Goal: Contribute content: Contribute content

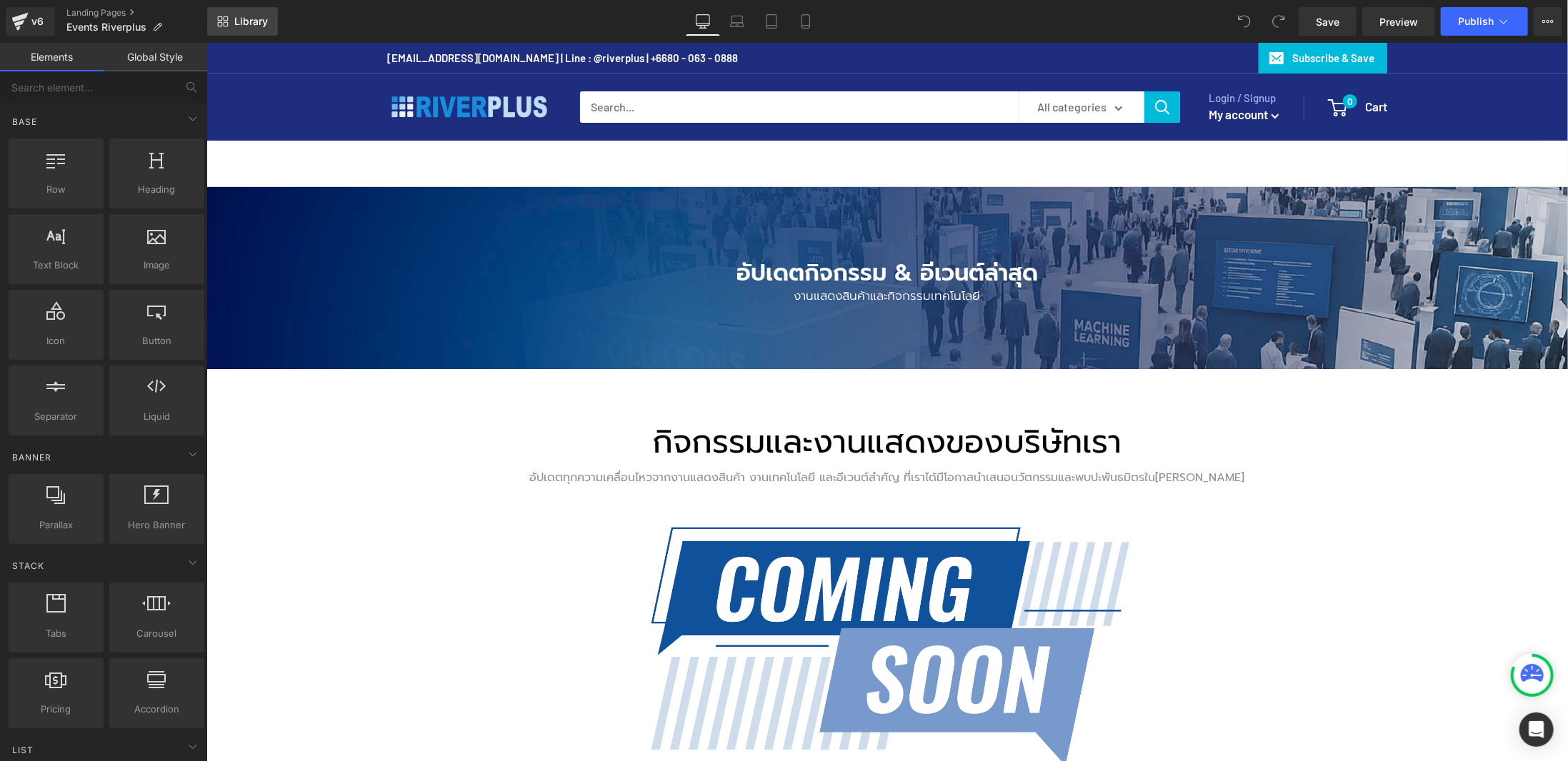
click at [250, 28] on link "Library" at bounding box center [242, 21] width 71 height 29
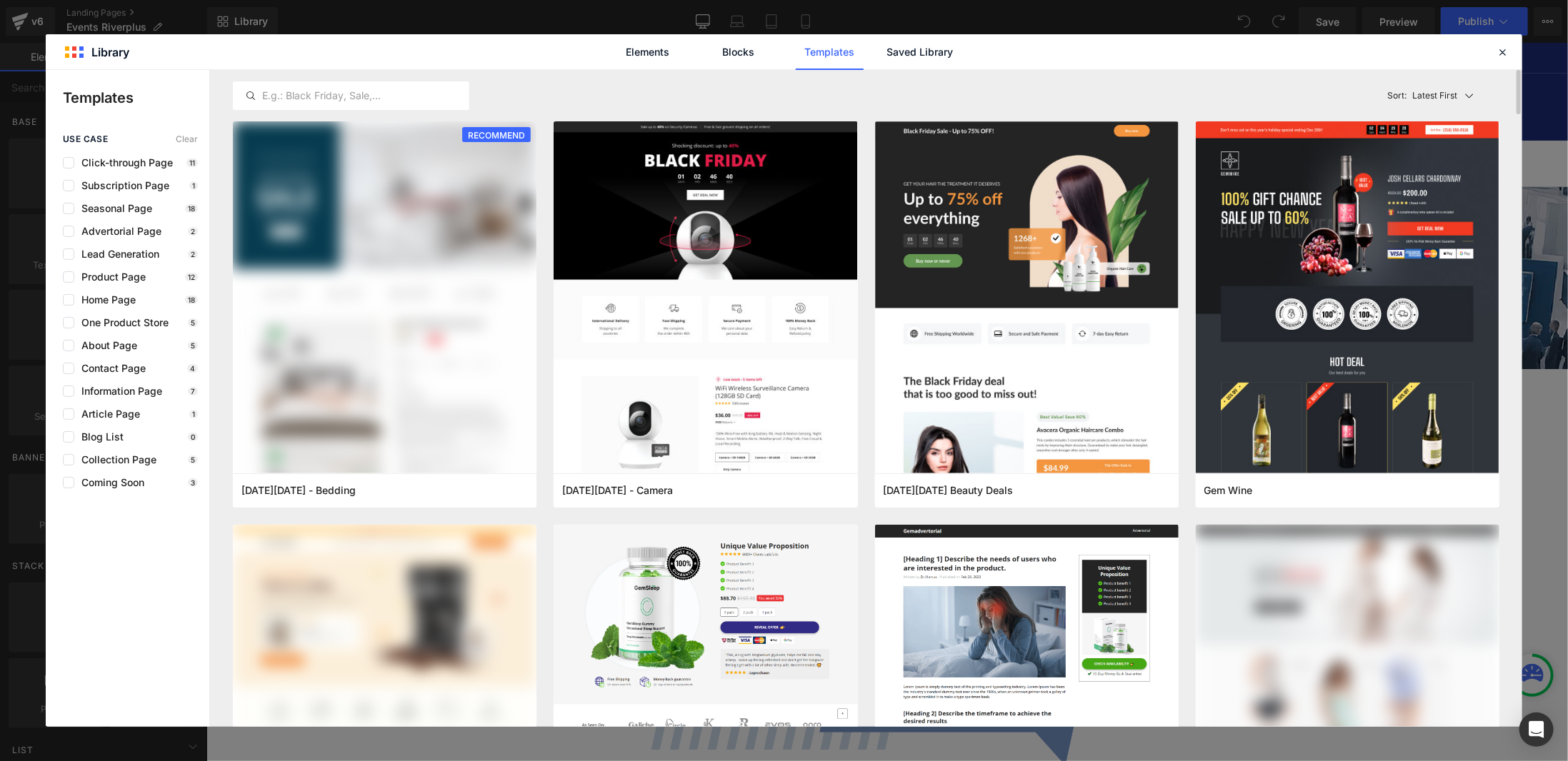
click at [908, 77] on div "Latest First Most View Latest First Sort: Latest First" at bounding box center [866, 95] width 1266 height 51
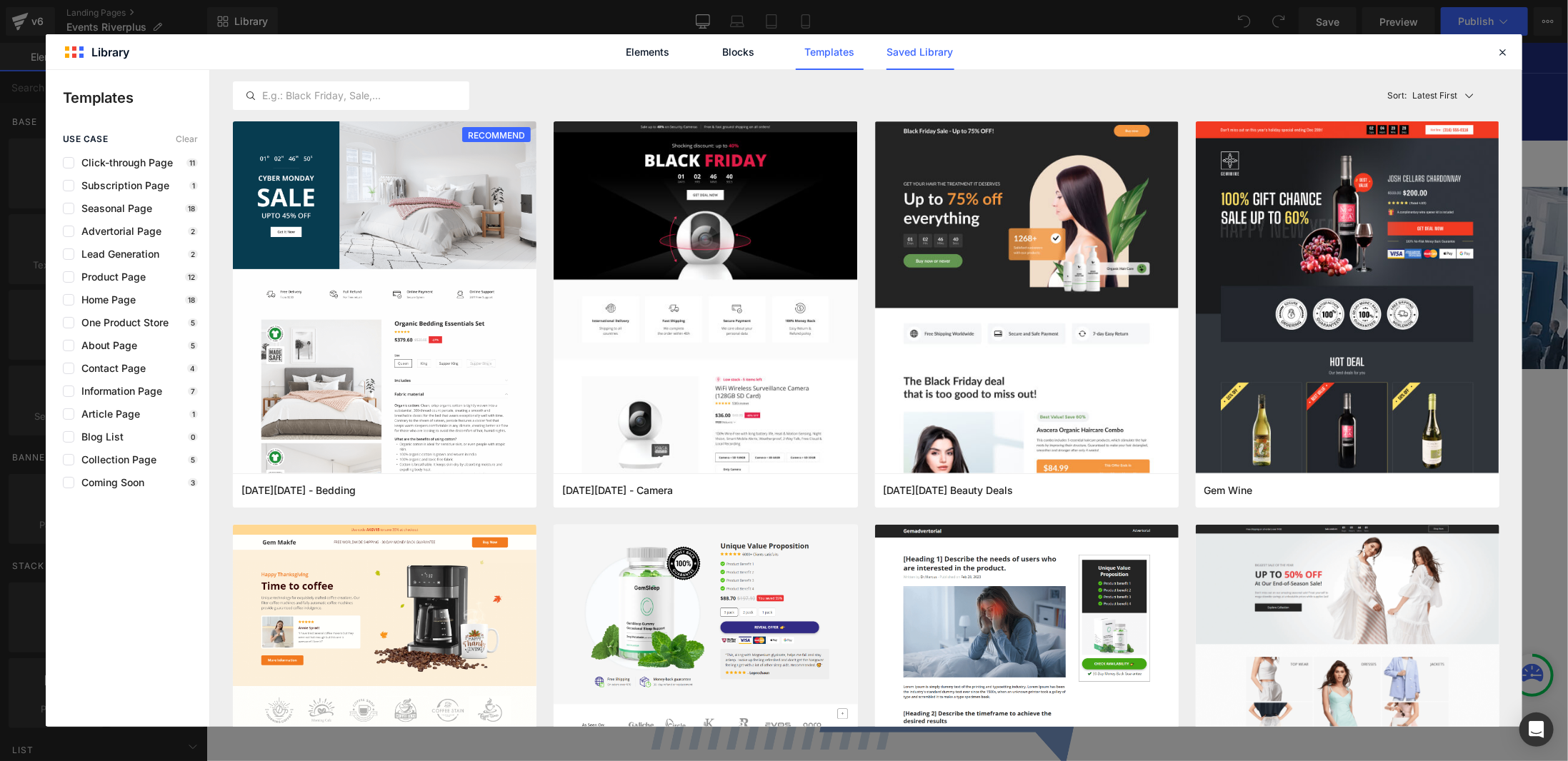
click at [912, 41] on link "Saved Library" at bounding box center [919, 52] width 68 height 36
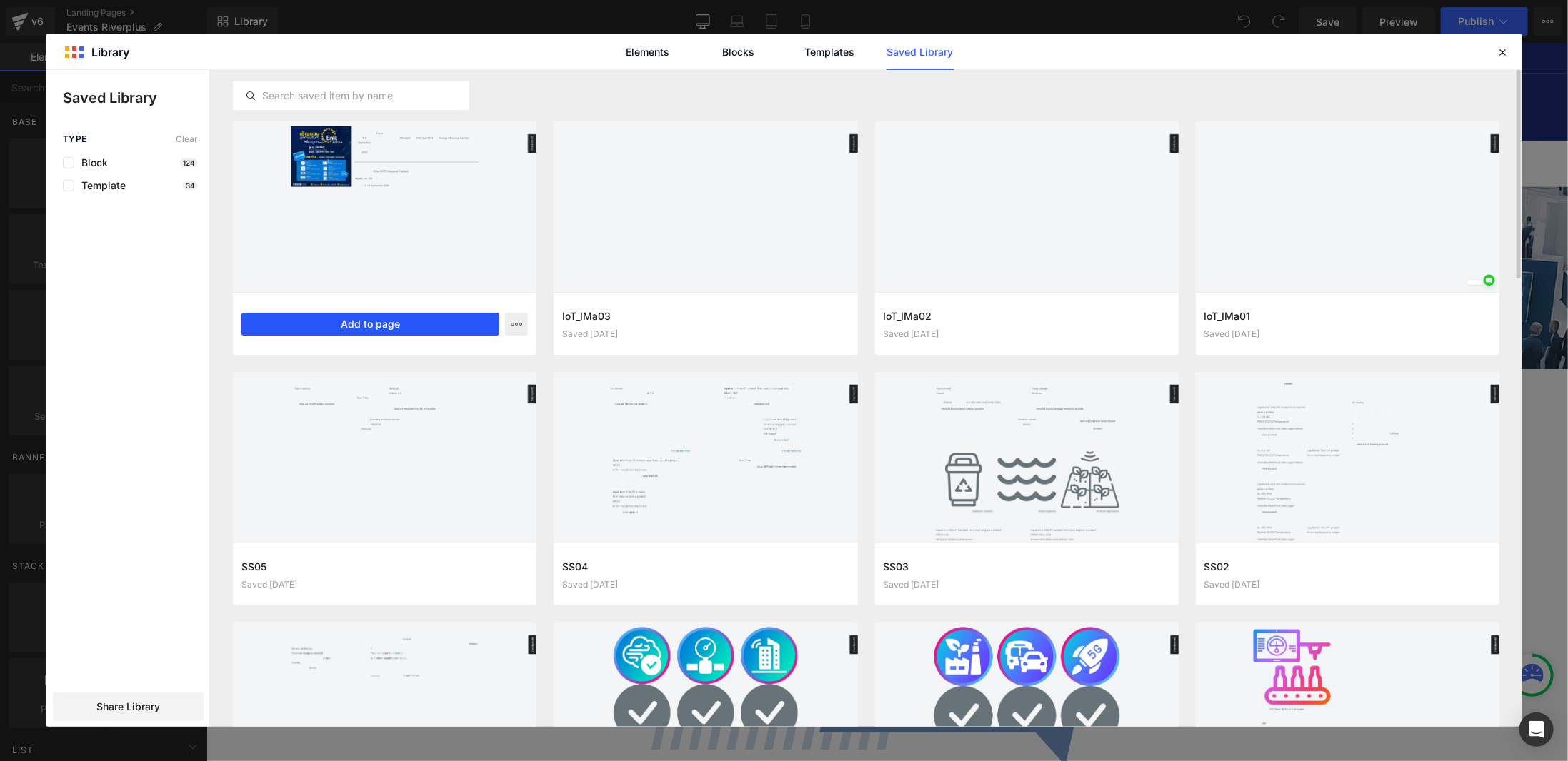
click at [449, 330] on button "Add to page" at bounding box center [370, 324] width 258 height 23
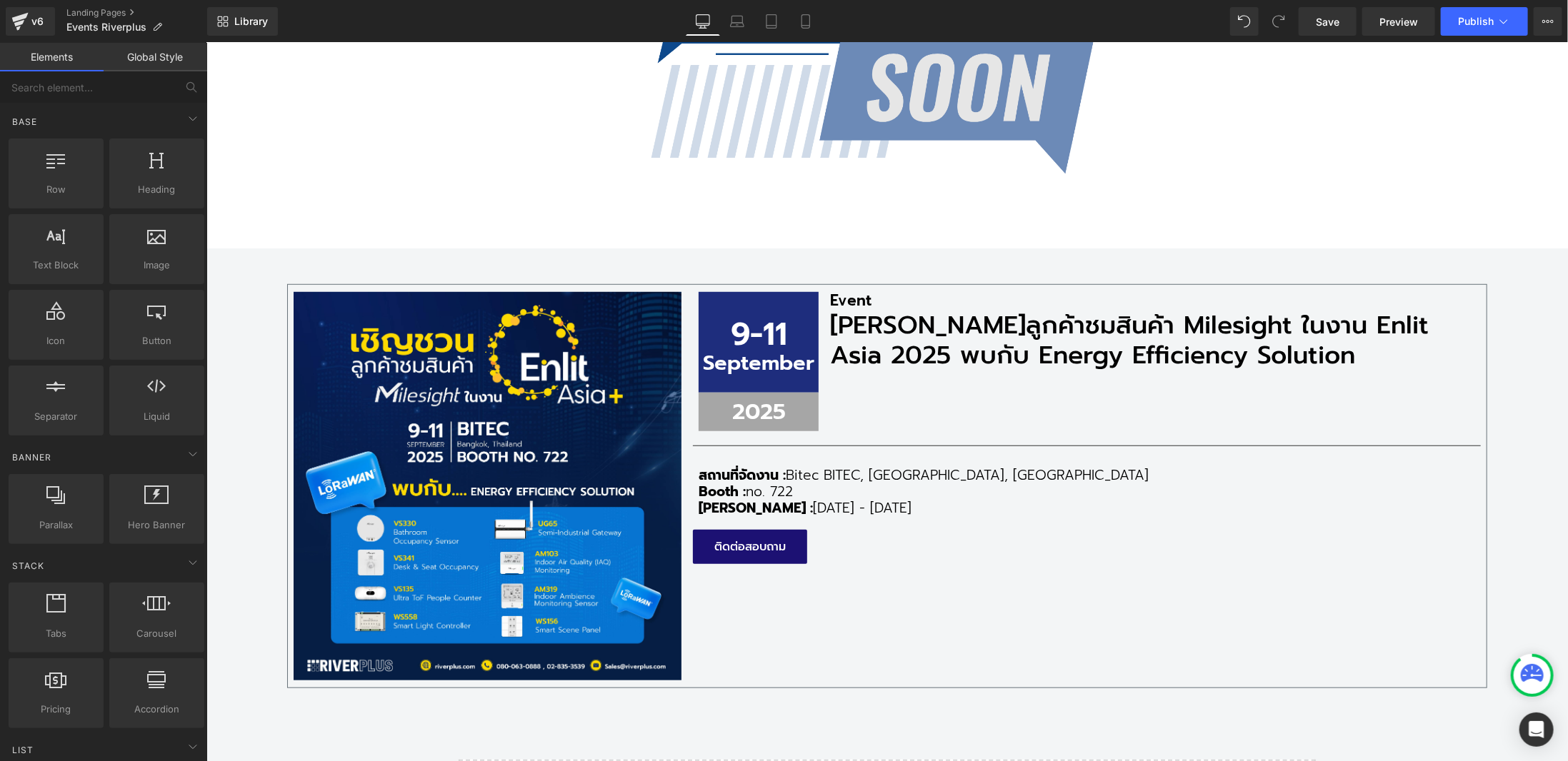
scroll to position [438, 0]
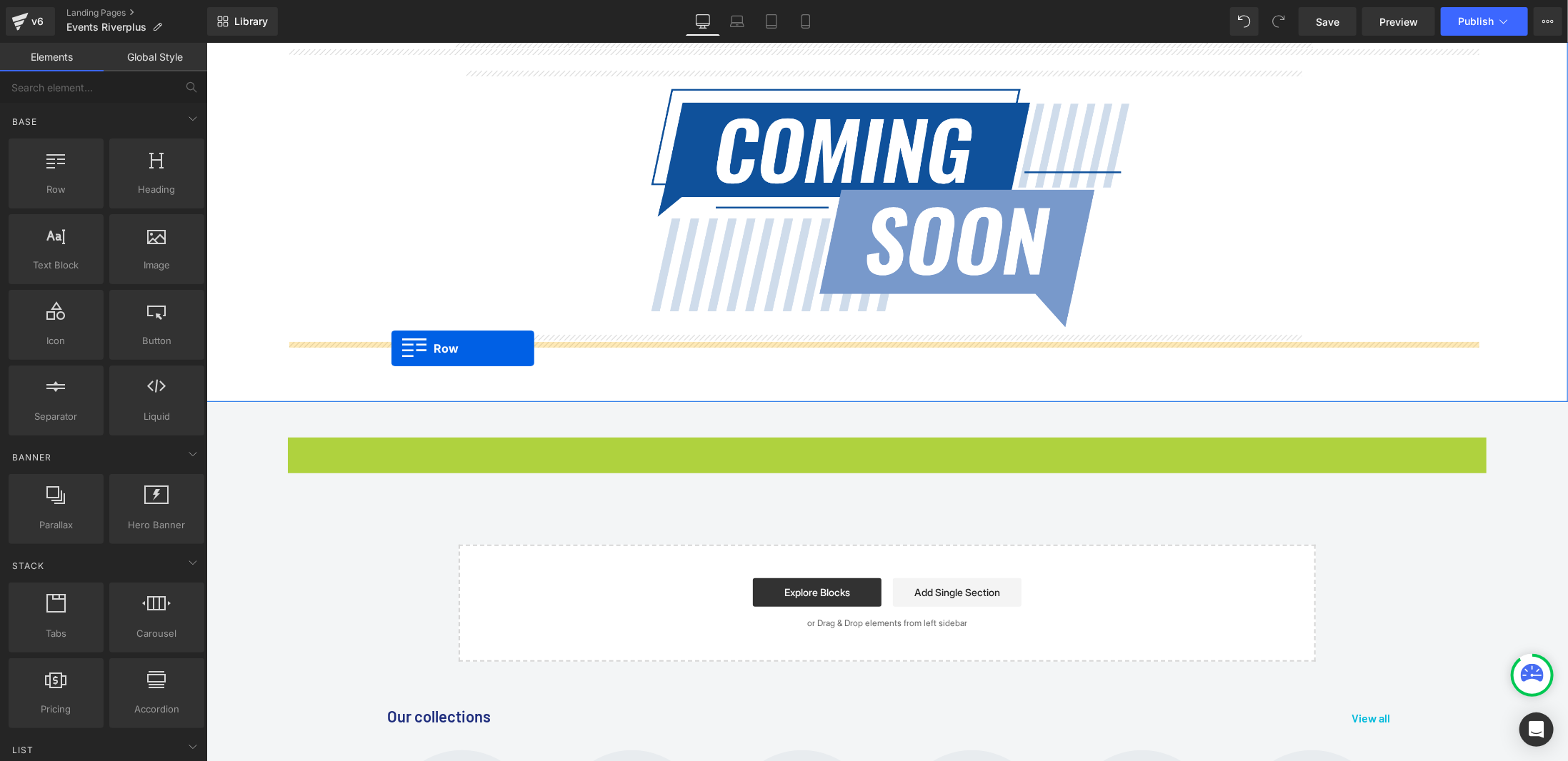
drag, startPoint x: 310, startPoint y: 444, endPoint x: 391, endPoint y: 347, distance: 126.4
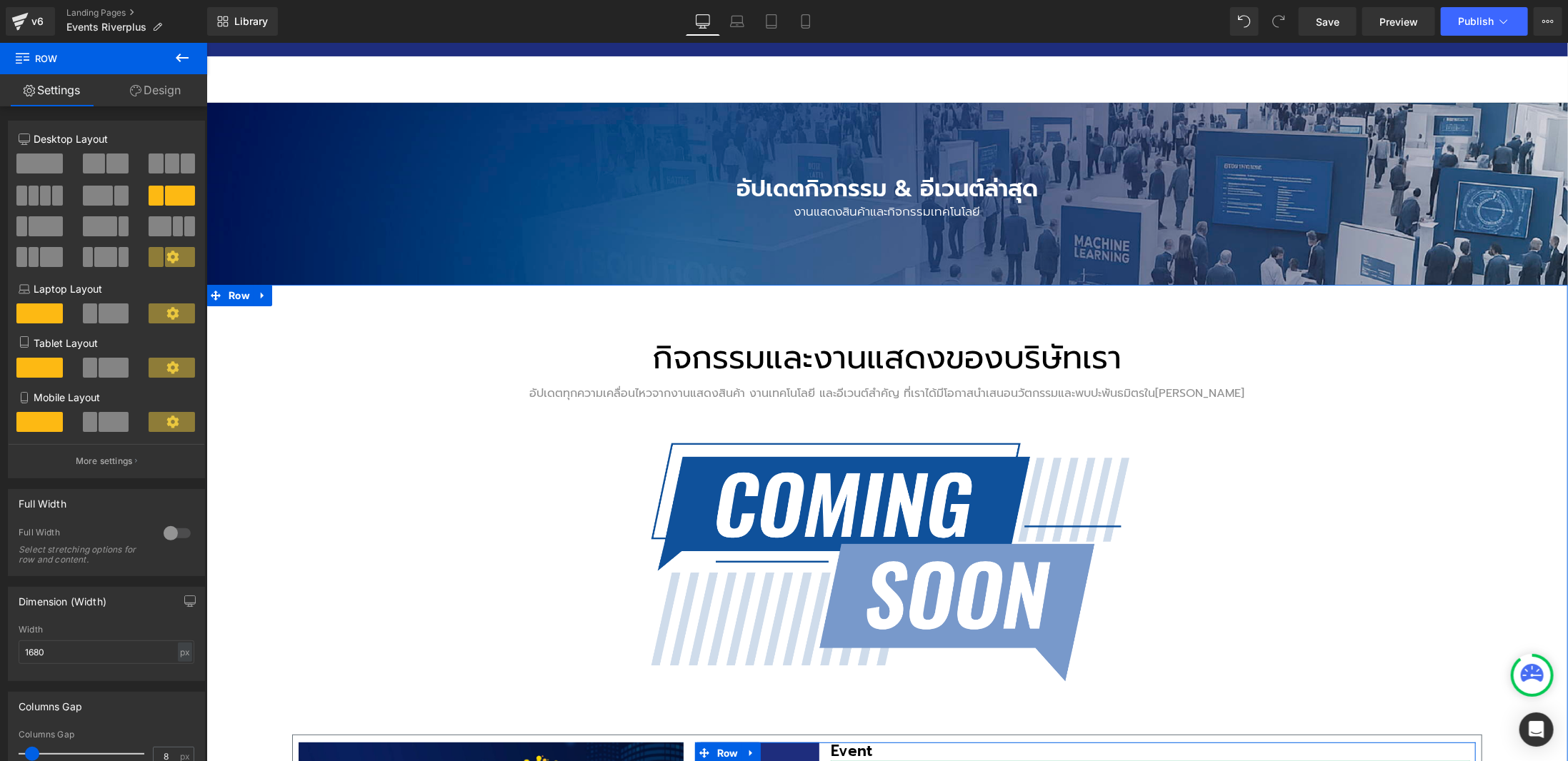
scroll to position [82, 0]
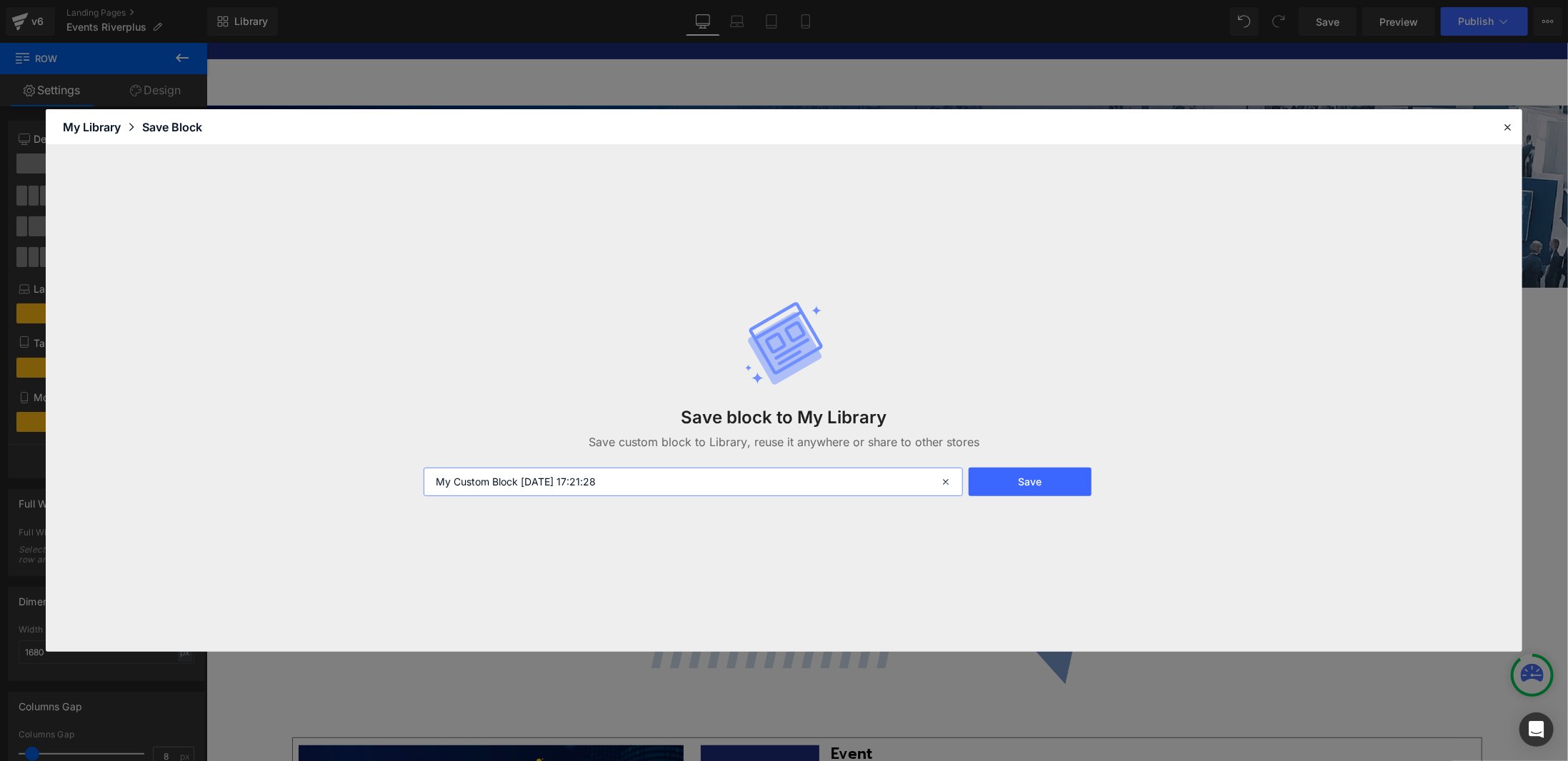
drag, startPoint x: 637, startPoint y: 483, endPoint x: 345, endPoint y: 495, distance: 292.2
click at [345, 495] on div "Save block to My Library Save custom block to Library, reuse it anywhere or sha…" at bounding box center [783, 399] width 1476 height 507
type input "Event Comming Soon"
click at [1041, 474] on button "Save" at bounding box center [1030, 481] width 123 height 29
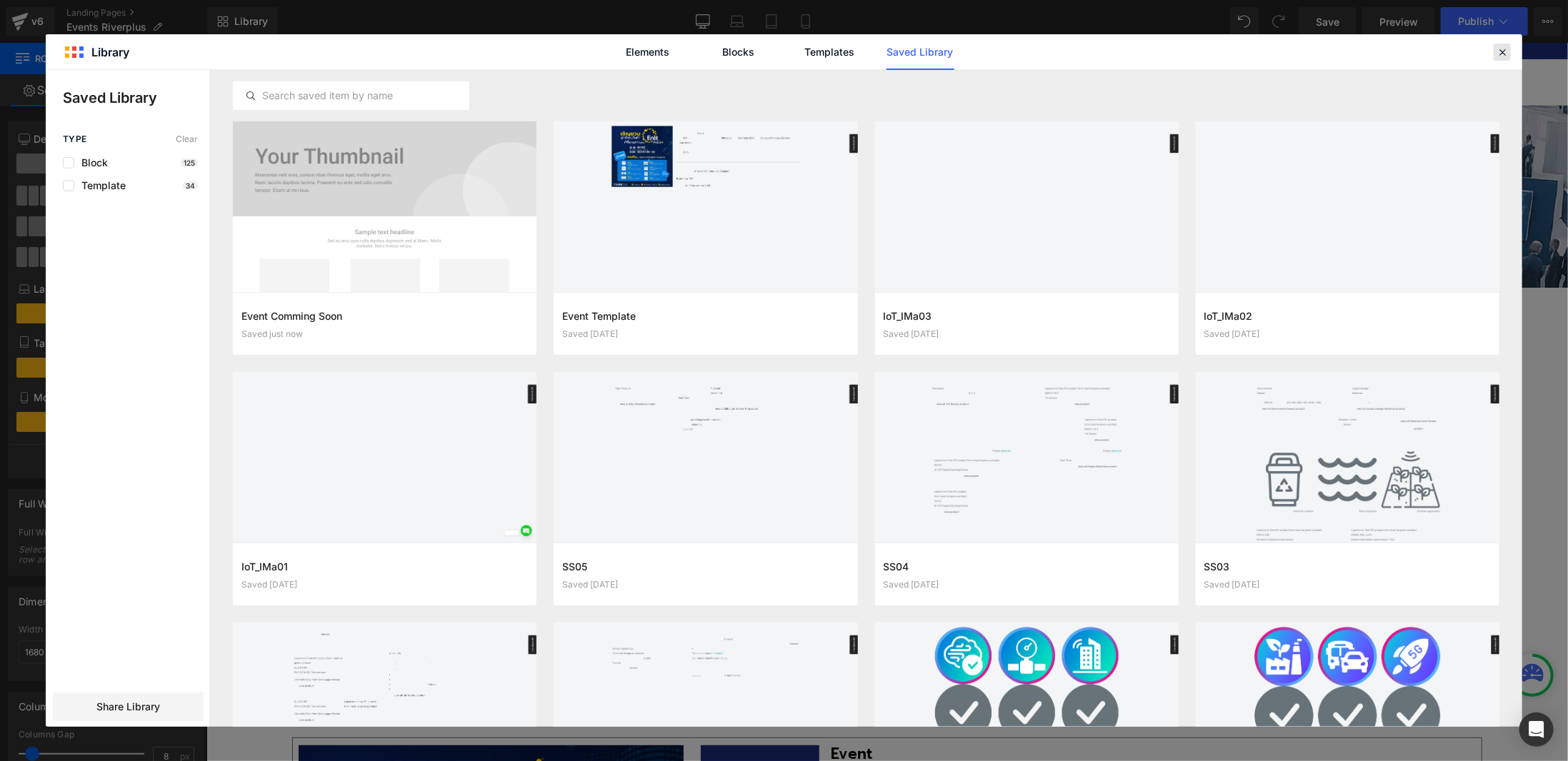
click at [1499, 55] on icon at bounding box center [1502, 52] width 13 height 13
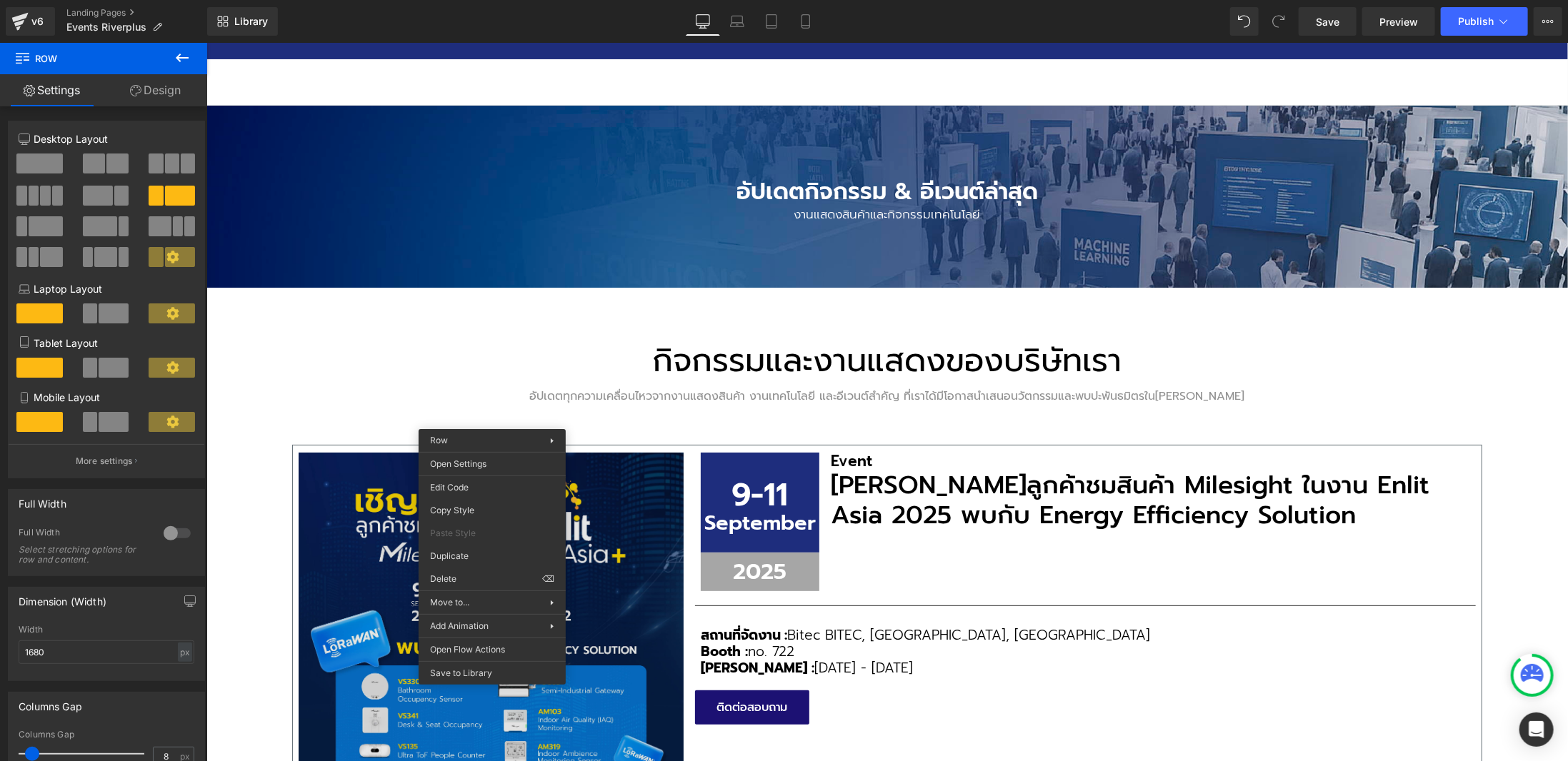
drag, startPoint x: 701, startPoint y: 616, endPoint x: 667, endPoint y: 503, distance: 118.0
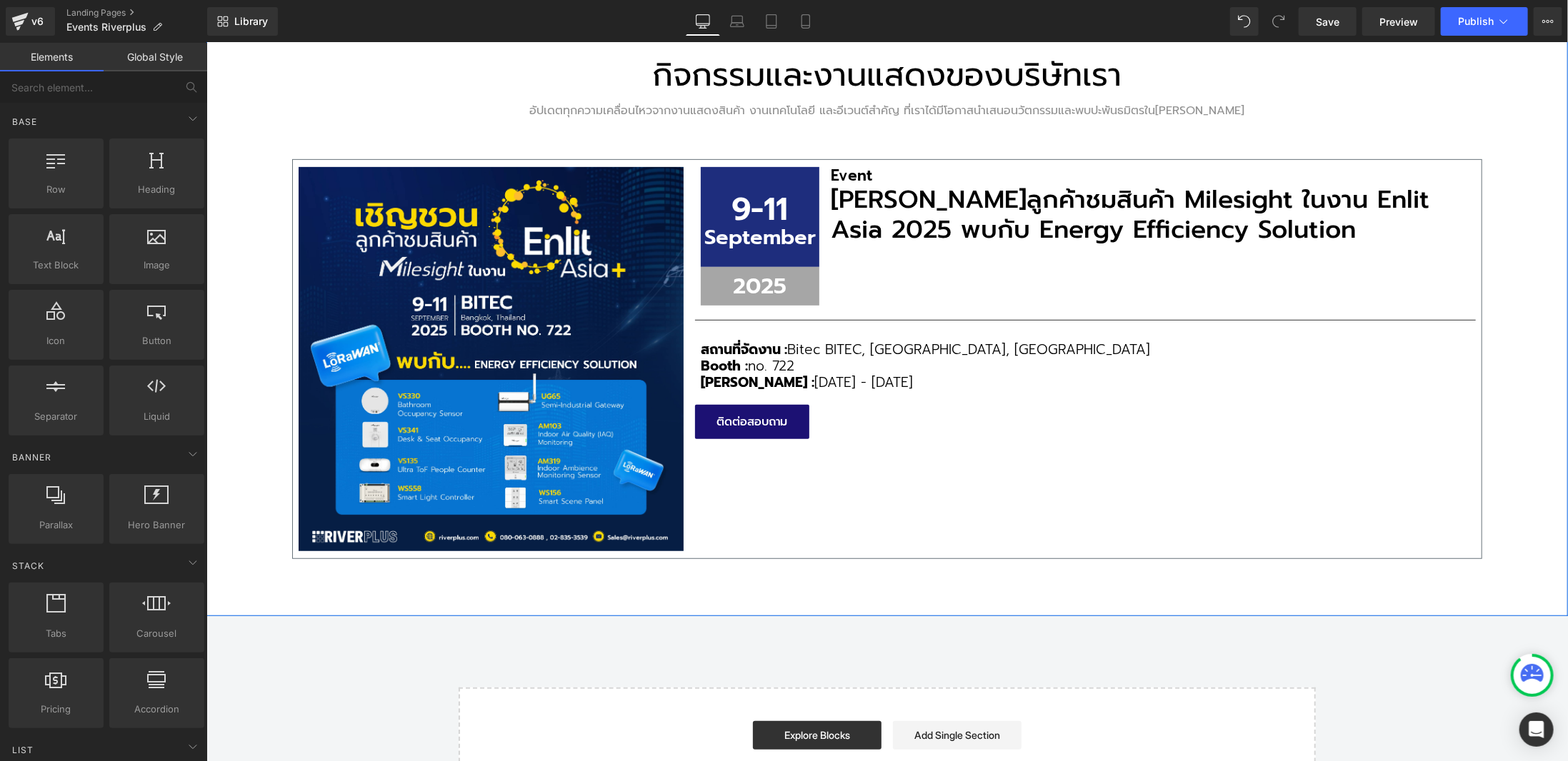
scroll to position [153, 0]
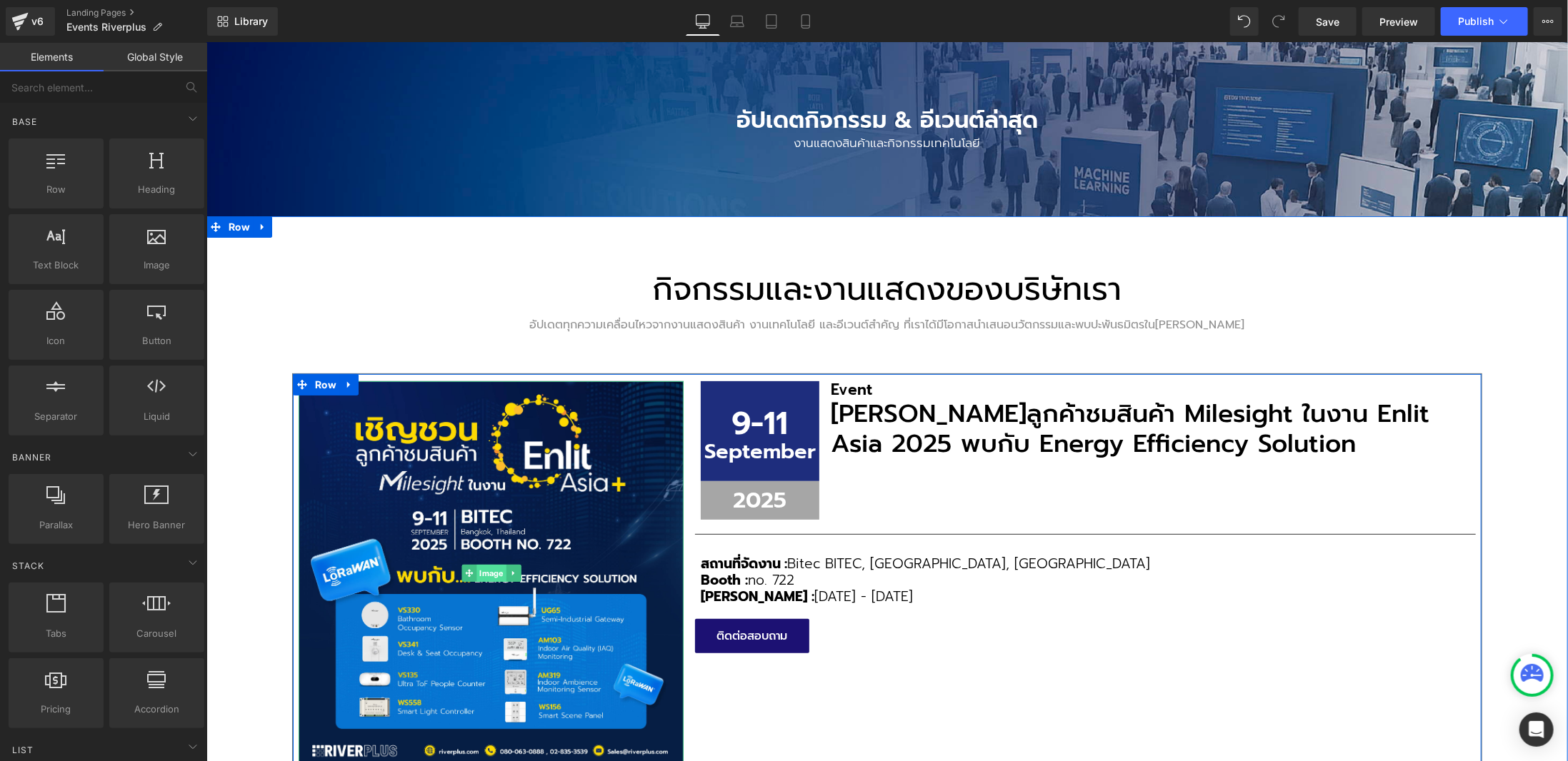
click at [490, 573] on span "Image" at bounding box center [490, 573] width 29 height 17
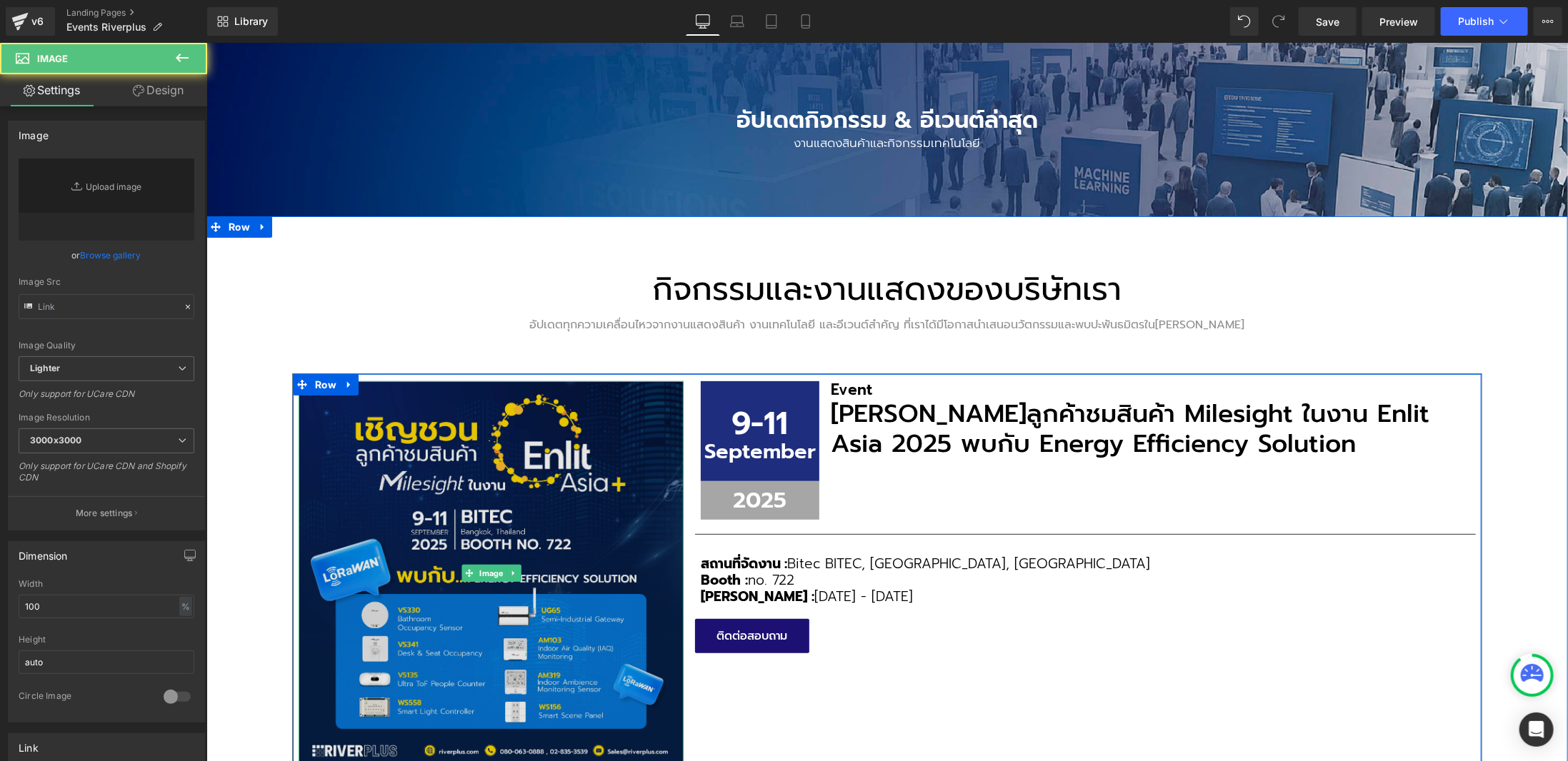
type input "[URL][DOMAIN_NAME]"
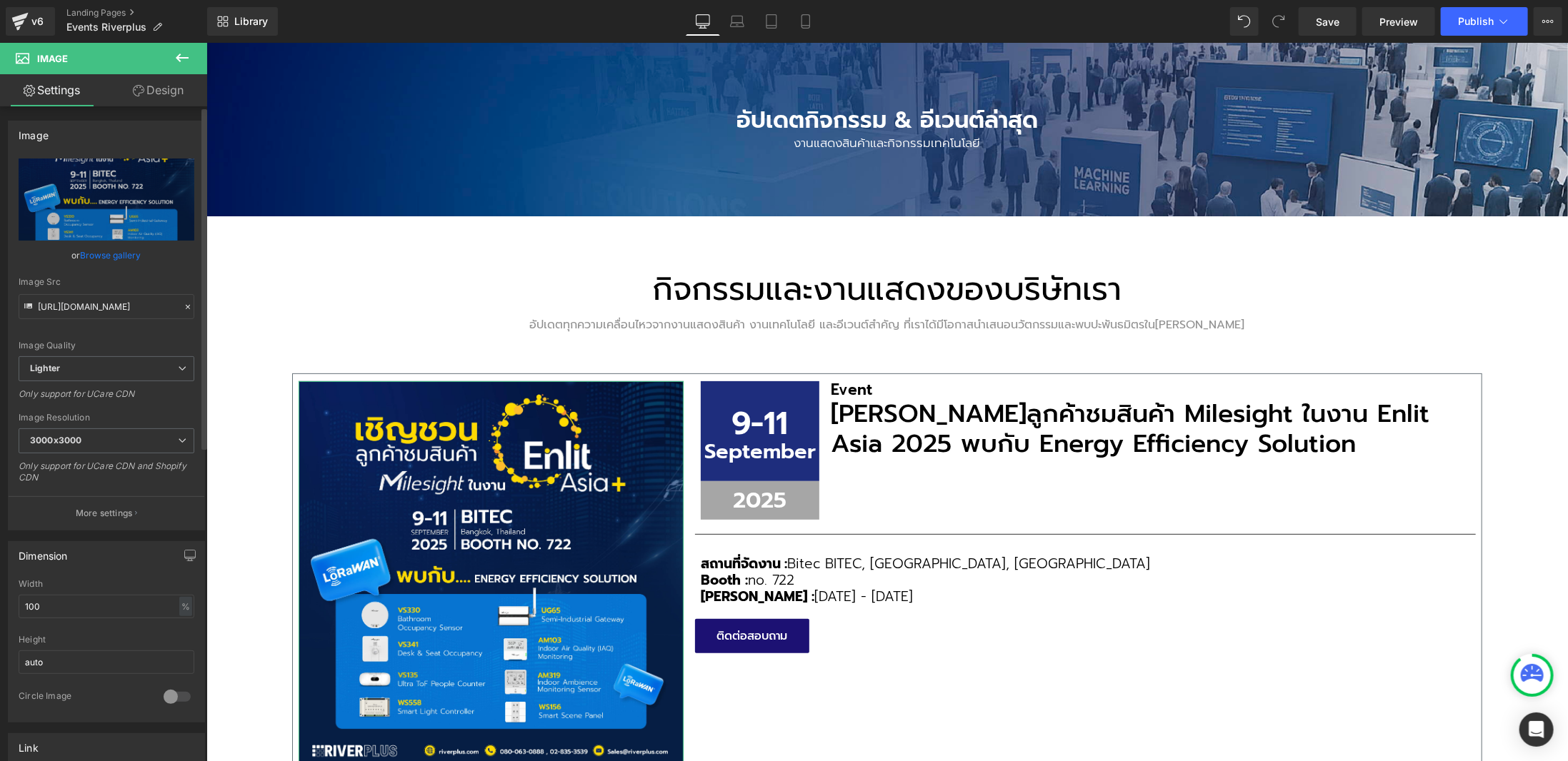
click at [115, 252] on link "Browse gallery" at bounding box center [111, 255] width 60 height 25
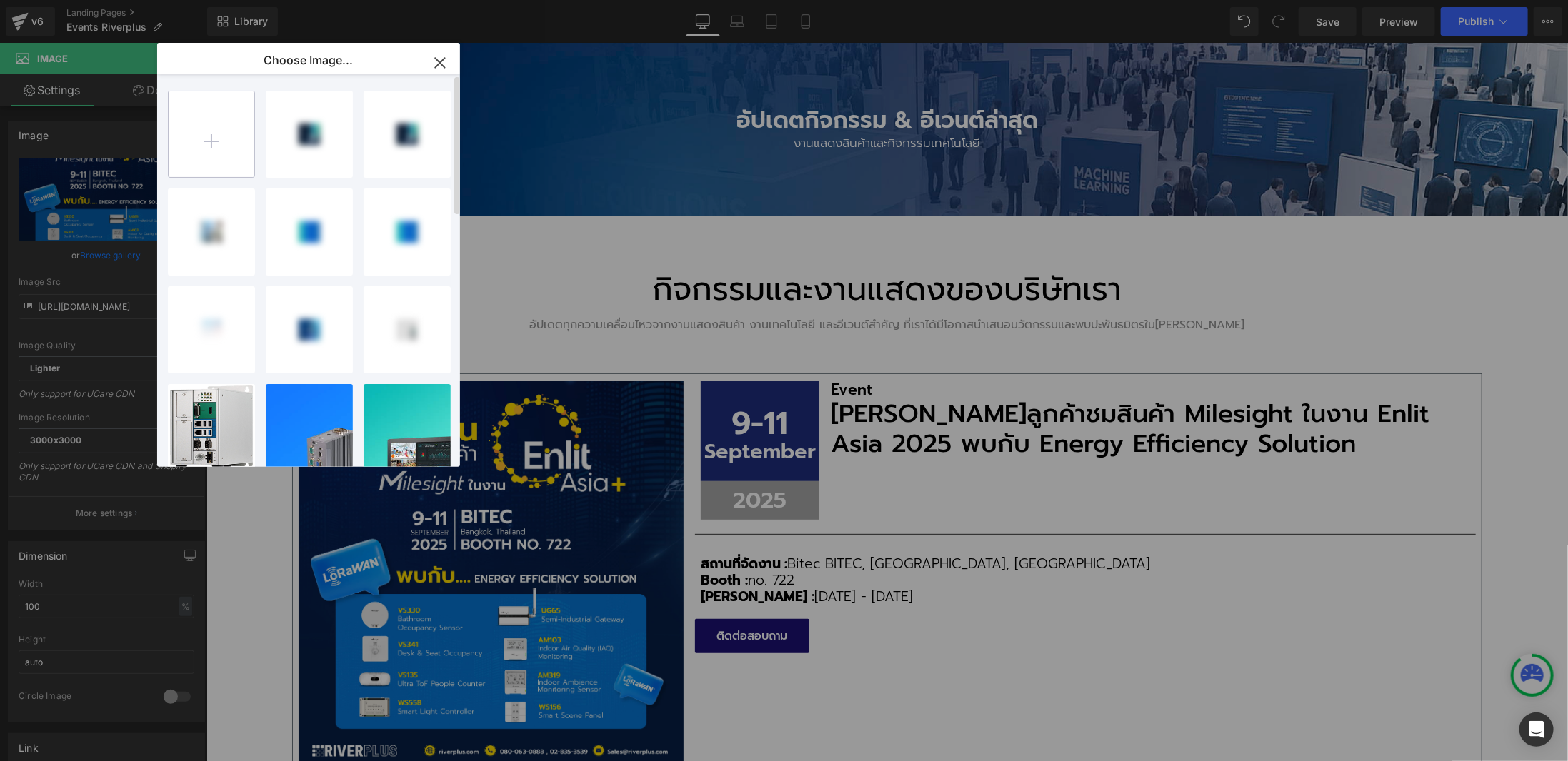
click at [210, 138] on input "file" at bounding box center [211, 134] width 86 height 86
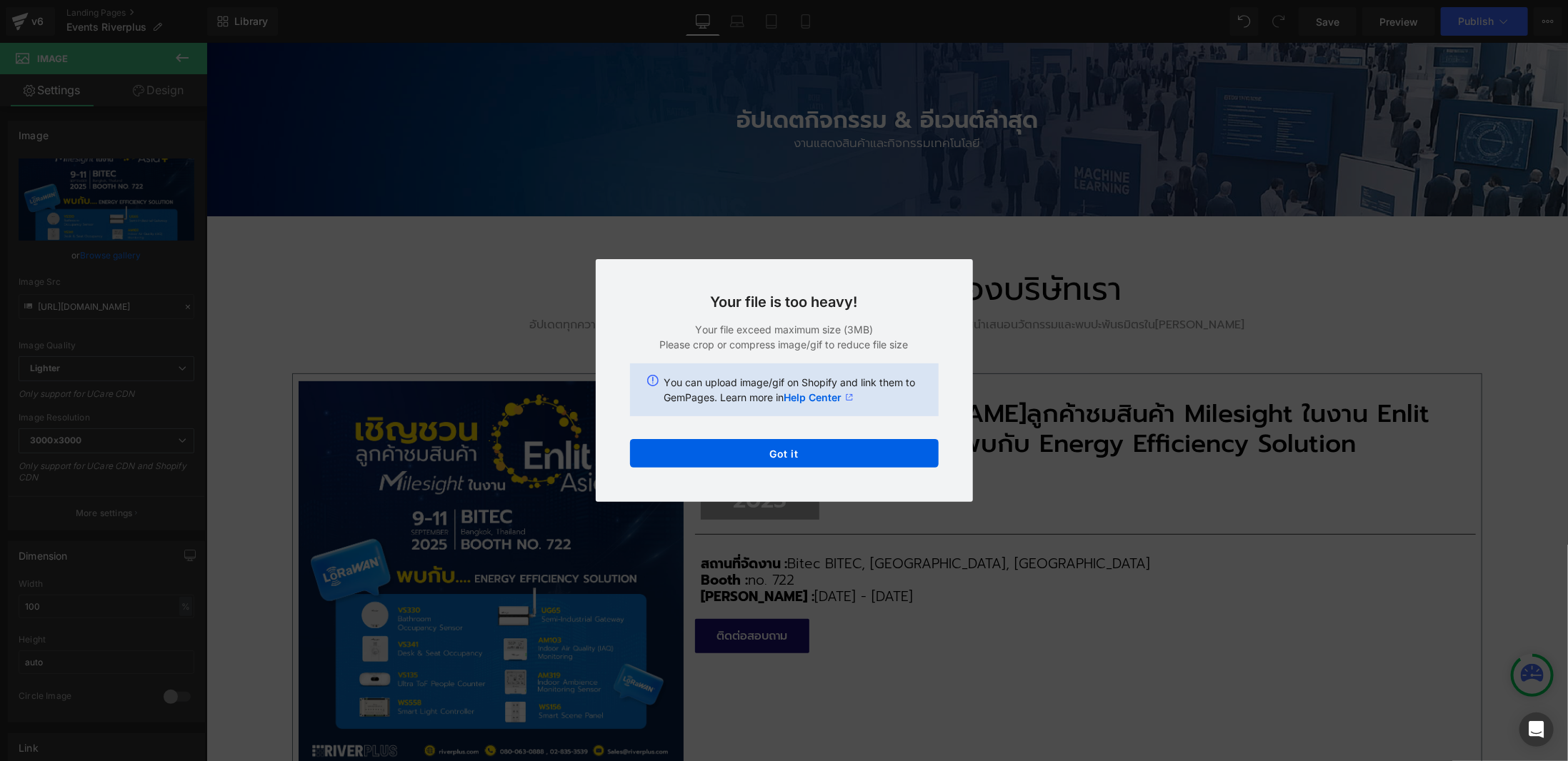
click at [856, 0] on div "Text Color Highlight Color #333333 Choose Image... Back to Library Insert MTAP_…" at bounding box center [784, 0] width 1568 height 0
click at [858, 449] on button "Got it" at bounding box center [784, 453] width 308 height 29
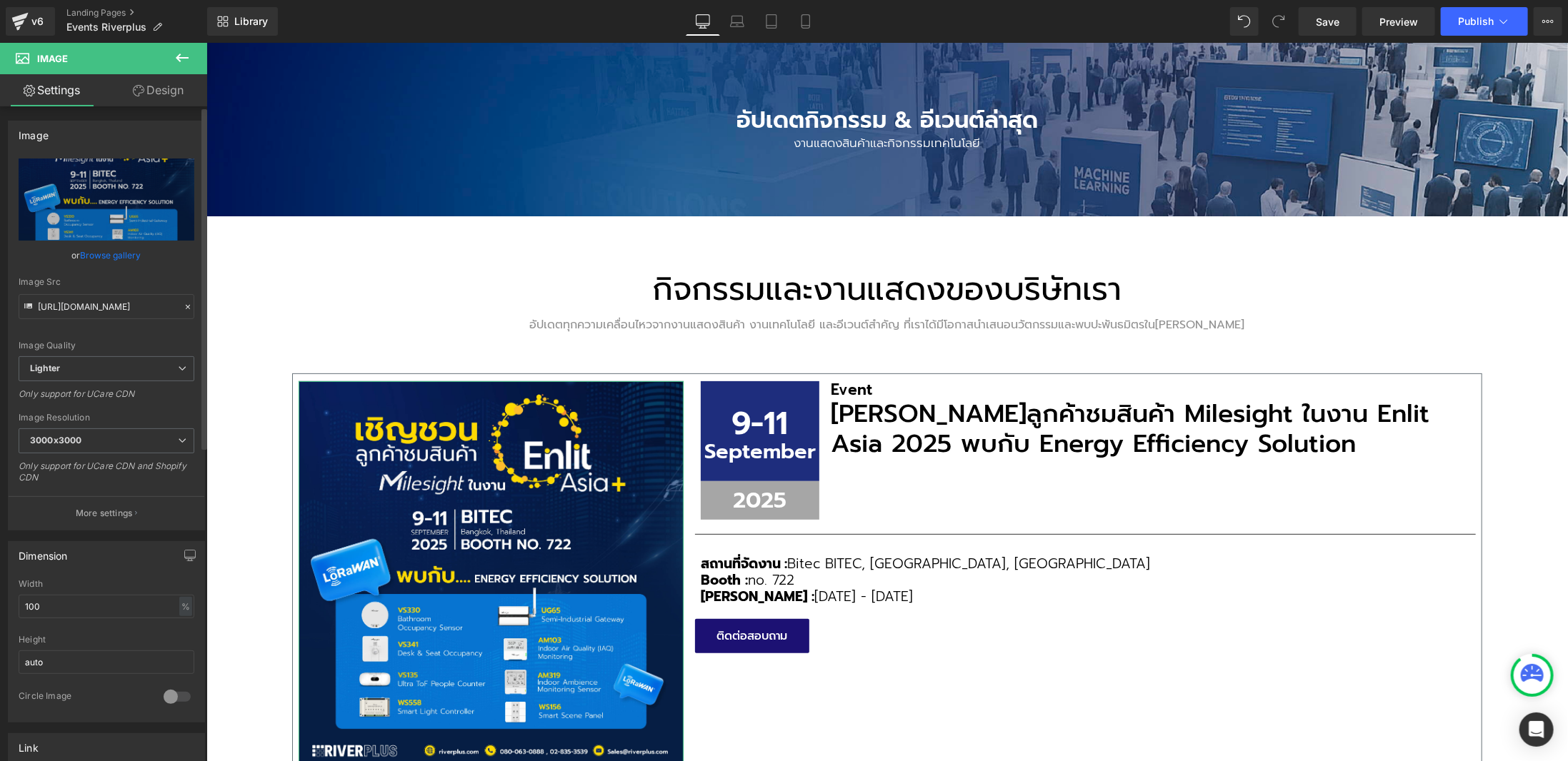
click at [81, 255] on link "Browse gallery" at bounding box center [111, 255] width 60 height 25
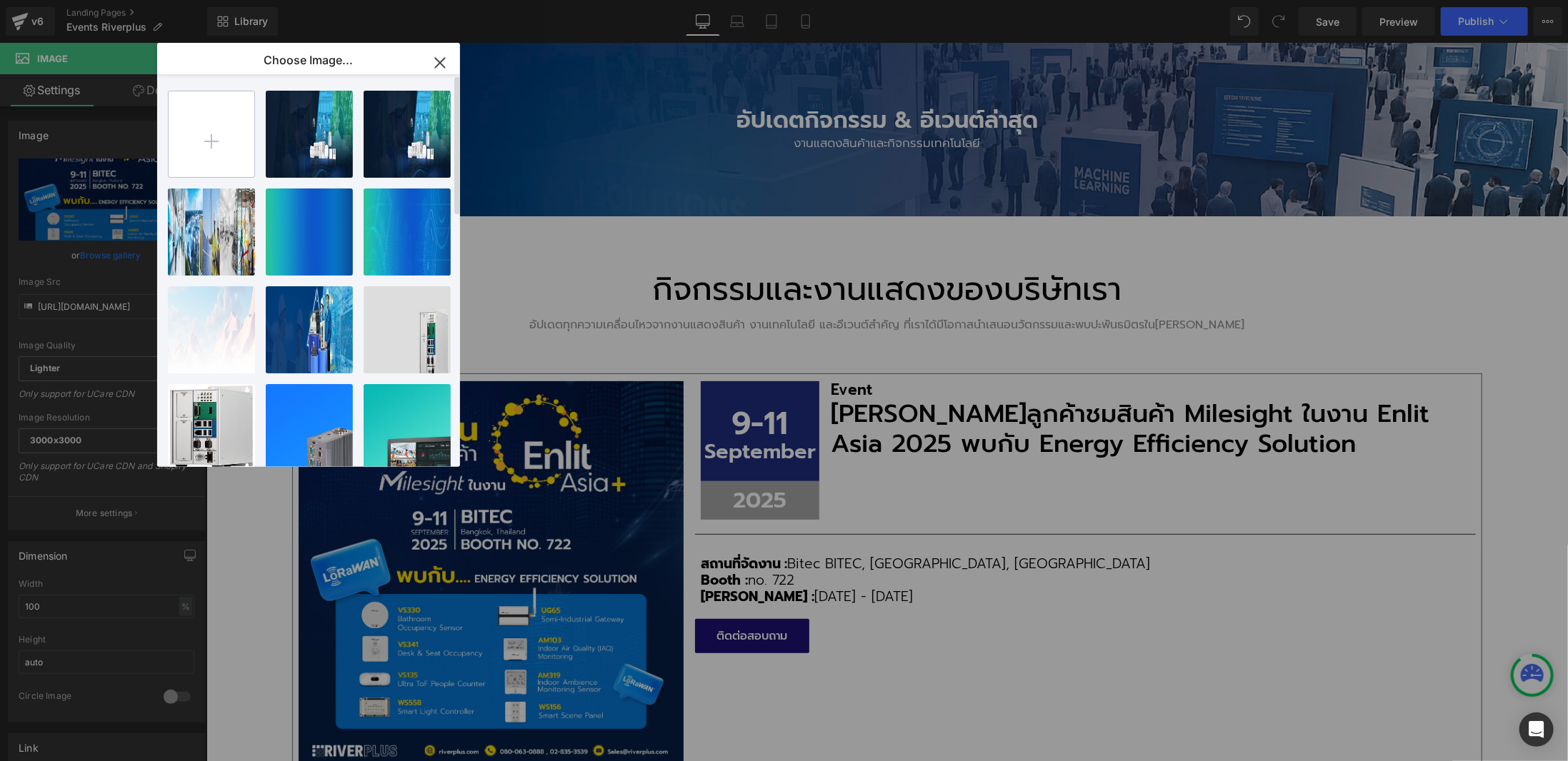
click at [238, 144] on input "file" at bounding box center [211, 134] width 86 height 86
type input "C:\fakepath\IIOT Training Day.jpg"
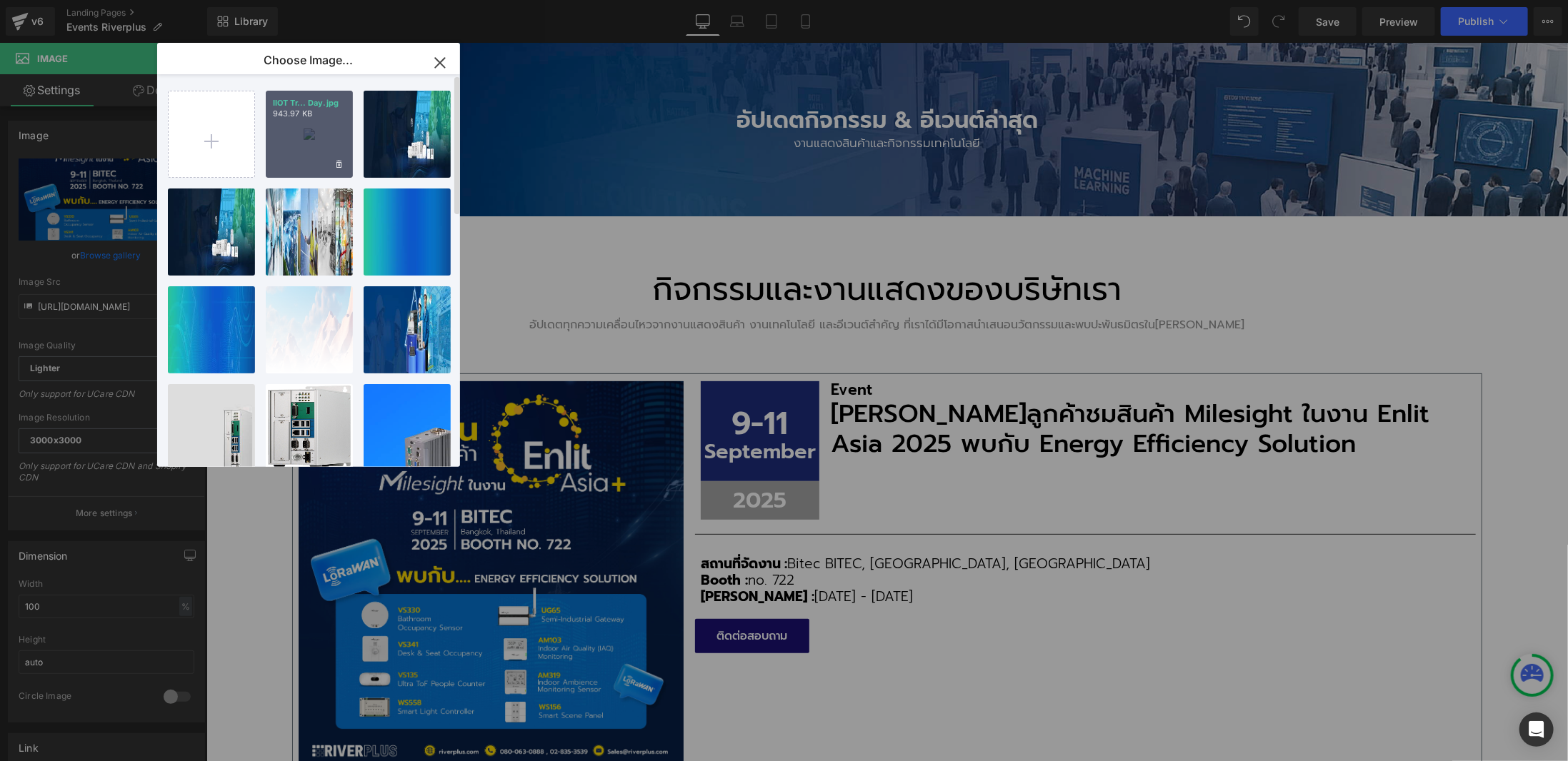
click at [318, 148] on div "IIOT Tr... Day.jpg 943.97 KB" at bounding box center [309, 134] width 87 height 87
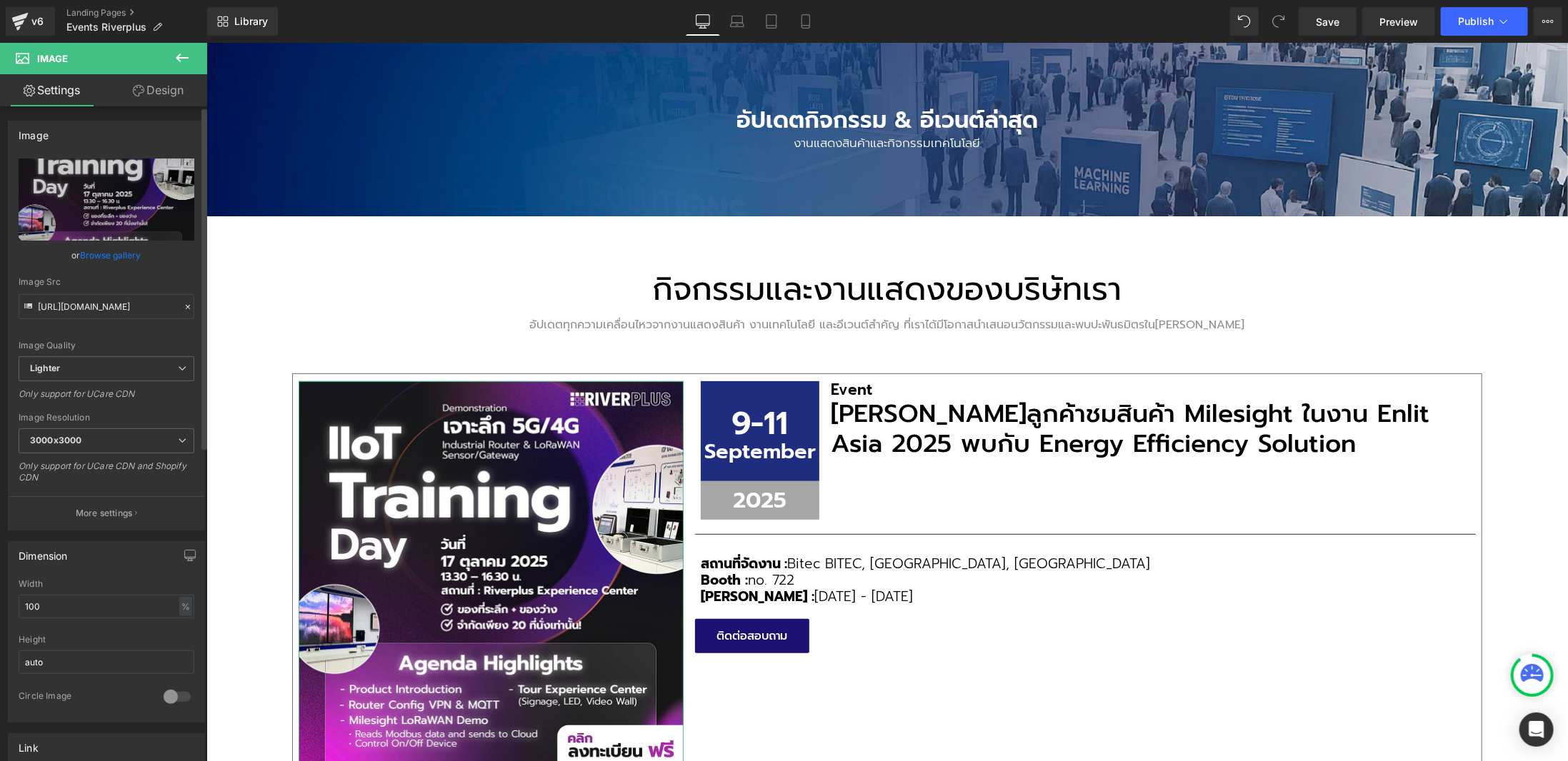
click at [122, 254] on link "Browse gallery" at bounding box center [111, 255] width 60 height 25
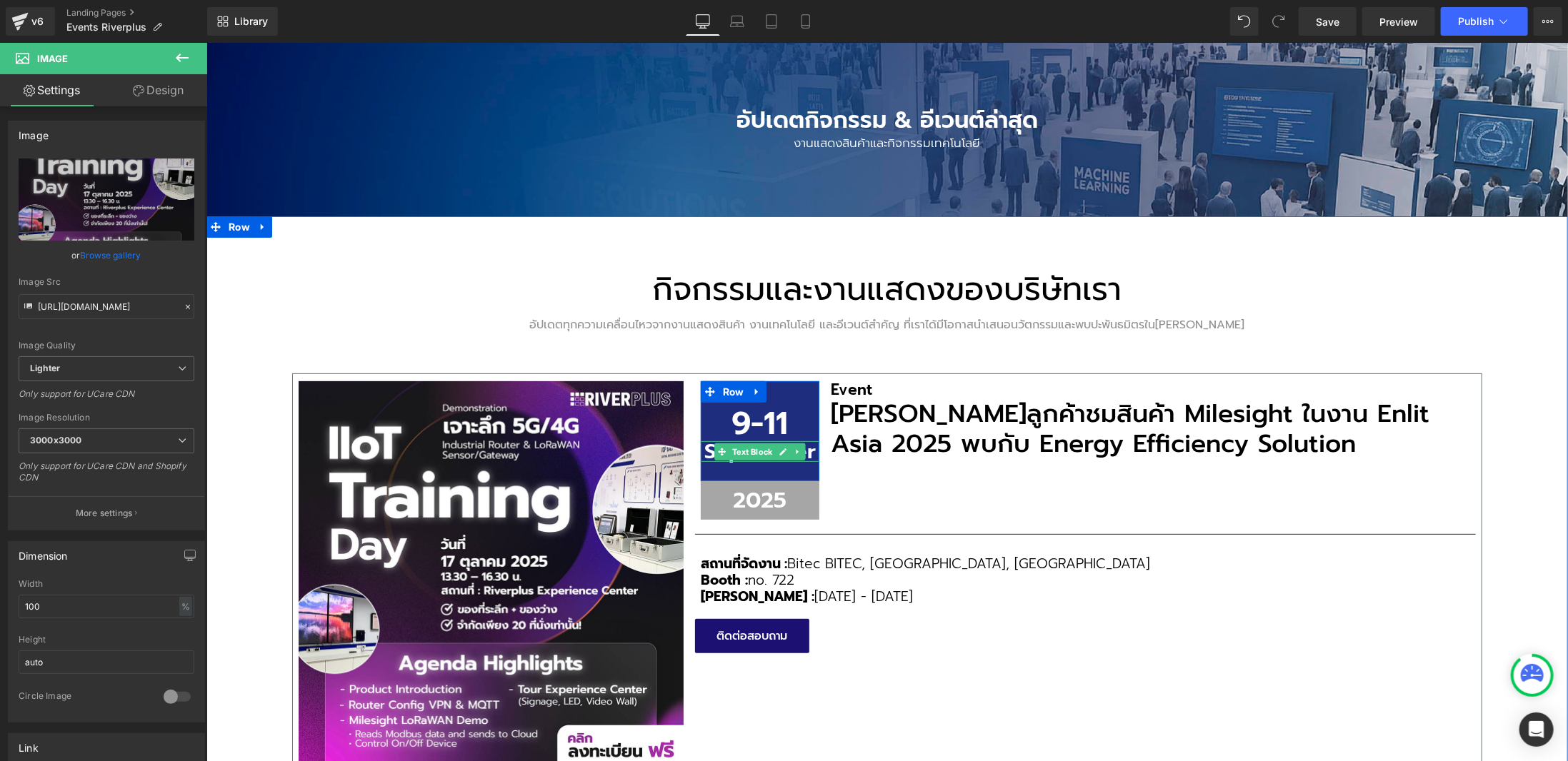
click at [206, 42] on div at bounding box center [206, 42] width 0 height 0
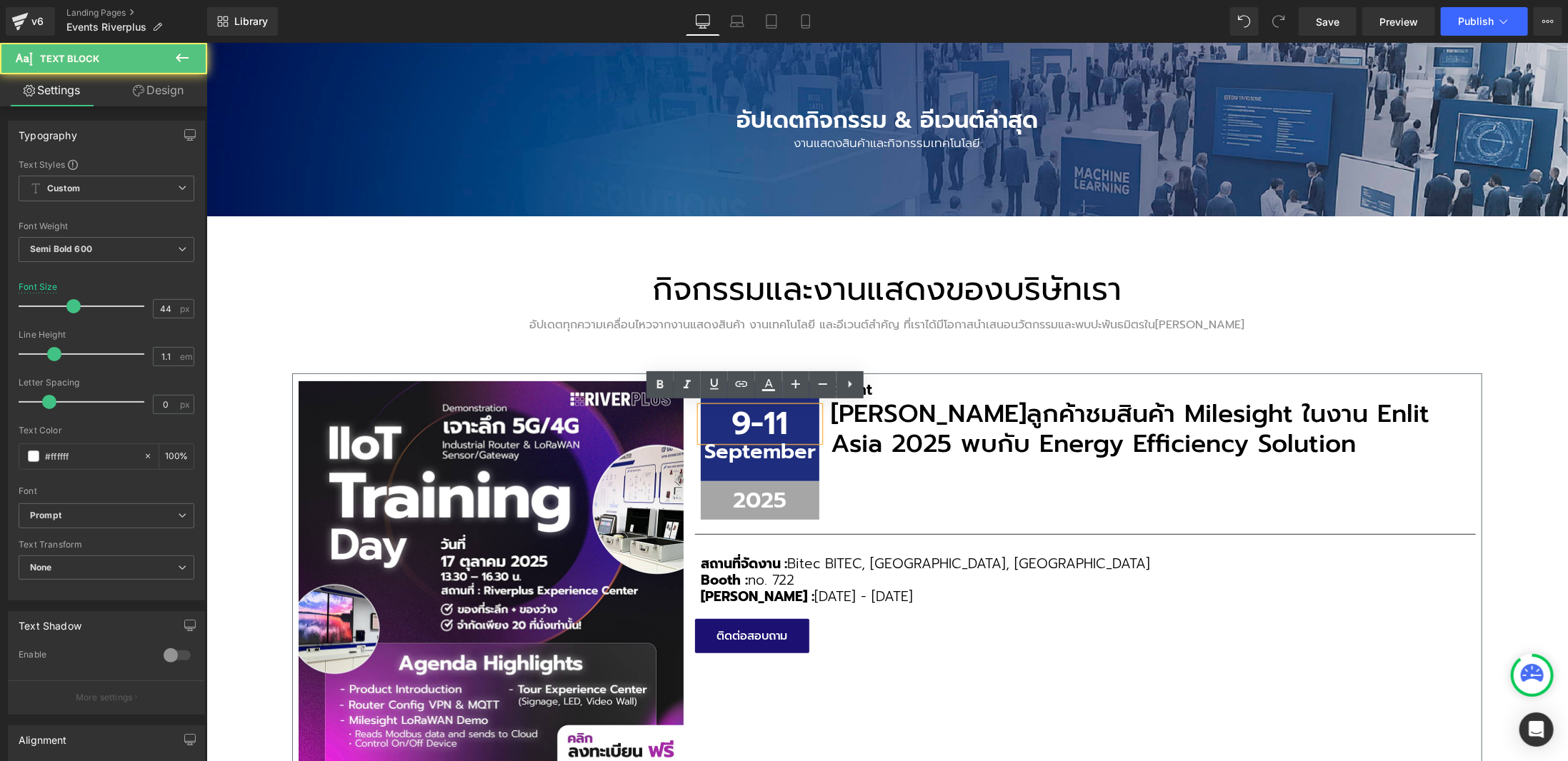
click at [762, 423] on p "9-11" at bounding box center [759, 423] width 118 height 34
drag, startPoint x: 723, startPoint y: 414, endPoint x: 788, endPoint y: 418, distance: 65.1
click at [788, 418] on p "9-11" at bounding box center [759, 423] width 118 height 34
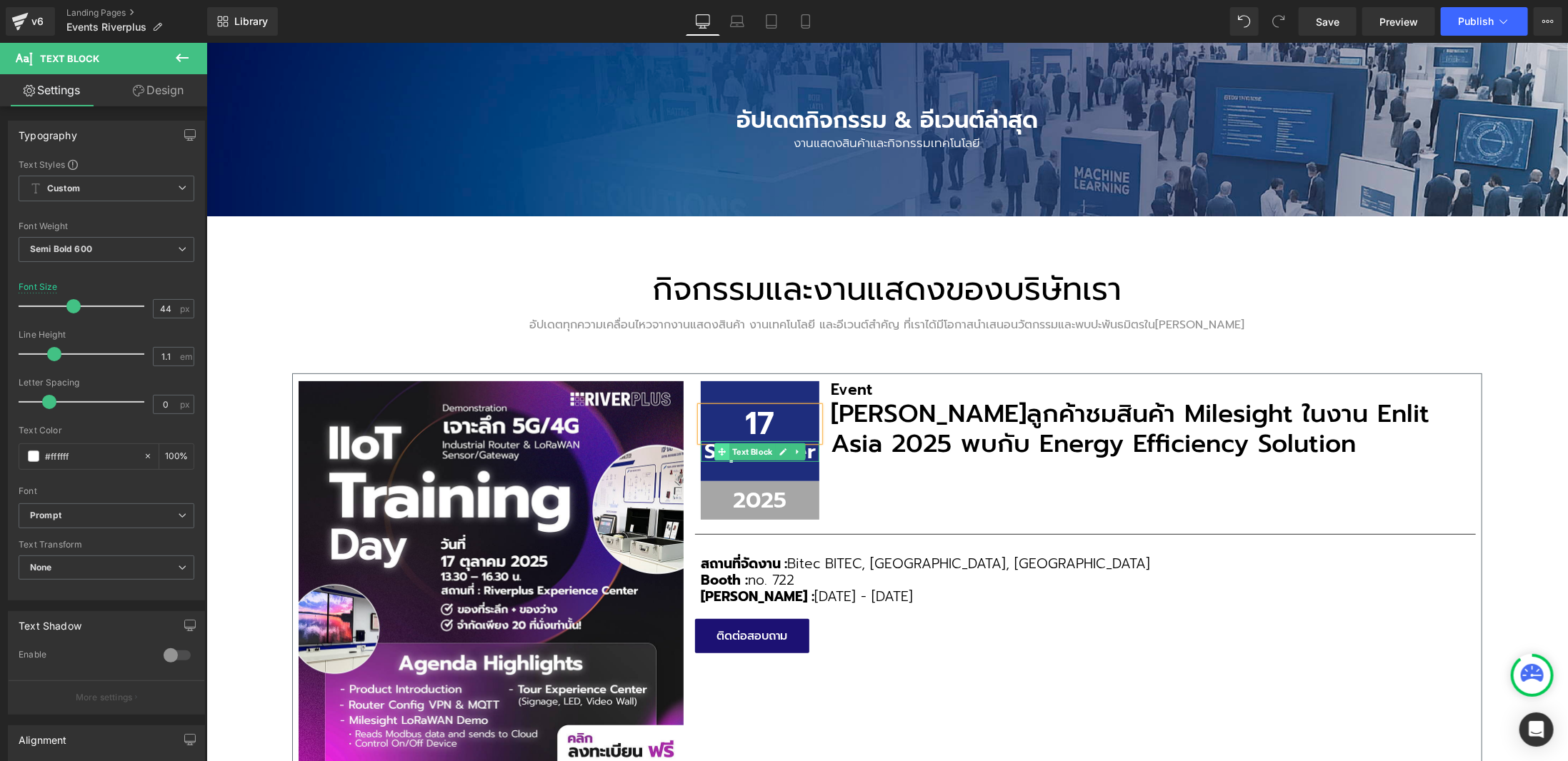
click at [714, 451] on span at bounding box center [721, 451] width 15 height 17
click at [702, 449] on p "September" at bounding box center [759, 450] width 118 height 20
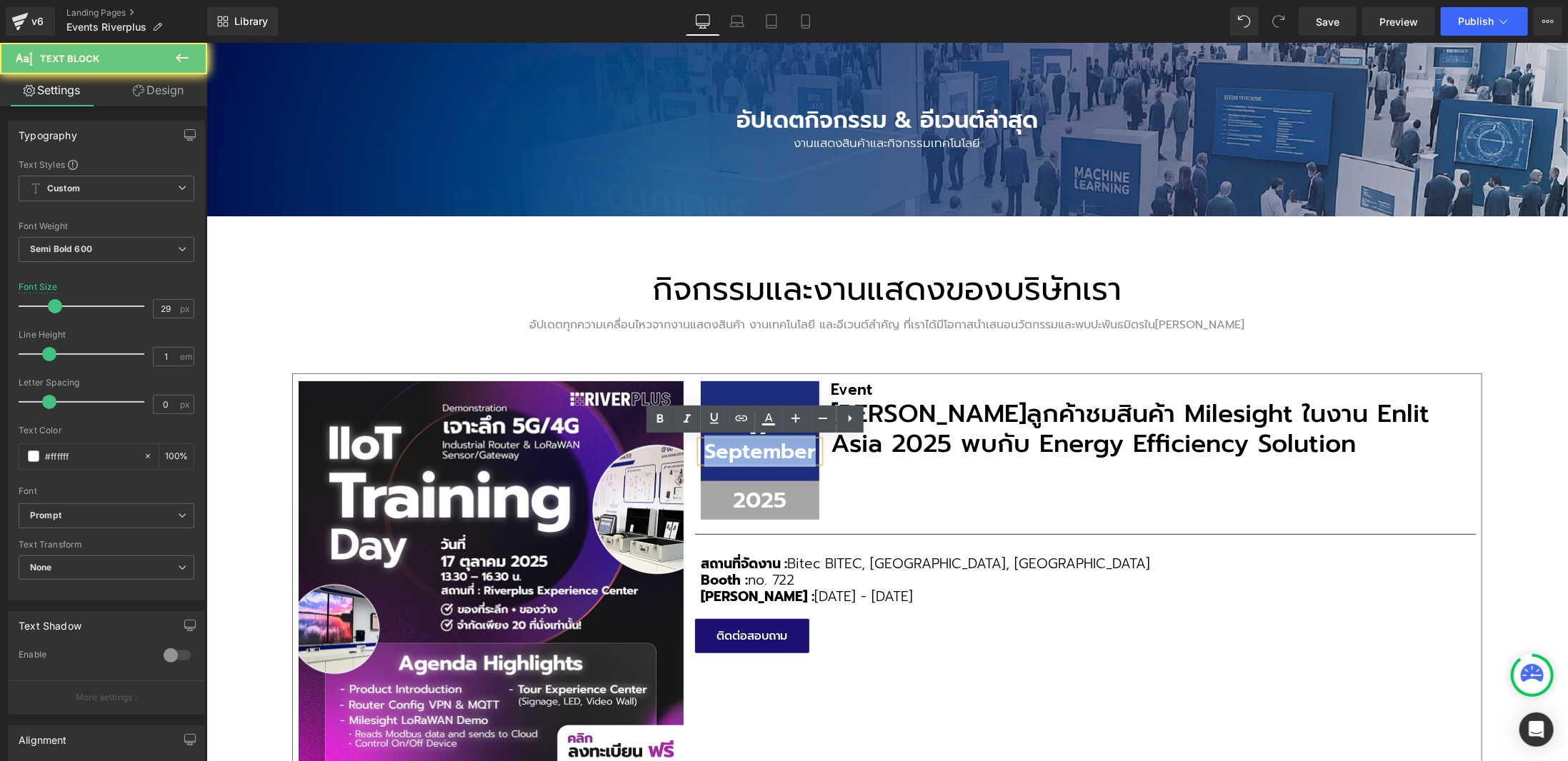
click at [702, 449] on p "September" at bounding box center [759, 450] width 118 height 20
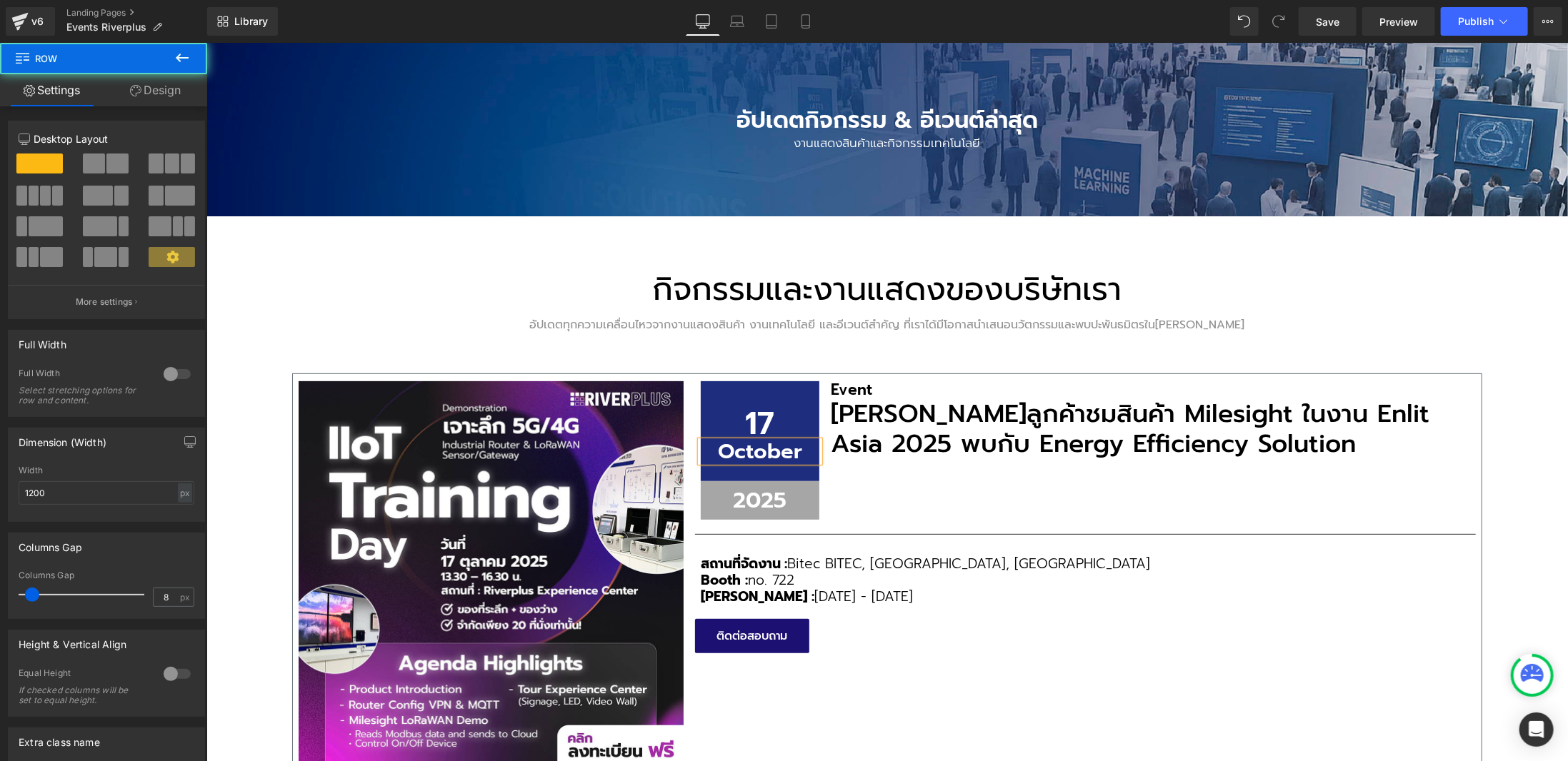
click at [206, 42] on div at bounding box center [206, 42] width 0 height 0
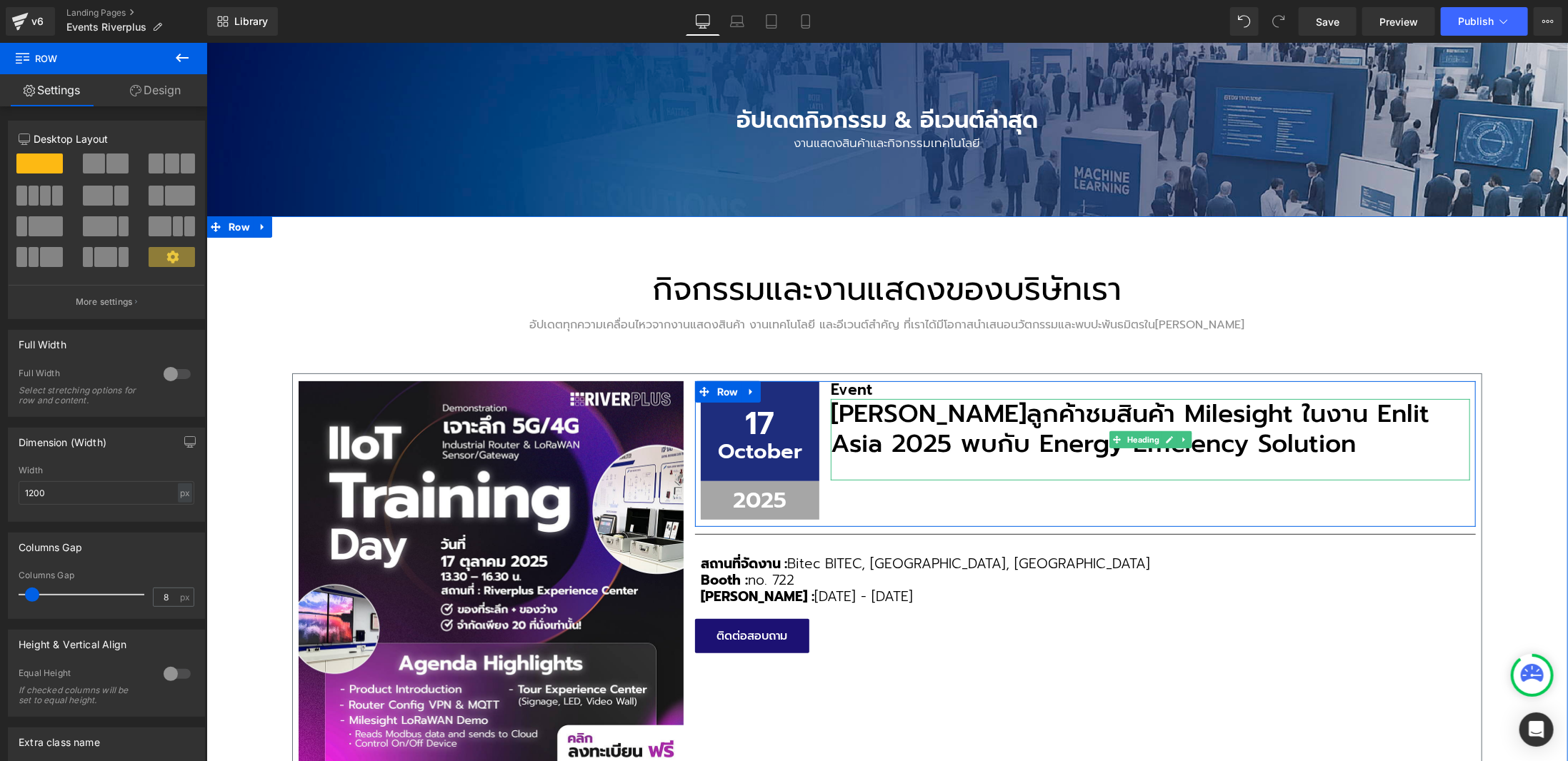
click at [853, 424] on h3 "[PERSON_NAME]ลูกค้าชมสินค้า Milesight ในงาน Enlit Asia 2025 พบกับ Energy Effici…" at bounding box center [1149, 428] width 639 height 60
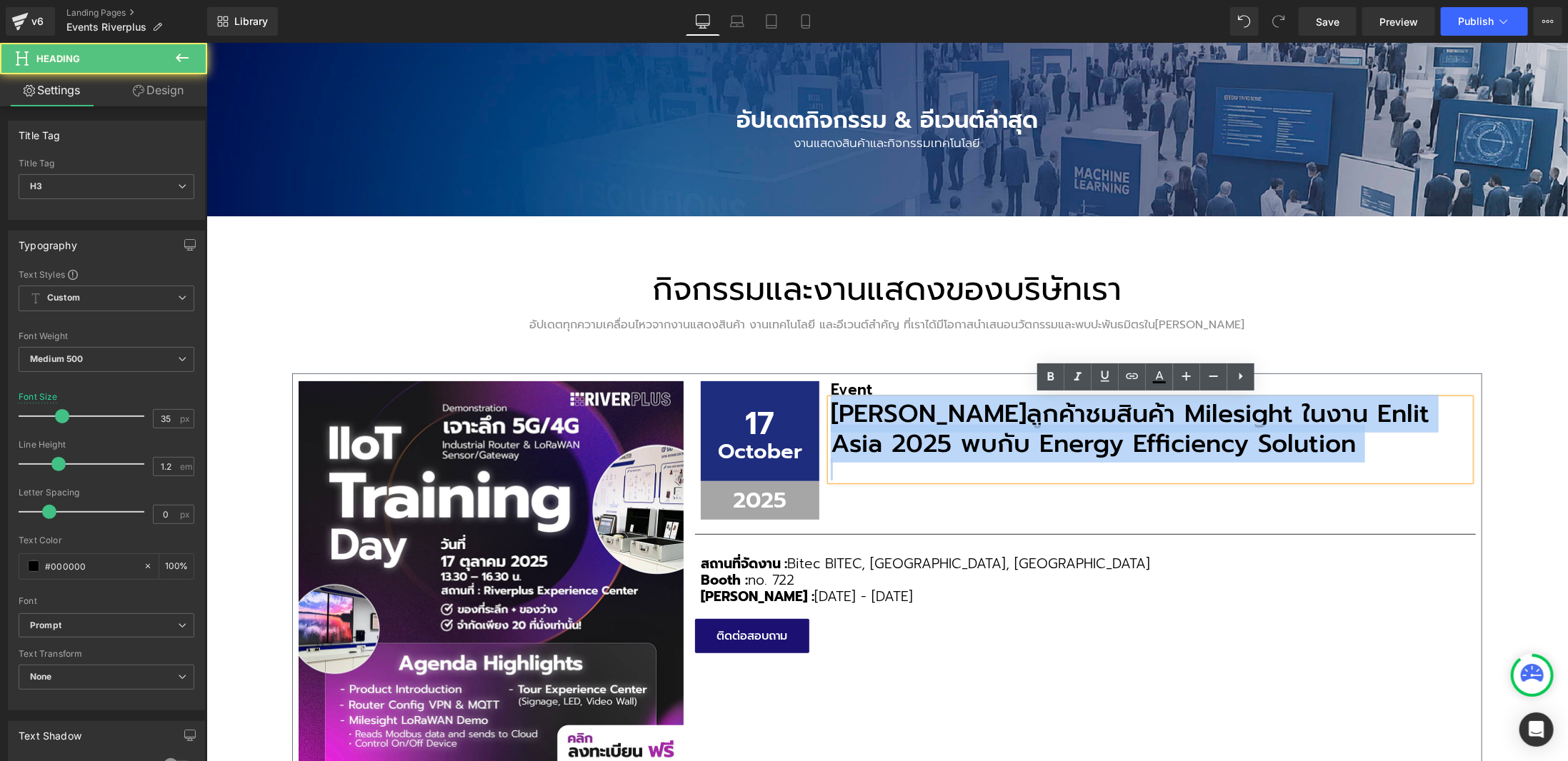
drag, startPoint x: 827, startPoint y: 412, endPoint x: 1264, endPoint y: 480, distance: 442.3
click at [1264, 480] on div "17 Text Block October Text Block Row 2025 Text Block Row Event Heading [PERSON_…" at bounding box center [1084, 454] width 781 height 146
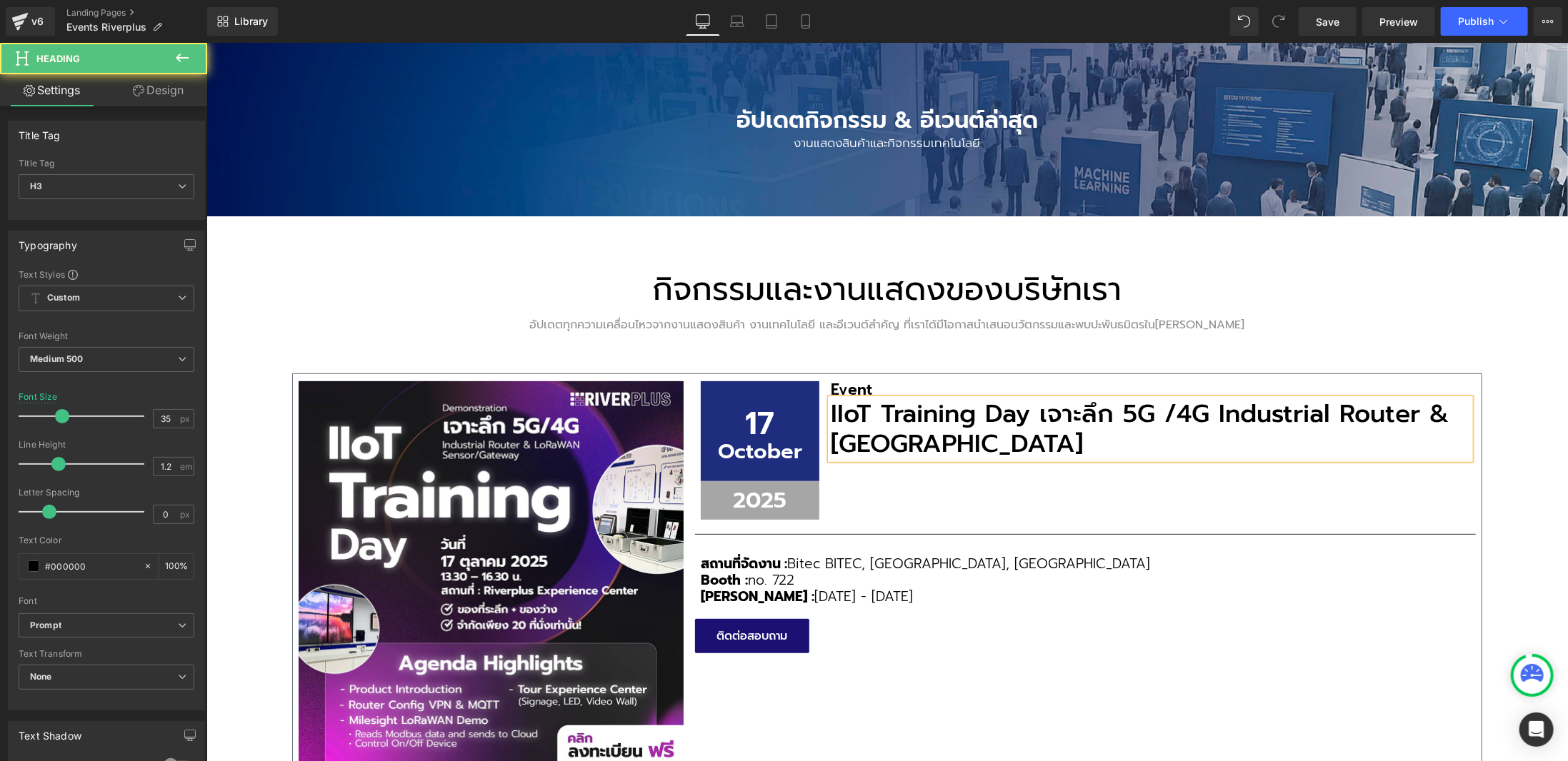
click at [1212, 410] on h3 "IIoT Training Day เจาะลึก 5G /4G Industrial Router & [GEOGRAPHIC_DATA]" at bounding box center [1149, 428] width 639 height 60
click at [1238, 443] on h3 "Industrial Router & LoRaWAN" at bounding box center [1149, 443] width 639 height 30
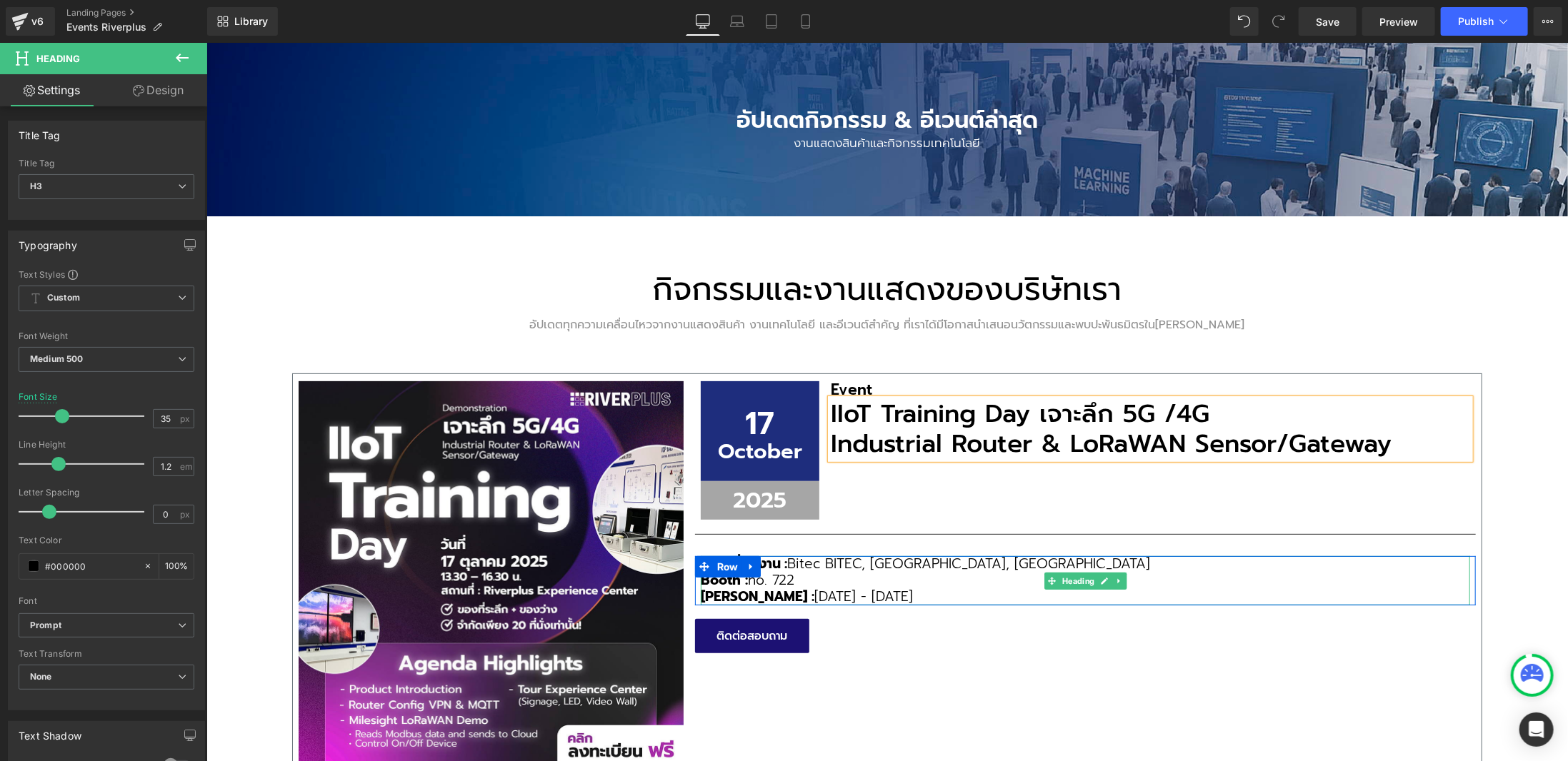
click at [795, 560] on h3 "สถานที่จัดงาน : Bitec BITEC, [GEOGRAPHIC_DATA], [GEOGRAPHIC_DATA]" at bounding box center [1084, 564] width 769 height 16
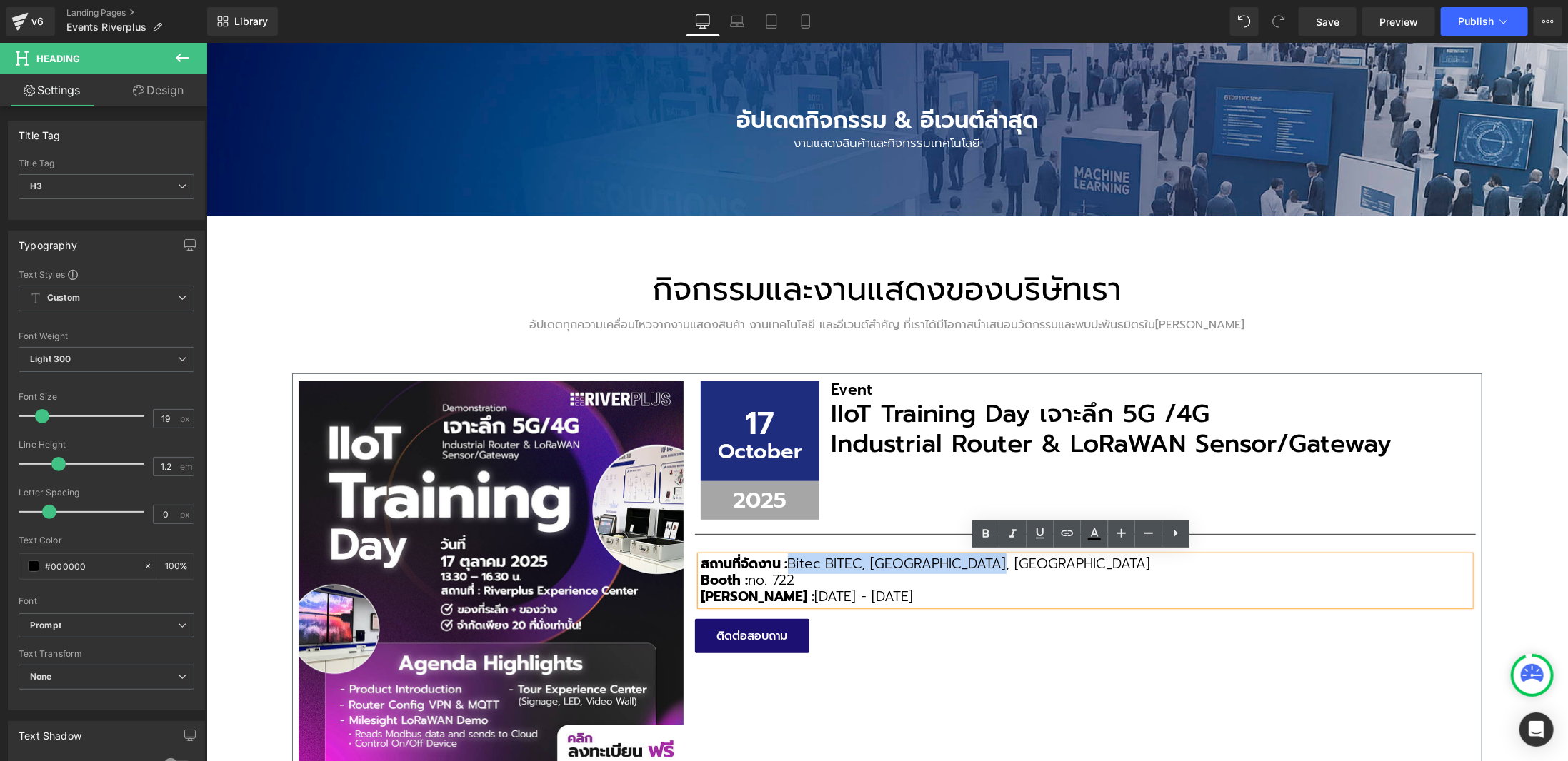
drag, startPoint x: 791, startPoint y: 560, endPoint x: 1017, endPoint y: 559, distance: 226.0
click at [1017, 559] on h3 "สถานที่จัดงาน : Bitec BITEC, [GEOGRAPHIC_DATA], [GEOGRAPHIC_DATA]" at bounding box center [1084, 564] width 769 height 16
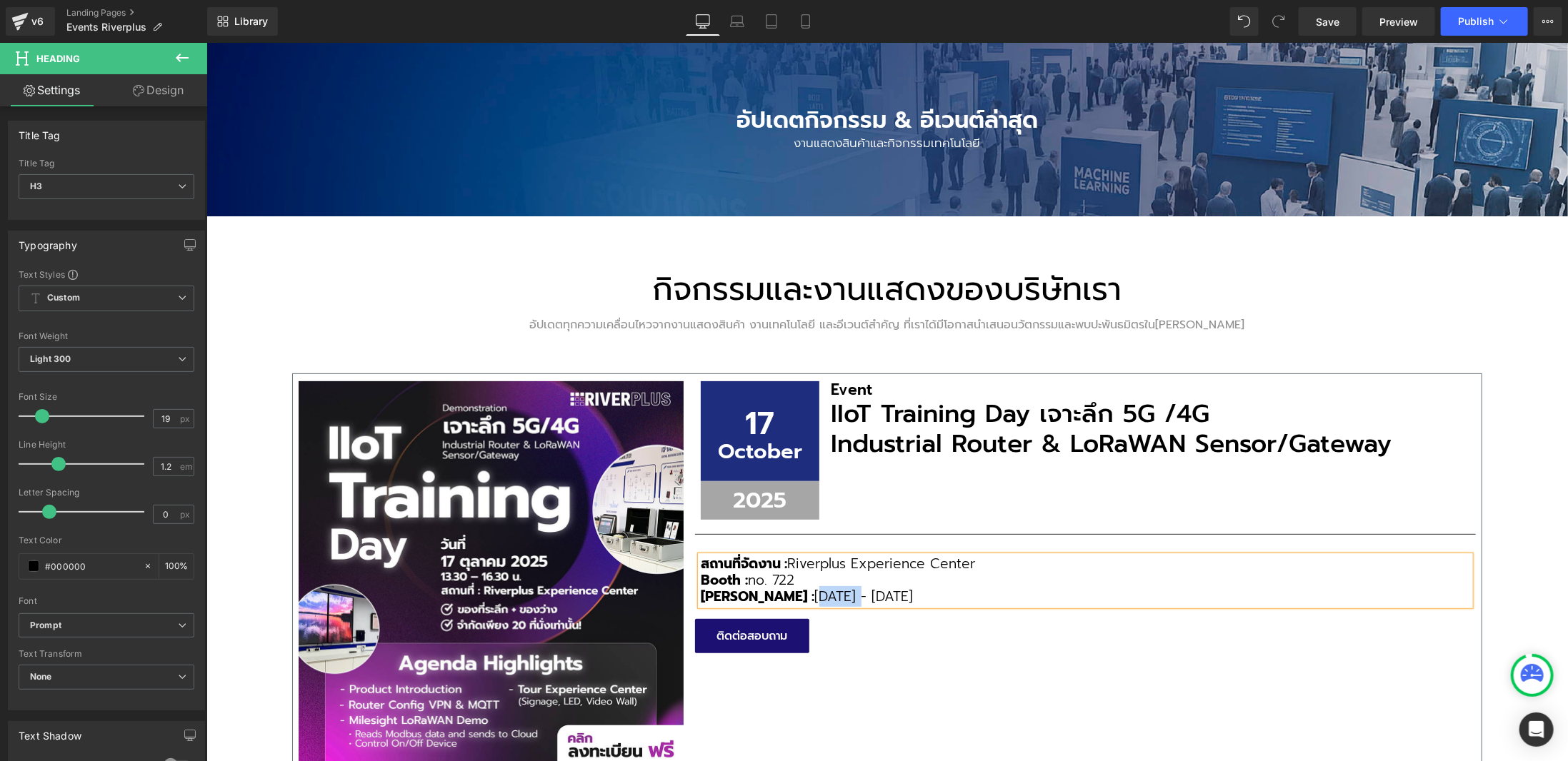
drag, startPoint x: 731, startPoint y: 586, endPoint x: 764, endPoint y: 584, distance: 33.1
click at [764, 588] on h3 "[PERSON_NAME] : [DATE] - [DATE]" at bounding box center [1084, 596] width 769 height 16
drag, startPoint x: 751, startPoint y: 586, endPoint x: 817, endPoint y: 590, distance: 66.1
click at [817, 590] on h3 "[PERSON_NAME] : [DATE]" at bounding box center [1084, 596] width 769 height 16
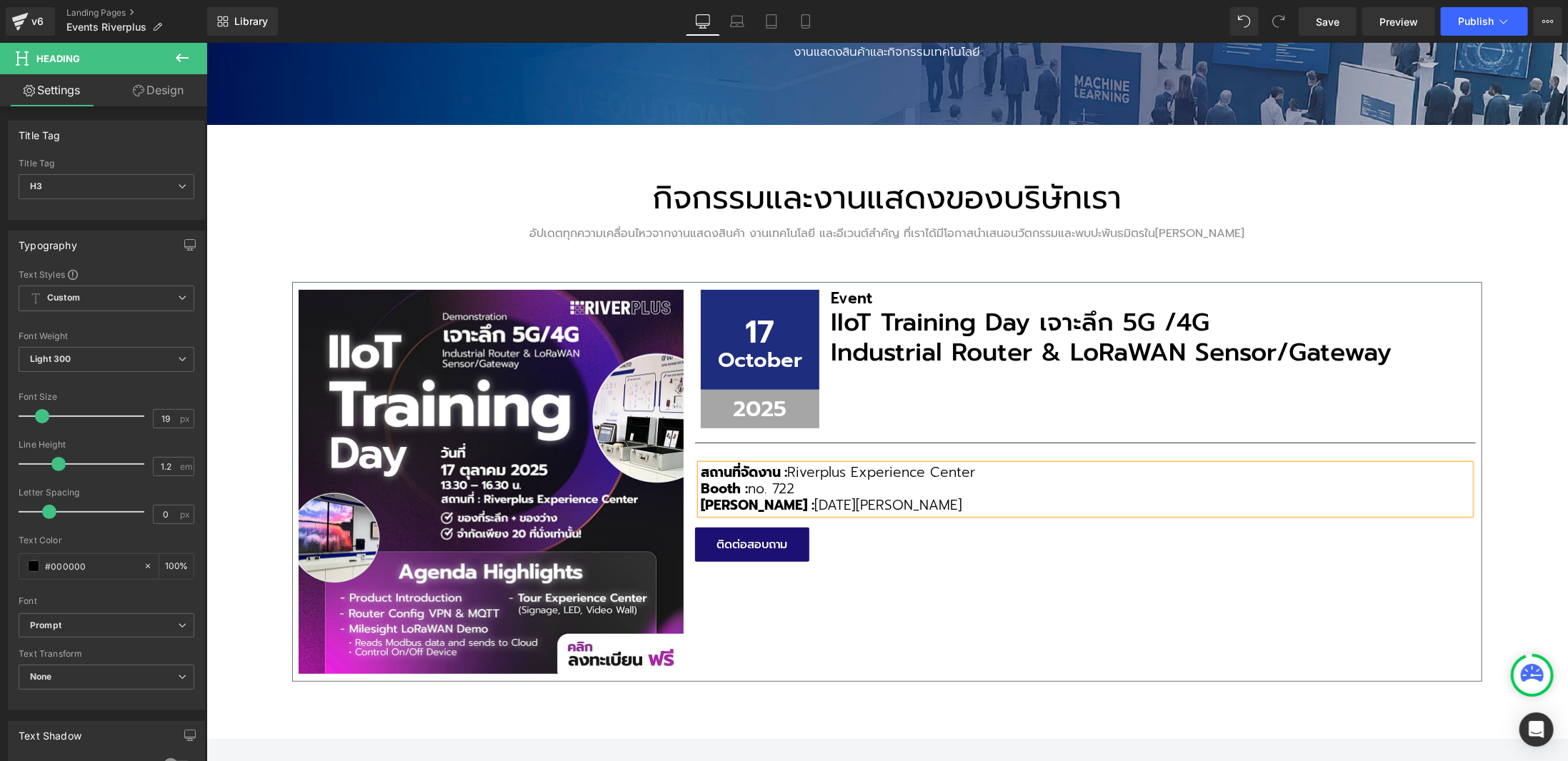
scroll to position [285, 0]
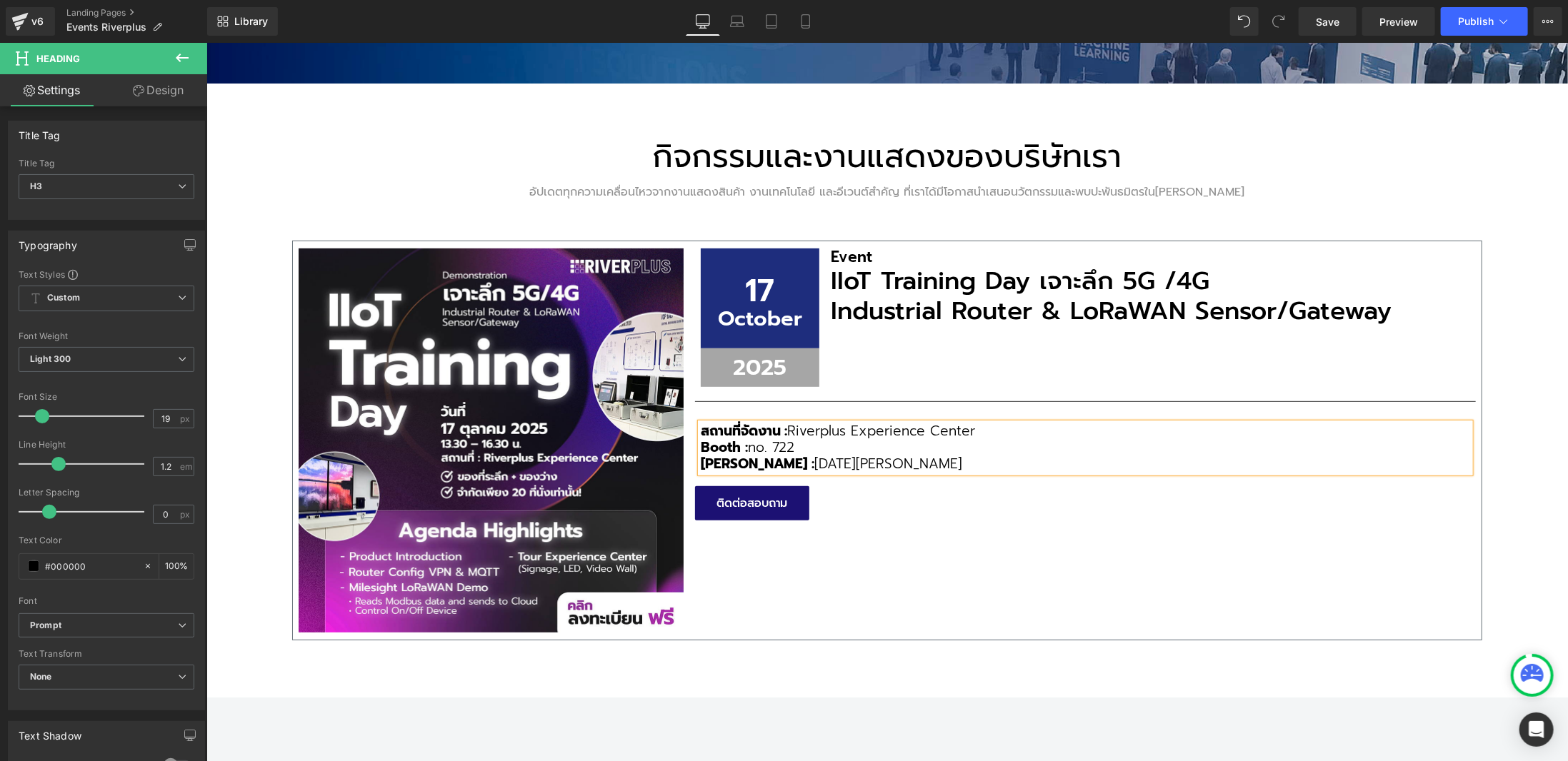
click at [1040, 433] on h3 "สถานที่จัดงาน : Riverplus Experience Center" at bounding box center [1084, 431] width 769 height 16
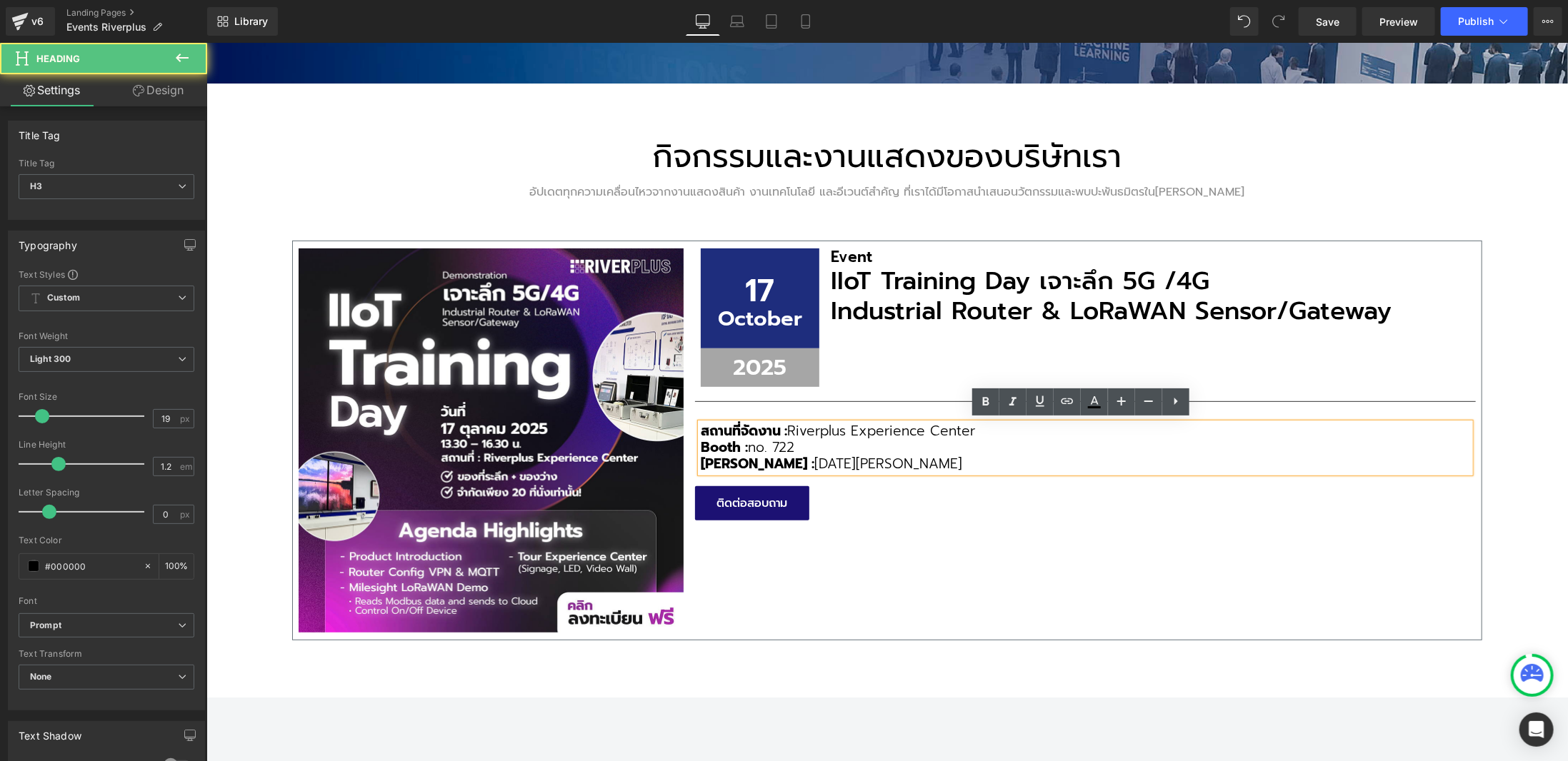
click at [859, 442] on h3 "Booth : no. 722" at bounding box center [1084, 447] width 769 height 16
drag, startPoint x: 810, startPoint y: 437, endPoint x: 697, endPoint y: 444, distance: 113.2
click at [700, 444] on h3 "Booth : no. 722" at bounding box center [1084, 447] width 769 height 16
copy h3 "Booth : no. 722"
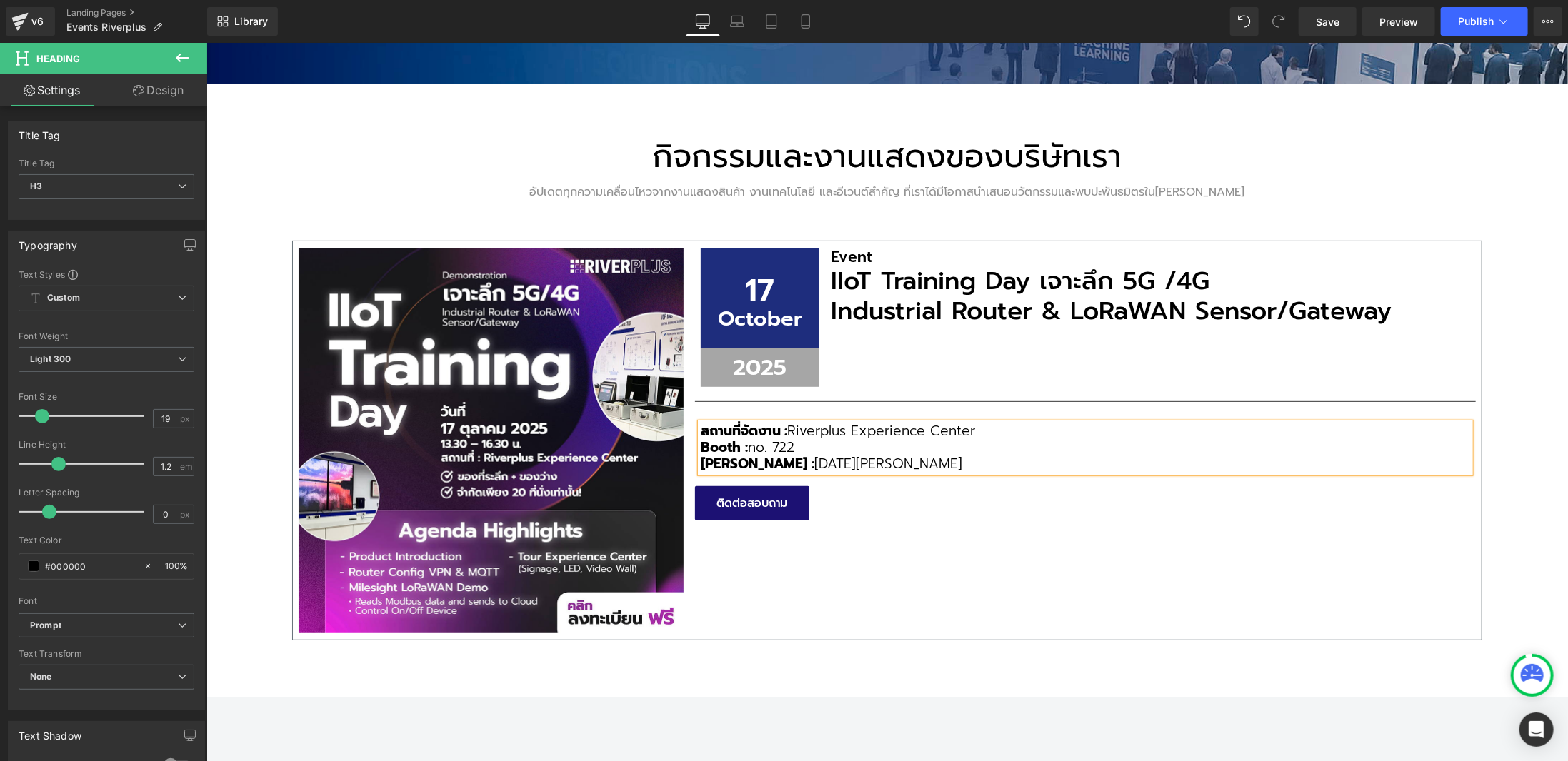
click at [1027, 424] on h3 "สถานที่จัดงาน : Riverplus Experience Center" at bounding box center [1084, 431] width 769 height 16
click at [749, 457] on h3 "[PERSON_NAME] : 17 2025" at bounding box center [1084, 464] width 769 height 16
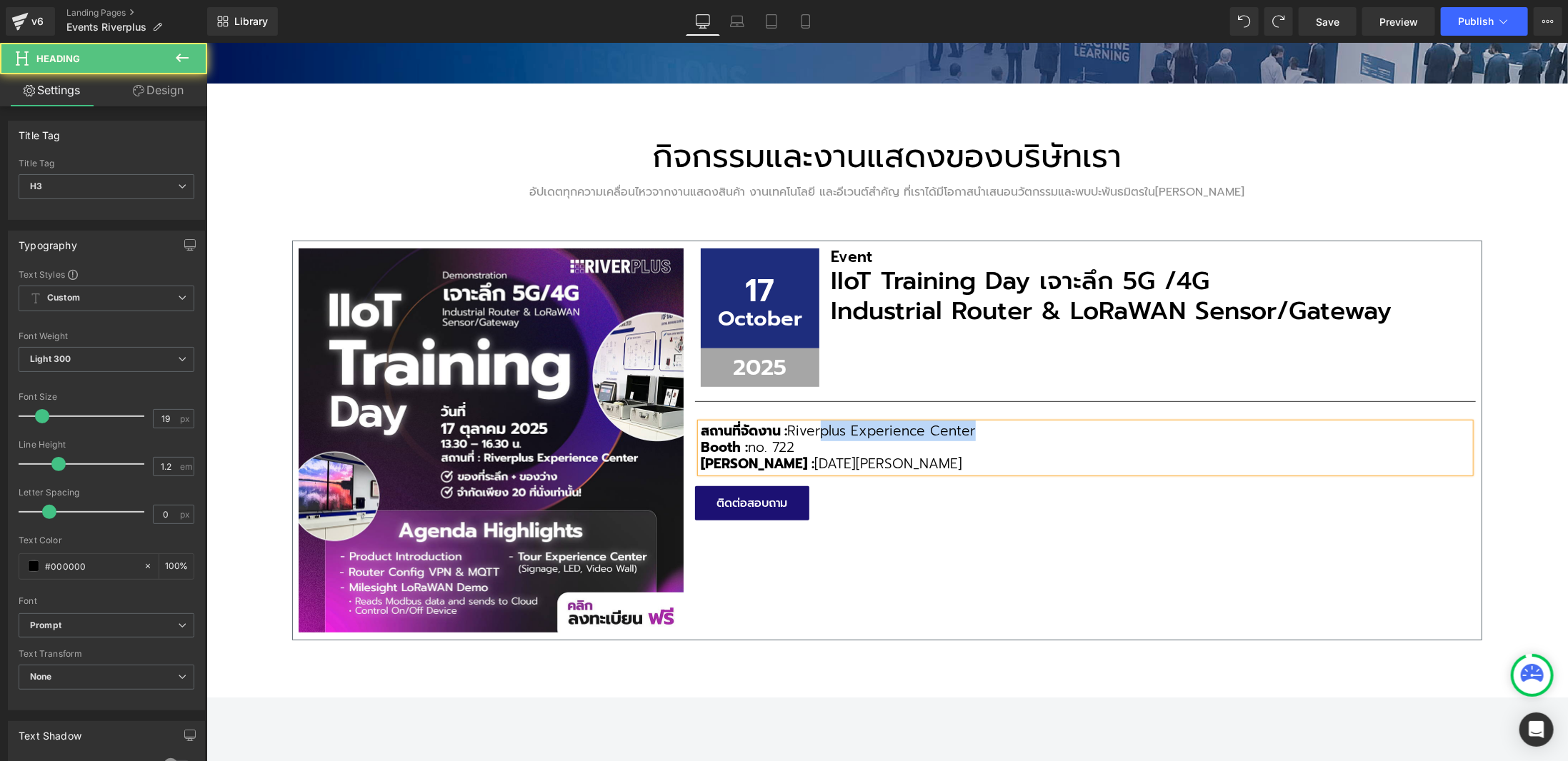
drag, startPoint x: 698, startPoint y: 444, endPoint x: 823, endPoint y: 431, distance: 125.7
click at [823, 431] on div "สถานที่จัดงาน : Riverplus Experience Center Booth : no. 722 [PERSON_NAME] : [DA…" at bounding box center [1084, 447] width 769 height 49
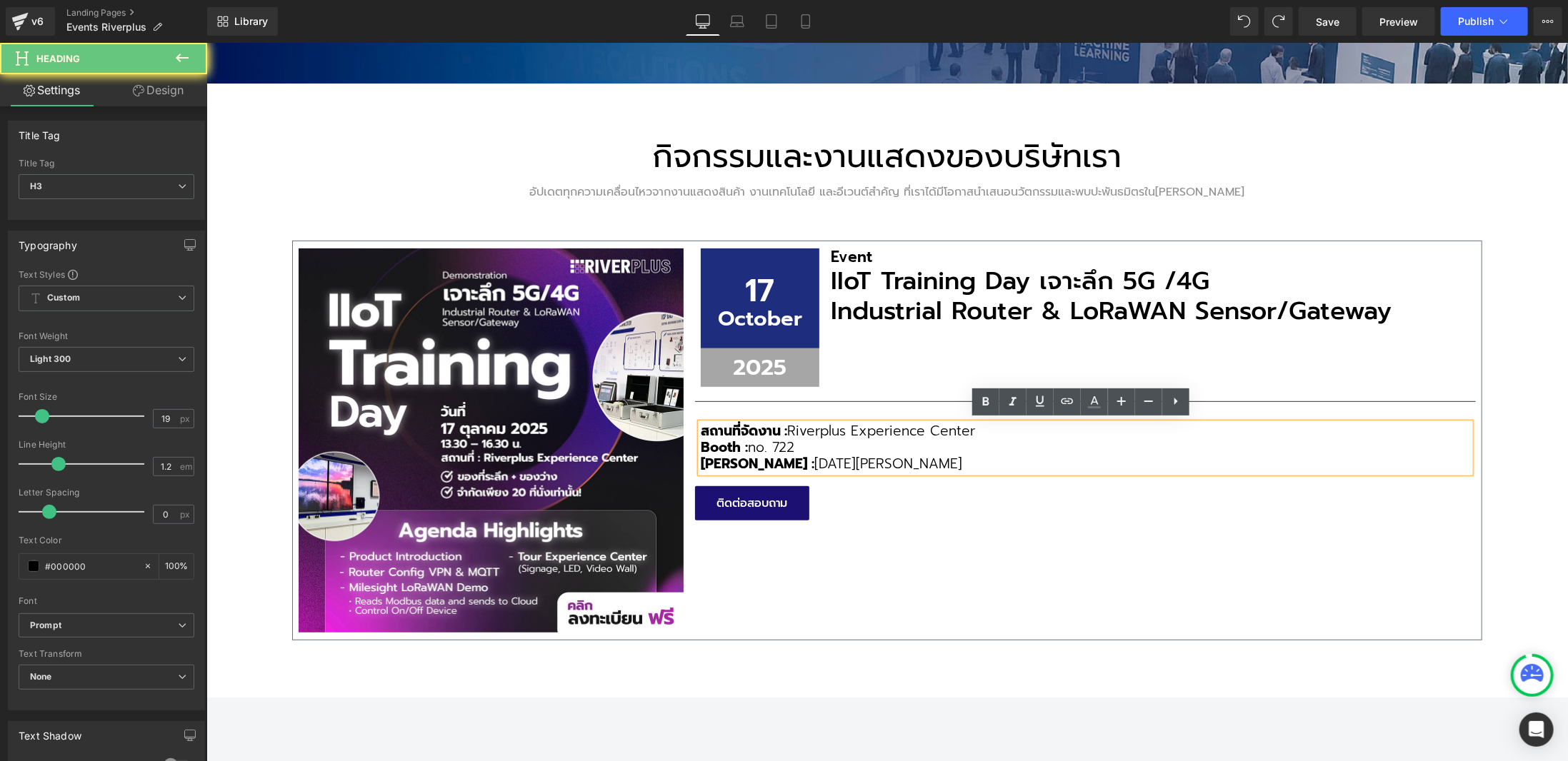
click at [808, 438] on h3 "สถานที่จัดงาน : Riverplus Experience Center" at bounding box center [1084, 431] width 769 height 16
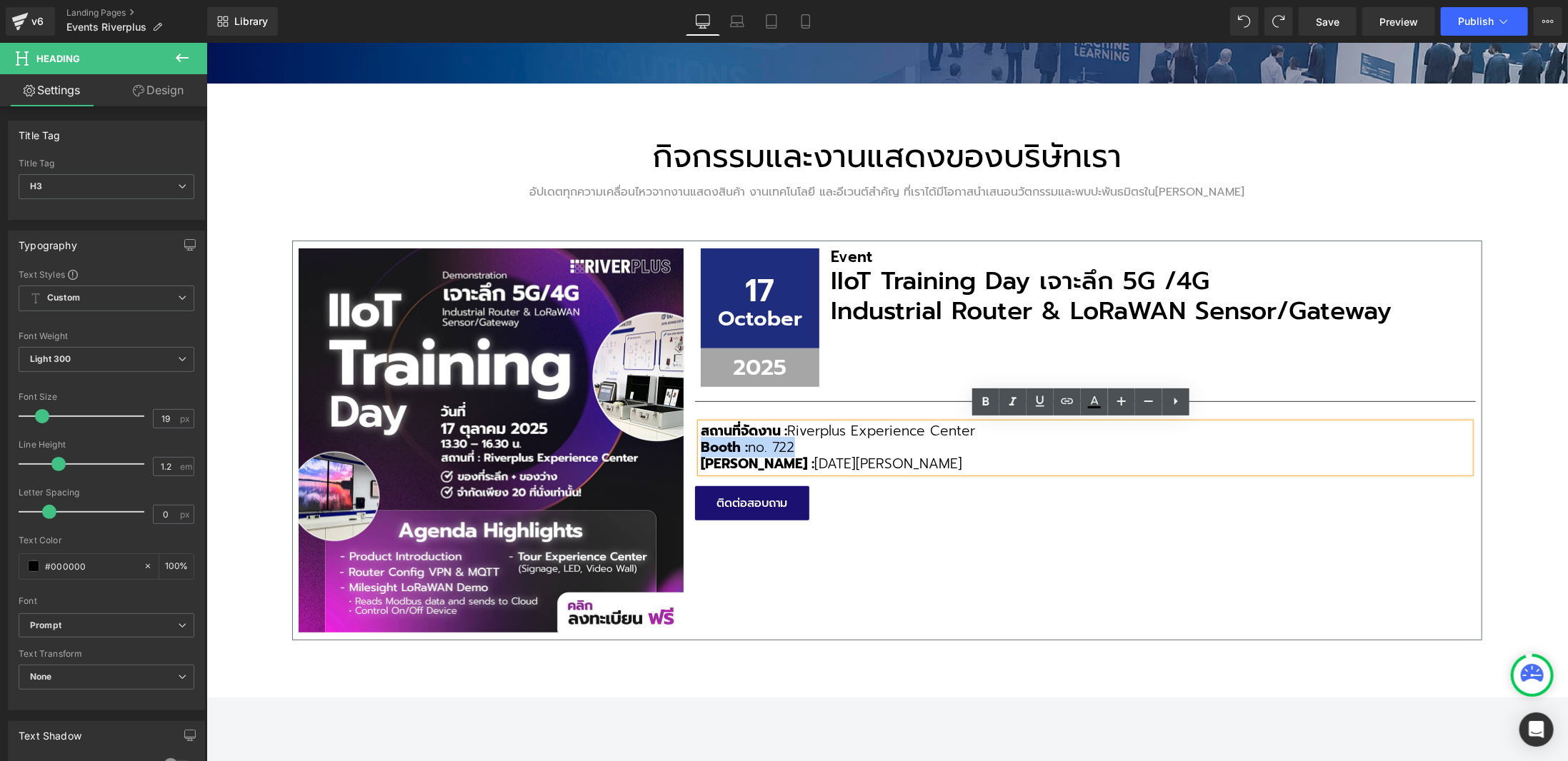
drag, startPoint x: 695, startPoint y: 444, endPoint x: 795, endPoint y: 443, distance: 100.0
click at [795, 443] on h3 "Booth : no. 722" at bounding box center [1084, 447] width 769 height 16
copy h3 "Booth : no. 722"
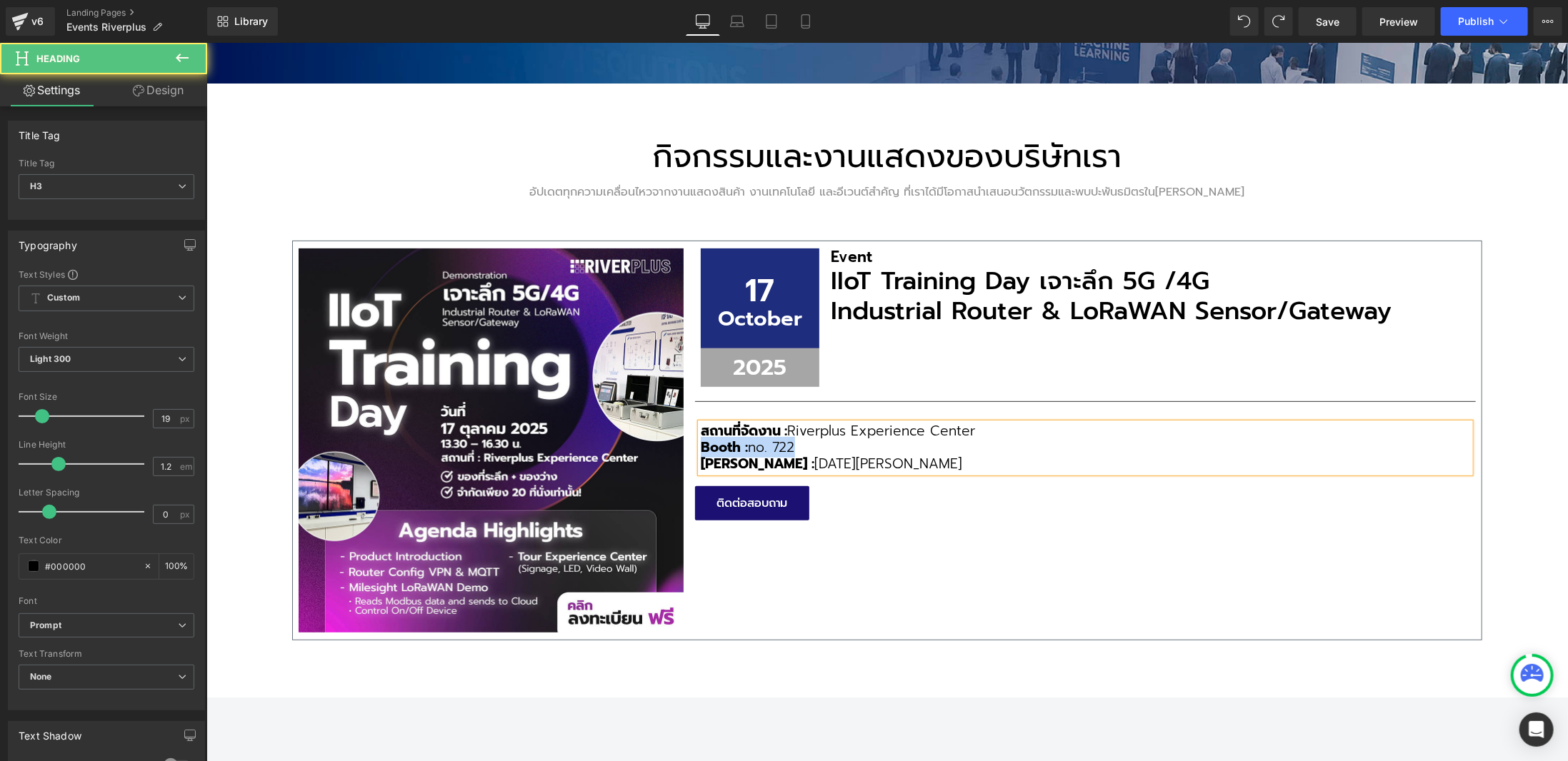
click at [795, 443] on h3 "Booth : no. 722" at bounding box center [1084, 447] width 769 height 16
click at [800, 443] on span "no. 722 Booth : no. 722" at bounding box center [822, 446] width 151 height 20
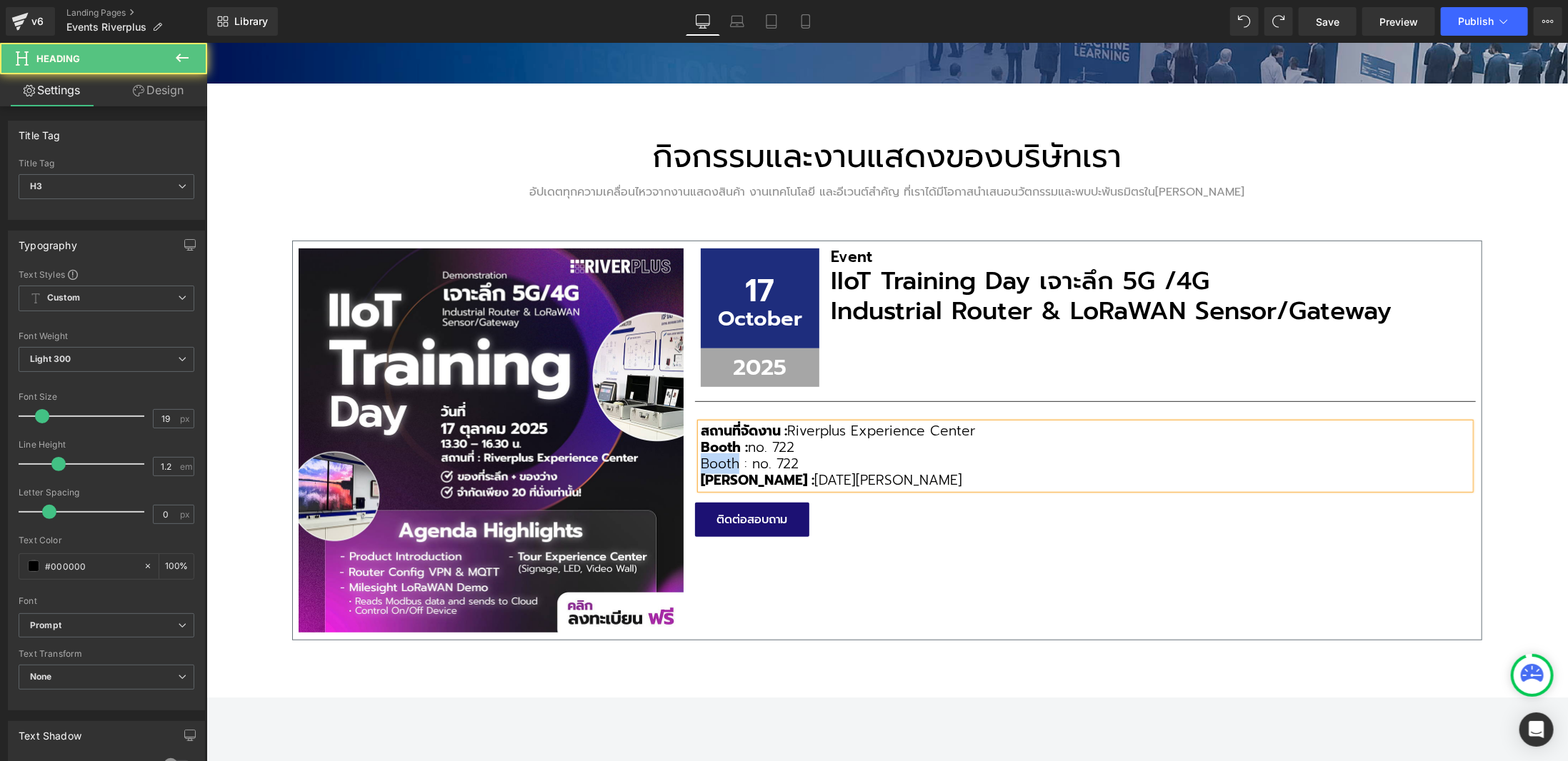
drag, startPoint x: 733, startPoint y: 466, endPoint x: 694, endPoint y: 440, distance: 46.9
click at [700, 453] on span "Booth : no. 722" at bounding box center [749, 462] width 99 height 20
drag, startPoint x: 721, startPoint y: 460, endPoint x: 697, endPoint y: 460, distance: 24.0
click at [700, 460] on span "เวลา : no. 722" at bounding box center [742, 462] width 85 height 20
click at [702, 459] on span "เวลา : no. 722" at bounding box center [742, 462] width 85 height 20
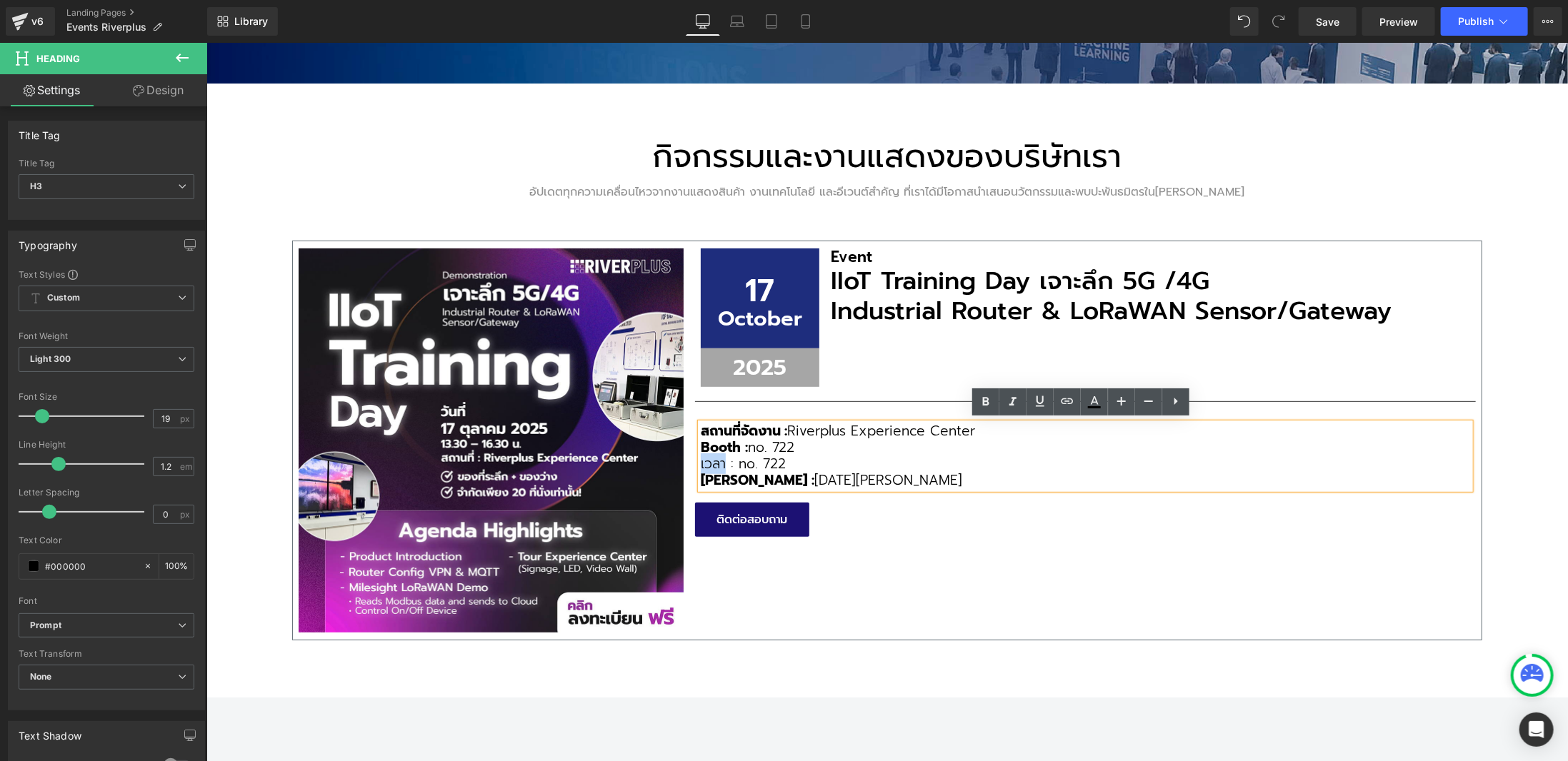
drag, startPoint x: 696, startPoint y: 462, endPoint x: 720, endPoint y: 460, distance: 24.1
click at [720, 460] on span "เวลา : no. 722" at bounding box center [742, 462] width 85 height 20
click at [983, 400] on icon at bounding box center [986, 401] width 7 height 9
click at [760, 454] on span "เวลา : no. 722" at bounding box center [741, 462] width 82 height 20
drag, startPoint x: 736, startPoint y: 455, endPoint x: 780, endPoint y: 455, distance: 44.0
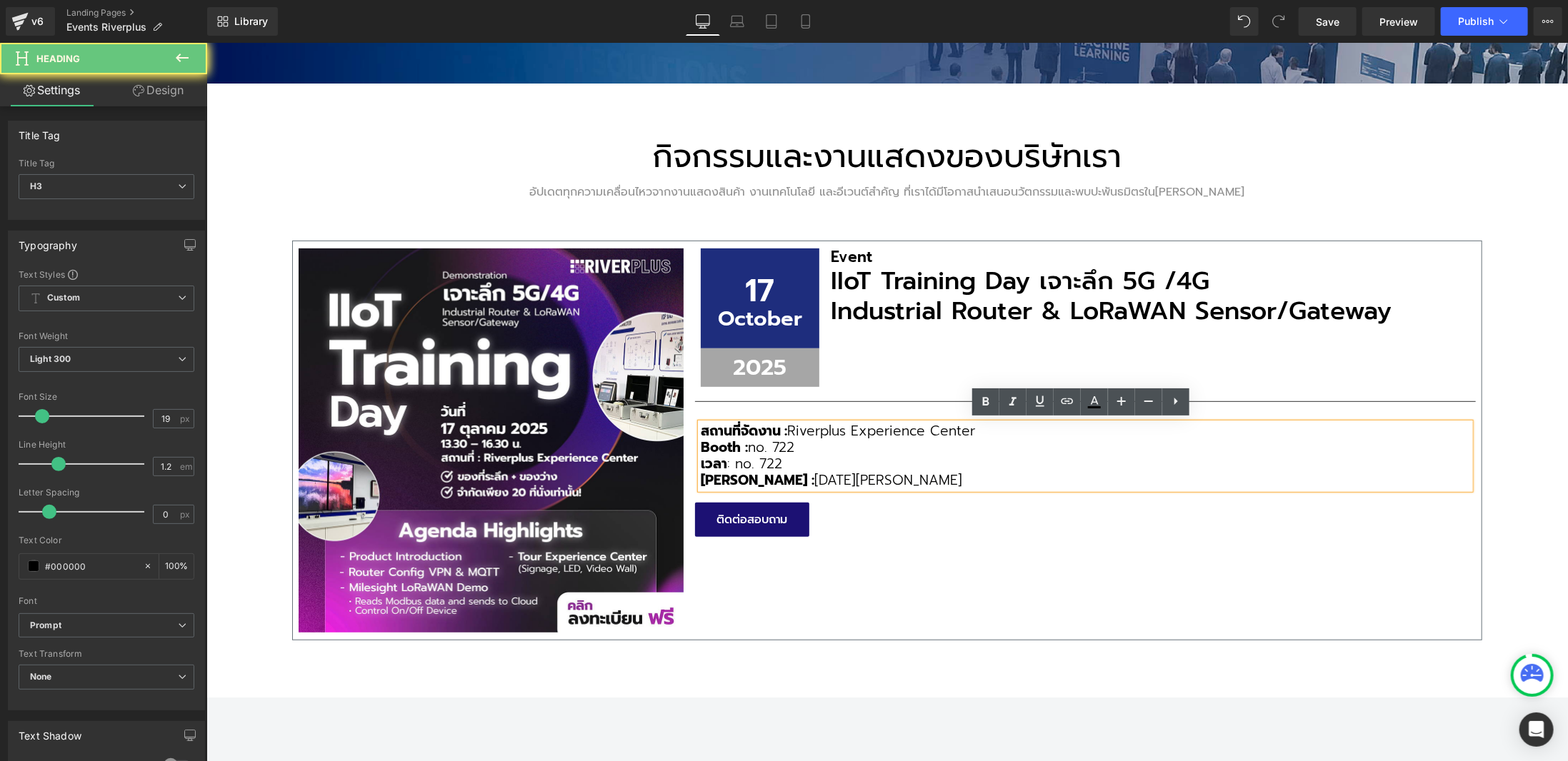
click at [780, 455] on span "เวลา : no. 722" at bounding box center [741, 462] width 82 height 20
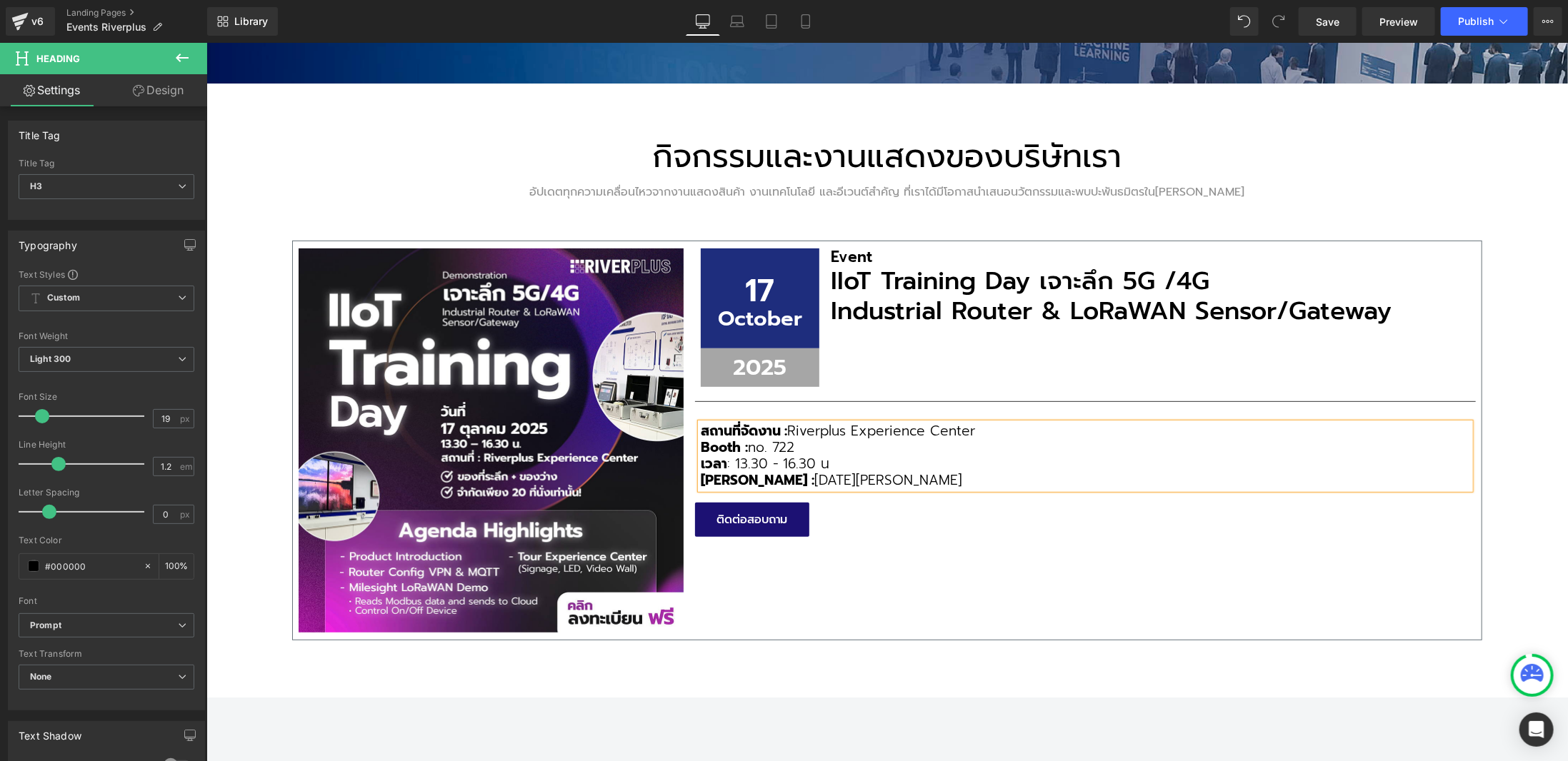
click at [1030, 694] on div "กิจกรรมและงานแสดงของบริษัทเรา Heading อัปเดตทุกความเคลื่อนไหวจากงานแสดงสินค้า ง…" at bounding box center [886, 391] width 1362 height 615
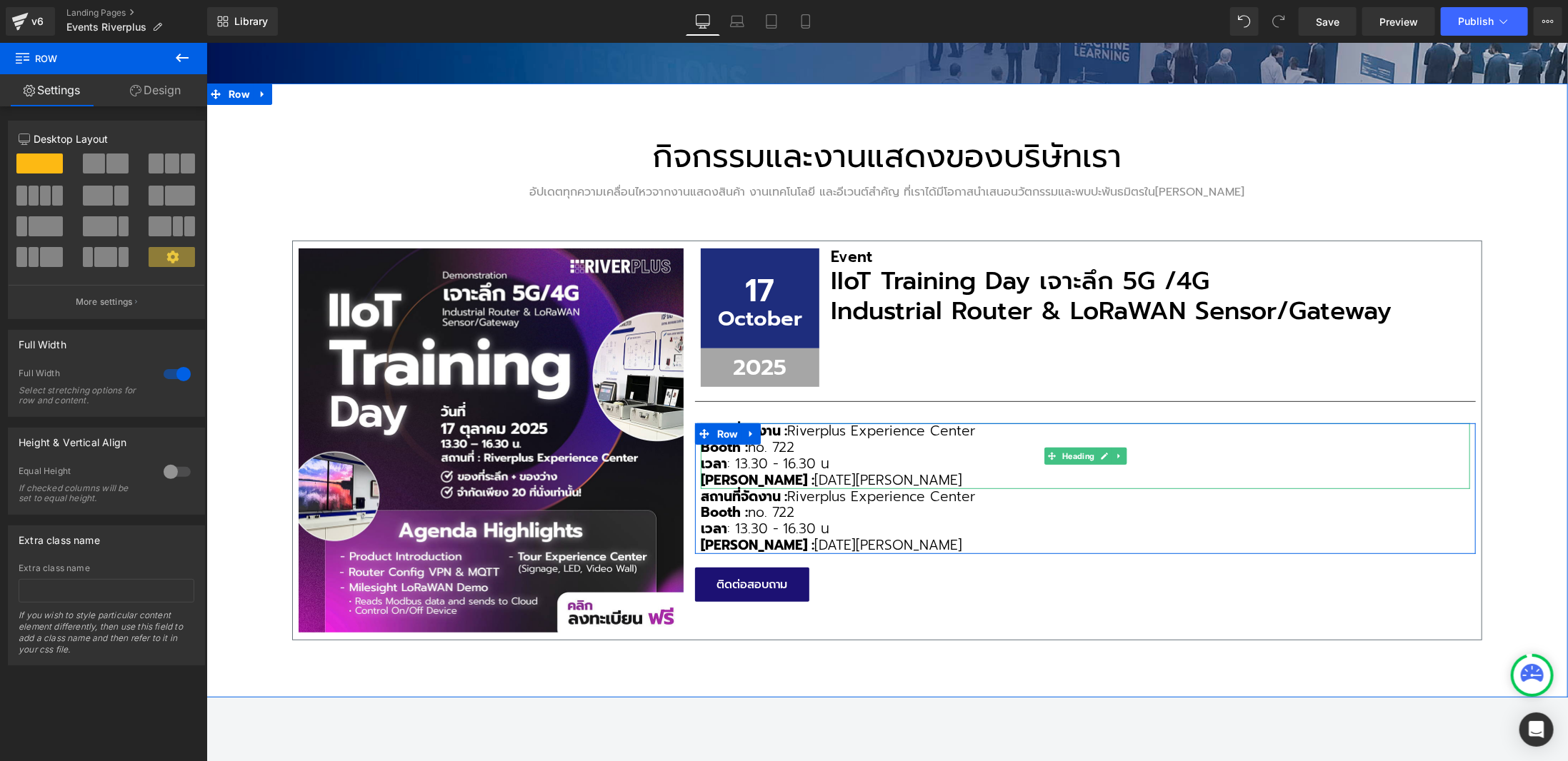
click at [853, 463] on h3 "เวลา : 13.30 - 16.30 น" at bounding box center [1084, 464] width 769 height 16
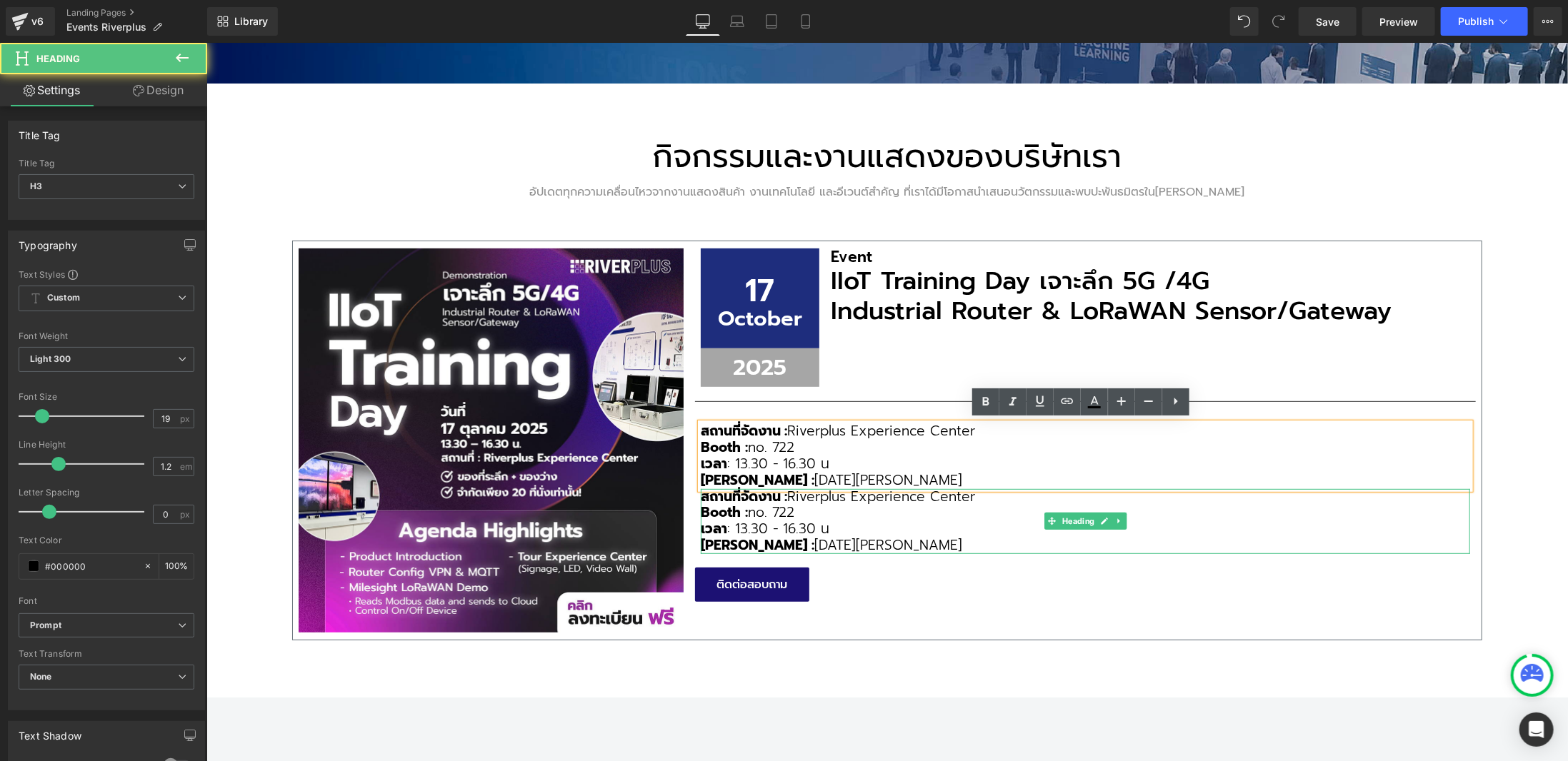
click at [857, 500] on h3 "สถานที่จัดงาน : Riverplus Experience Center" at bounding box center [1084, 497] width 769 height 16
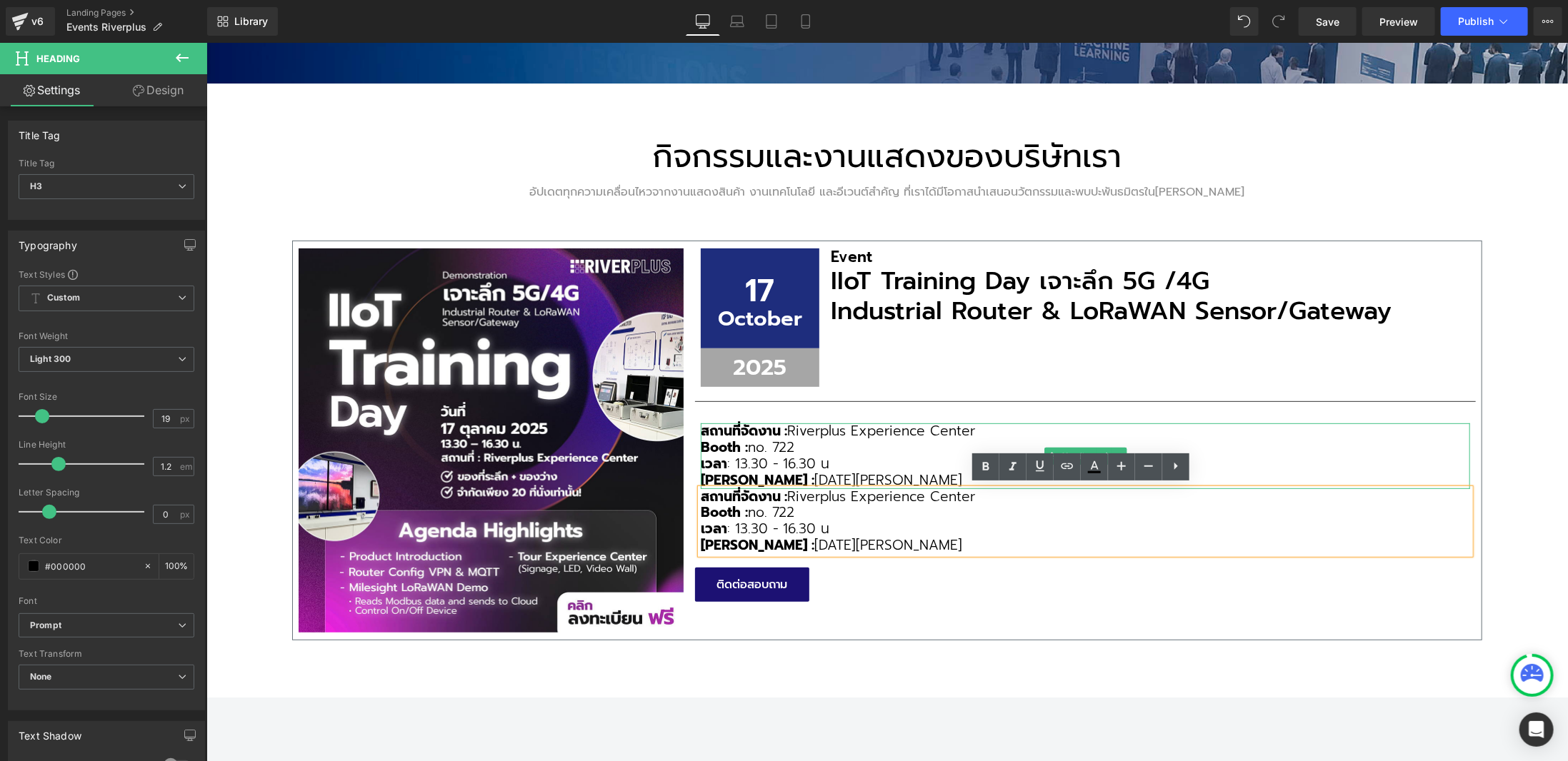
click at [829, 462] on h3 "เวลา : 13.30 - 16.30 น" at bounding box center [1084, 464] width 769 height 16
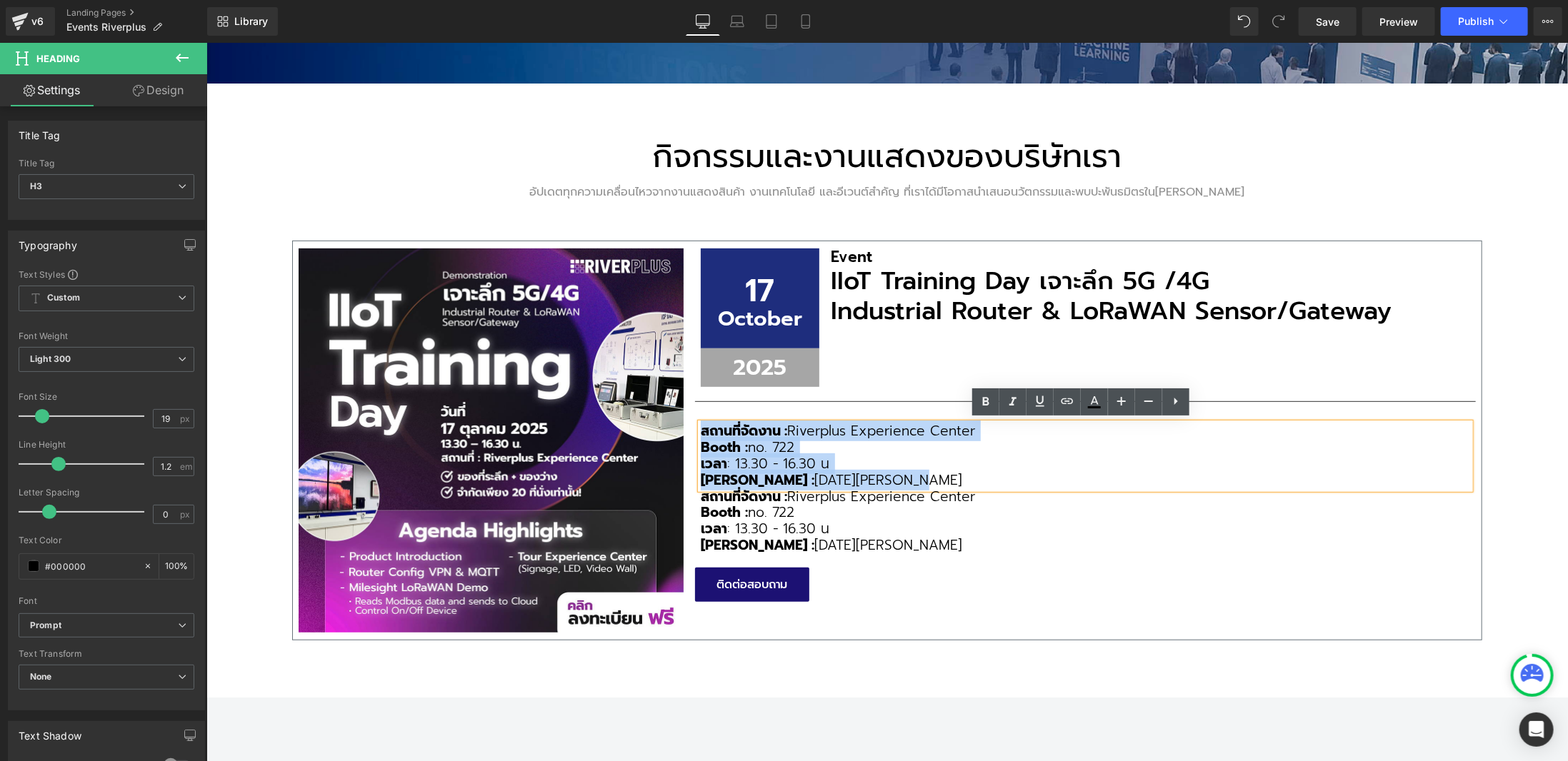
drag, startPoint x: 831, startPoint y: 475, endPoint x: 698, endPoint y: 428, distance: 141.1
click at [700, 428] on div "สถานที่จัดงาน : Riverplus Experience Center Booth : no. 722 เวลา : 13.30 - 16.3…" at bounding box center [1084, 455] width 769 height 65
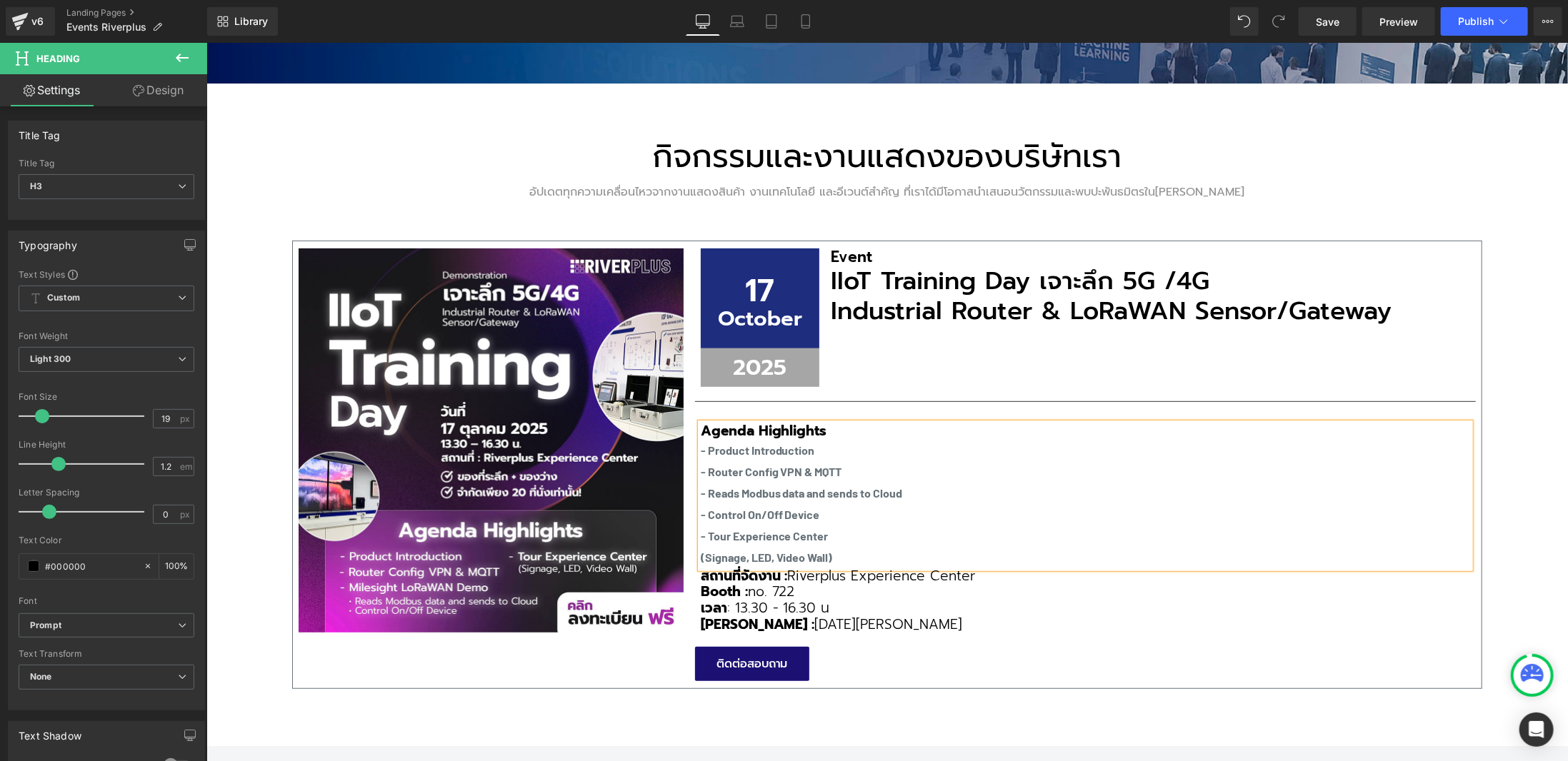
drag, startPoint x: 824, startPoint y: 547, endPoint x: 696, endPoint y: 451, distance: 160.0
click at [700, 451] on div "Agenda Highlights - Product Introduction - Router Config VPN & MQTT - Reads Mod…" at bounding box center [1084, 494] width 769 height 144
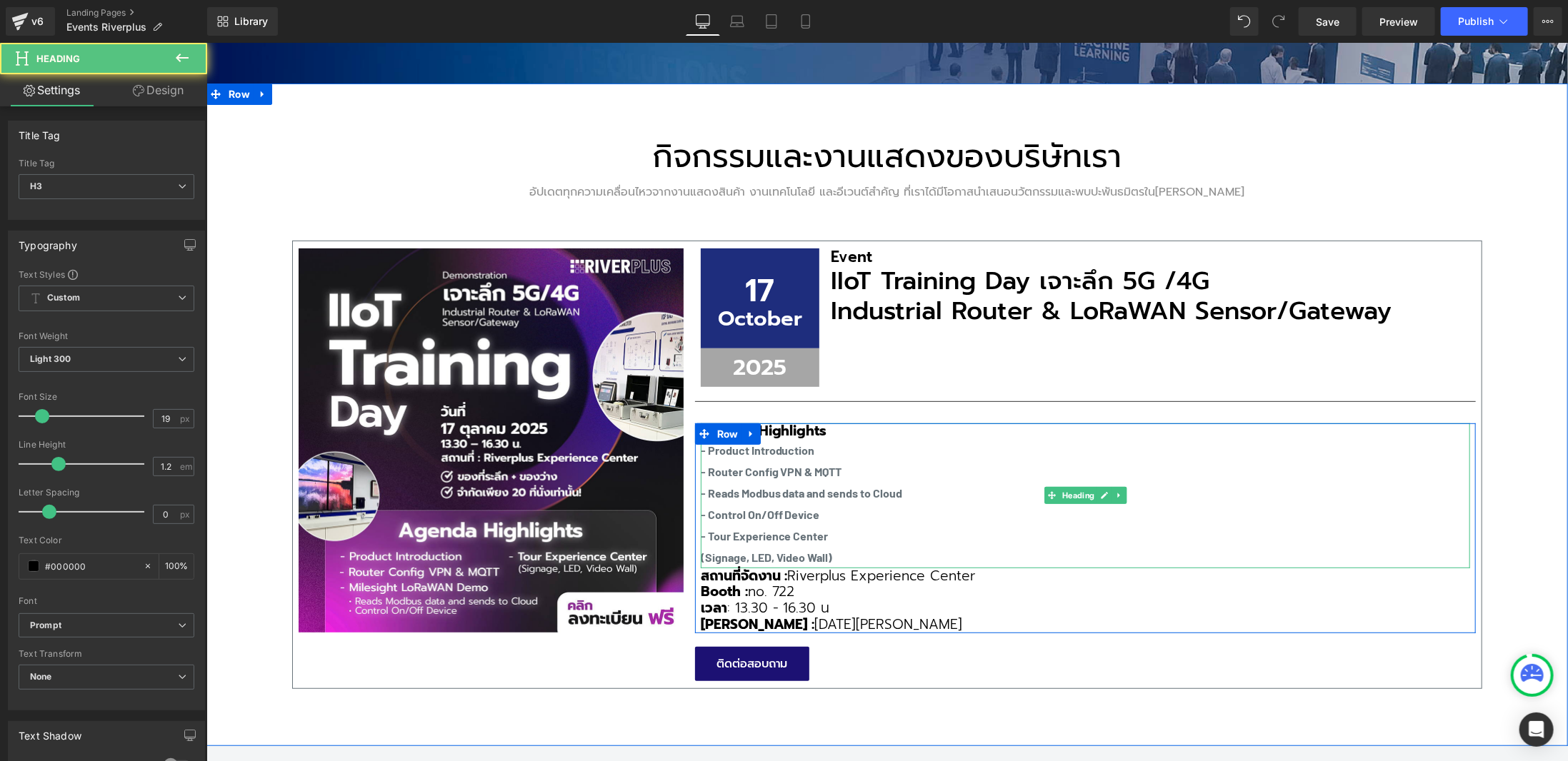
click at [782, 503] on div "- Control On/Off Device" at bounding box center [1084, 514] width 769 height 21
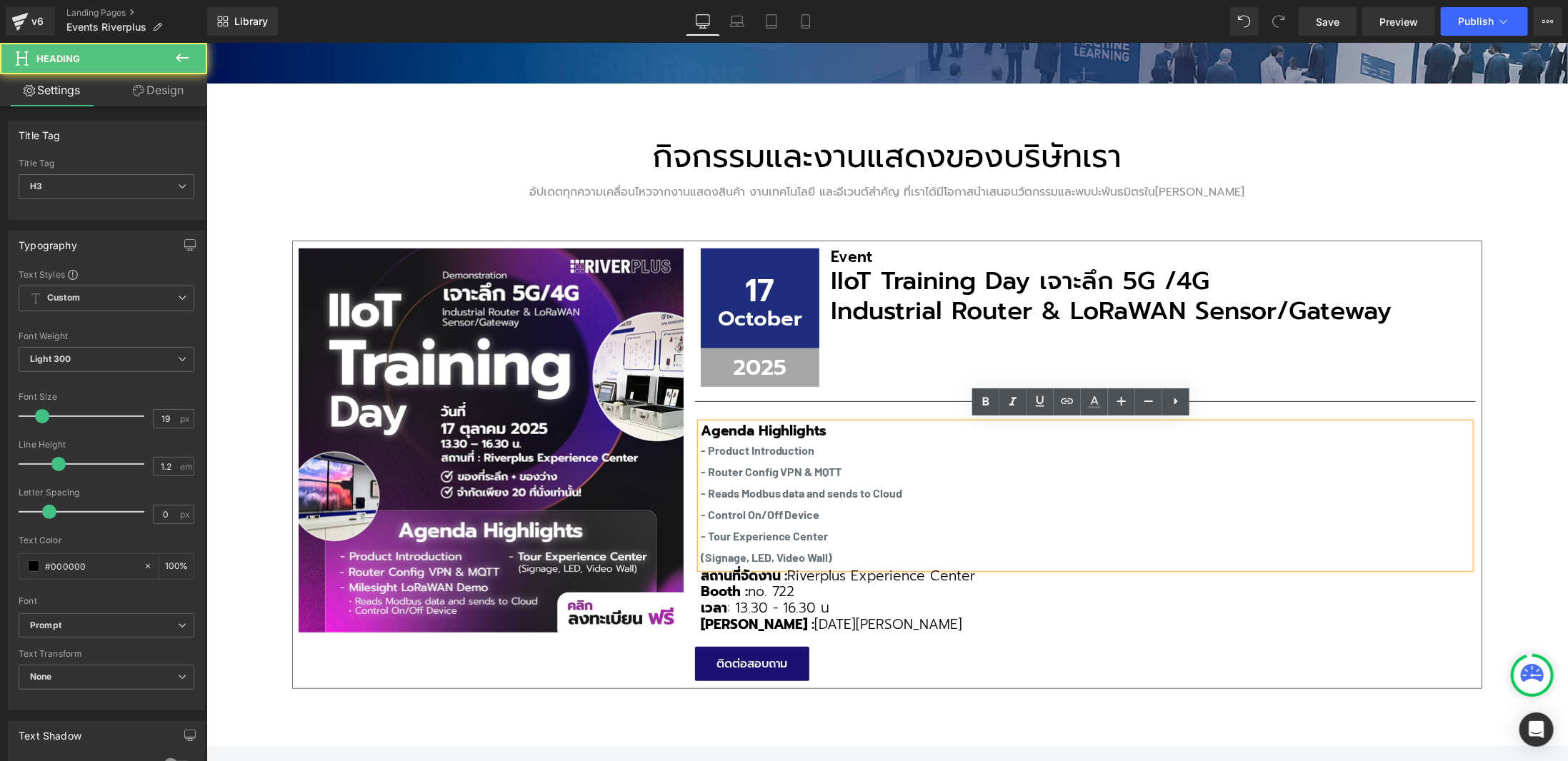
drag, startPoint x: 694, startPoint y: 447, endPoint x: 870, endPoint y: 548, distance: 202.9
click at [870, 548] on div "Agenda Highlights - Product Introduction - Router Config VPN & MQTT - Reads Mod…" at bounding box center [1084, 494] width 769 height 144
click at [986, 409] on icon at bounding box center [986, 401] width 17 height 17
click at [782, 524] on div "- Tour Experience Center" at bounding box center [1084, 535] width 769 height 21
drag, startPoint x: 834, startPoint y: 550, endPoint x: 694, endPoint y: 447, distance: 173.8
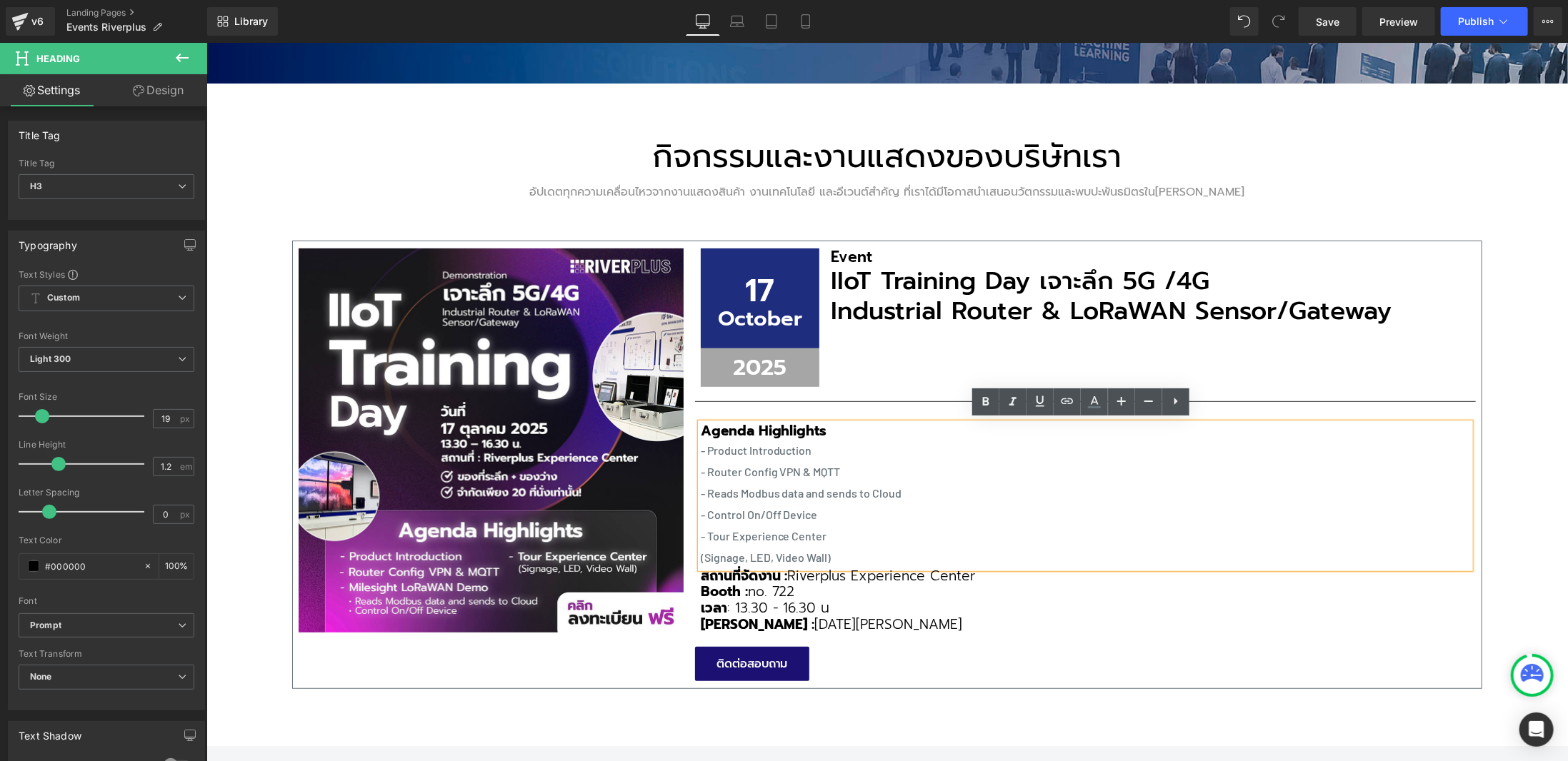
click at [700, 447] on div "Agenda Highlights - Product Introduction - Router Config VPN & MQTT - Reads Mod…" at bounding box center [1084, 494] width 769 height 144
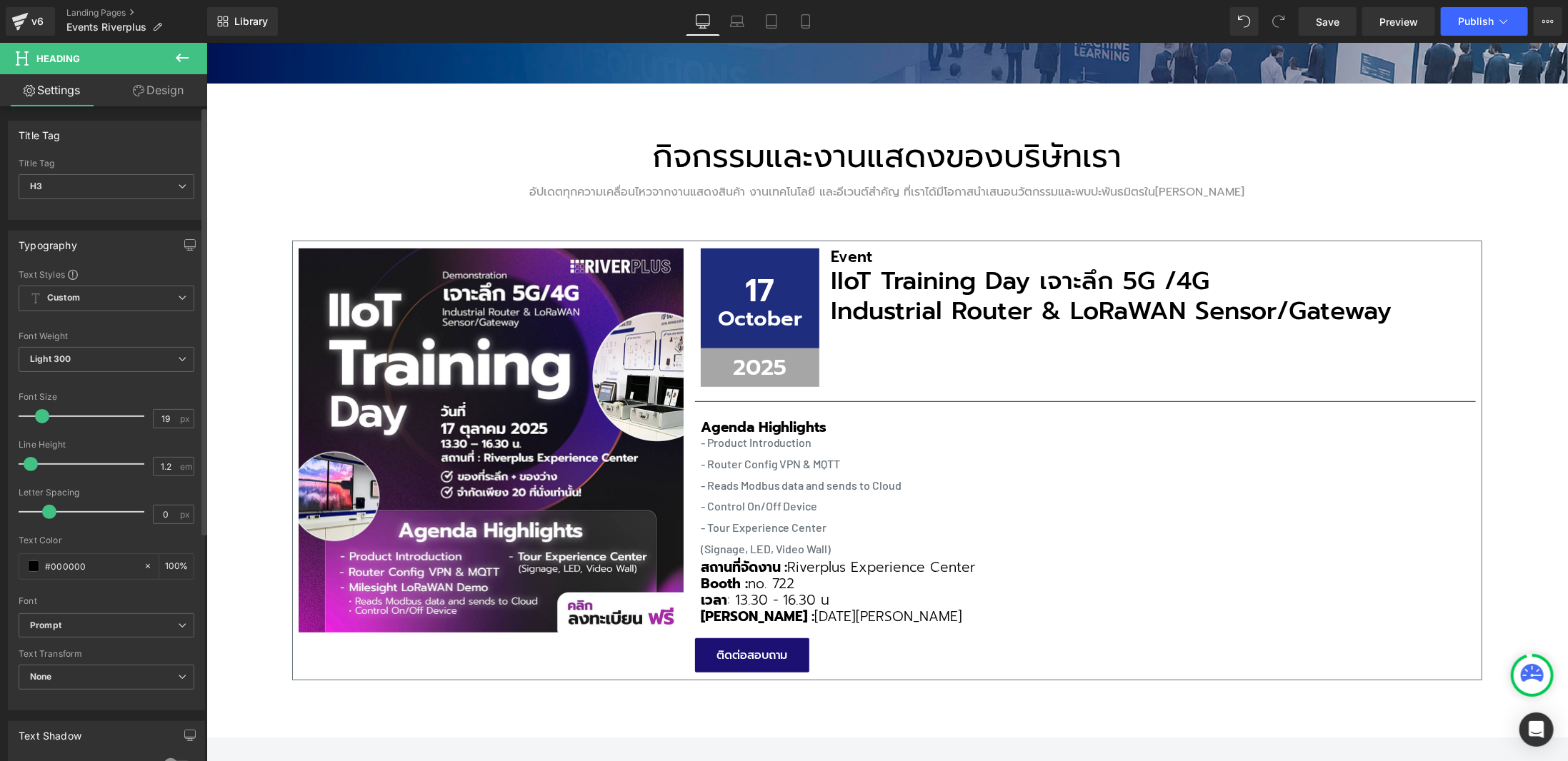
drag, startPoint x: 57, startPoint y: 460, endPoint x: 31, endPoint y: 462, distance: 26.1
click at [31, 462] on span at bounding box center [31, 464] width 15 height 15
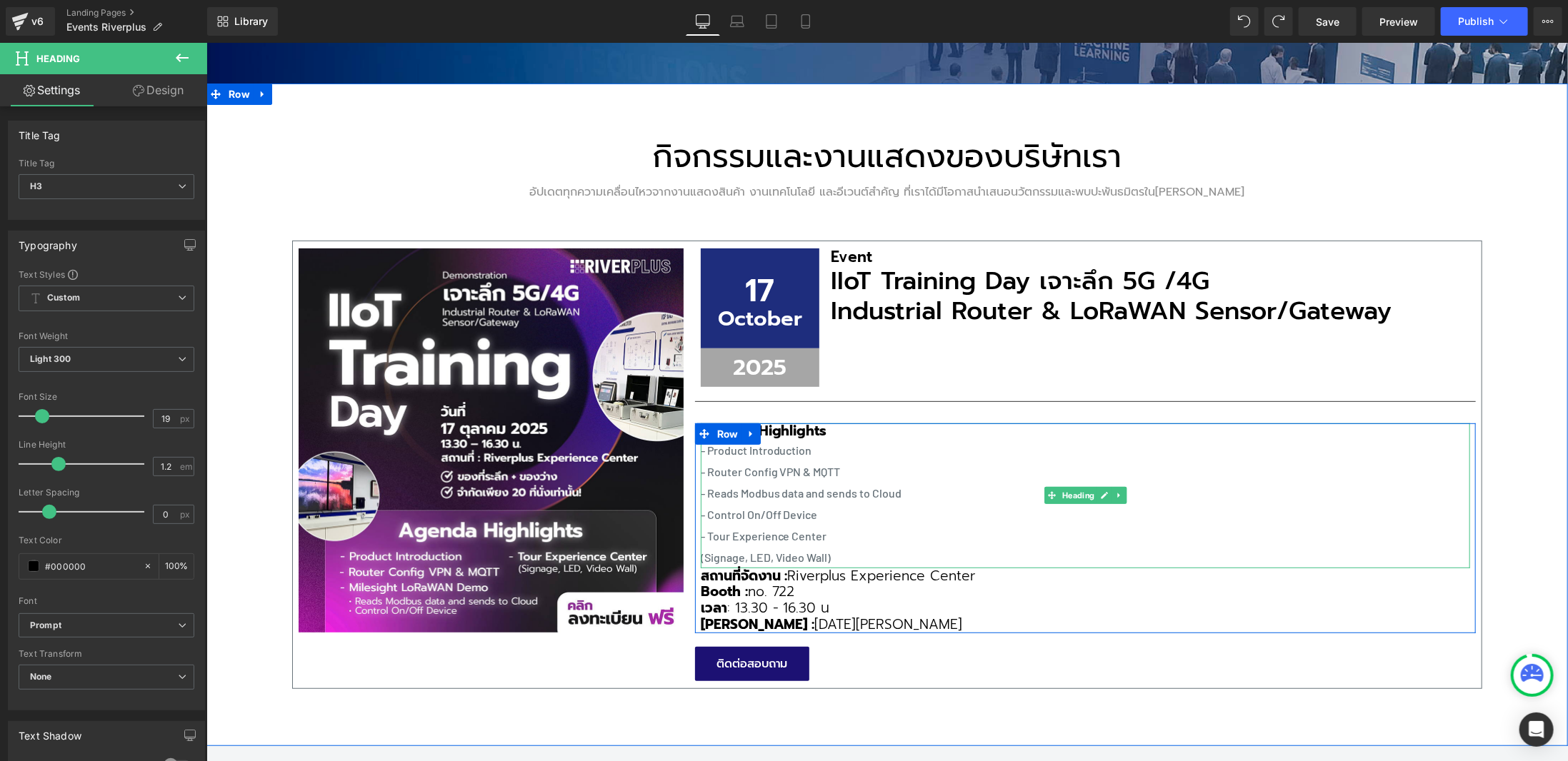
click at [833, 546] on div "(Signage, LED, Video Wall)" at bounding box center [1084, 557] width 769 height 21
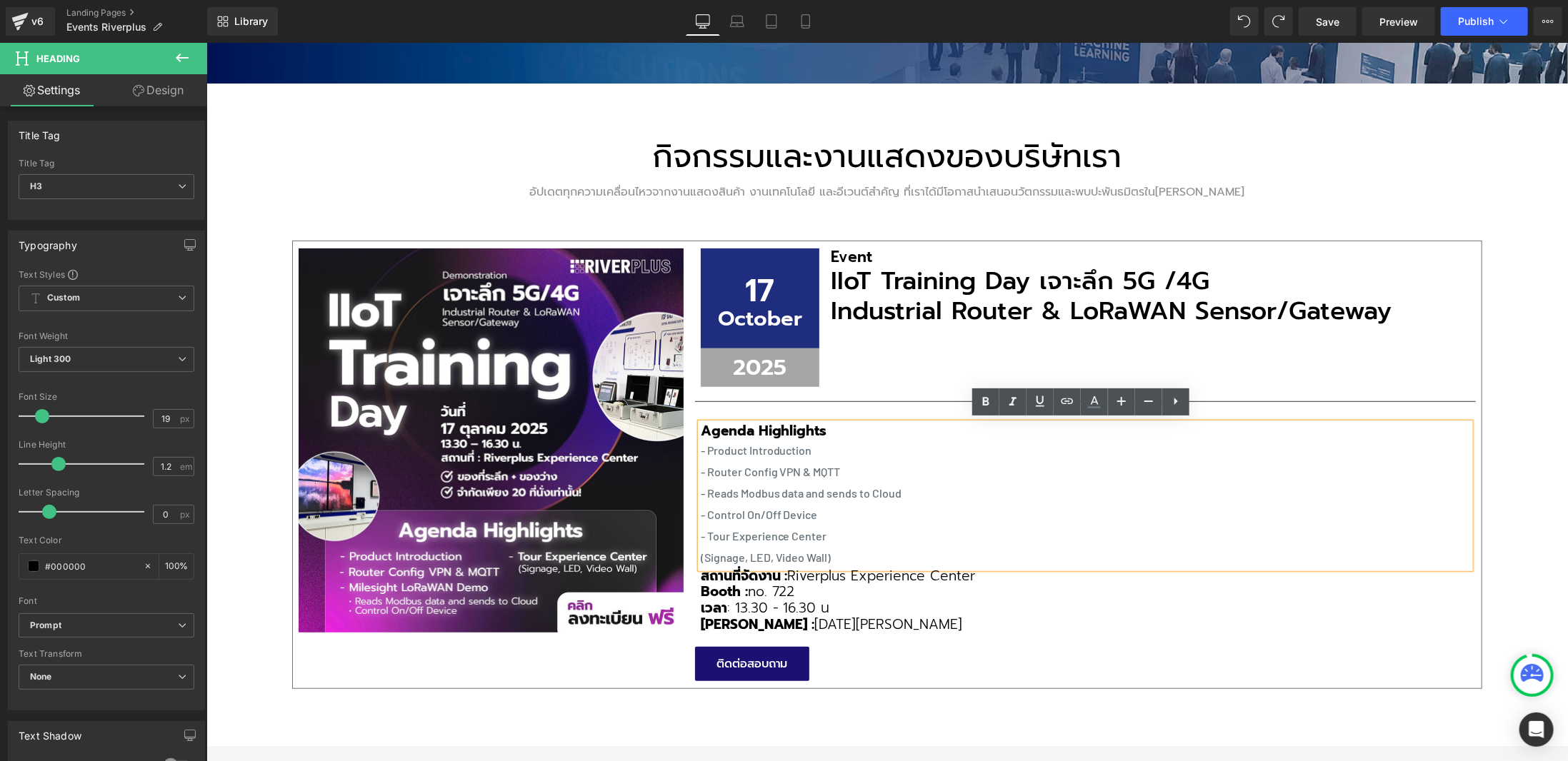
drag, startPoint x: 843, startPoint y: 559, endPoint x: 684, endPoint y: 447, distance: 194.5
click at [689, 447] on div "17 Text Block October Text Block Row 2025 Text Block Row Event Heading IIoT Tra…" at bounding box center [1084, 464] width 792 height 432
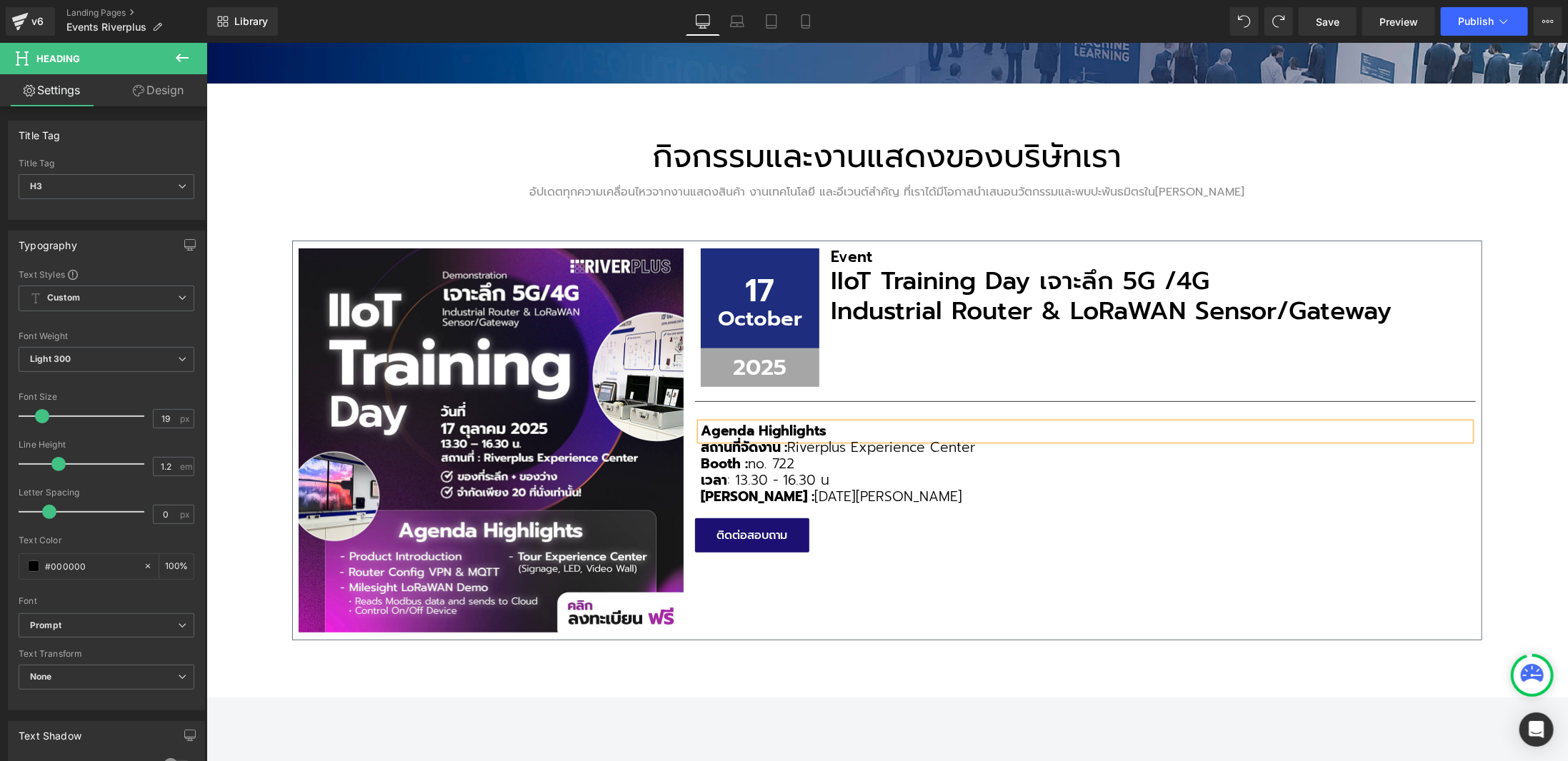
click at [1012, 597] on div "Image 17 Text Block October Text Block Row 2025 Text Block Row Event Heading II…" at bounding box center [886, 440] width 1189 height 400
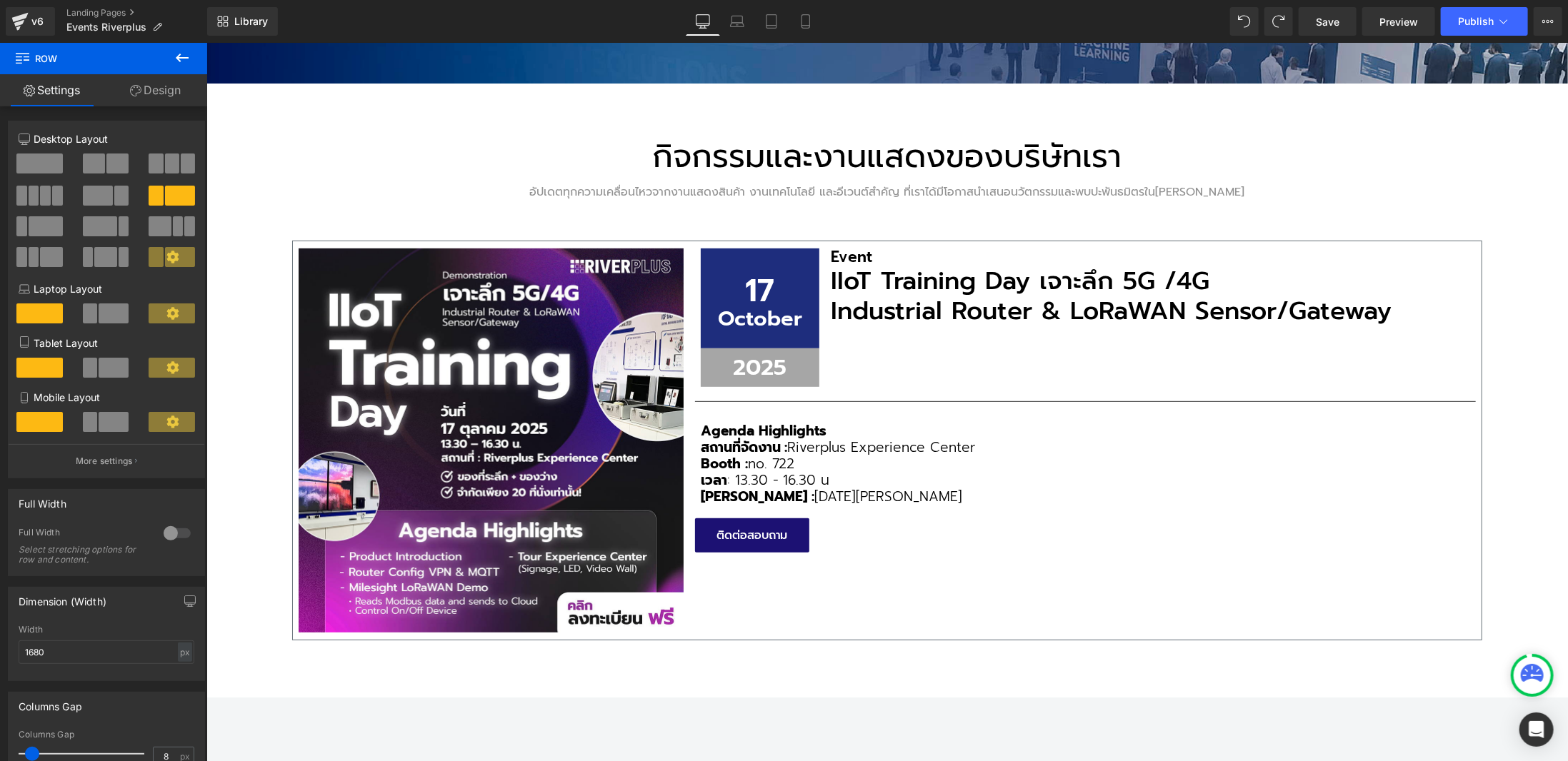
click at [195, 61] on button at bounding box center [182, 59] width 50 height 32
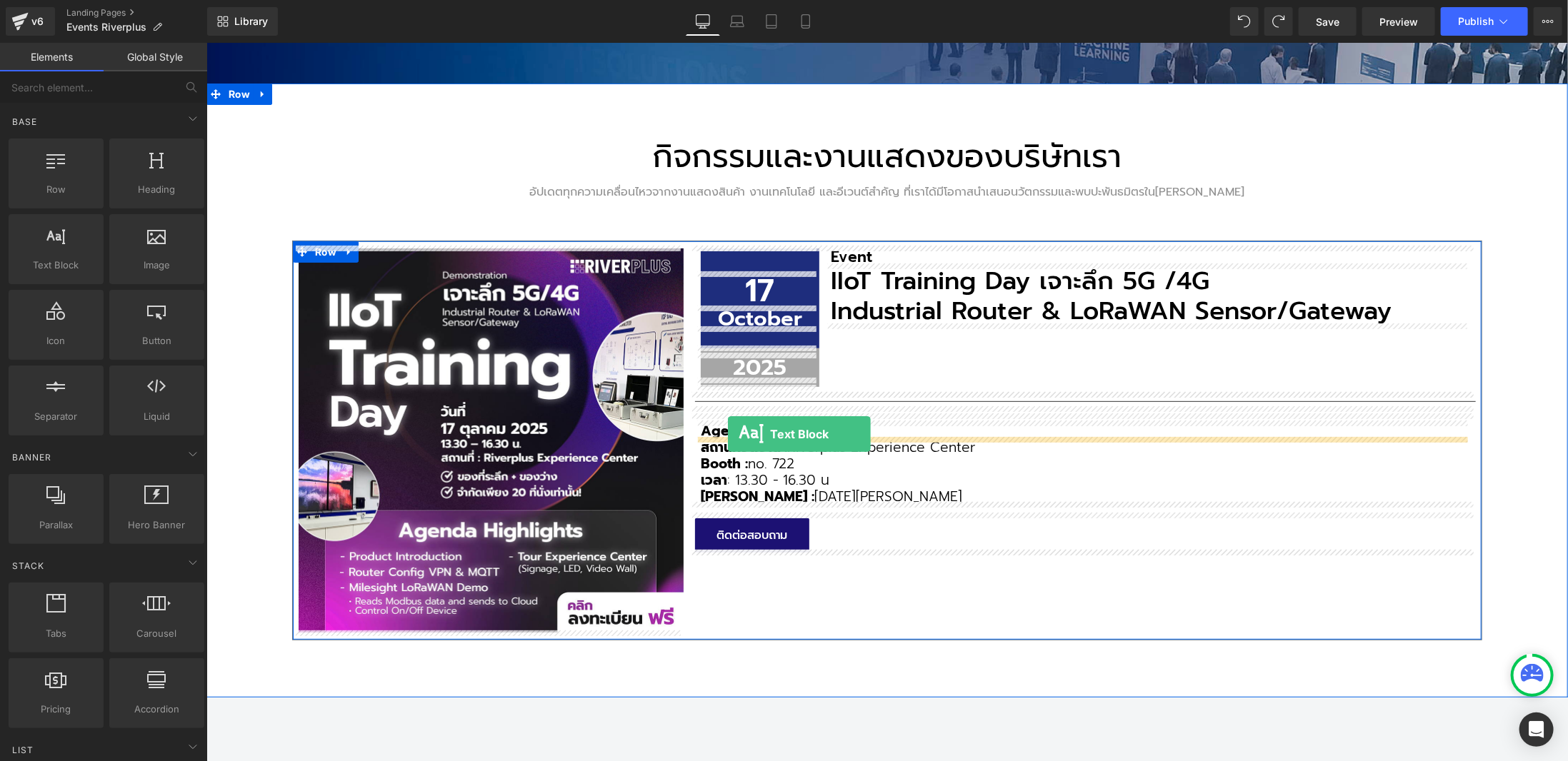
drag, startPoint x: 282, startPoint y: 278, endPoint x: 727, endPoint y: 433, distance: 471.2
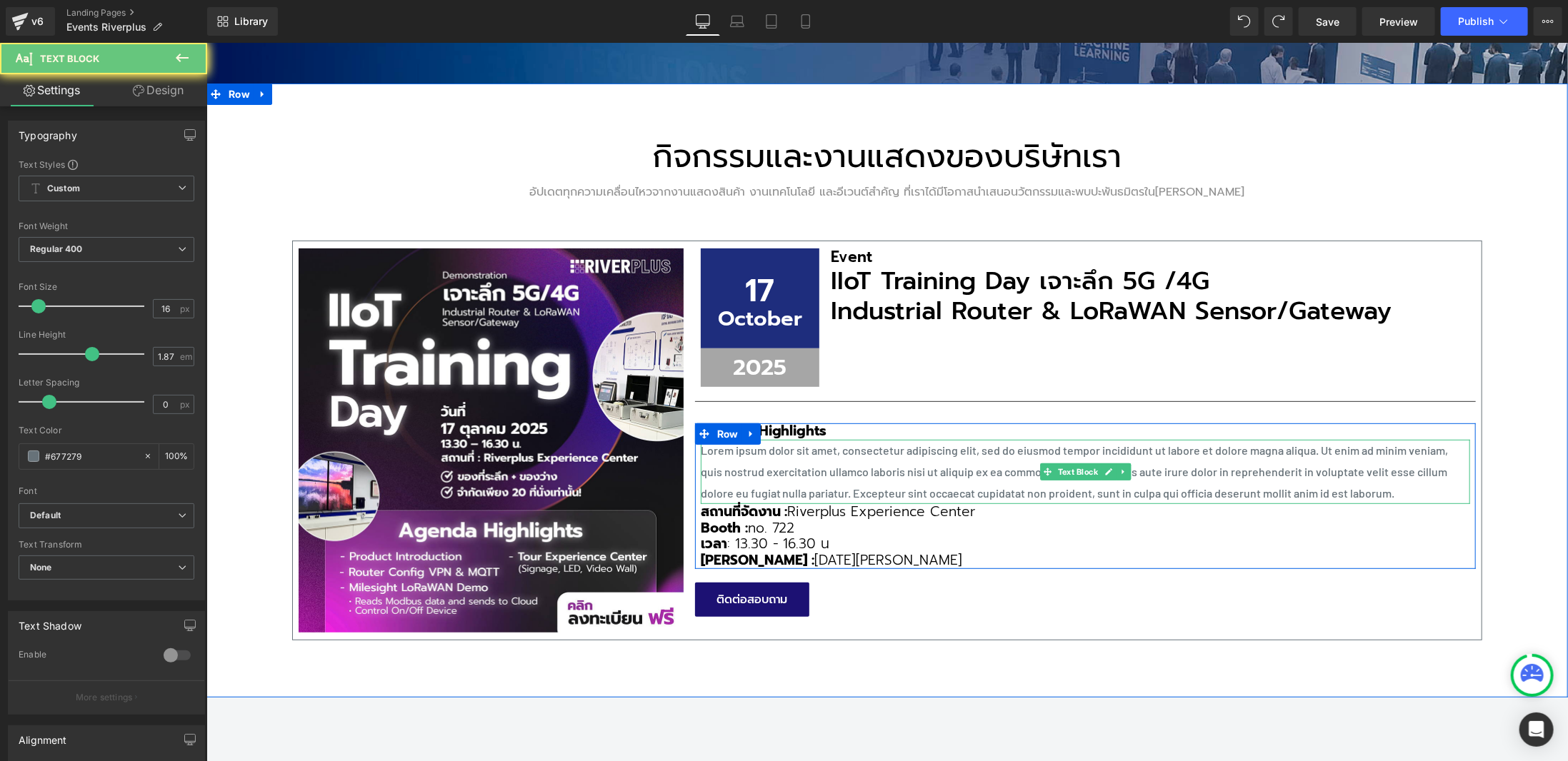
click at [811, 458] on p "Lorem ipsum dolor sit amet, consectetur adipiscing elit, sed do eiusmod tempor …" at bounding box center [1084, 471] width 769 height 64
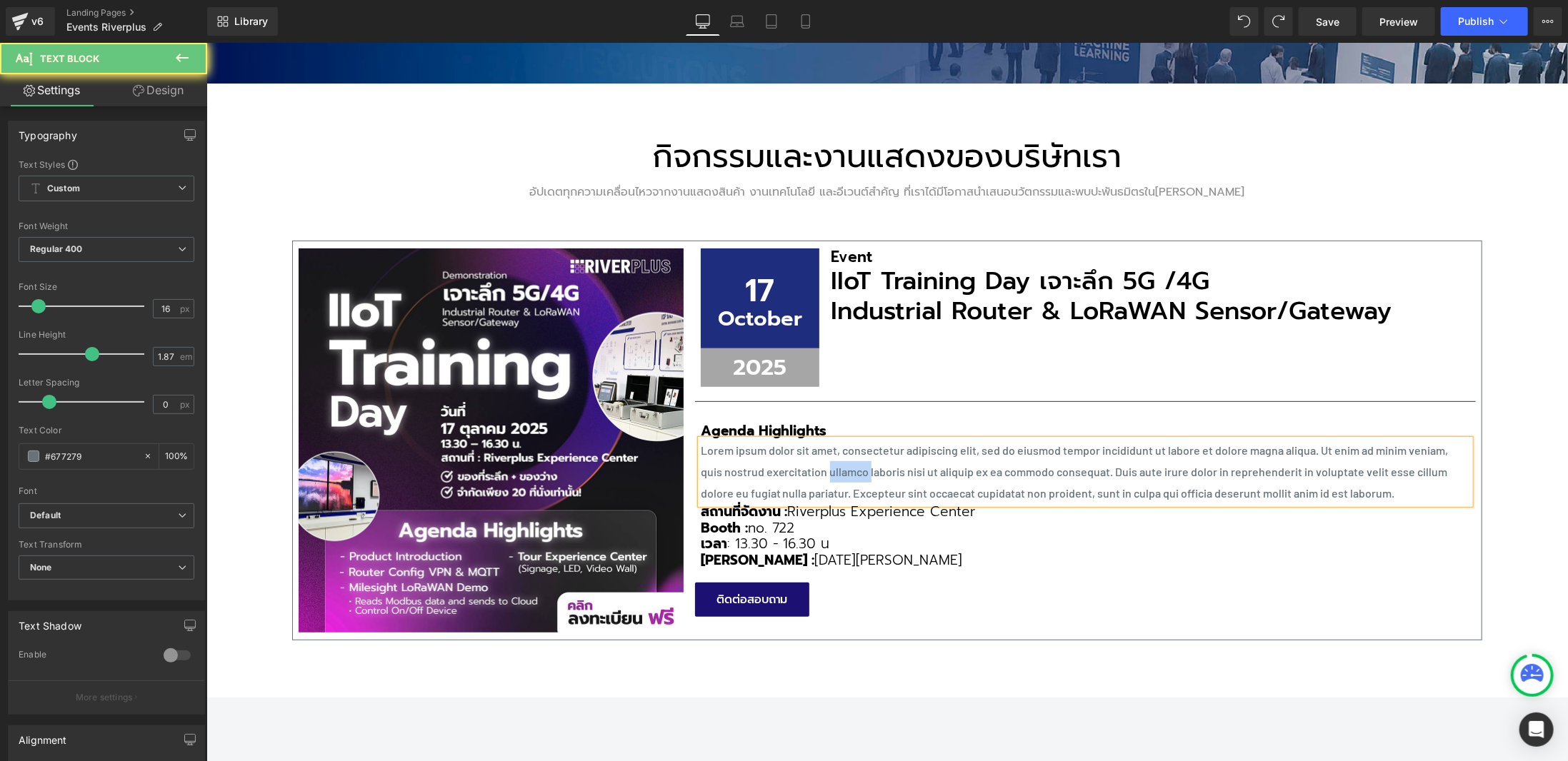
click at [811, 458] on p "Lorem ipsum dolor sit amet, consectetur adipiscing elit, sed do eiusmod tempor …" at bounding box center [1084, 471] width 769 height 64
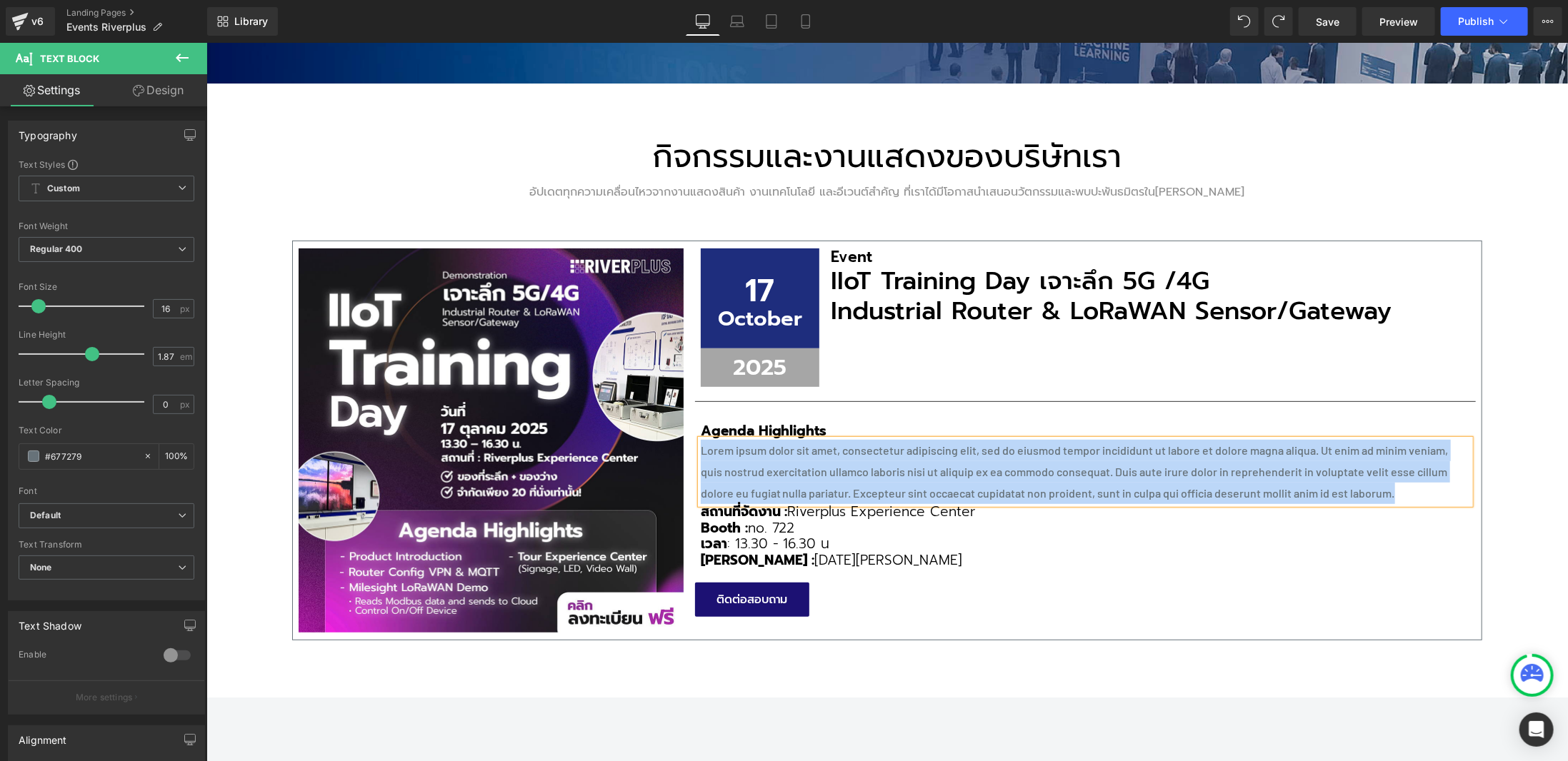
paste div
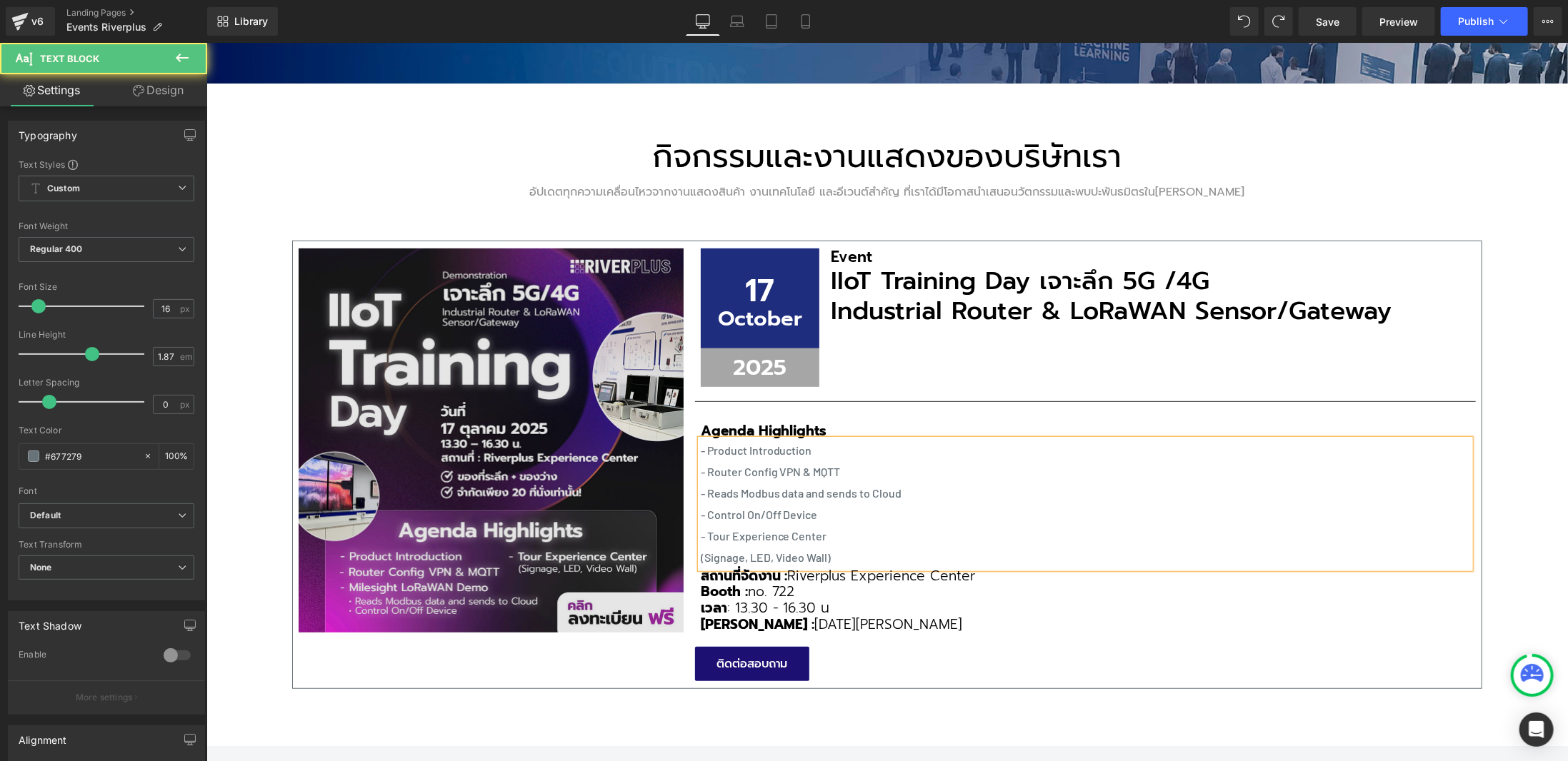
drag, startPoint x: 835, startPoint y: 553, endPoint x: 306, endPoint y: 482, distance: 533.7
click at [681, 448] on div "Image 17 Text Block October Text Block Row 2025 Text Block Row Event Heading II…" at bounding box center [886, 464] width 1189 height 449
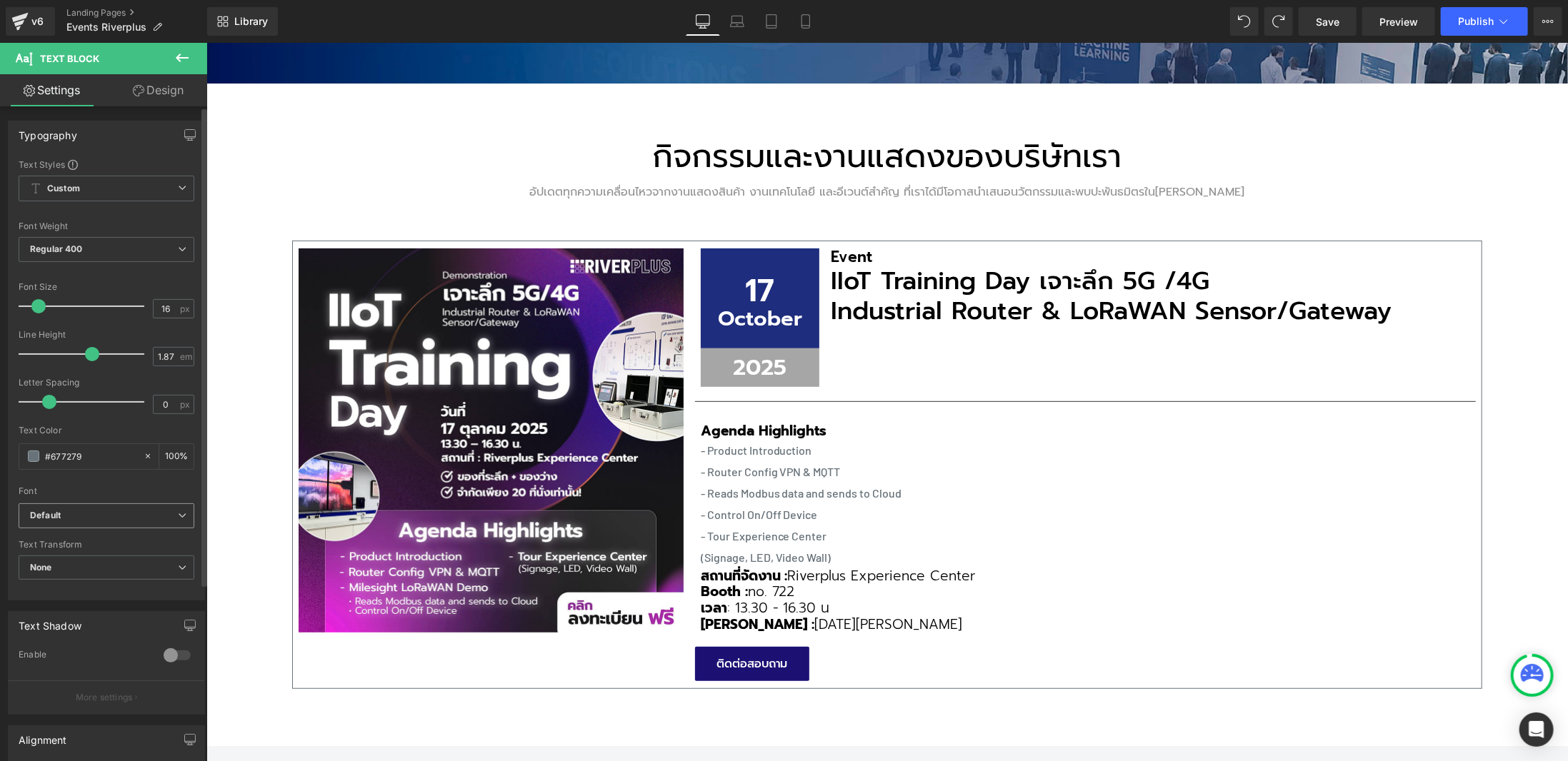
click at [149, 516] on b "Default" at bounding box center [104, 515] width 148 height 12
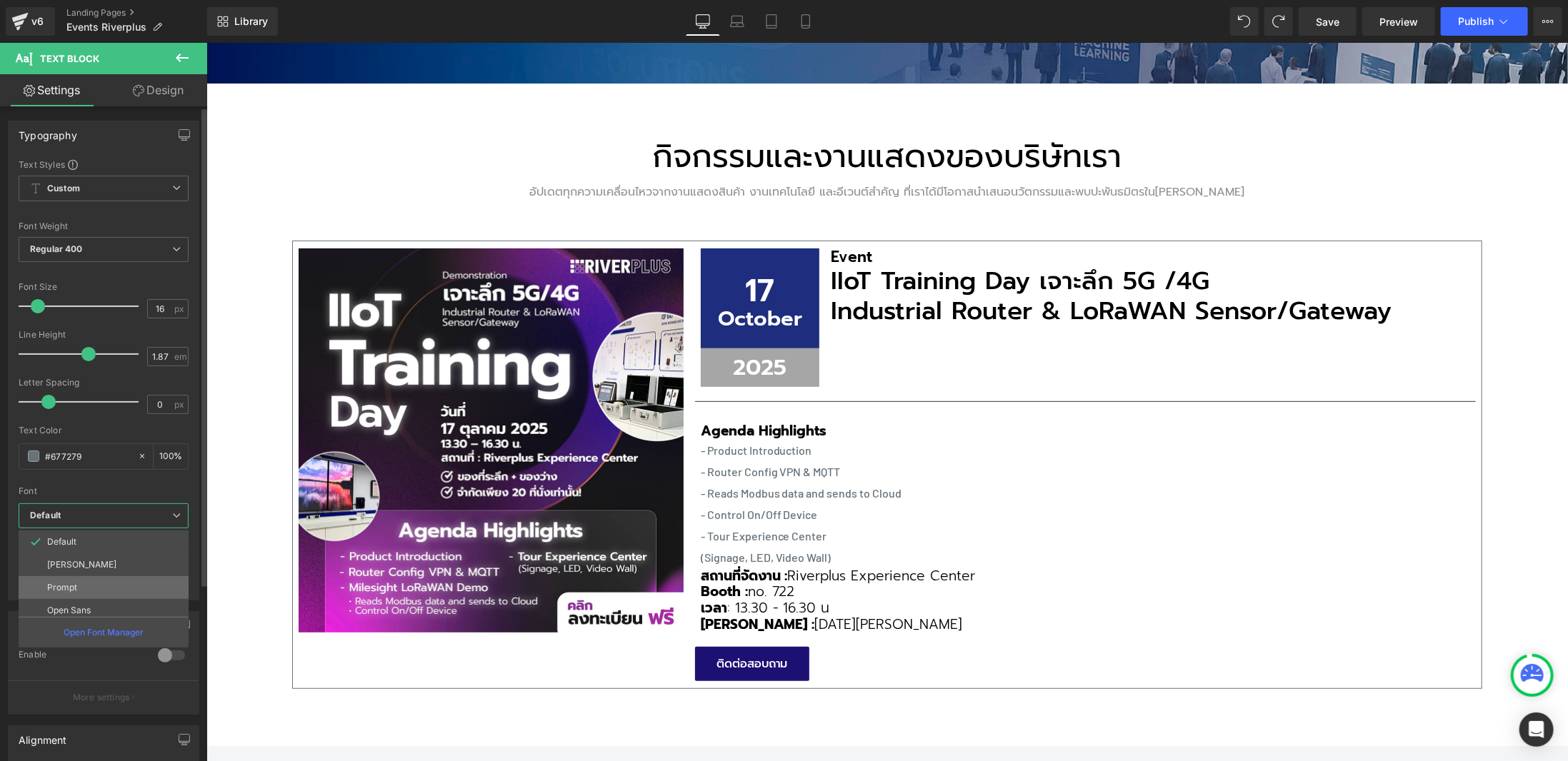
click at [141, 579] on li "Prompt" at bounding box center [107, 587] width 176 height 23
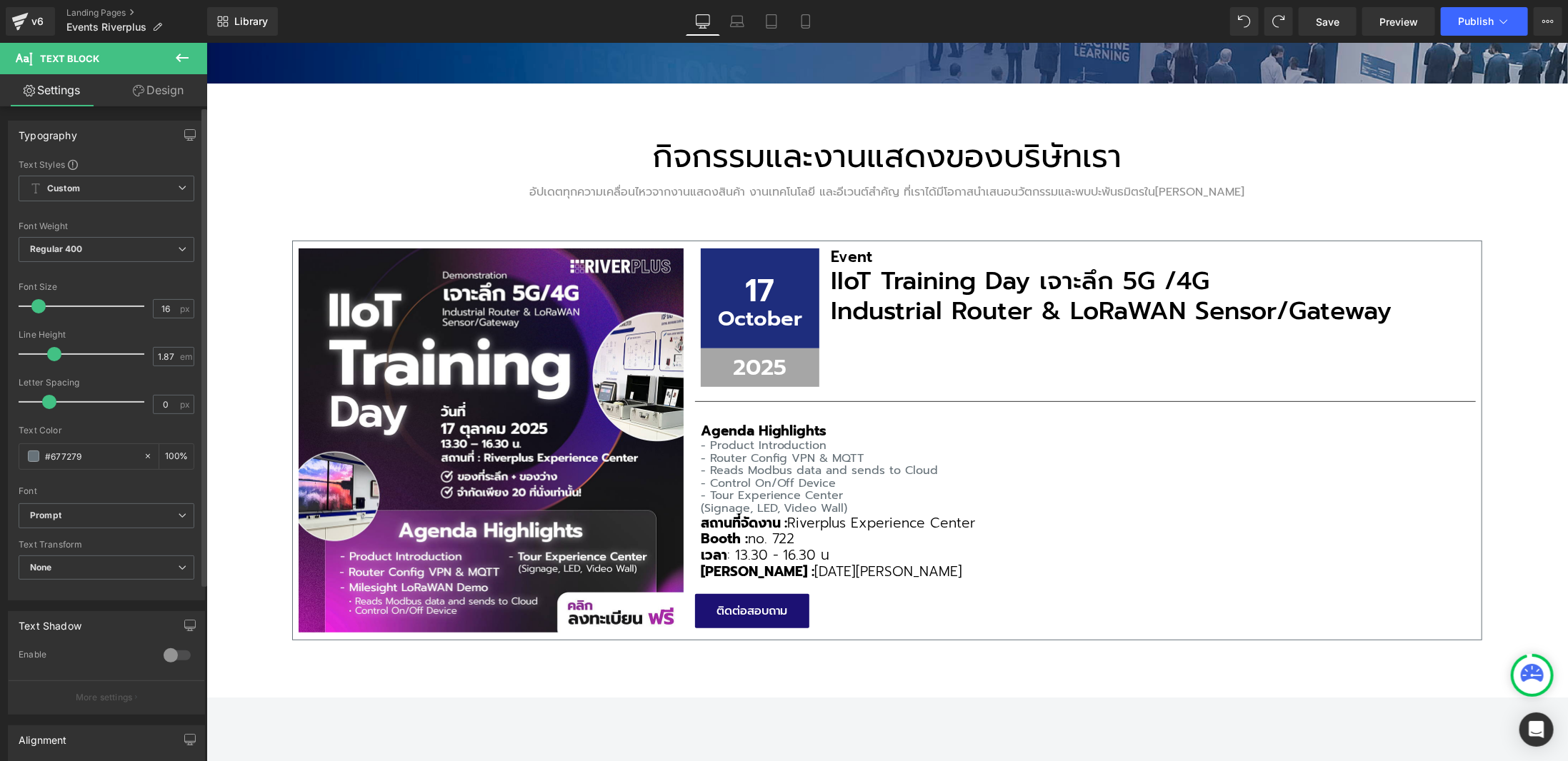
drag, startPoint x: 89, startPoint y: 352, endPoint x: 52, endPoint y: 353, distance: 37.0
click at [52, 353] on span at bounding box center [55, 354] width 15 height 15
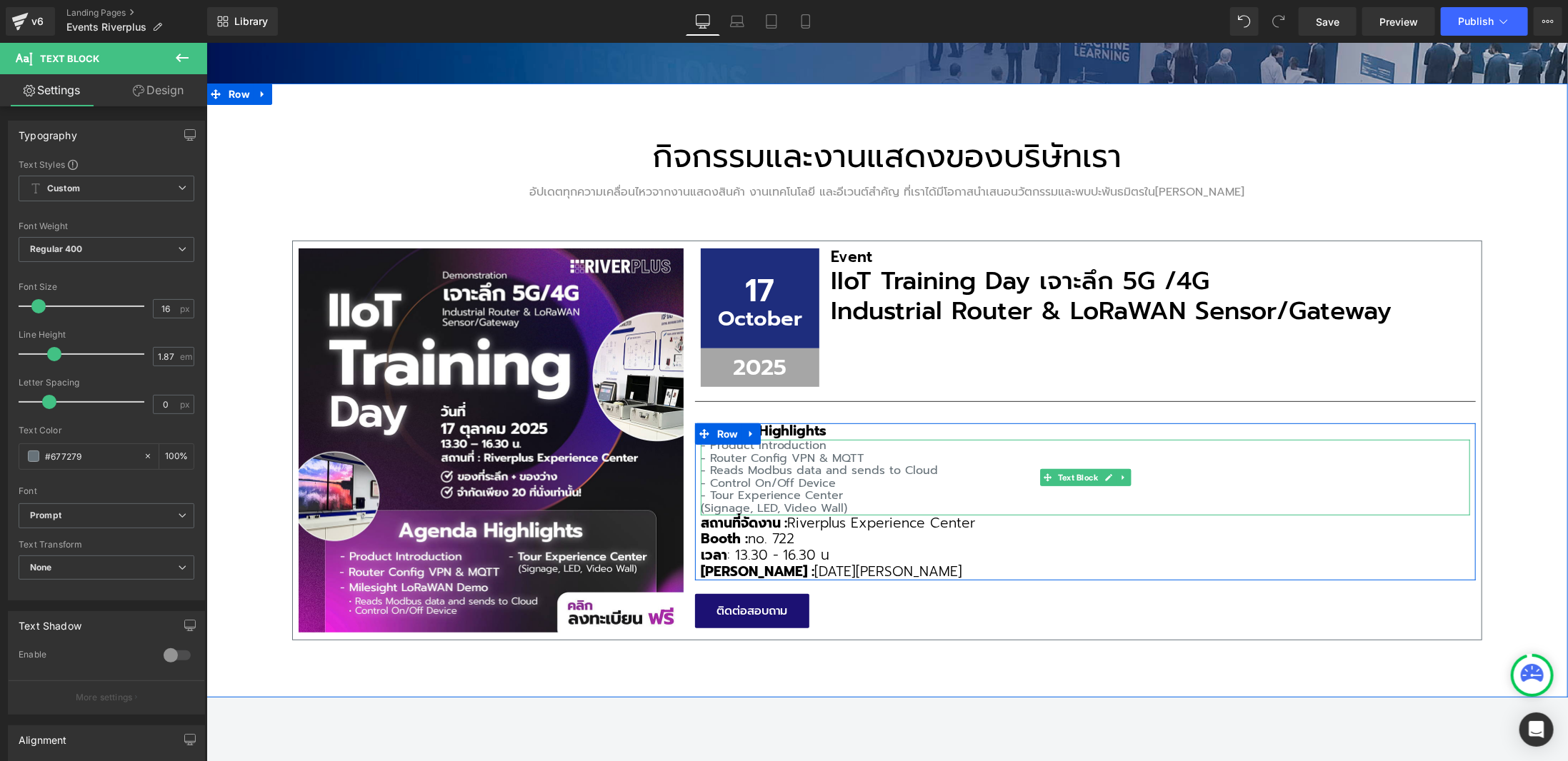
click at [769, 464] on p "- Reads Modbus data and sends to Cloud" at bounding box center [1084, 471] width 769 height 13
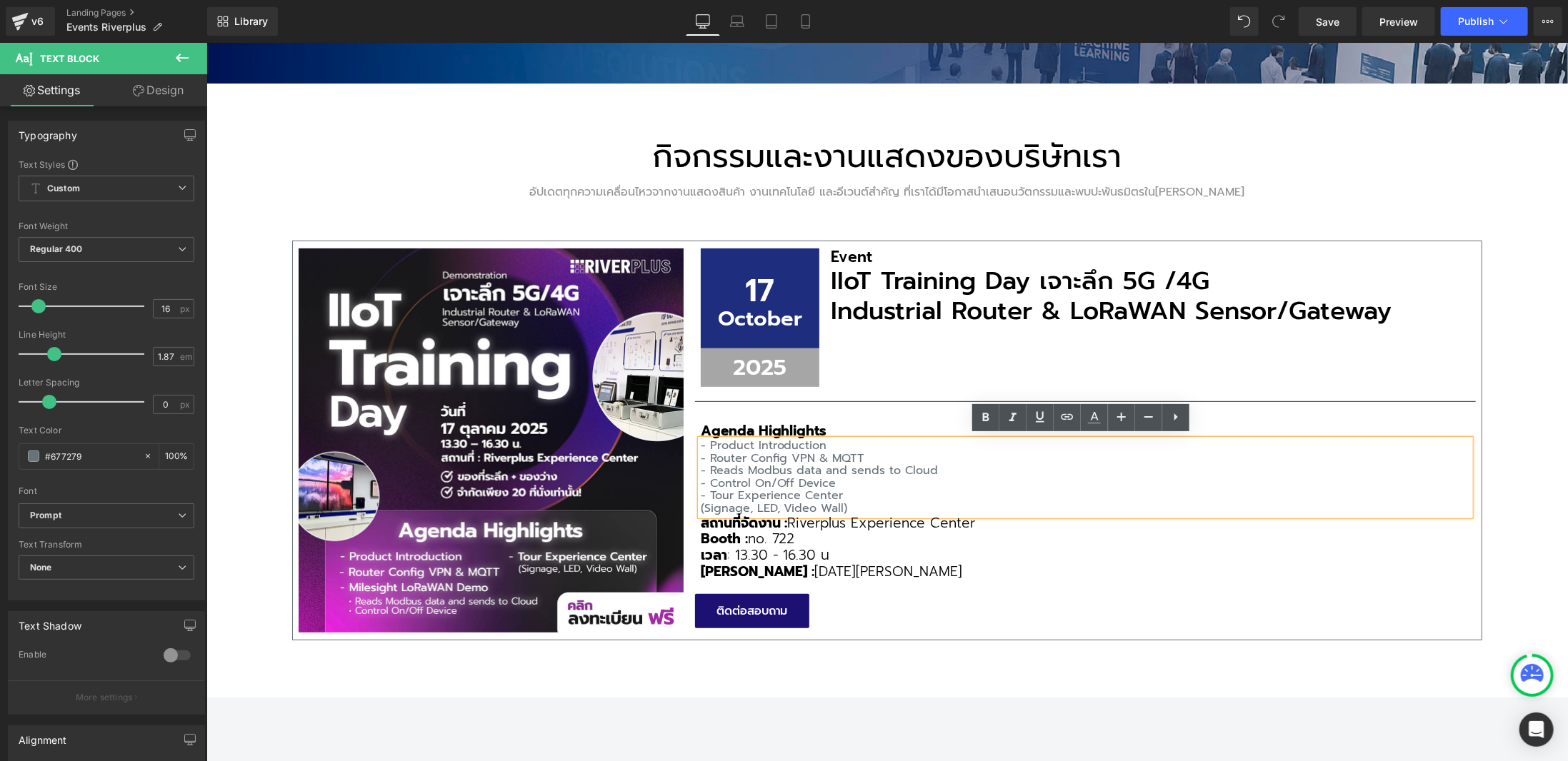
click at [921, 679] on div "กิจกรรมและงานแสดงของบริษัทเรา Heading อัปเดตทุกความเคลื่อนไหวจากงานแสดงสินค้า ง…" at bounding box center [886, 391] width 1362 height 615
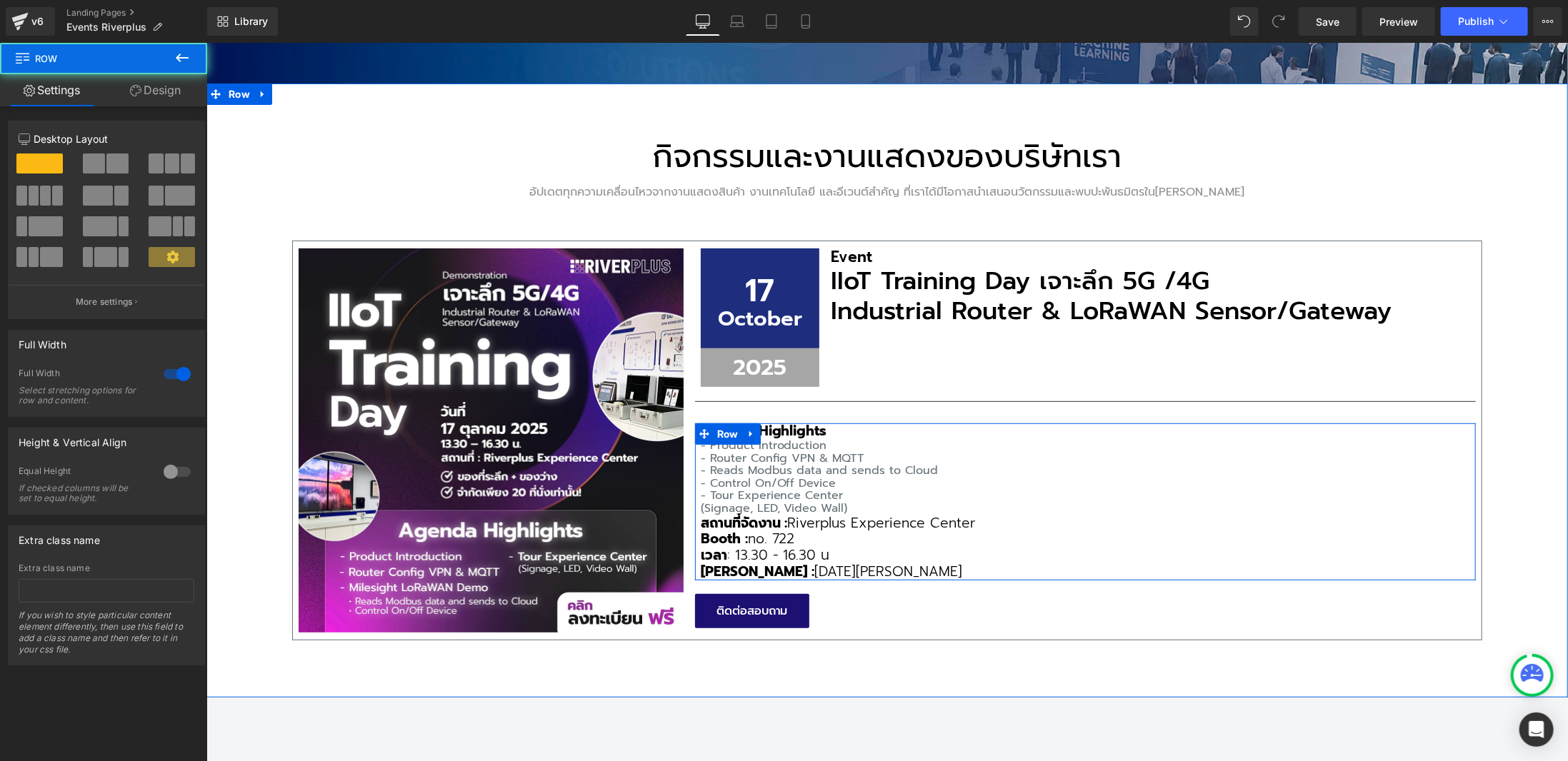
click at [707, 519] on span "สถานที่จัดงาน :" at bounding box center [743, 522] width 87 height 20
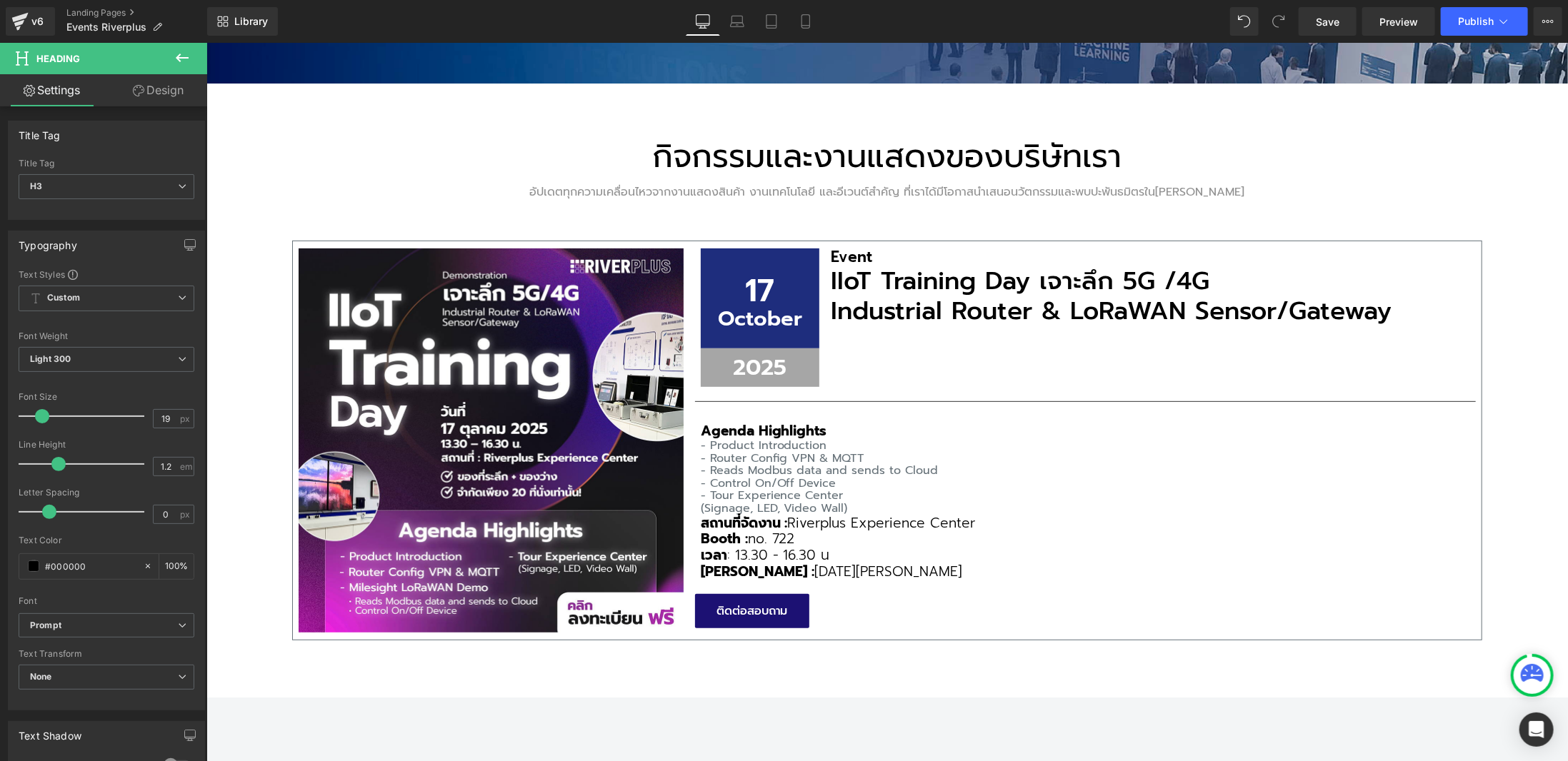
click at [137, 81] on link "Design" at bounding box center [157, 90] width 104 height 32
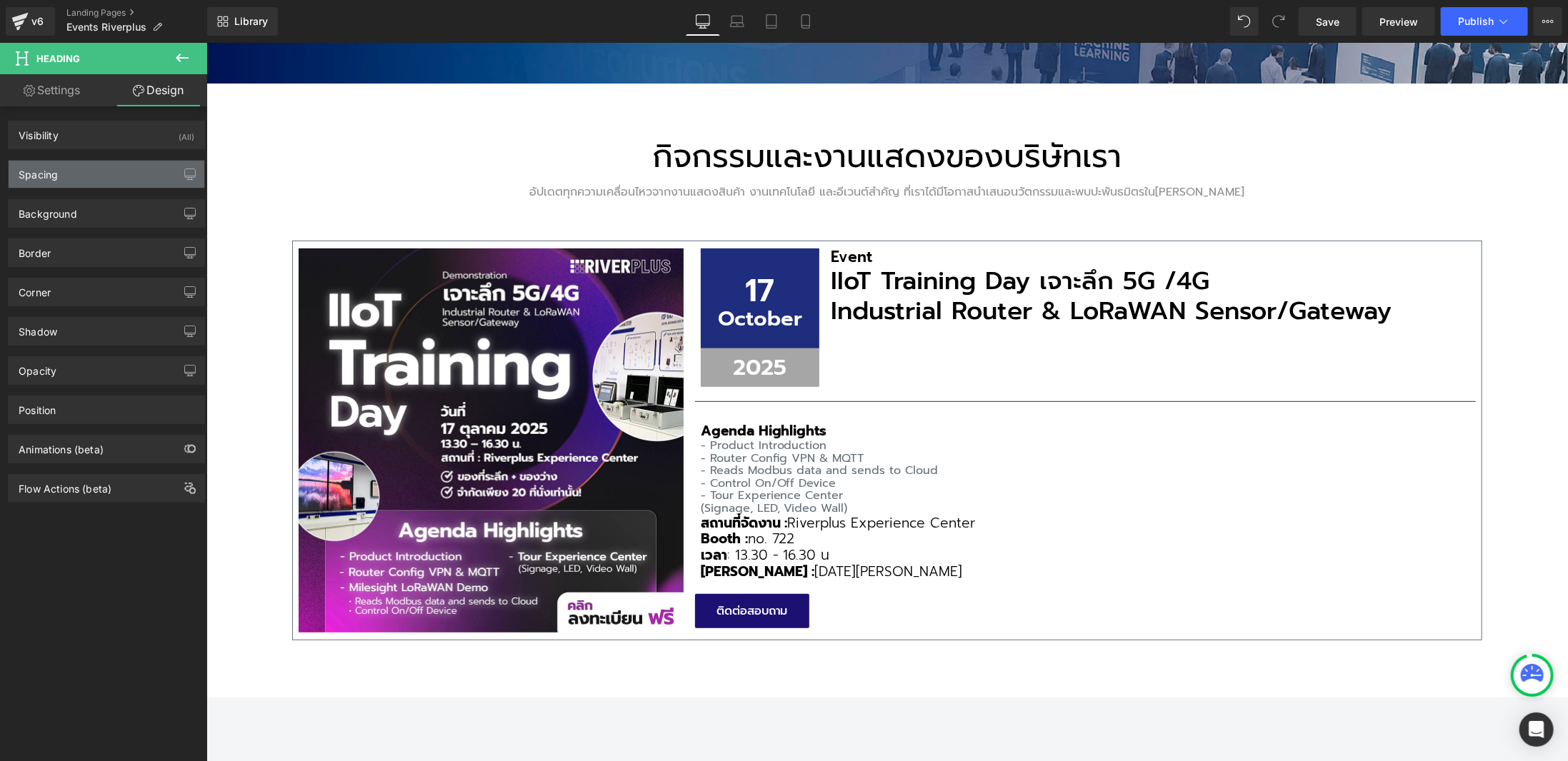
click at [118, 183] on div "Spacing" at bounding box center [107, 174] width 196 height 27
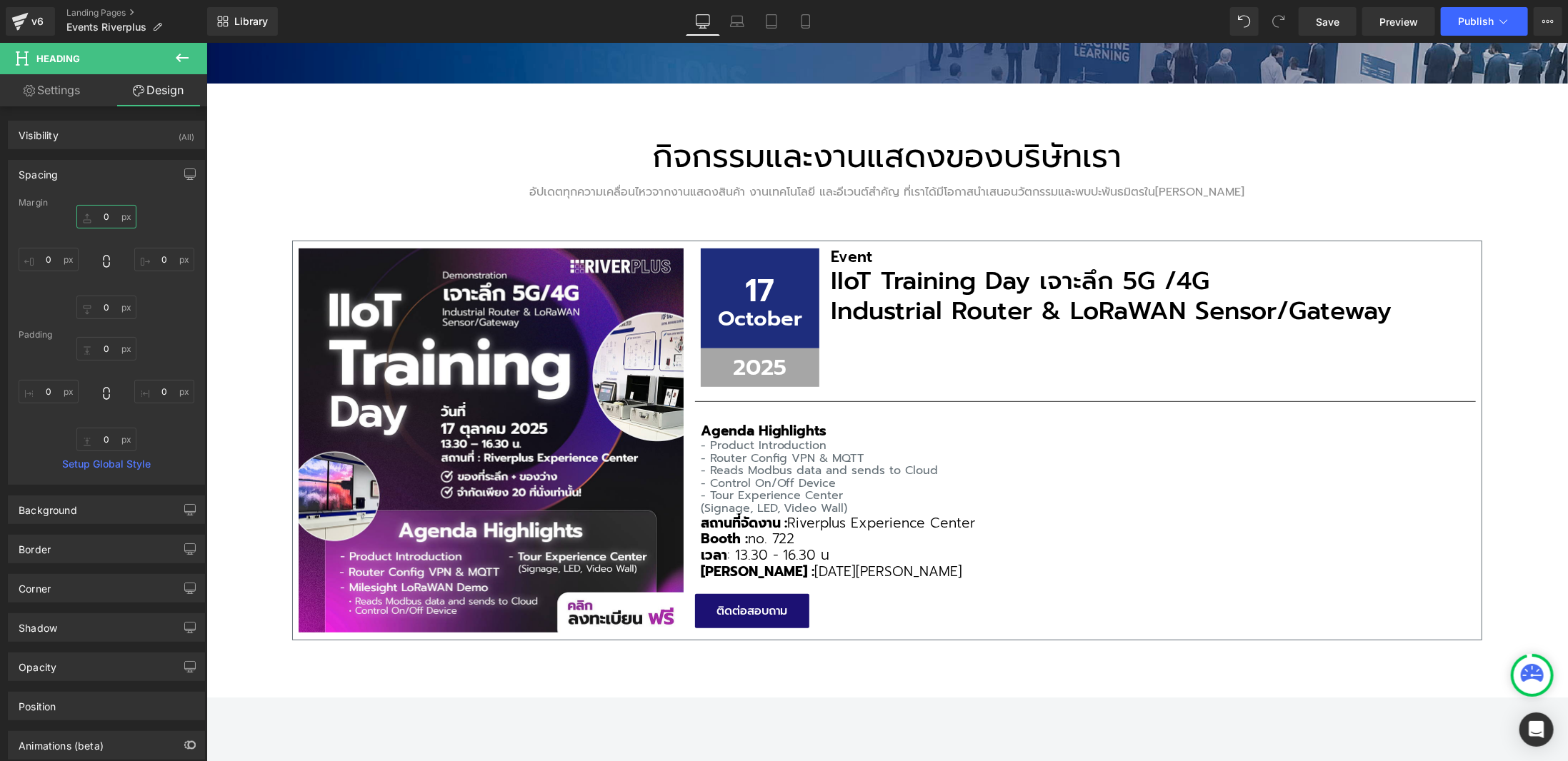
click at [109, 212] on input "text" at bounding box center [107, 216] width 60 height 24
type input "10"
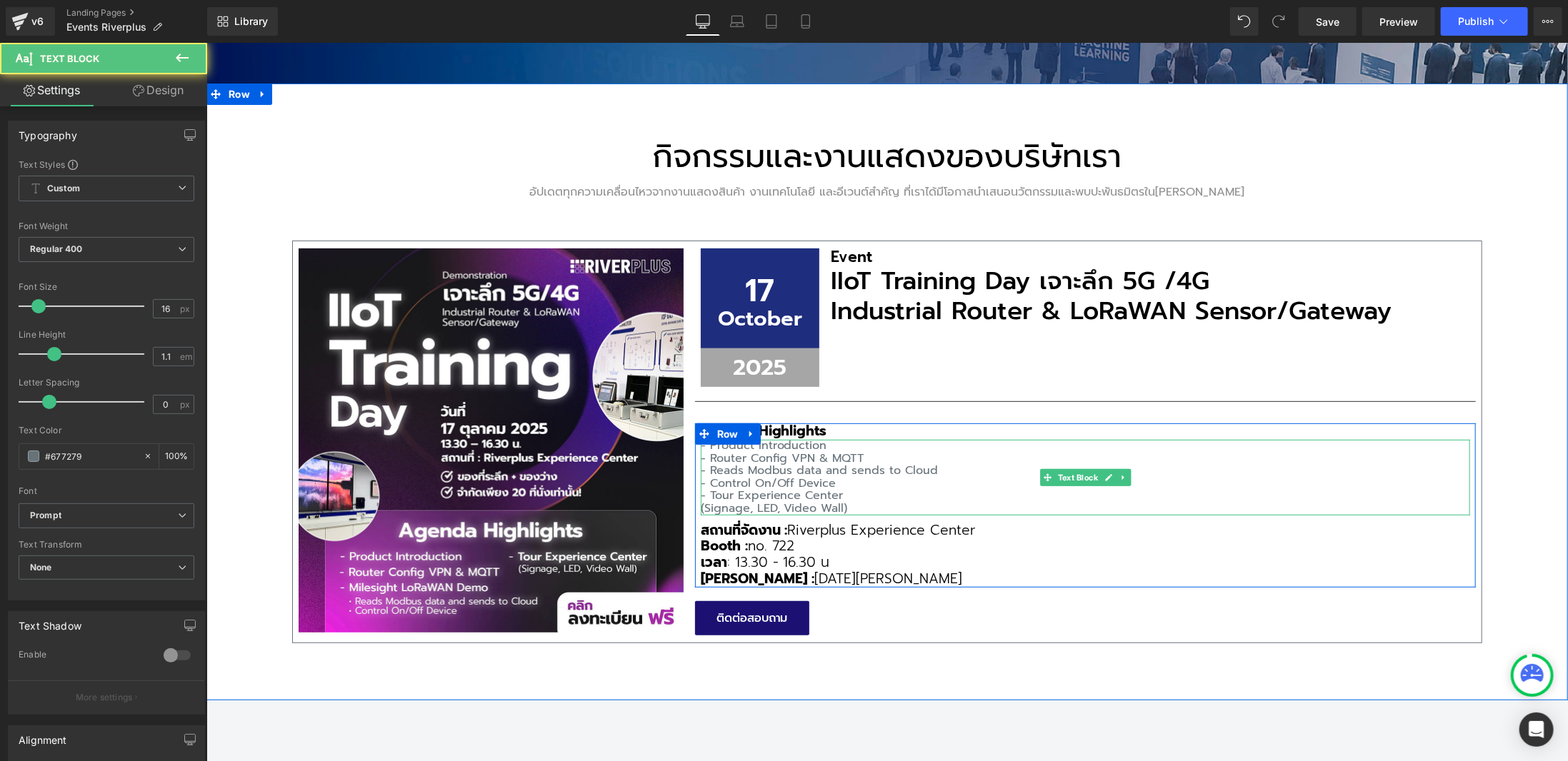
click at [721, 464] on p "- Reads Modbus data and sends to Cloud" at bounding box center [1084, 471] width 769 height 13
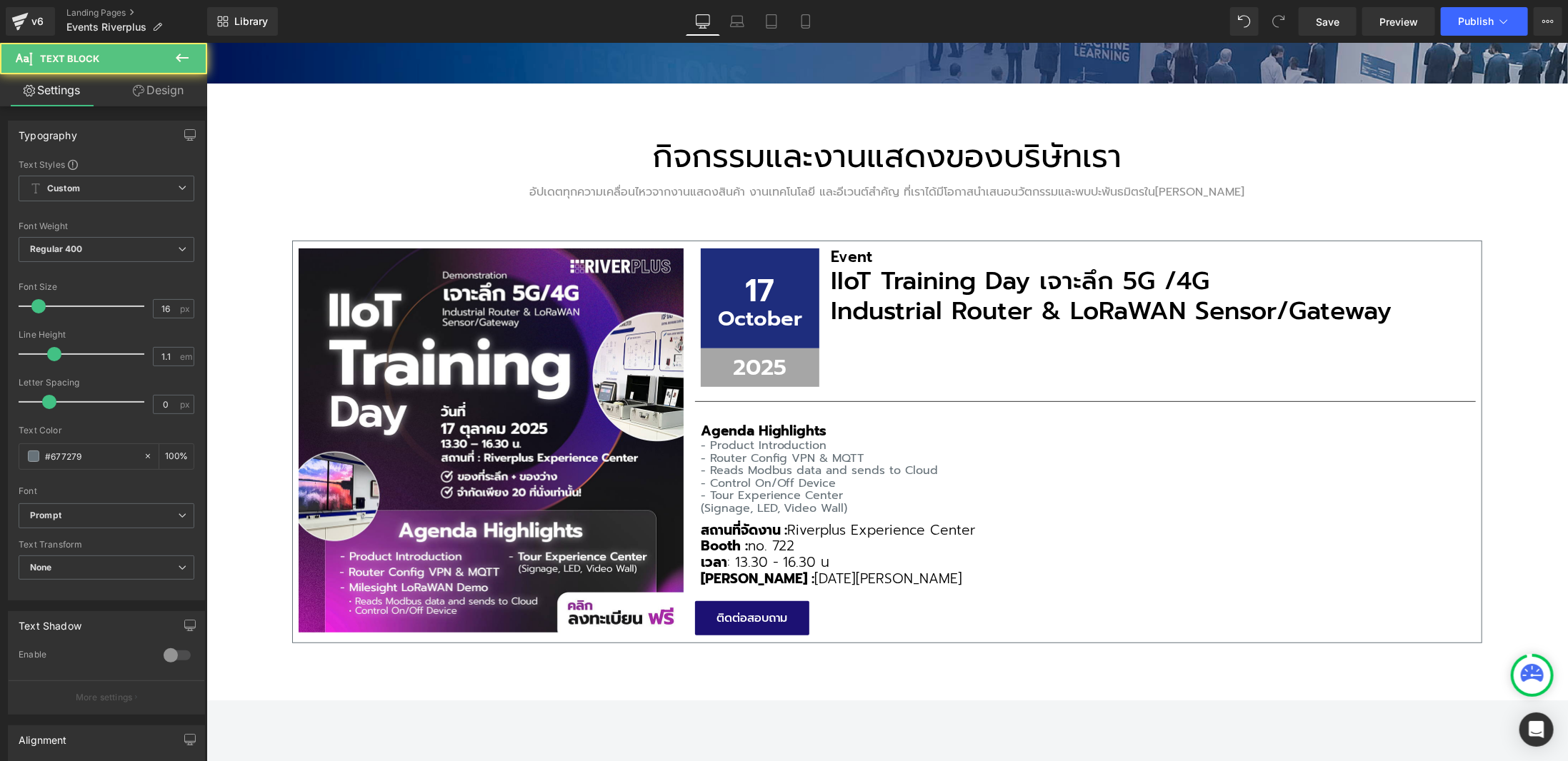
click at [149, 83] on link "Design" at bounding box center [157, 90] width 104 height 32
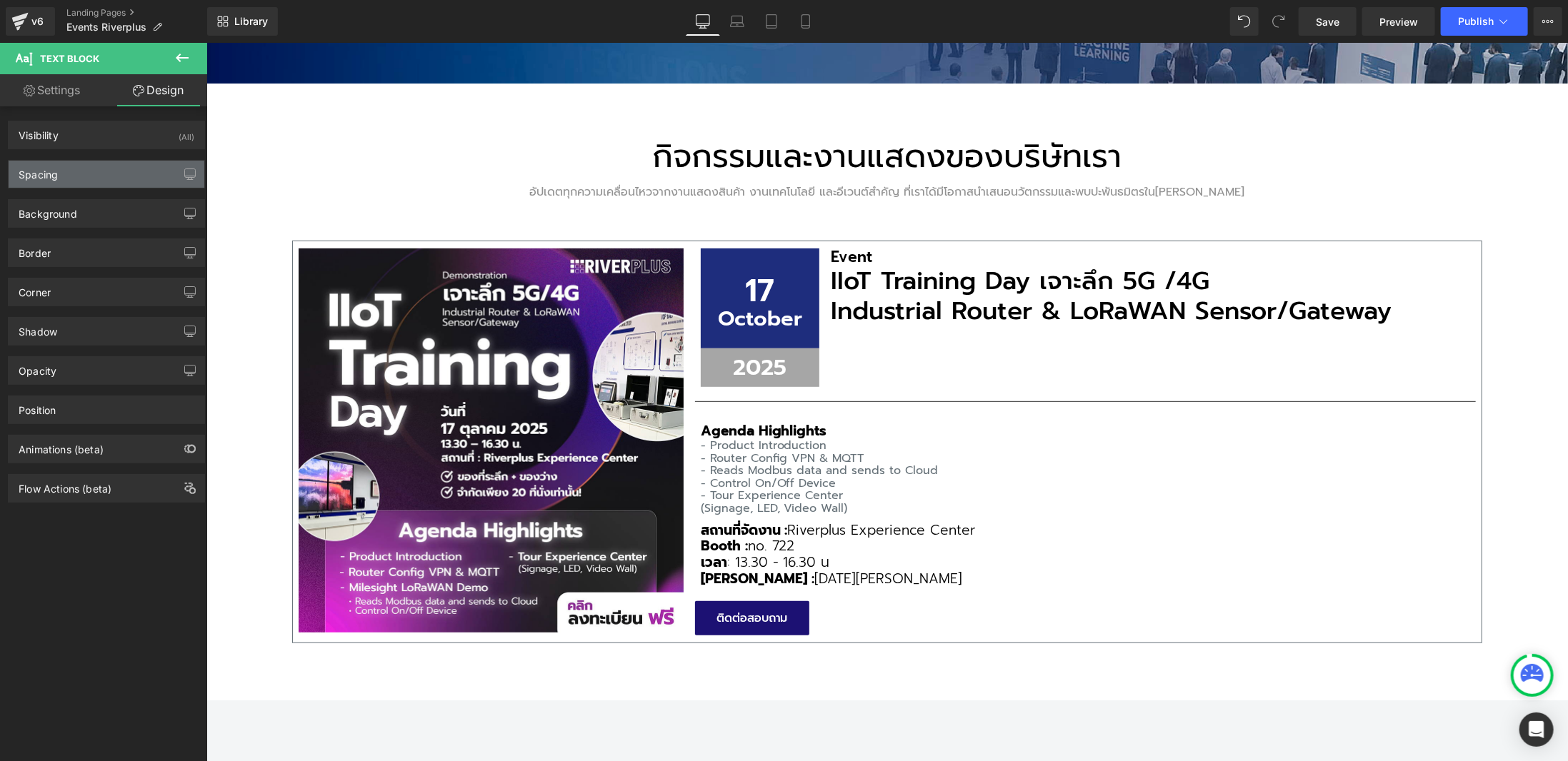
click at [86, 164] on div "Spacing" at bounding box center [107, 174] width 196 height 27
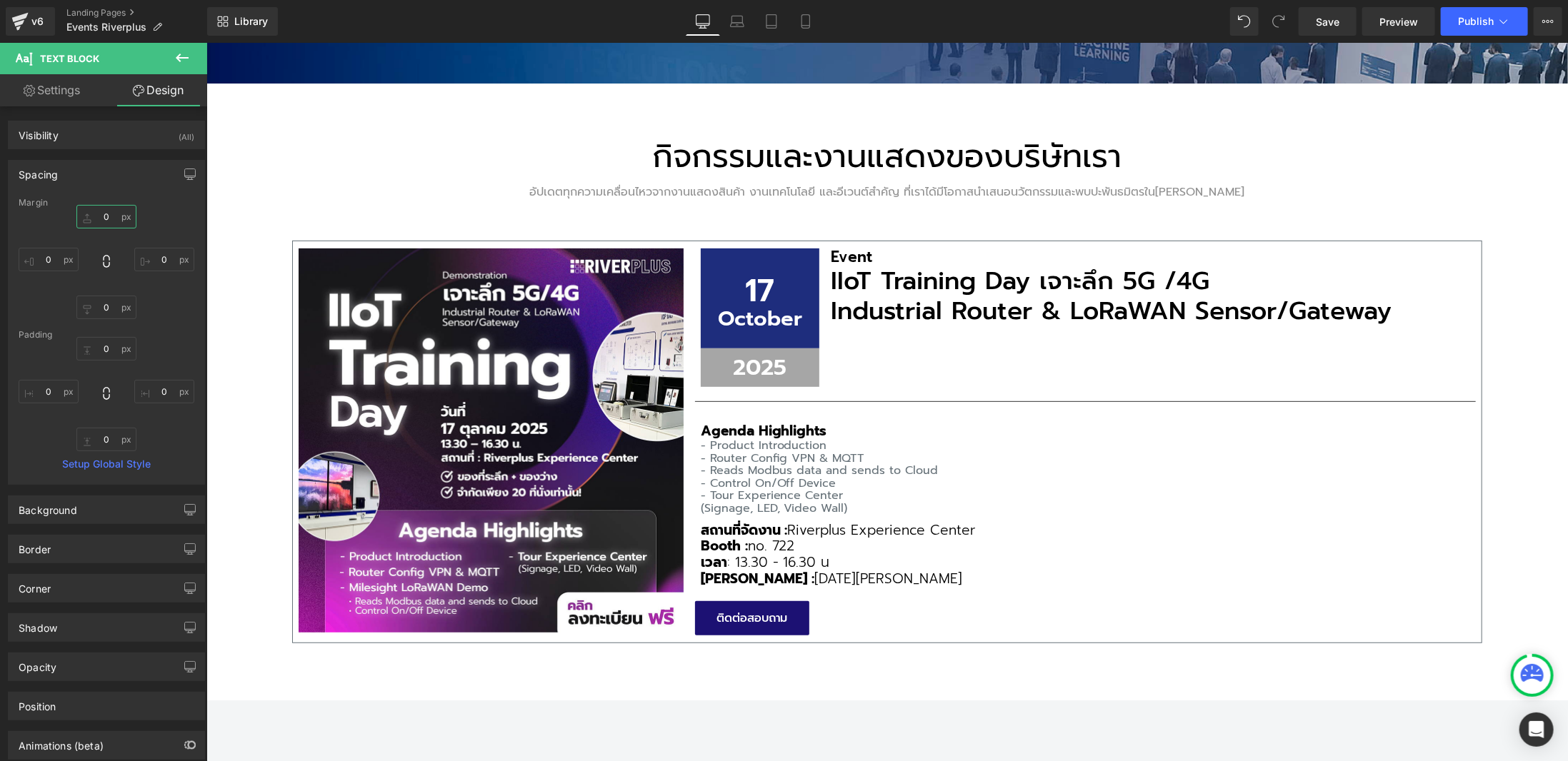
click at [106, 215] on input "0" at bounding box center [107, 216] width 60 height 24
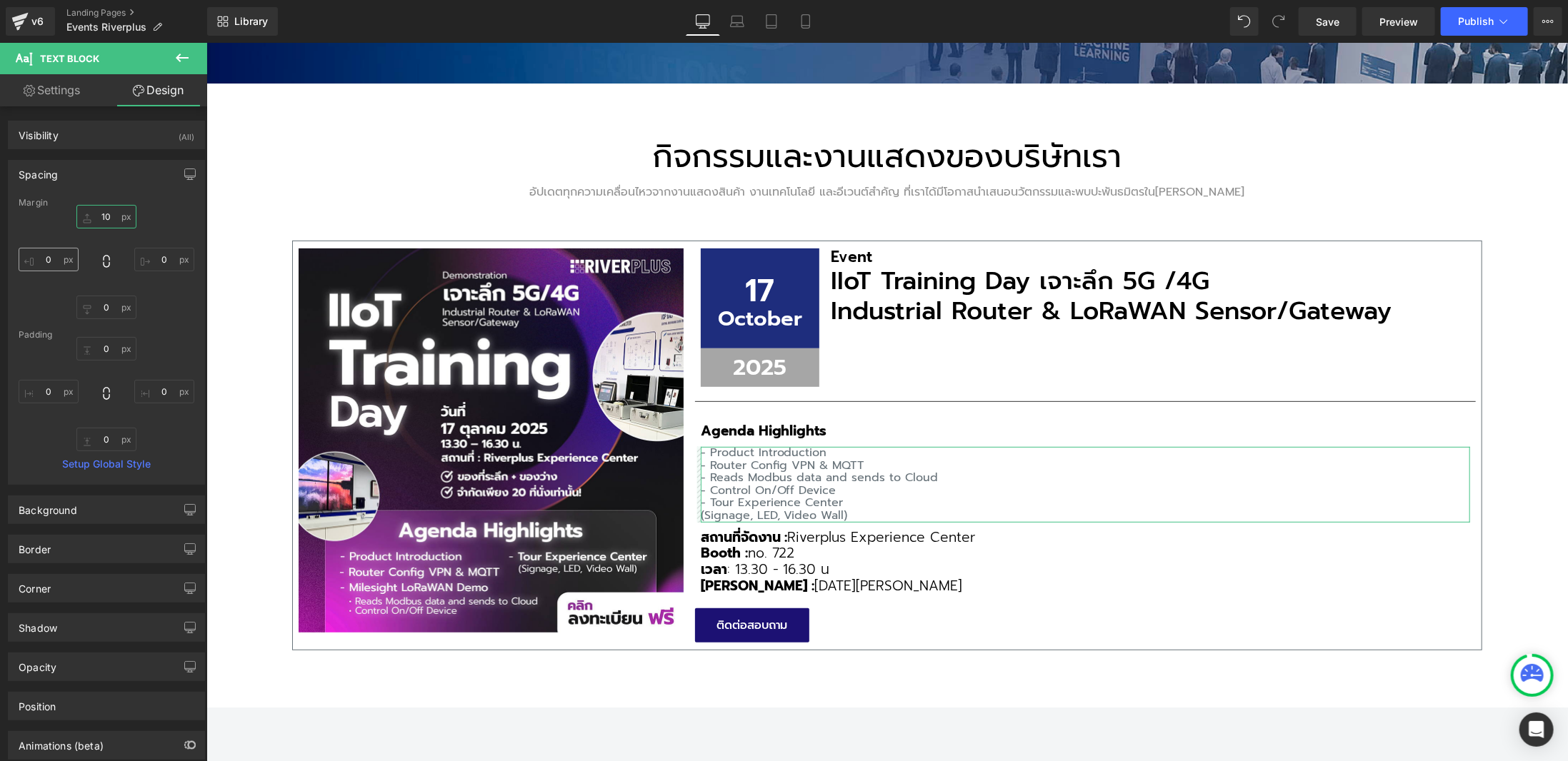
type input "1"
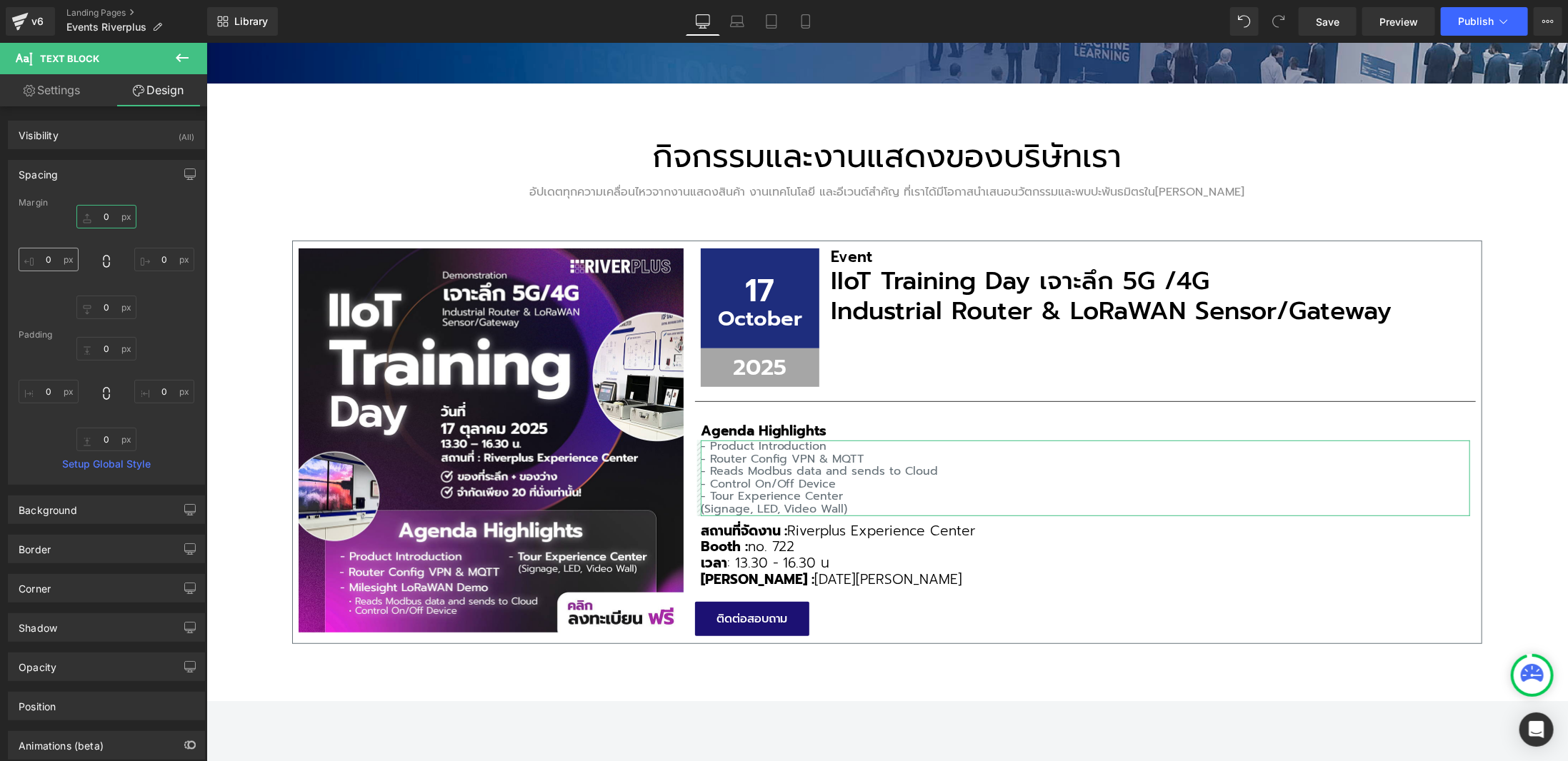
type input "5"
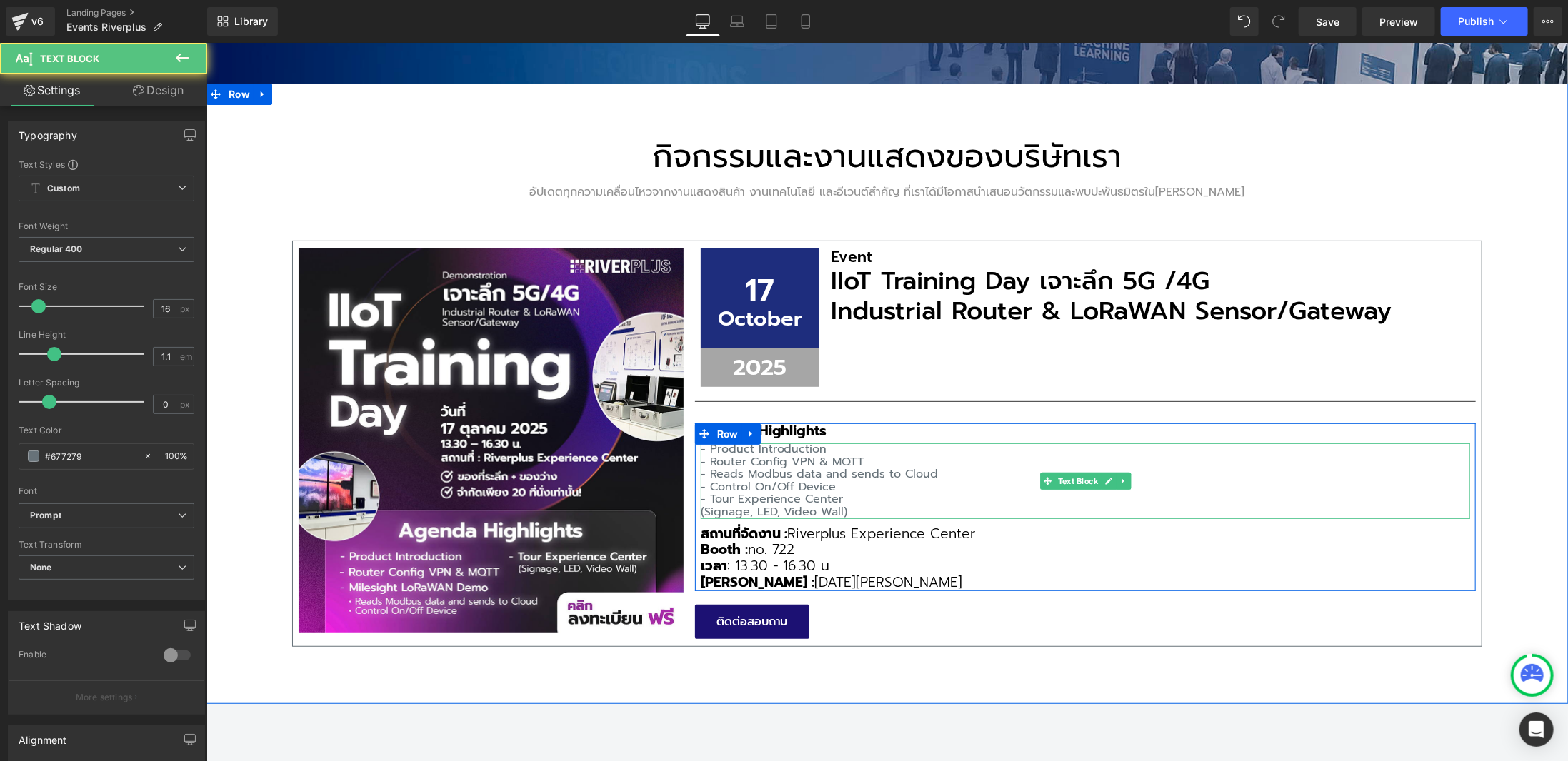
click at [936, 493] on p "- Tour Experience Center" at bounding box center [1084, 499] width 769 height 13
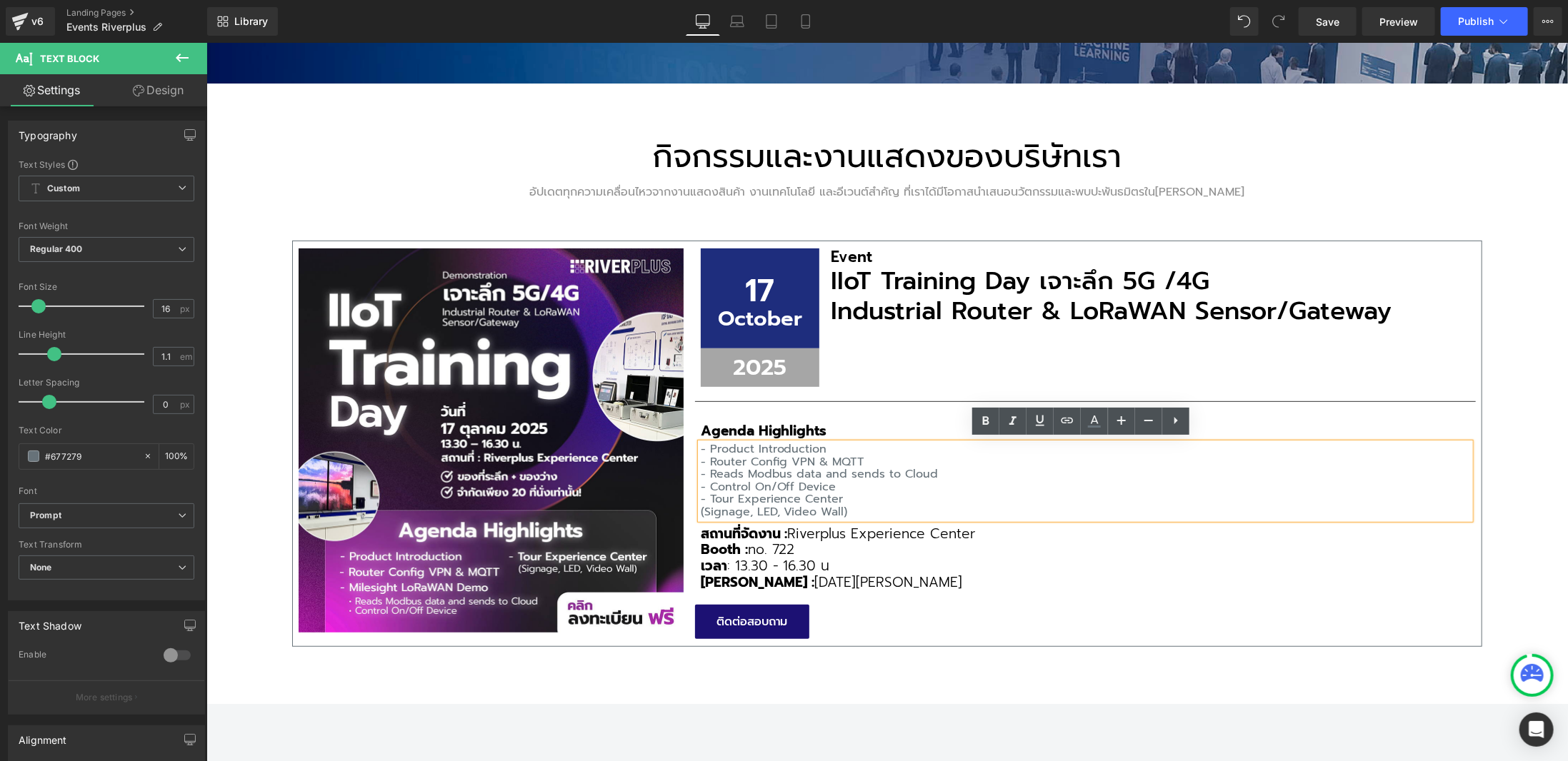
click at [1074, 683] on div "กิจกรรมและงานแสดงของบริษัทเรา Heading อัปเดตทุกความเคลื่อนไหวจากงานแสดงสินค้า ง…" at bounding box center [886, 393] width 1362 height 621
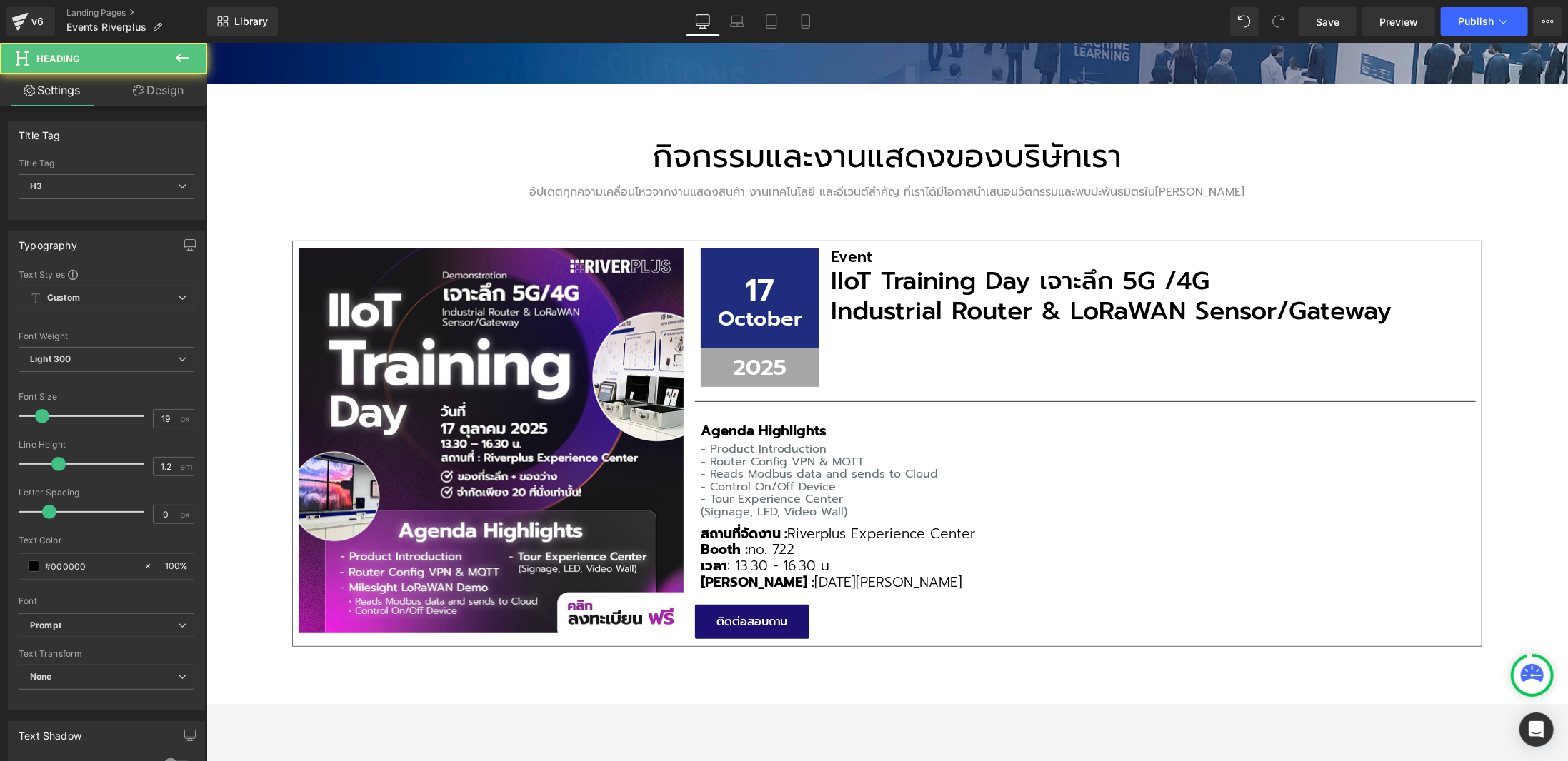
click at [761, 545] on span "no. 722" at bounding box center [771, 548] width 47 height 20
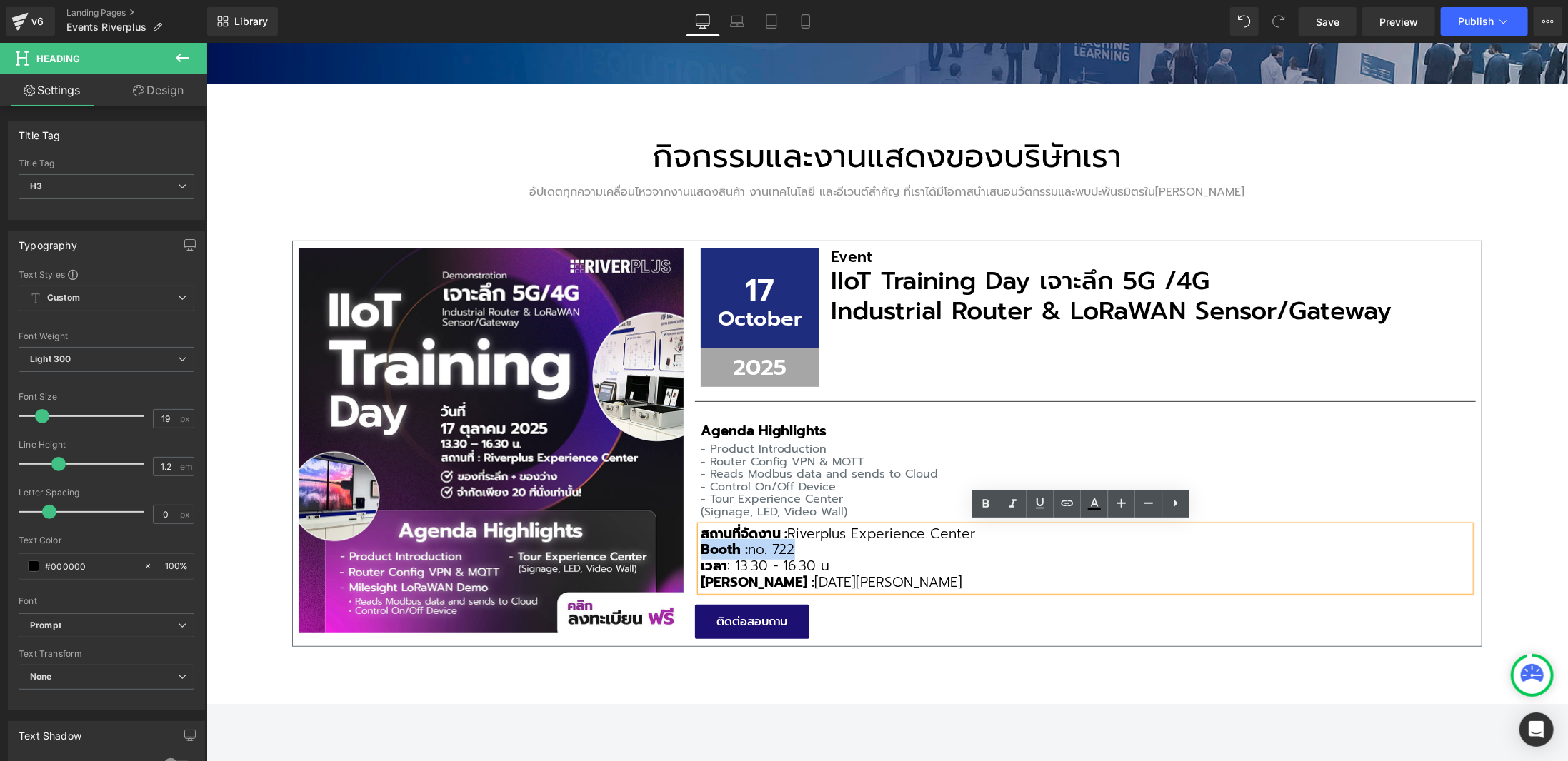
drag, startPoint x: 794, startPoint y: 545, endPoint x: 694, endPoint y: 545, distance: 100.0
click at [700, 545] on h3 "Booth : no. 722" at bounding box center [1084, 550] width 769 height 16
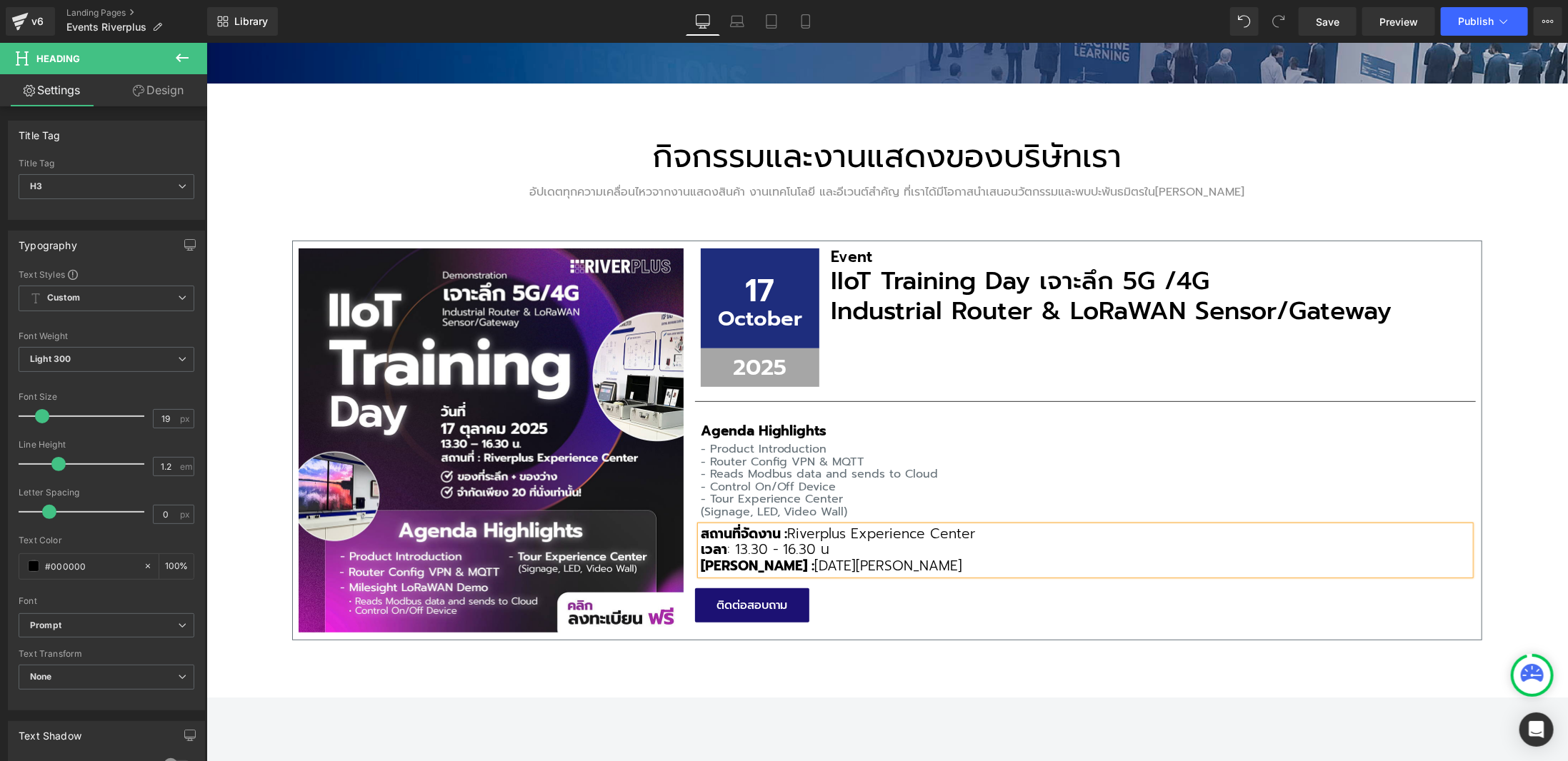
click at [941, 656] on div "กิจกรรมและงานแสดงของบริษัทเรา Heading อัปเดตทุกความเคลื่อนไหวจากงานแสดงสินค้า ง…" at bounding box center [886, 391] width 1362 height 615
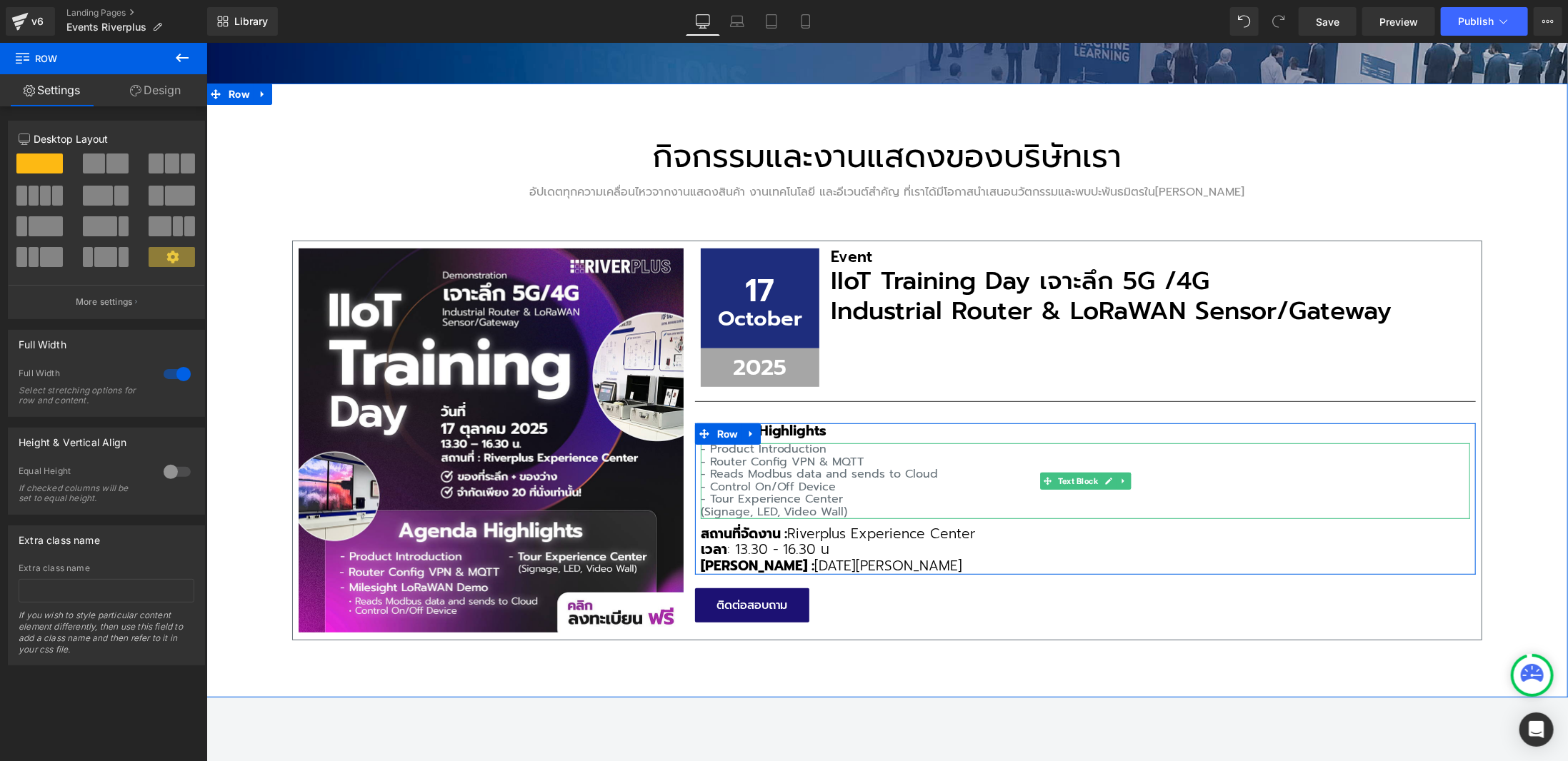
click at [714, 506] on p "(Signage, LED, Video Wall)" at bounding box center [1084, 512] width 769 height 13
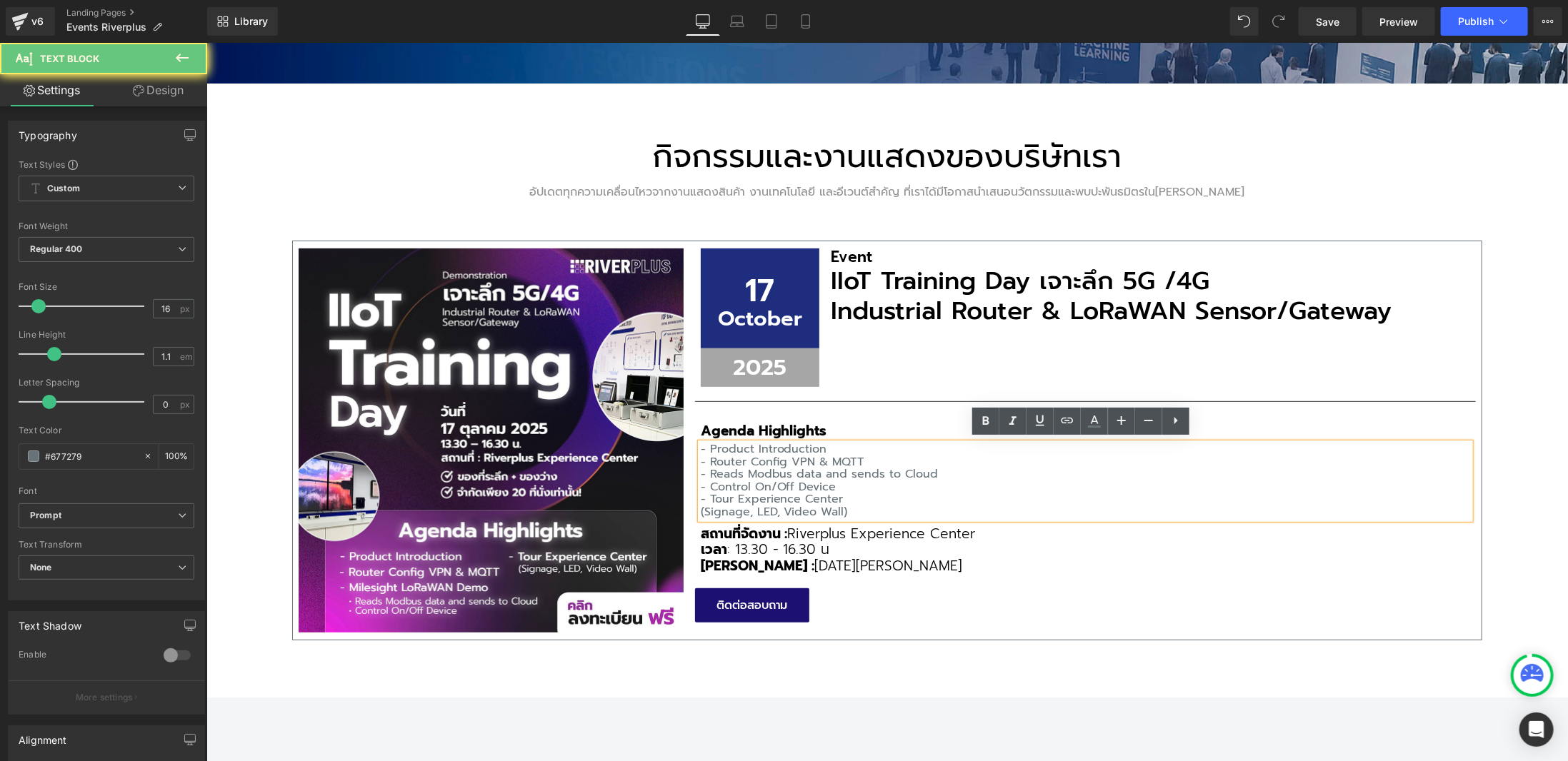
click at [708, 508] on p "(Signage, LED, Video Wall)" at bounding box center [1084, 512] width 769 height 13
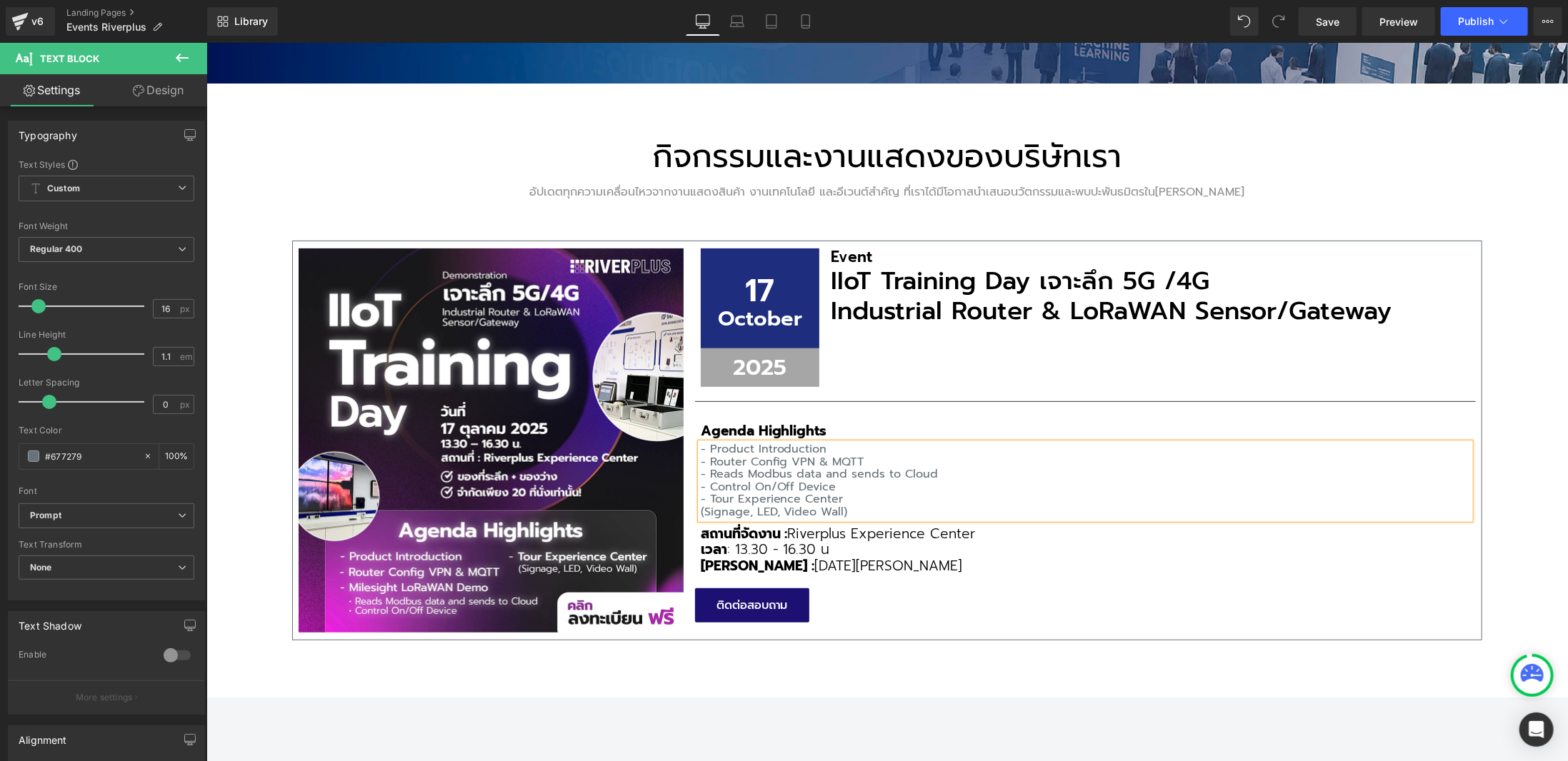
click at [920, 674] on div "กิจกรรมและงานแสดงของบริษัทเรา Heading อัปเดตทุกความเคลื่อนไหวจากงานแสดงสินค้า ง…" at bounding box center [886, 391] width 1362 height 615
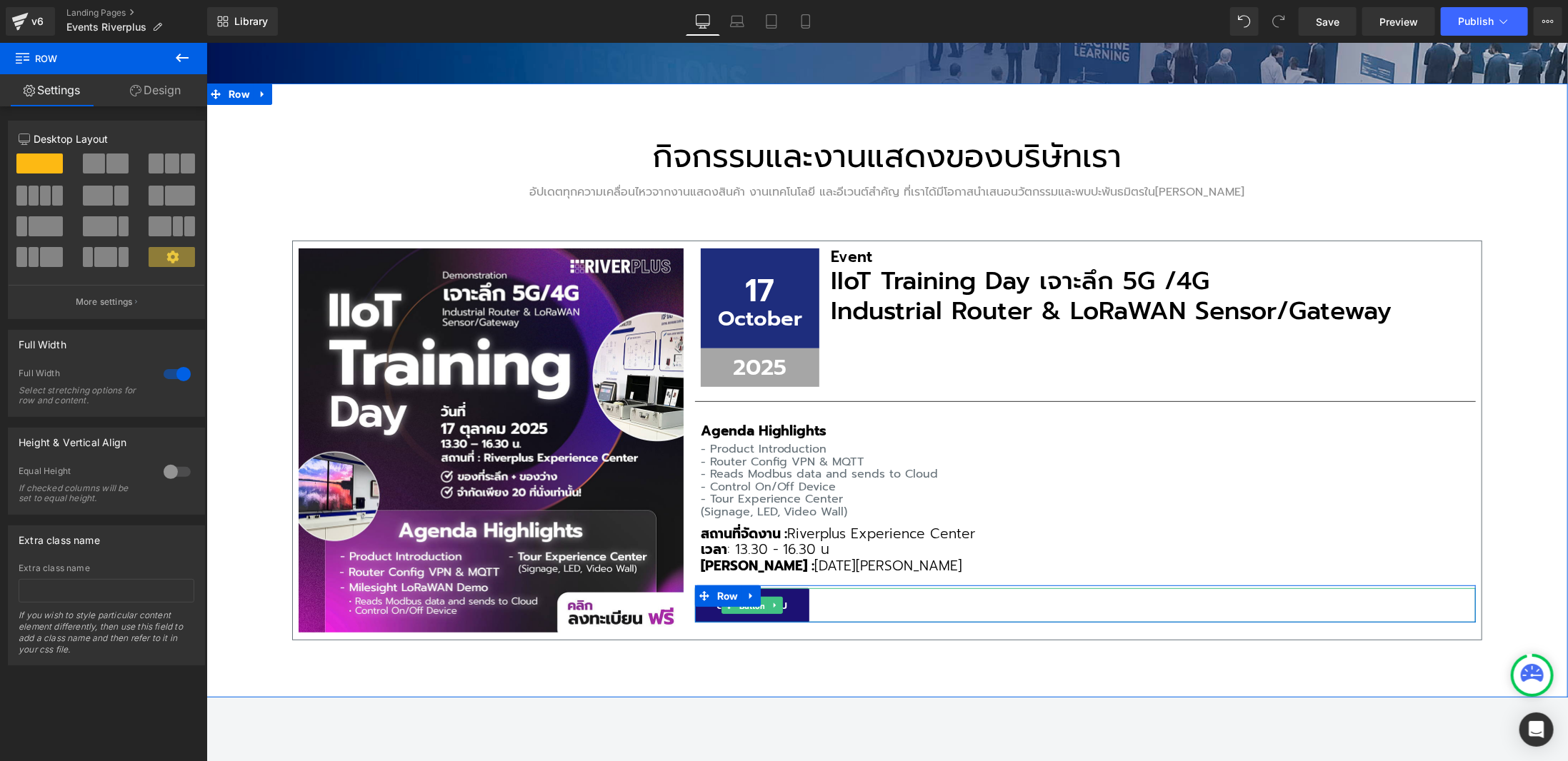
click at [745, 608] on span "Button" at bounding box center [751, 605] width 32 height 17
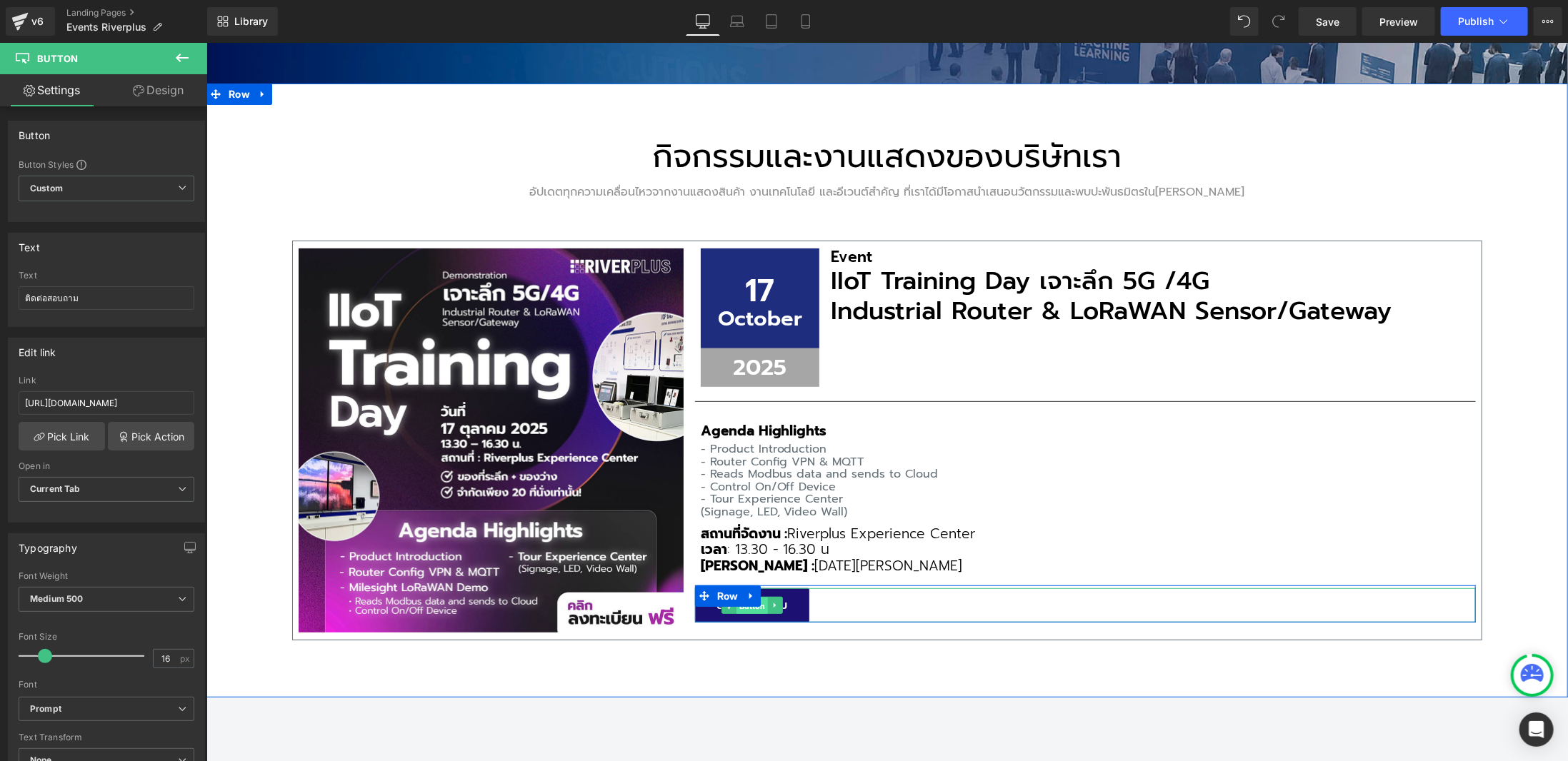
click at [742, 608] on span "Button" at bounding box center [751, 605] width 32 height 17
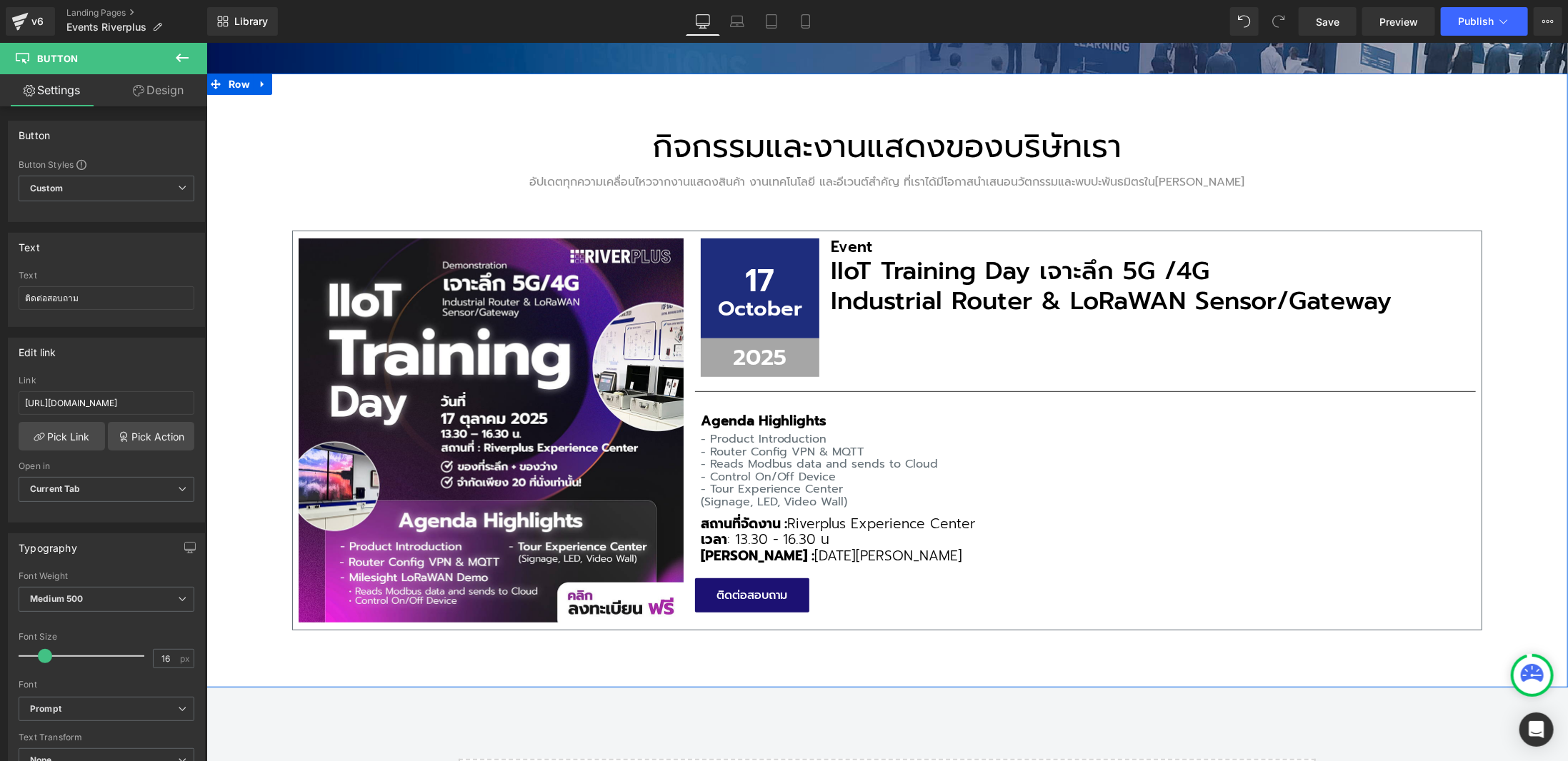
scroll to position [357, 0]
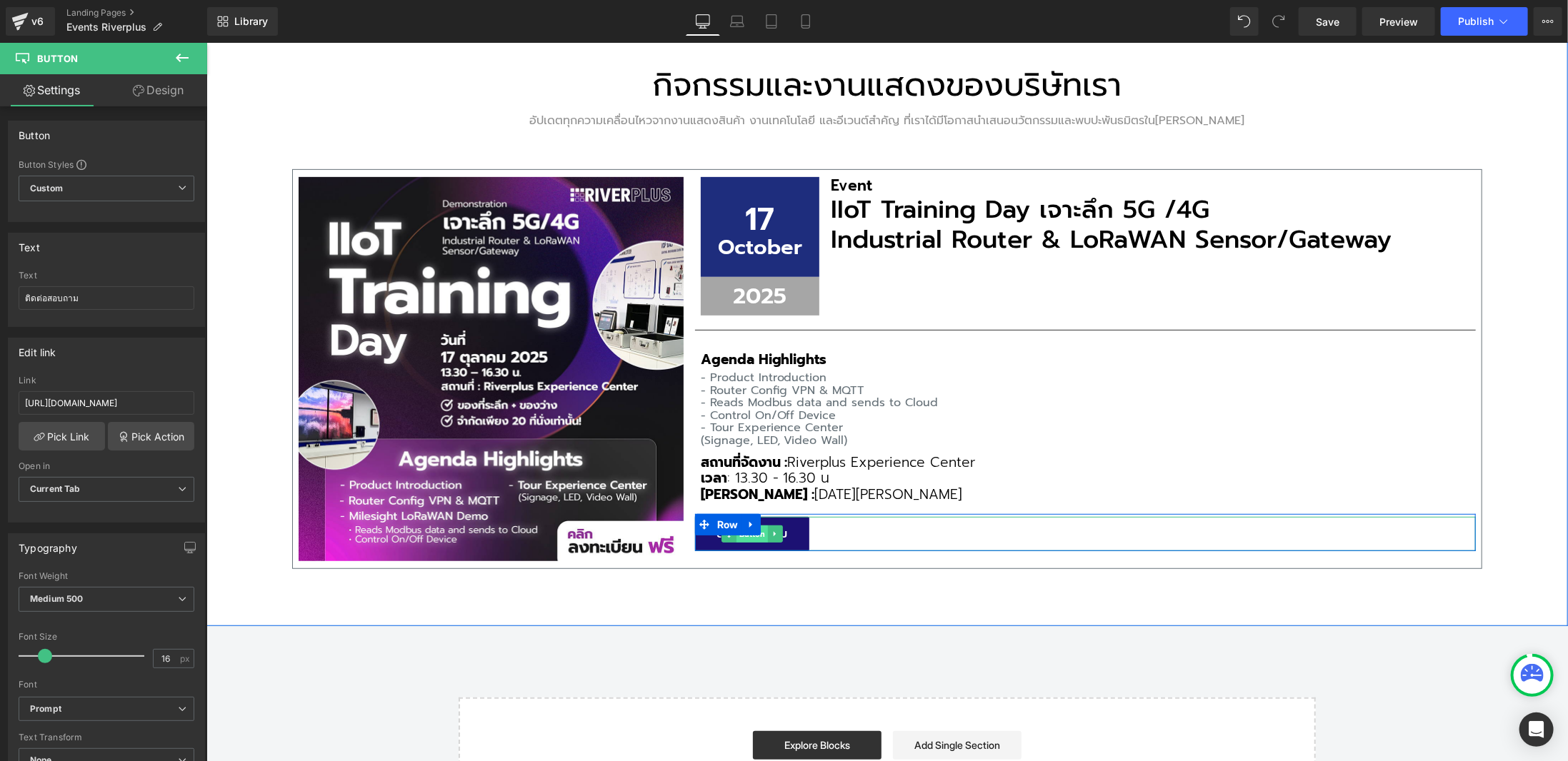
click at [748, 534] on span "Button" at bounding box center [751, 533] width 32 height 17
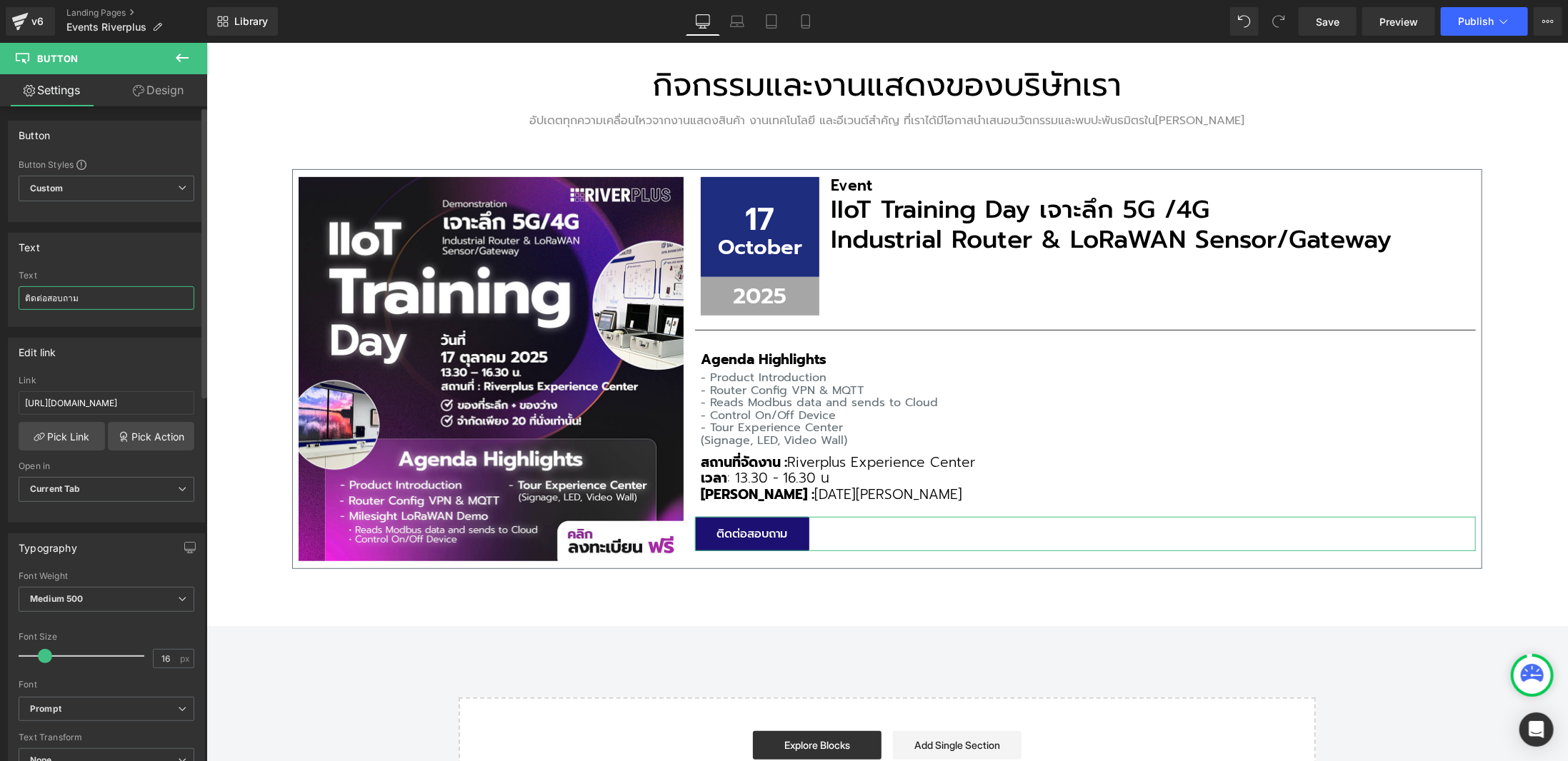
drag, startPoint x: 100, startPoint y: 301, endPoint x: 0, endPoint y: 284, distance: 101.4
click at [0, 284] on div "Text ติดต่อสอบถาม Text ติดต่อสอบถาม" at bounding box center [107, 274] width 214 height 105
type input "]"
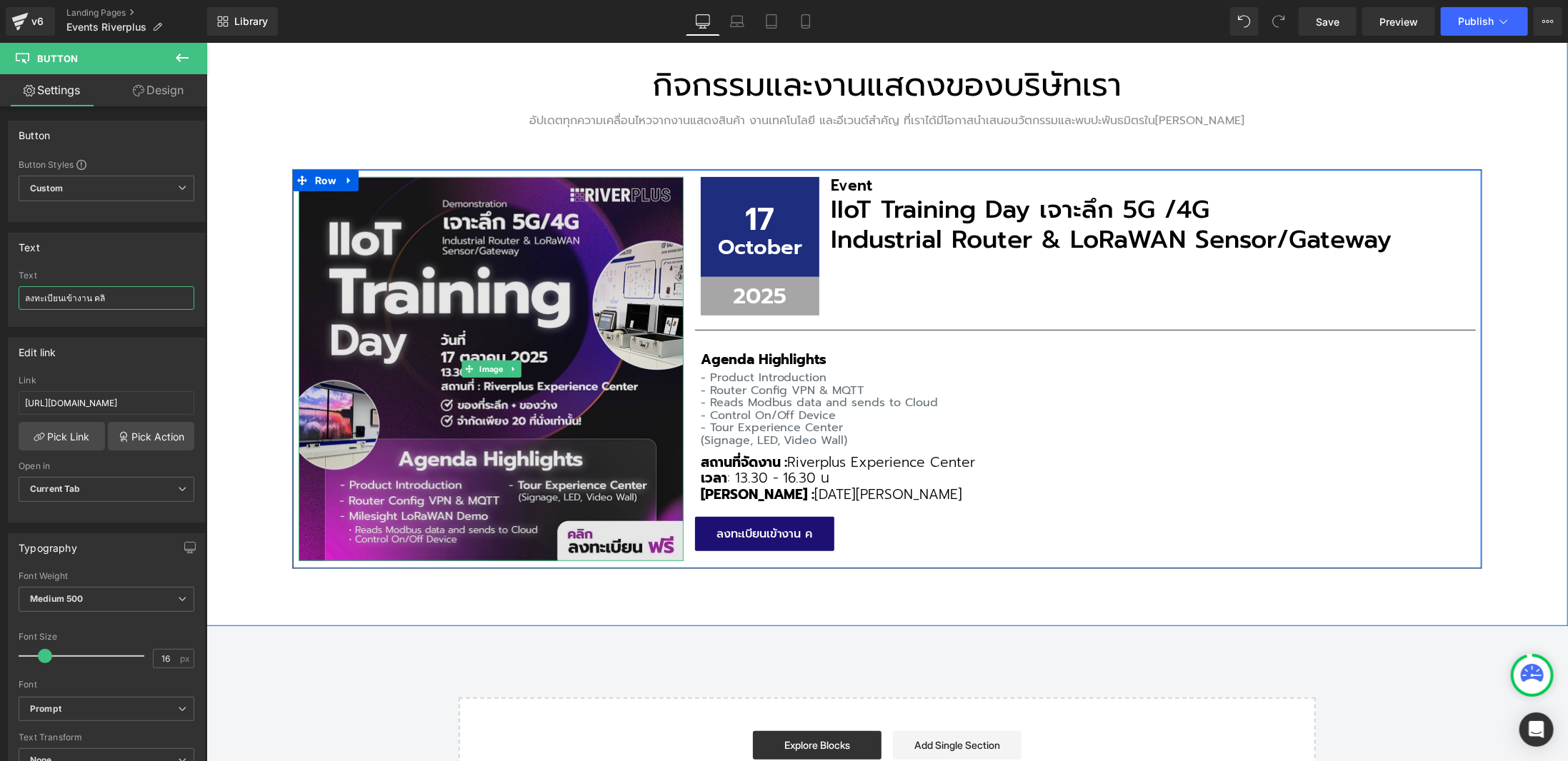
type input "ลงทะเบียนเข้างาน คลิก"
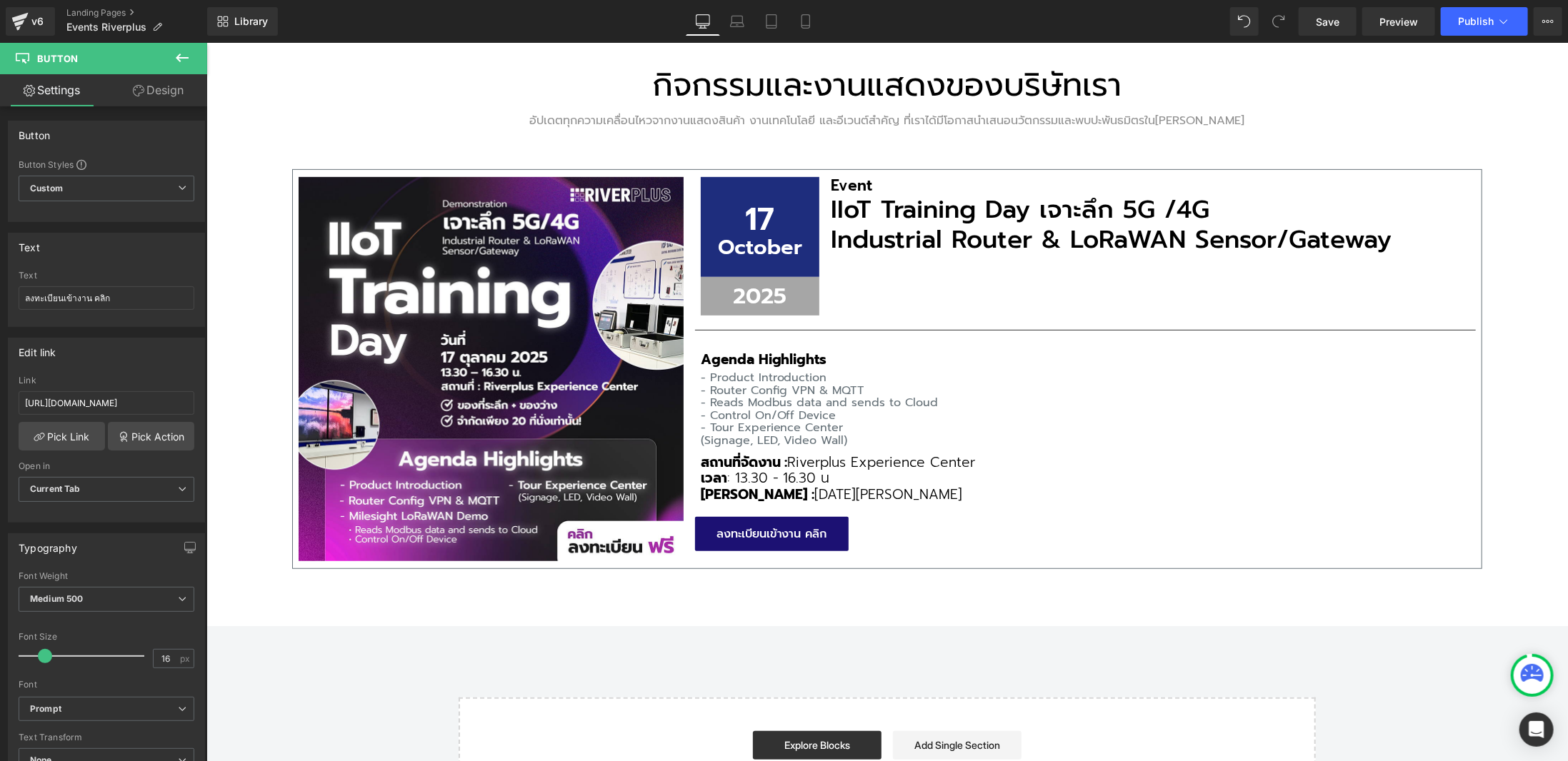
click at [1235, 644] on div "อัปเดตกิจกรรม & อีเวนต์ล่าสุด Heading งานแสดงสินค้าและกิจกรรมเทคโนโลยี Text Blo…" at bounding box center [886, 322] width 1362 height 985
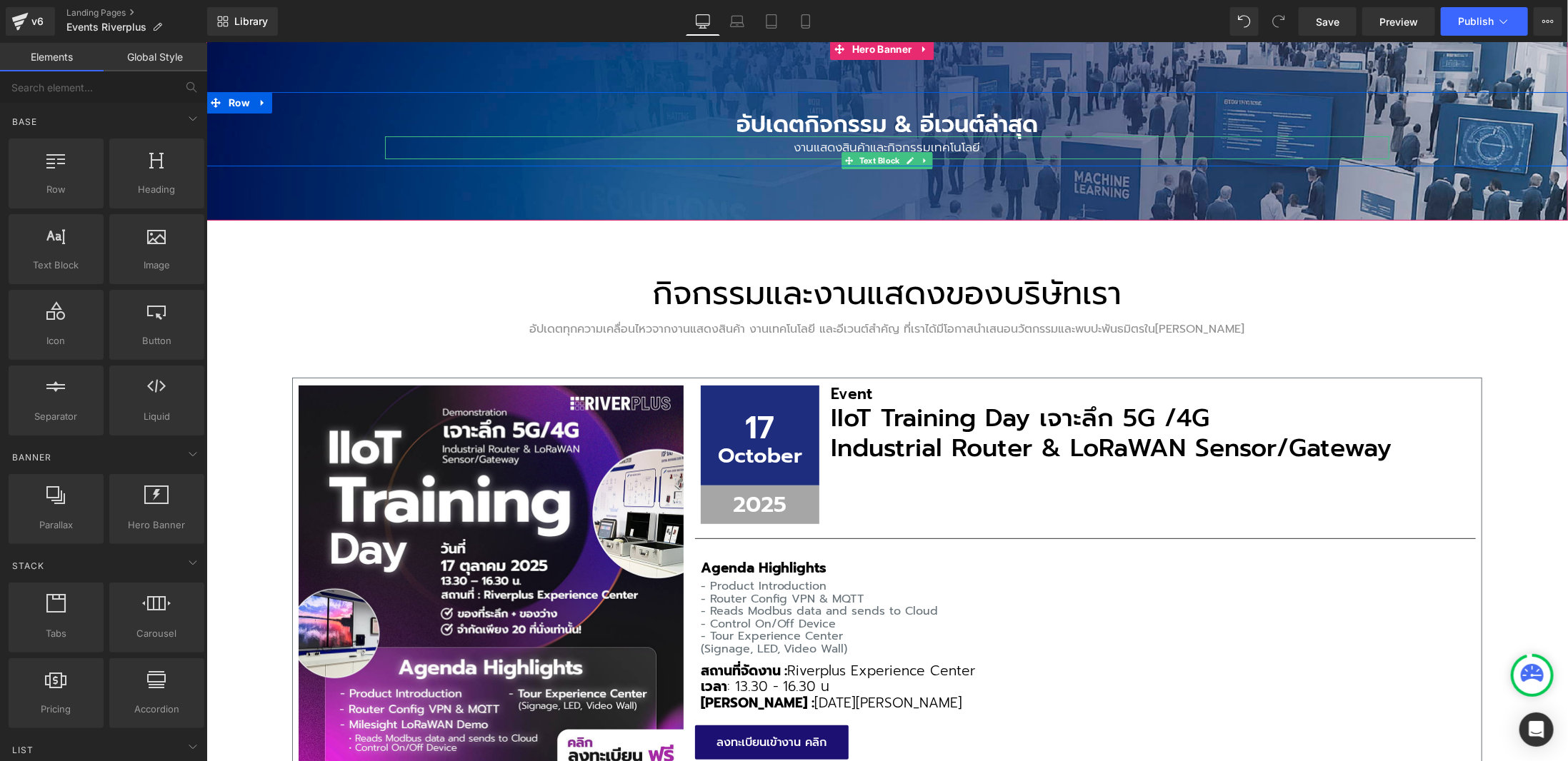
scroll to position [285, 0]
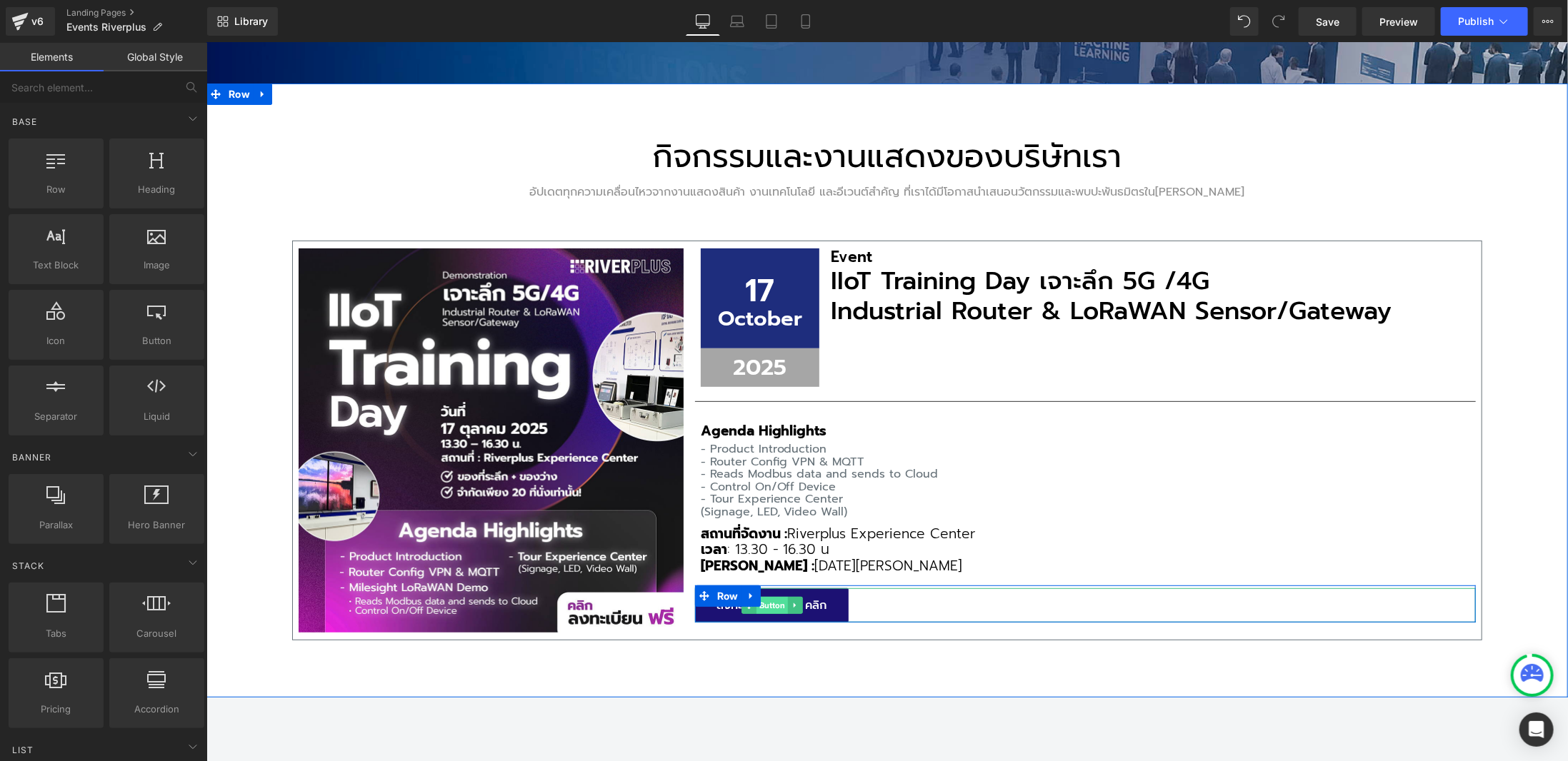
click at [777, 602] on span "Button" at bounding box center [771, 604] width 32 height 17
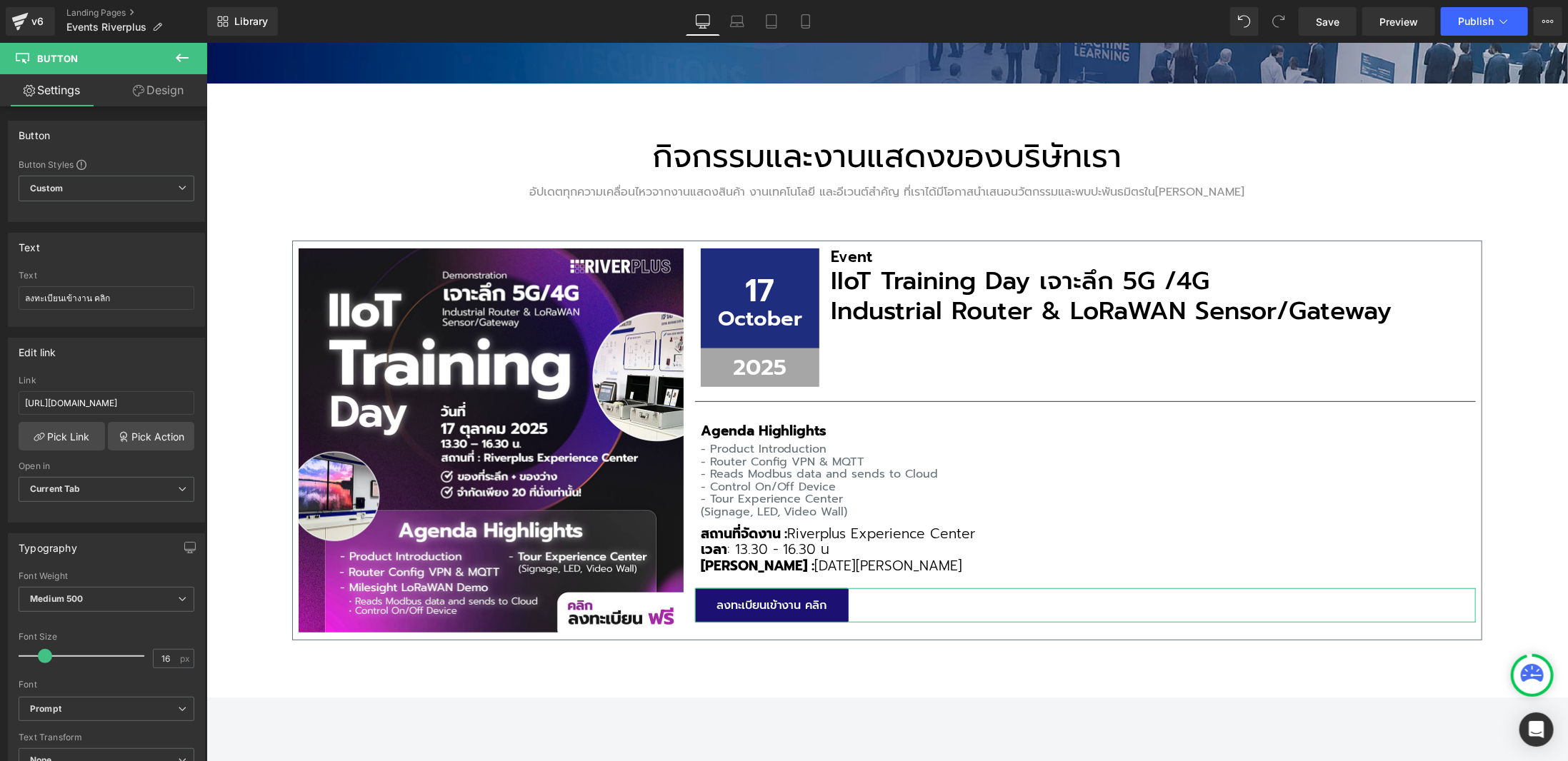
click at [160, 89] on link "Design" at bounding box center [157, 90] width 104 height 32
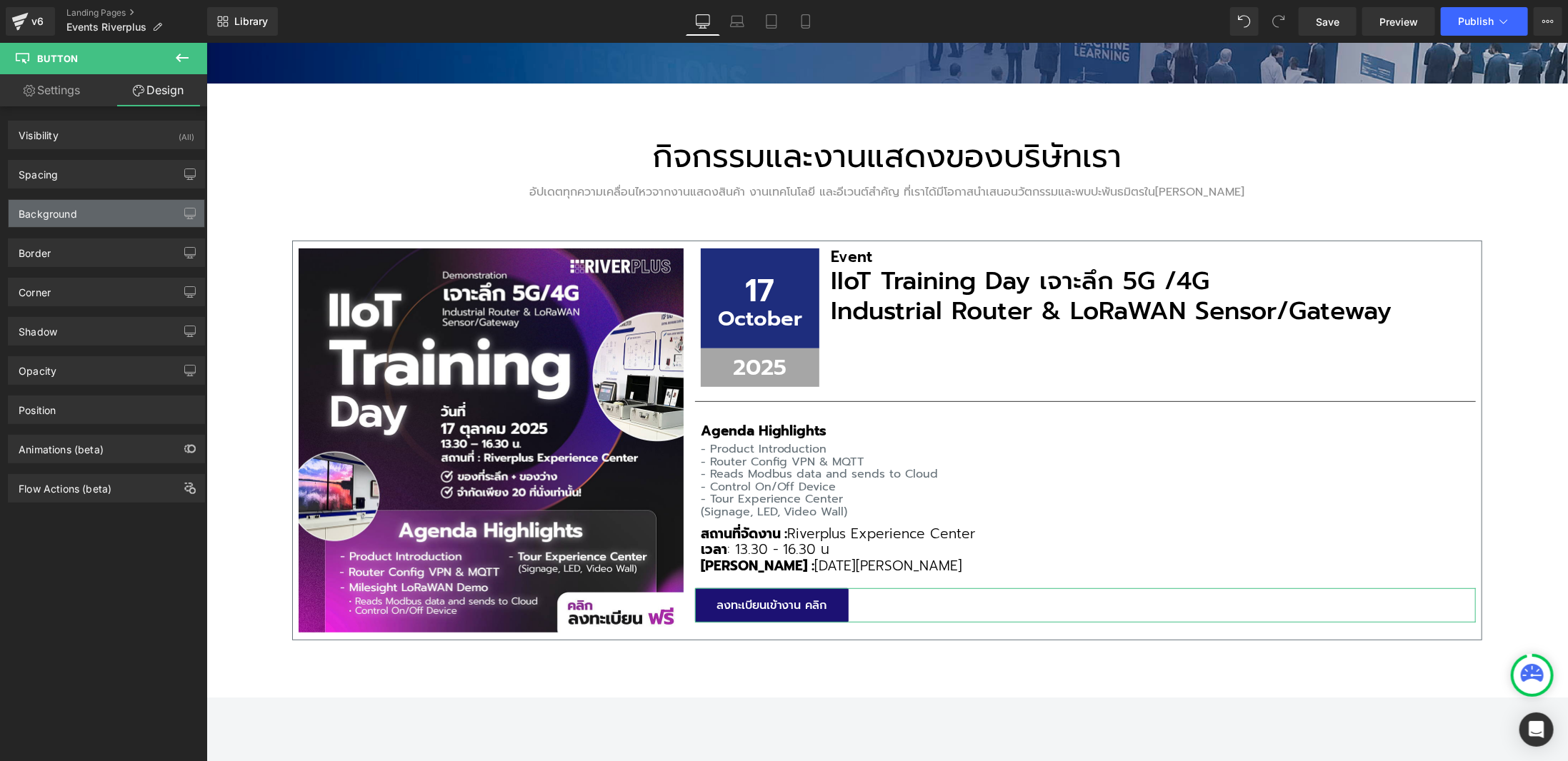
click at [66, 209] on div "Background" at bounding box center [48, 210] width 59 height 20
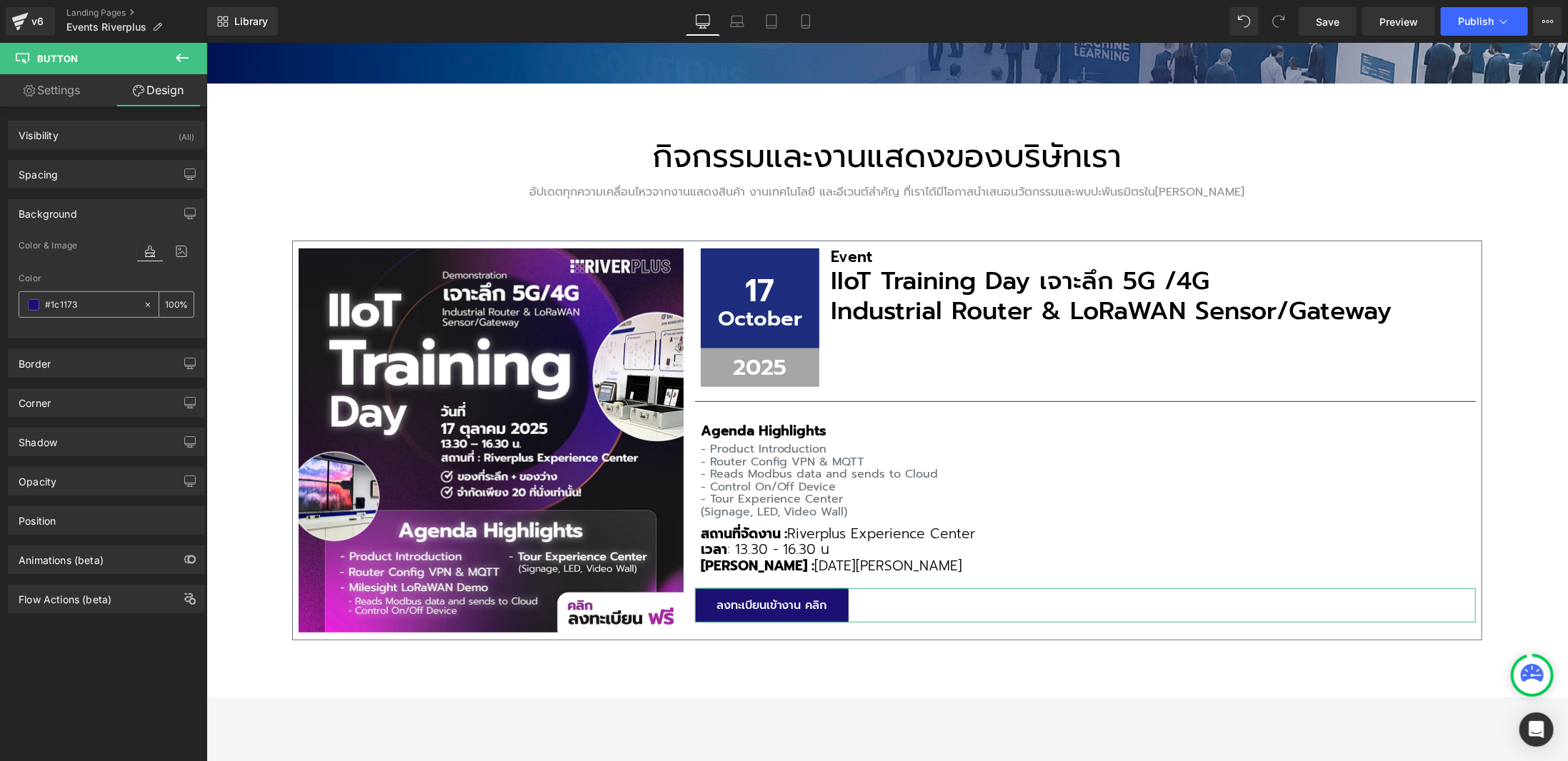
type input "#1c1173"
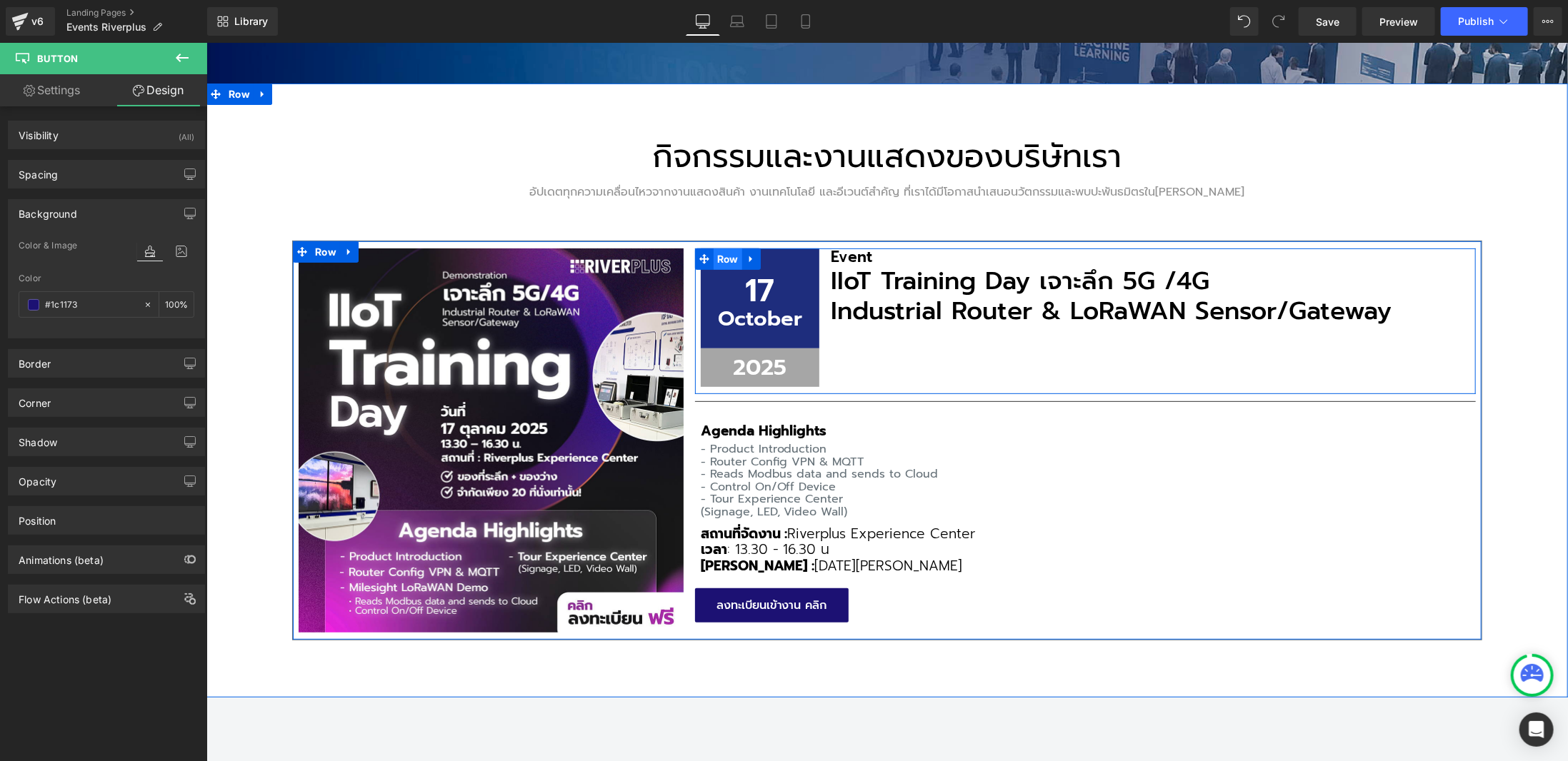
click at [720, 257] on span "Row" at bounding box center [727, 259] width 29 height 21
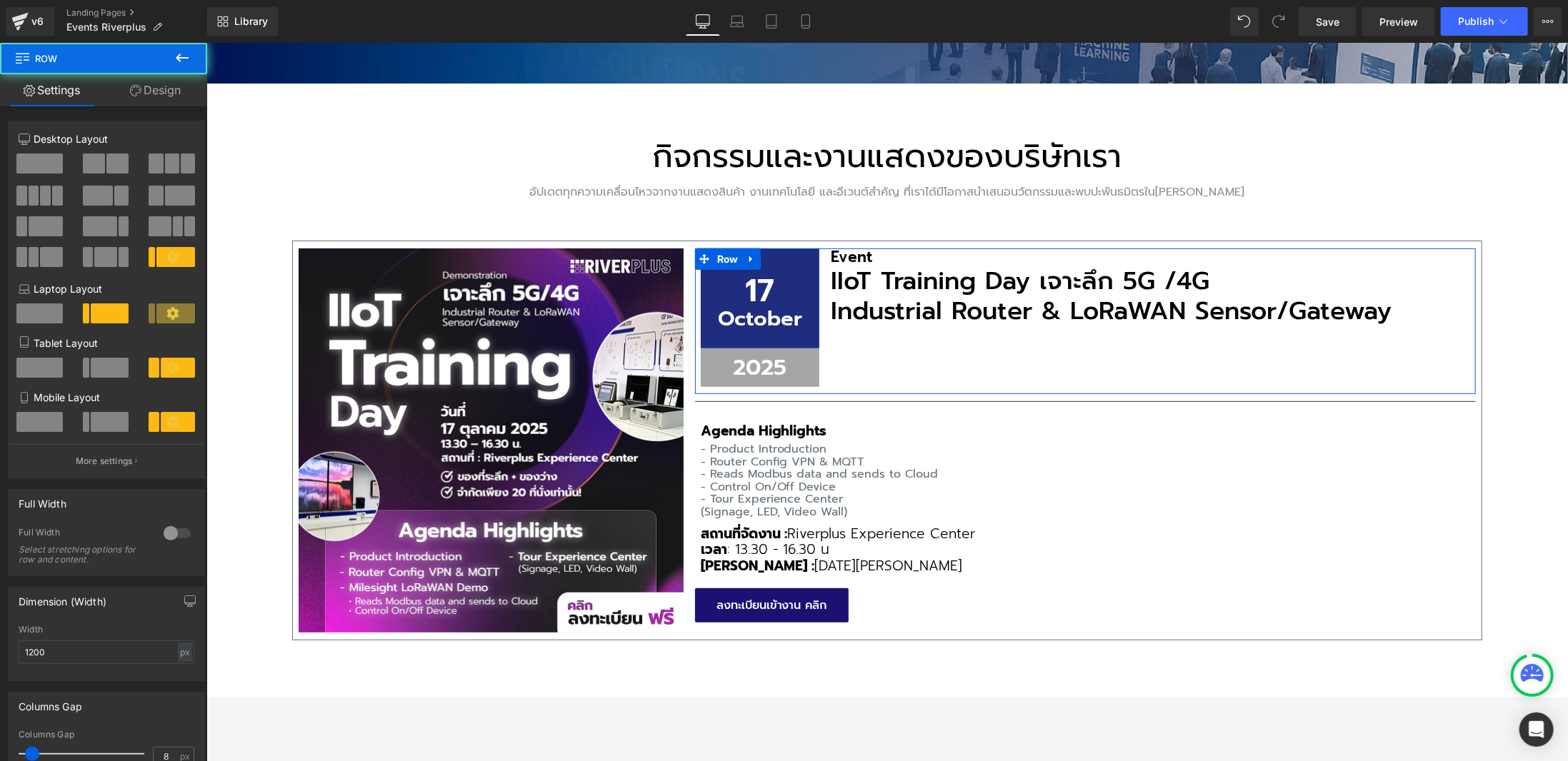
click at [148, 99] on link "Design" at bounding box center [155, 90] width 104 height 32
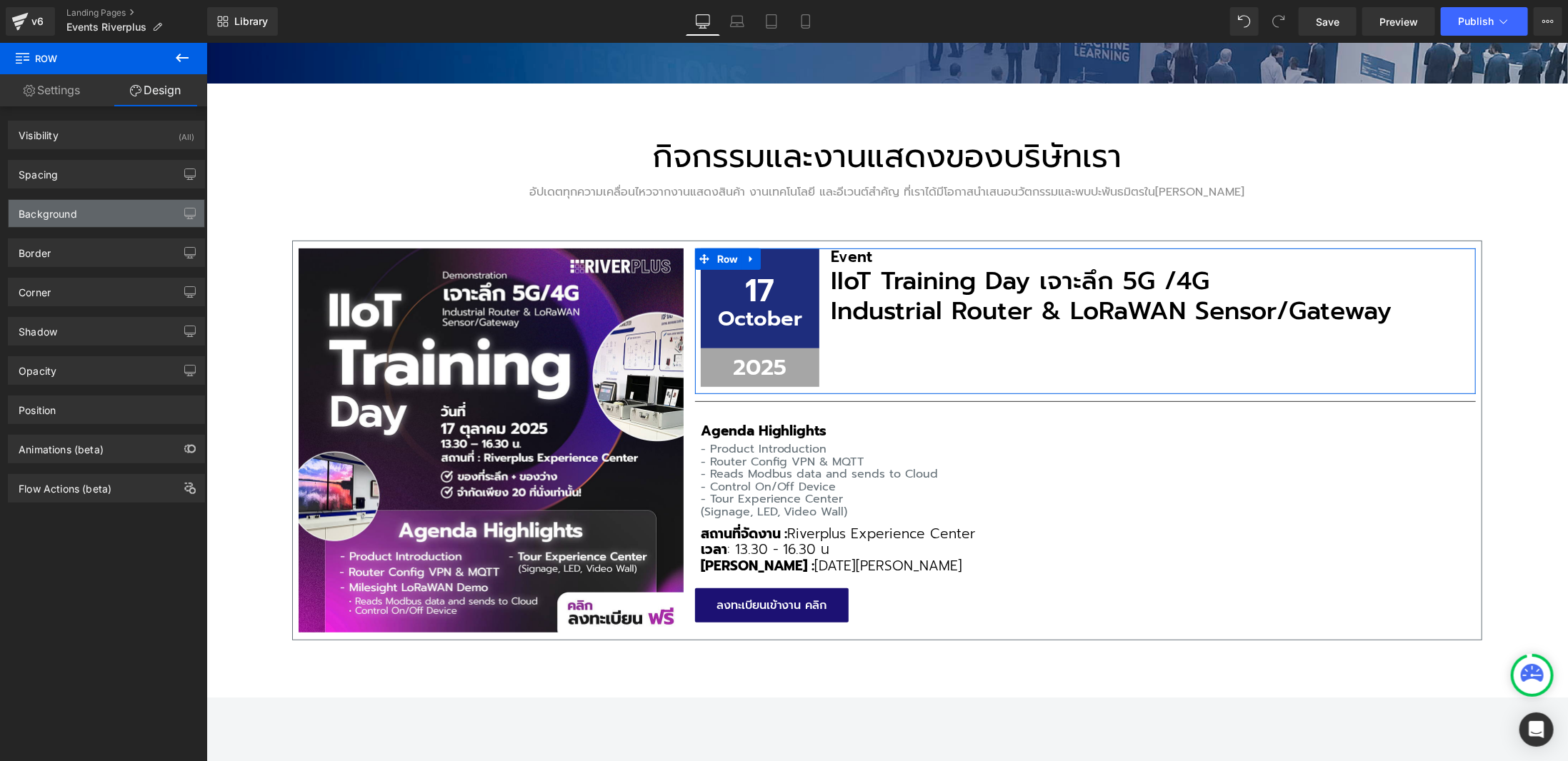
click at [81, 217] on div "Background" at bounding box center [107, 213] width 196 height 27
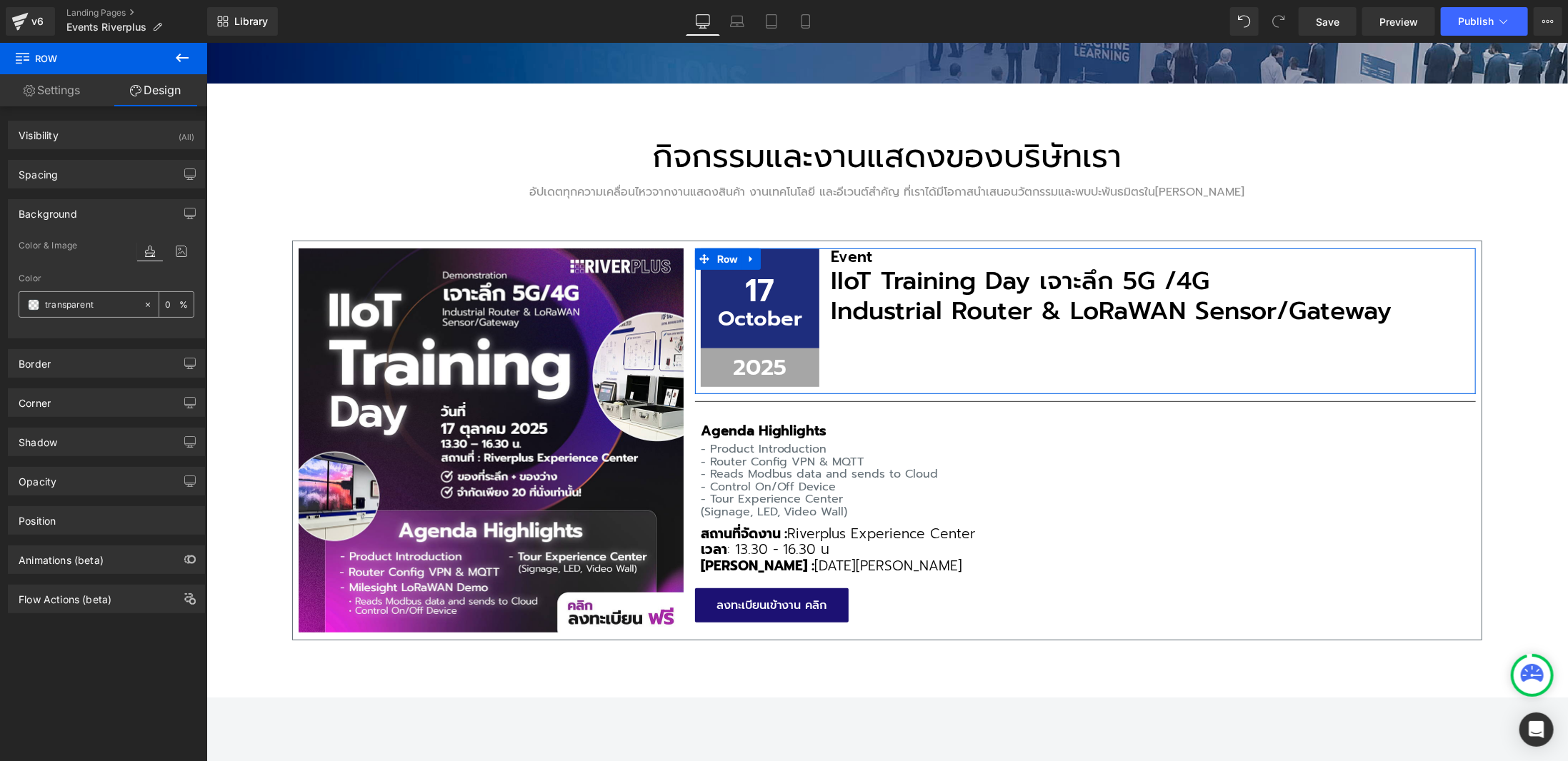
click at [95, 299] on input "transparent" at bounding box center [91, 304] width 91 height 15
click at [108, 237] on div "Color & Image color" at bounding box center [106, 255] width 175 height 37
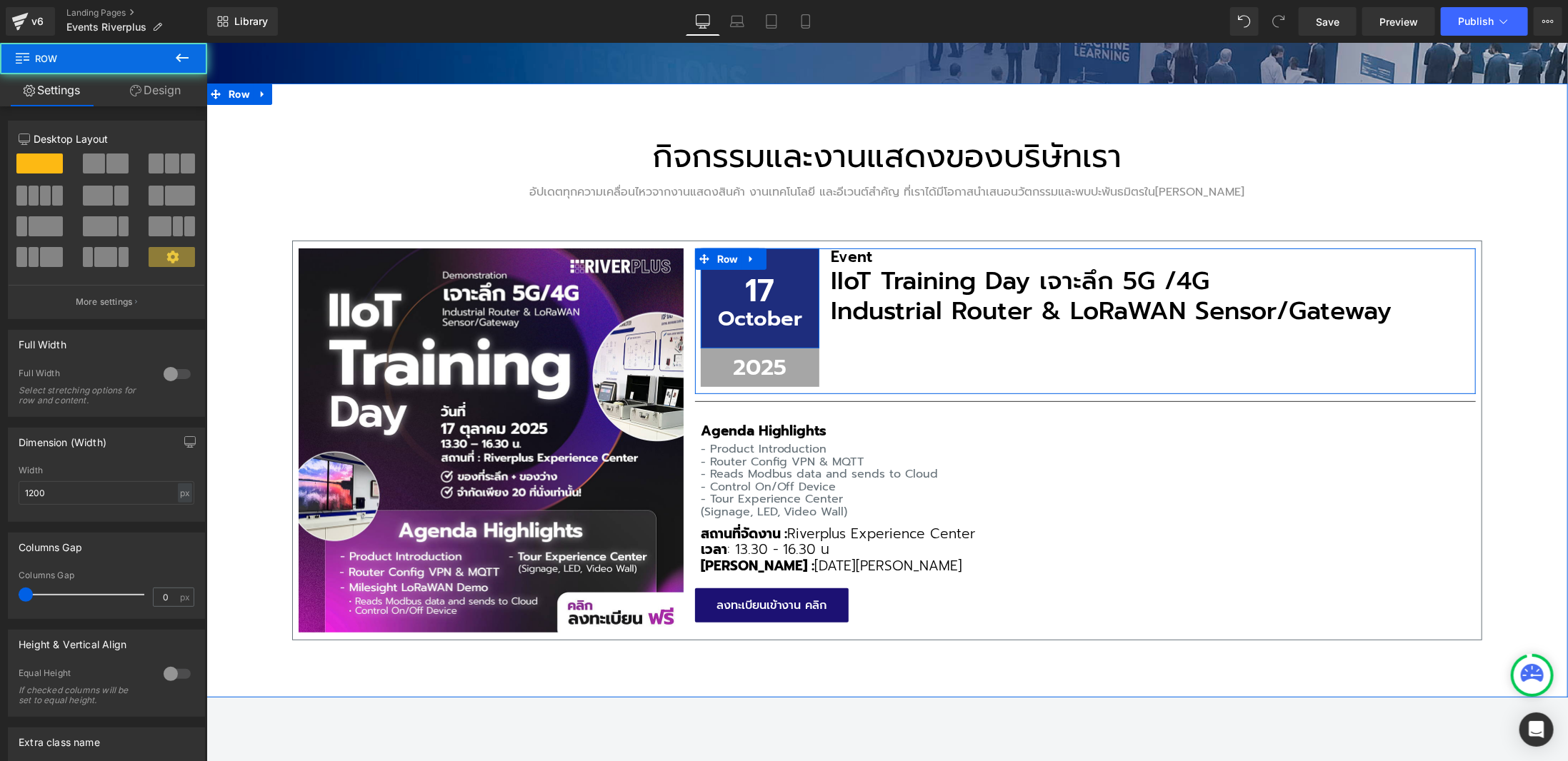
click at [790, 257] on div "17 Text Block October Text Block Row" at bounding box center [759, 298] width 118 height 100
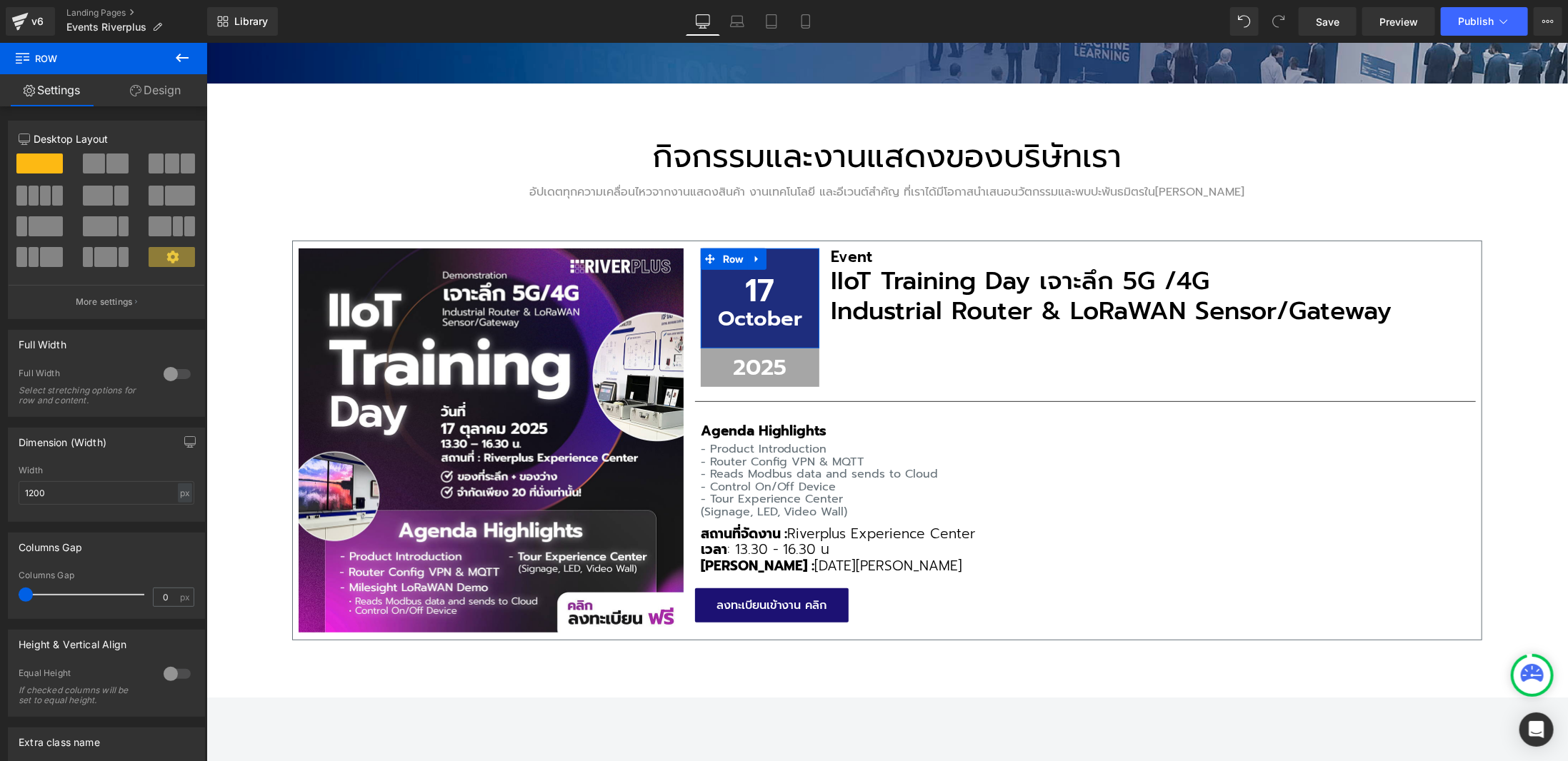
click at [149, 93] on link "Design" at bounding box center [155, 90] width 104 height 32
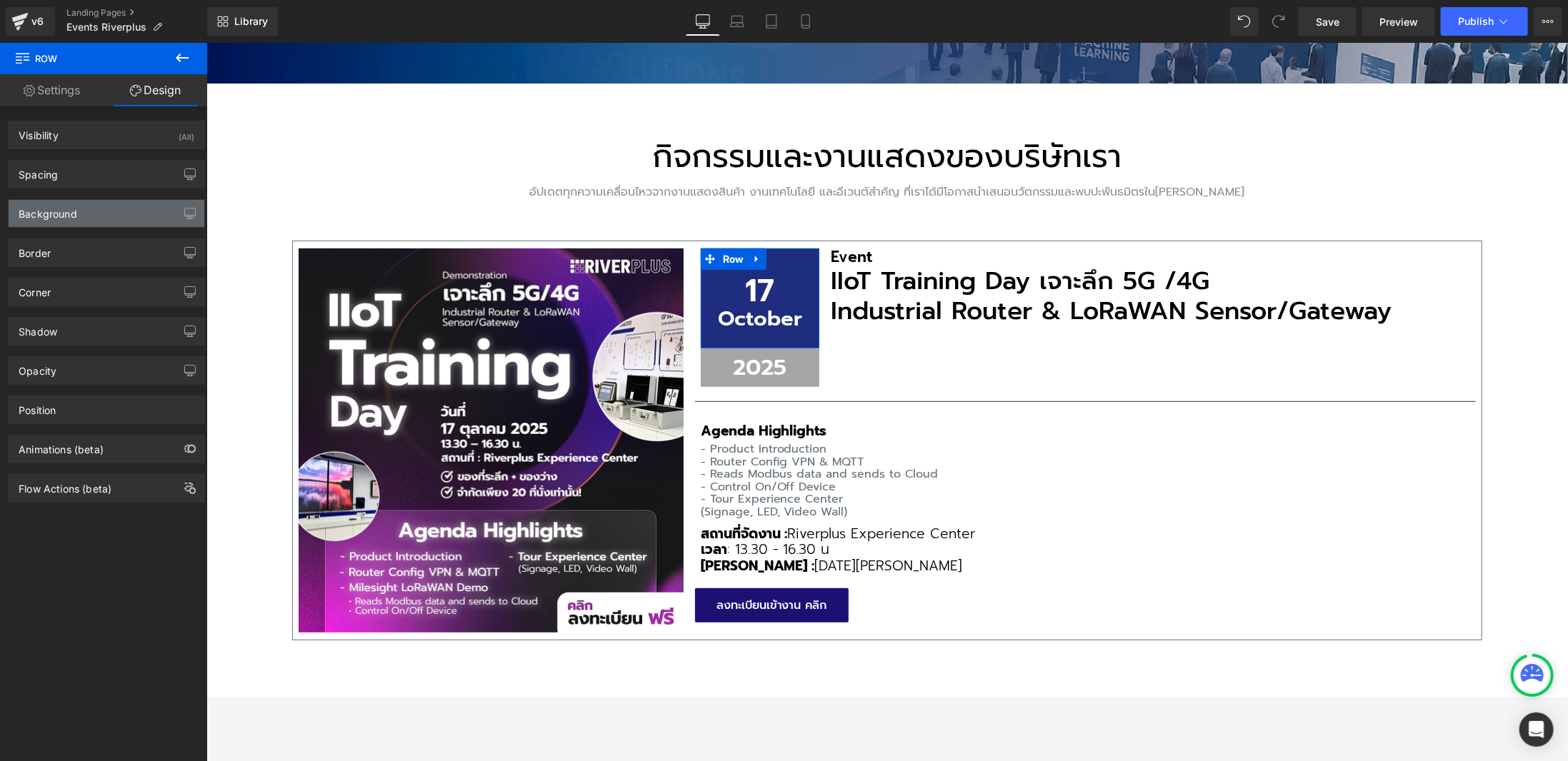
click at [107, 221] on div "Background" at bounding box center [107, 213] width 196 height 27
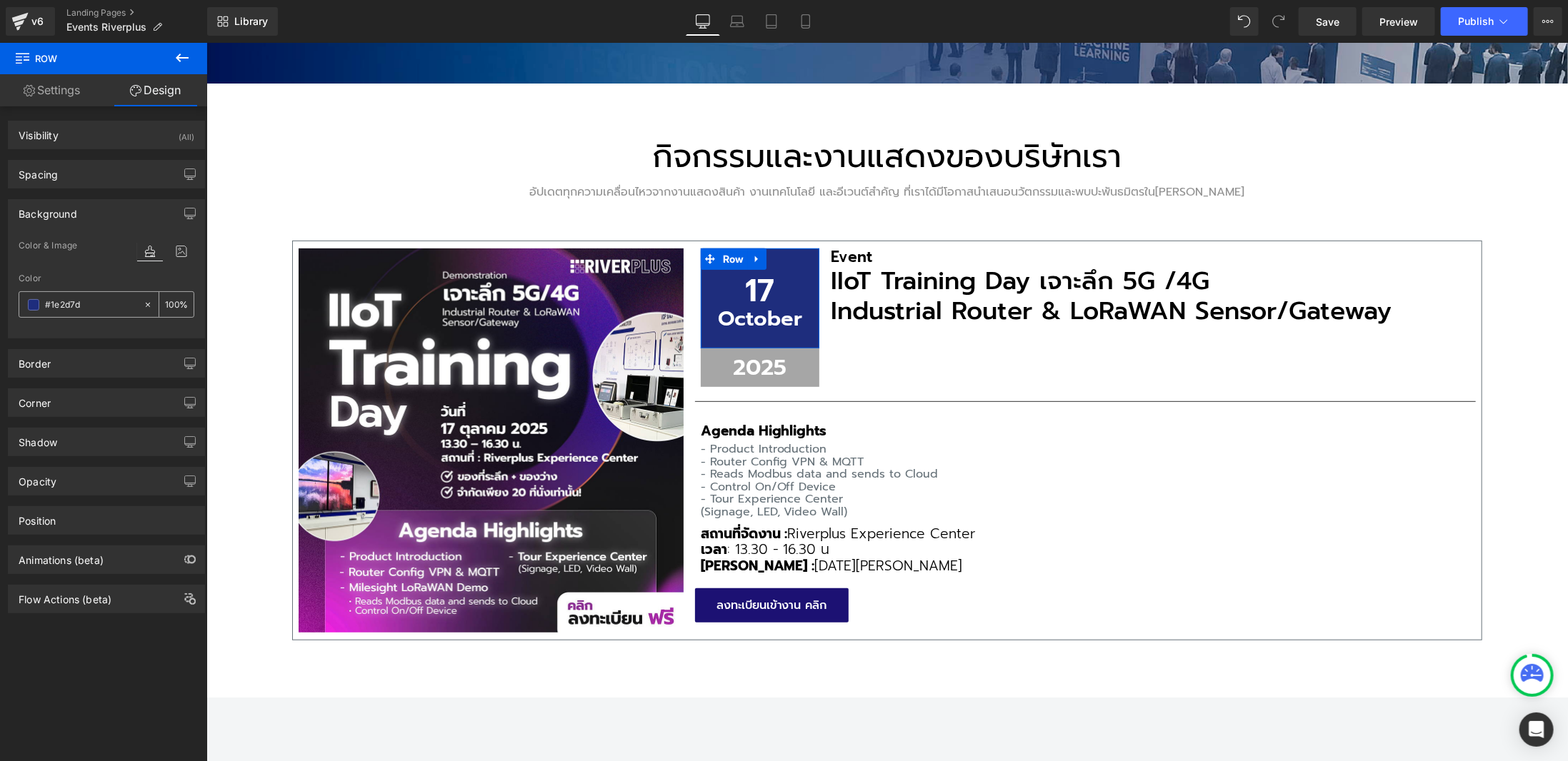
click at [82, 307] on input "#1e2d7d" at bounding box center [91, 304] width 91 height 15
paste input "c1173"
type input "#1c1173"
click at [83, 273] on div "Color" at bounding box center [106, 278] width 175 height 10
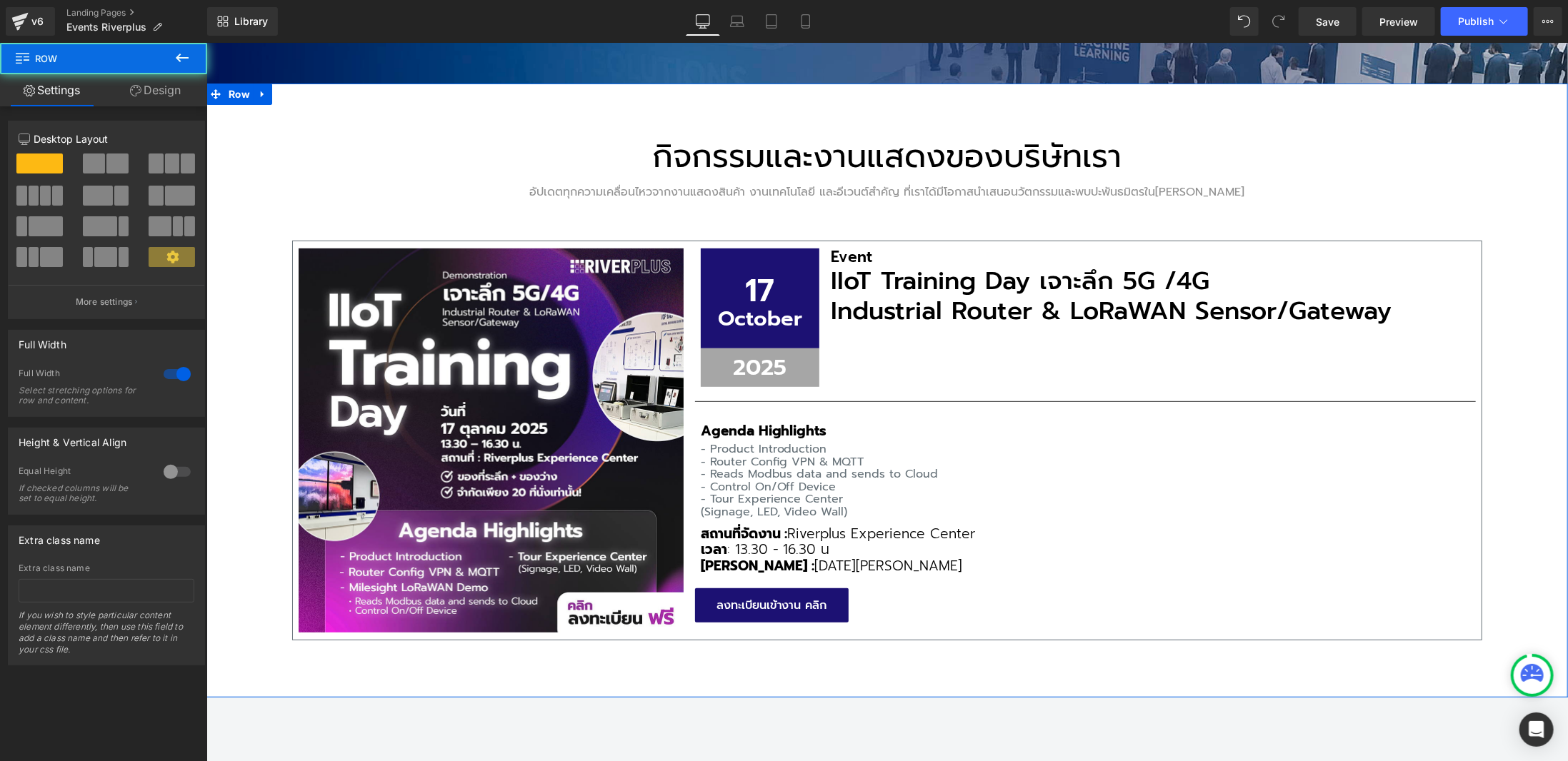
click at [1521, 182] on div "กิจกรรมและงานแสดงของบริษัทเรา Heading อัปเดตทุกความเคลื่อนไหวจากงานแสดงสินค้า ง…" at bounding box center [886, 391] width 1362 height 615
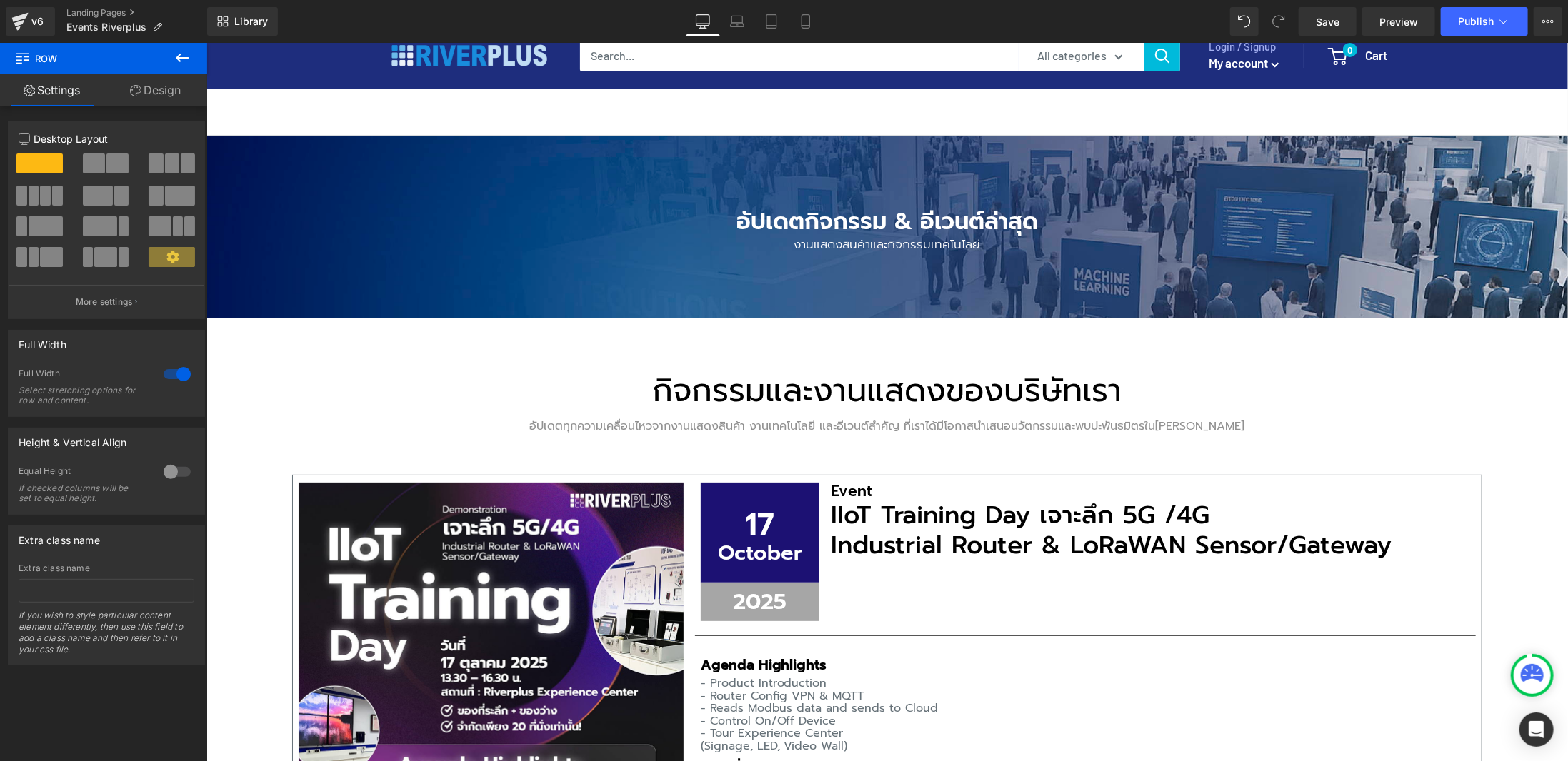
scroll to position [0, 0]
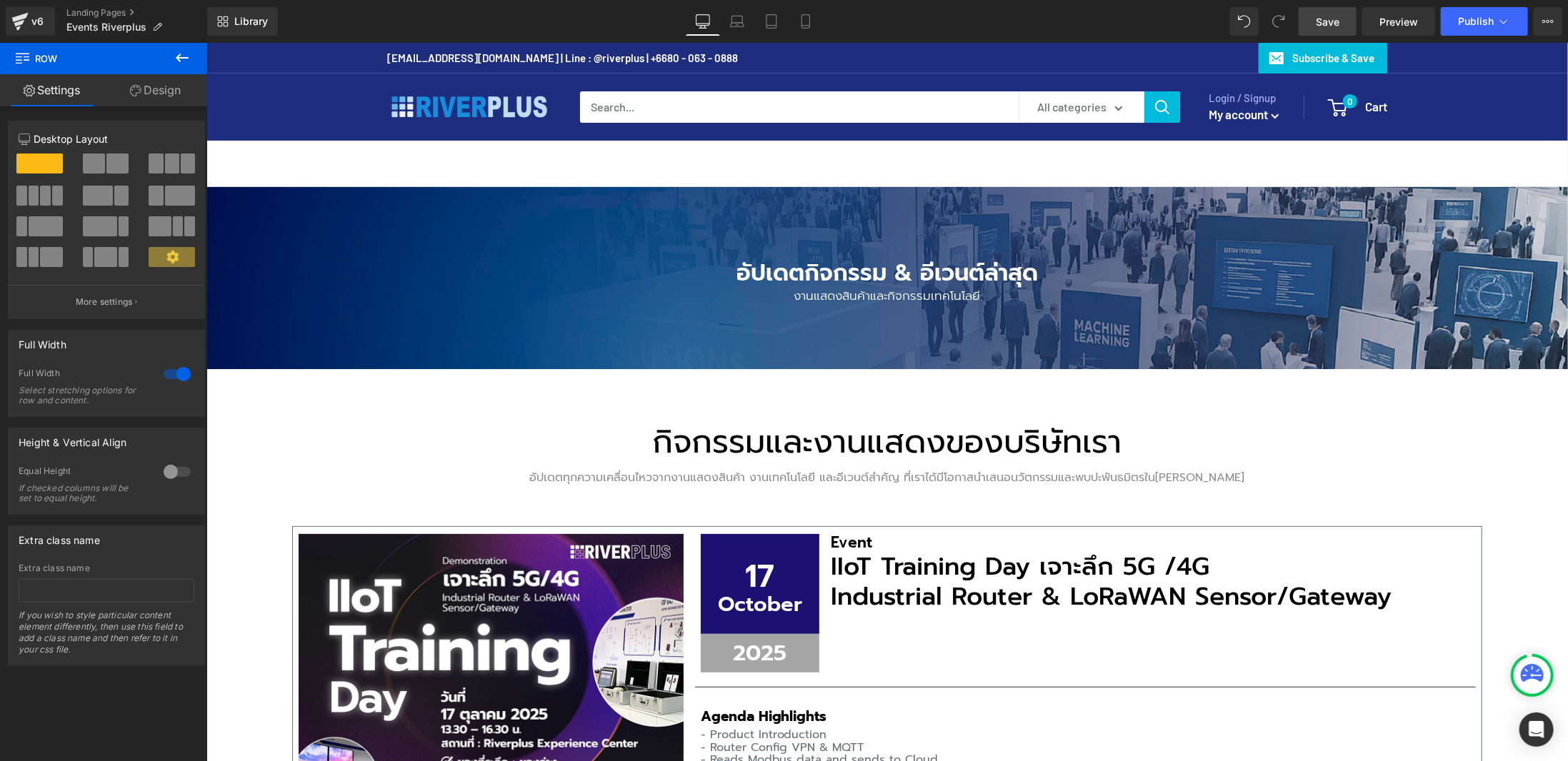
click at [1312, 27] on link "Save" at bounding box center [1327, 21] width 58 height 29
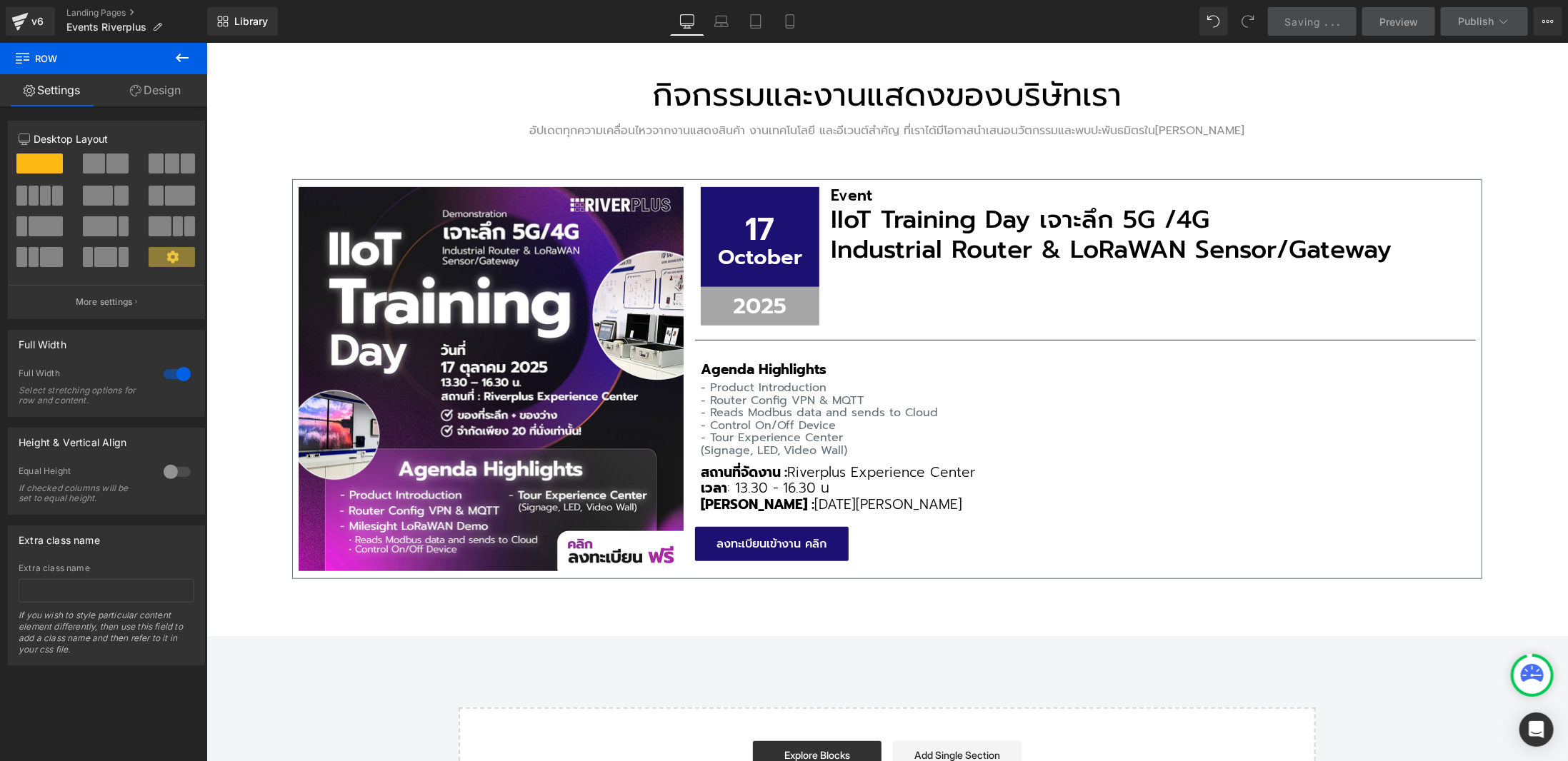
scroll to position [357, 0]
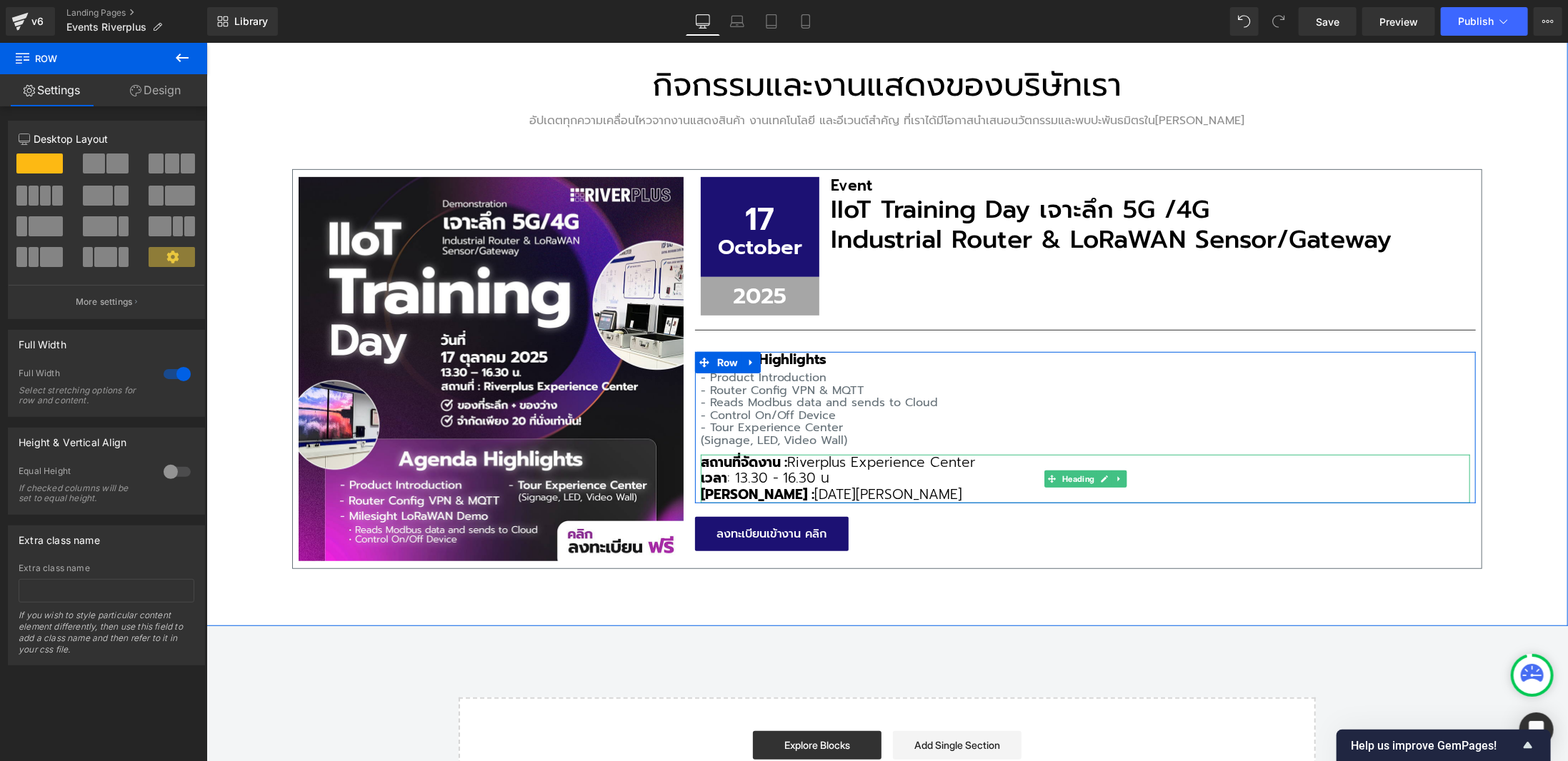
click at [995, 460] on h3 "สถานที่จัดงาน : Riverplus Experience Center" at bounding box center [1084, 462] width 769 height 16
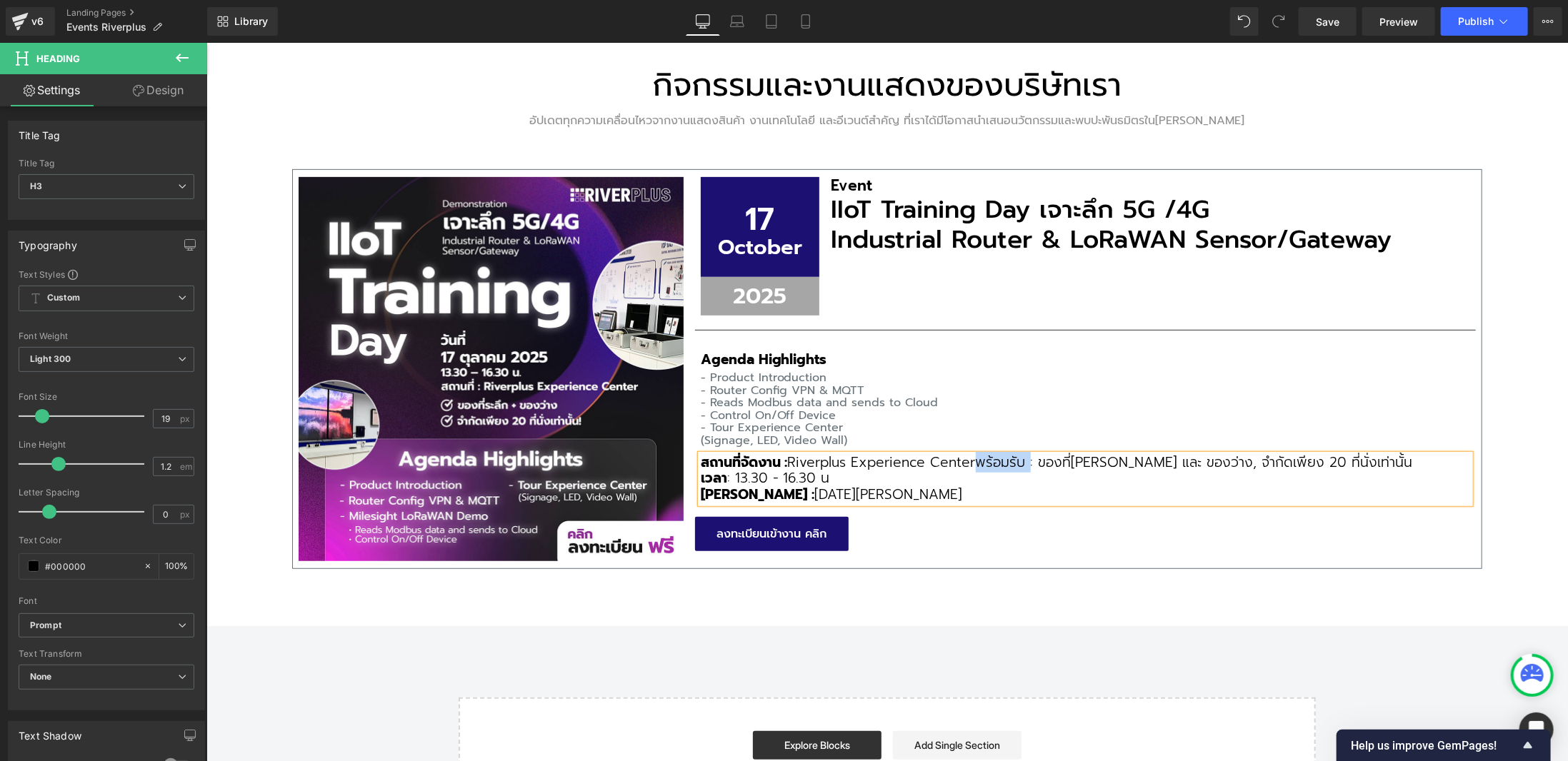
drag, startPoint x: 974, startPoint y: 452, endPoint x: 1030, endPoint y: 454, distance: 56.0
click at [1030, 454] on span "พร้อมรับ : ของที่[PERSON_NAME] และ ของว่าง, จำกัดเพียง 20 ที่นั่งเท่านั้น" at bounding box center [1194, 461] width 437 height 20
click at [986, 426] on icon at bounding box center [986, 432] width 17 height 17
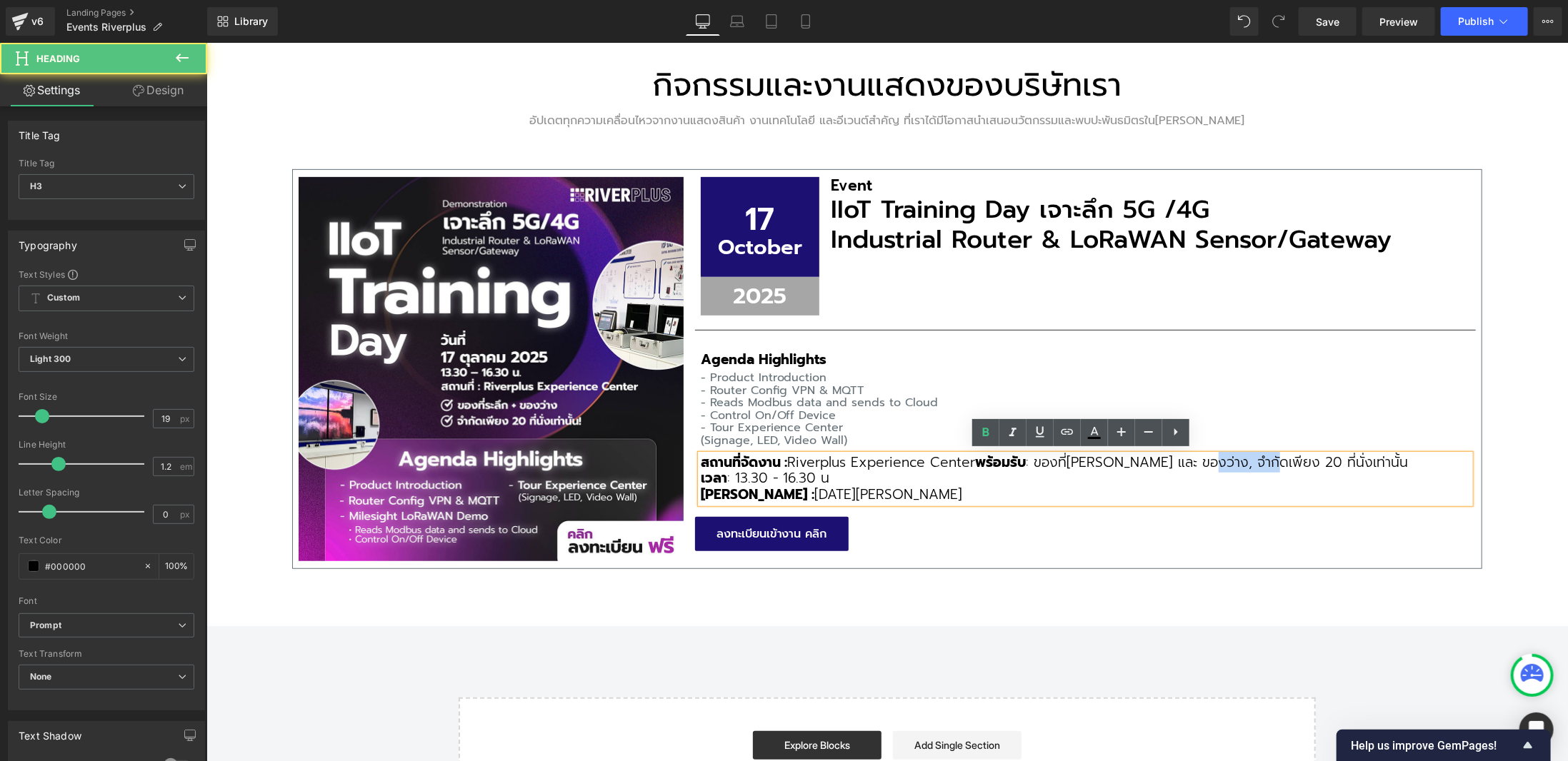
drag, startPoint x: 1194, startPoint y: 458, endPoint x: 1367, endPoint y: 480, distance: 174.4
click at [1247, 461] on span "พร้อมรับ : ของที่[PERSON_NAME] และ ของว่าง, จำกัดเพียง 20 ที่นั่งเท่านั้น" at bounding box center [1191, 461] width 432 height 20
click at [978, 427] on icon at bounding box center [986, 432] width 17 height 17
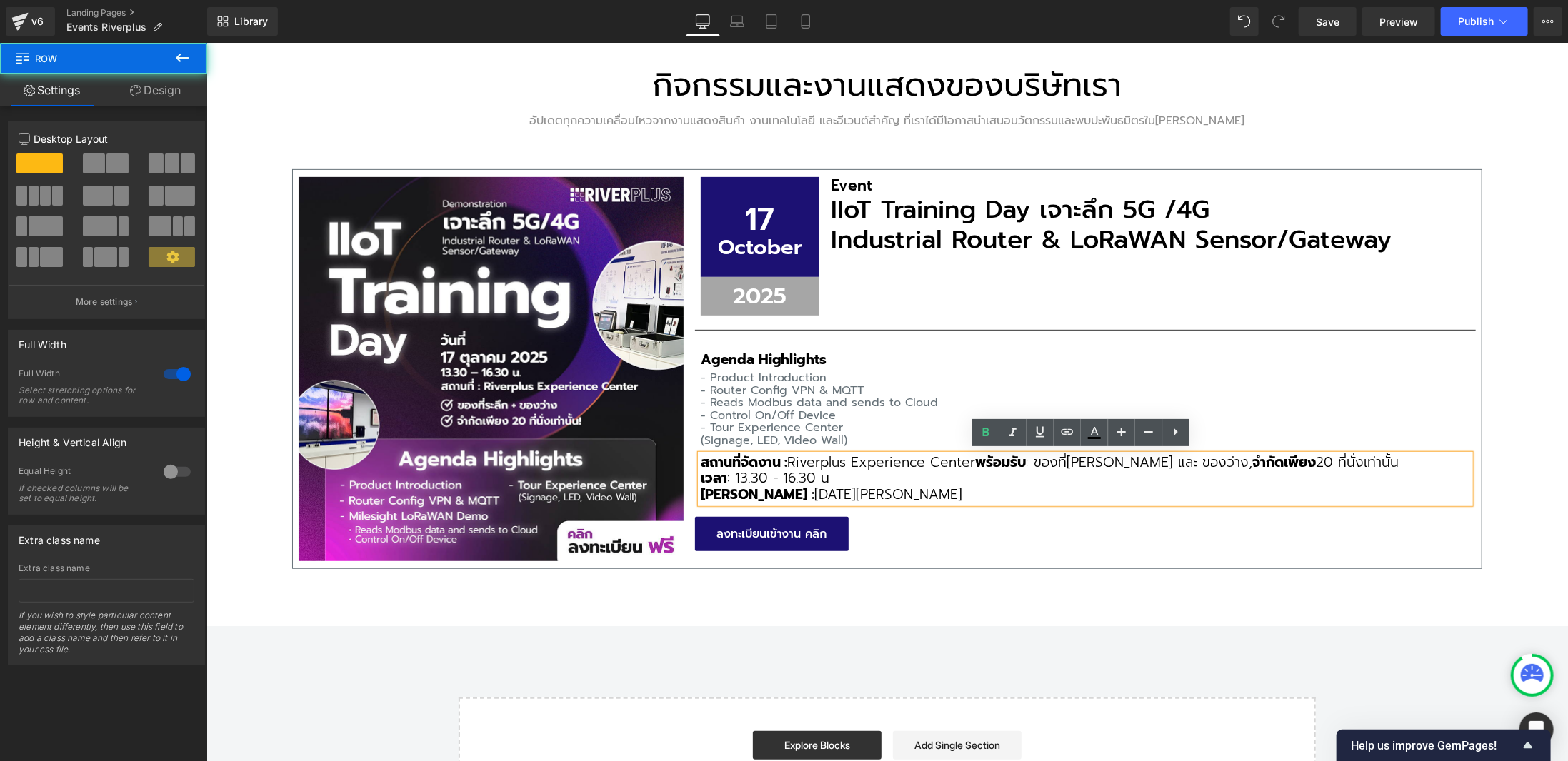
click at [1192, 616] on div "กิจกรรมและงานแสดงของบริษัทเรา Heading อัปเดตทุกความเคลื่อนไหวจากงานแสดงสินค้า ง…" at bounding box center [886, 319] width 1362 height 615
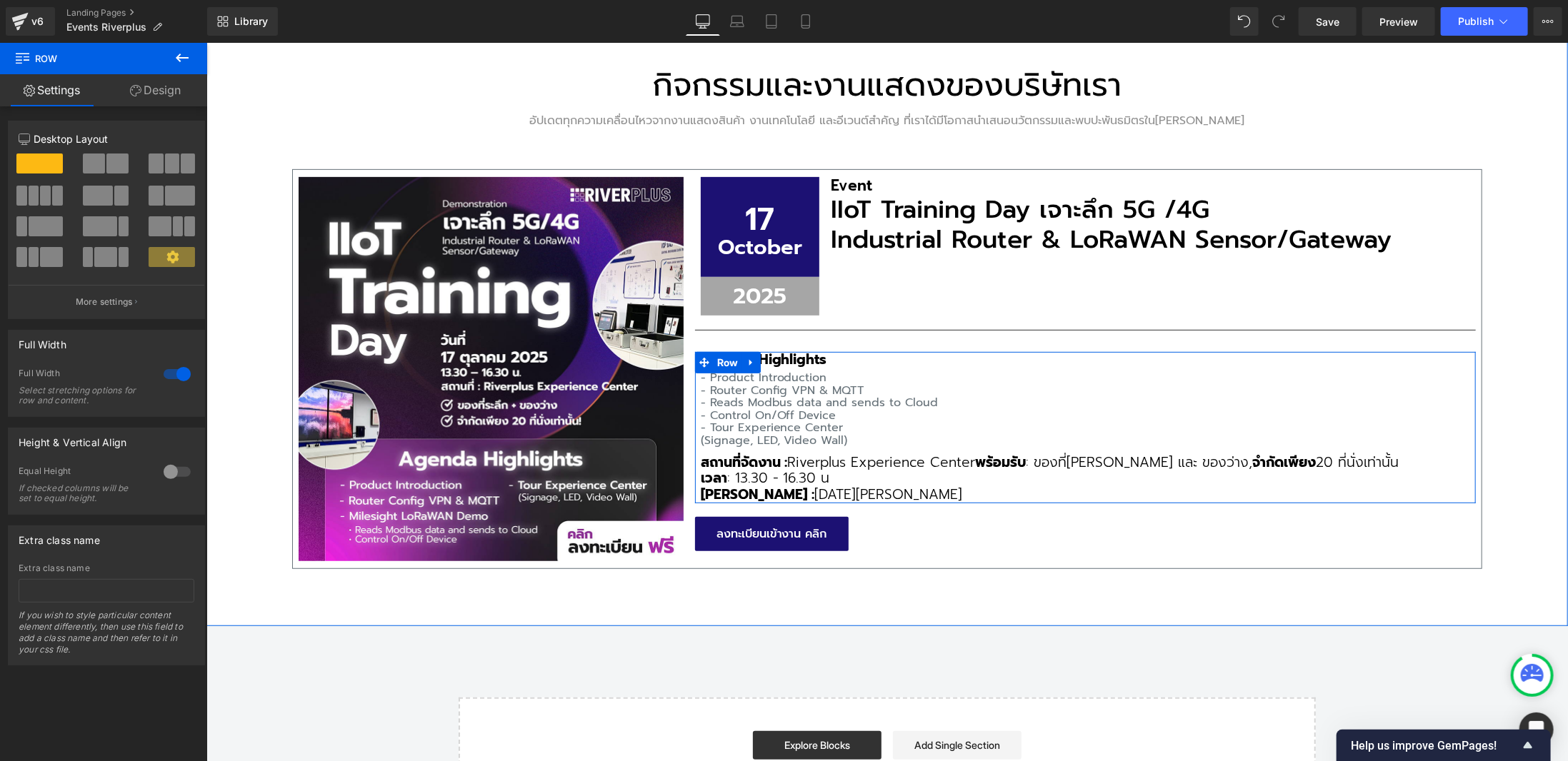
click at [845, 439] on p "(Signage, LED, Video Wall)" at bounding box center [1084, 440] width 769 height 13
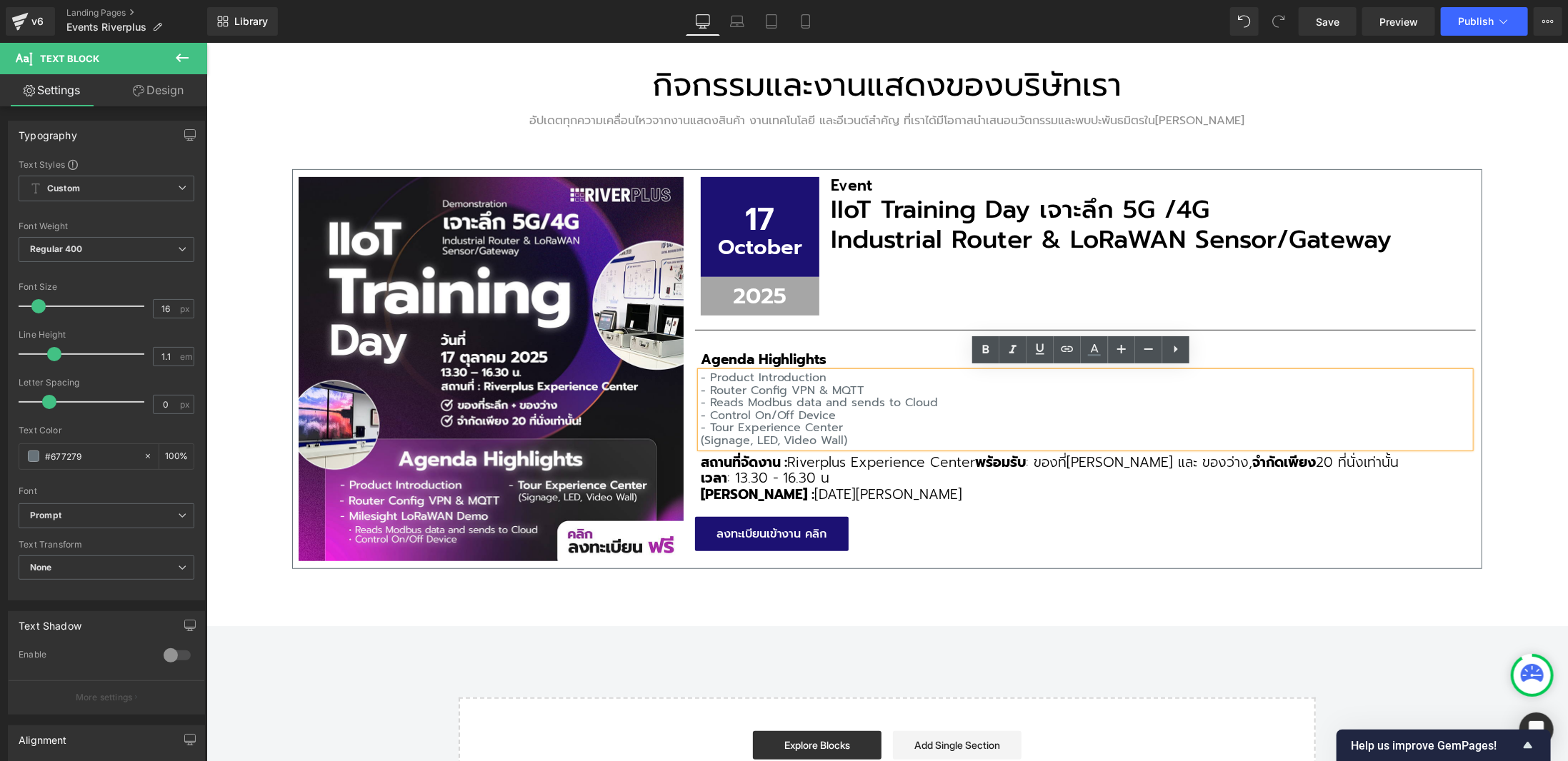
drag, startPoint x: 856, startPoint y: 438, endPoint x: 696, endPoint y: 374, distance: 172.3
click at [700, 374] on div "- Product Introduction - Router Config VPN & MQTT - Reads Modbus data and sen…" at bounding box center [1084, 409] width 769 height 76
click at [1094, 354] on icon at bounding box center [1094, 349] width 17 height 17
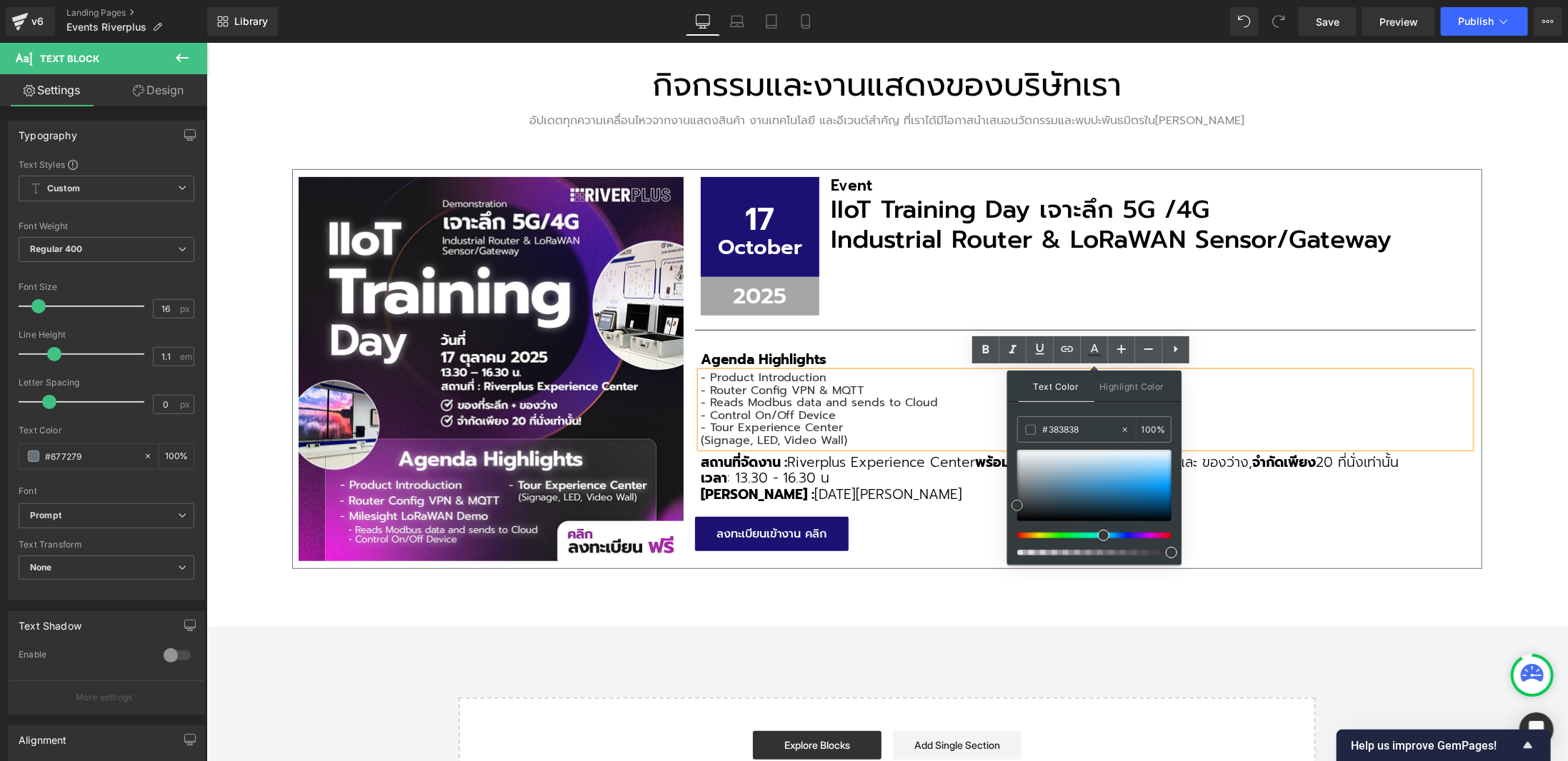
drag, startPoint x: 1074, startPoint y: 480, endPoint x: 1012, endPoint y: 505, distance: 66.9
click at [1017, 505] on div at bounding box center [1094, 486] width 154 height 72
click at [1371, 619] on div "กิจกรรมและงานแสดงของบริษัทเรา Heading อัปเดตทุกความเคลื่อนไหวจากงานแสดงสินค้า ง…" at bounding box center [886, 319] width 1362 height 615
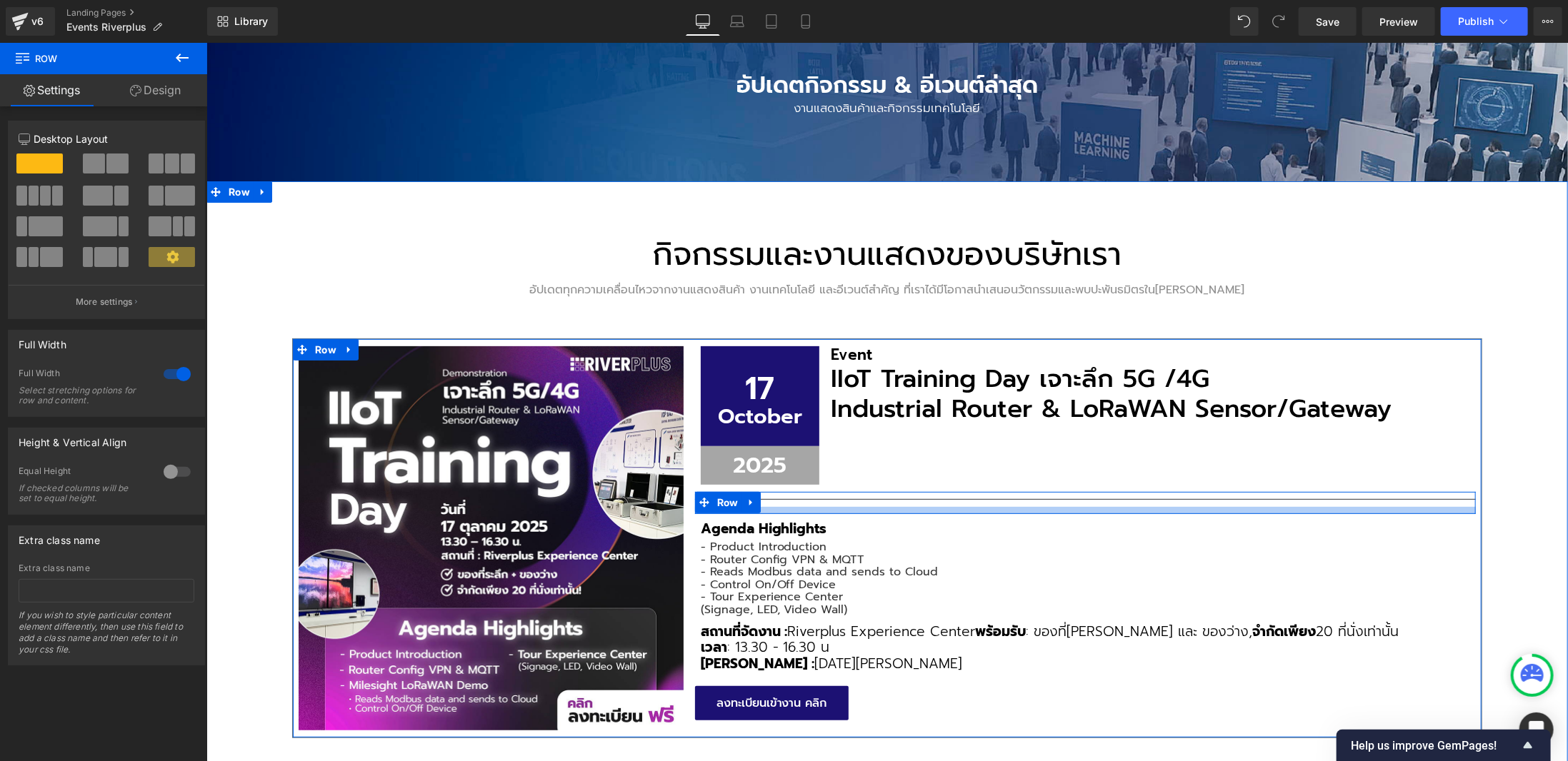
scroll to position [72, 0]
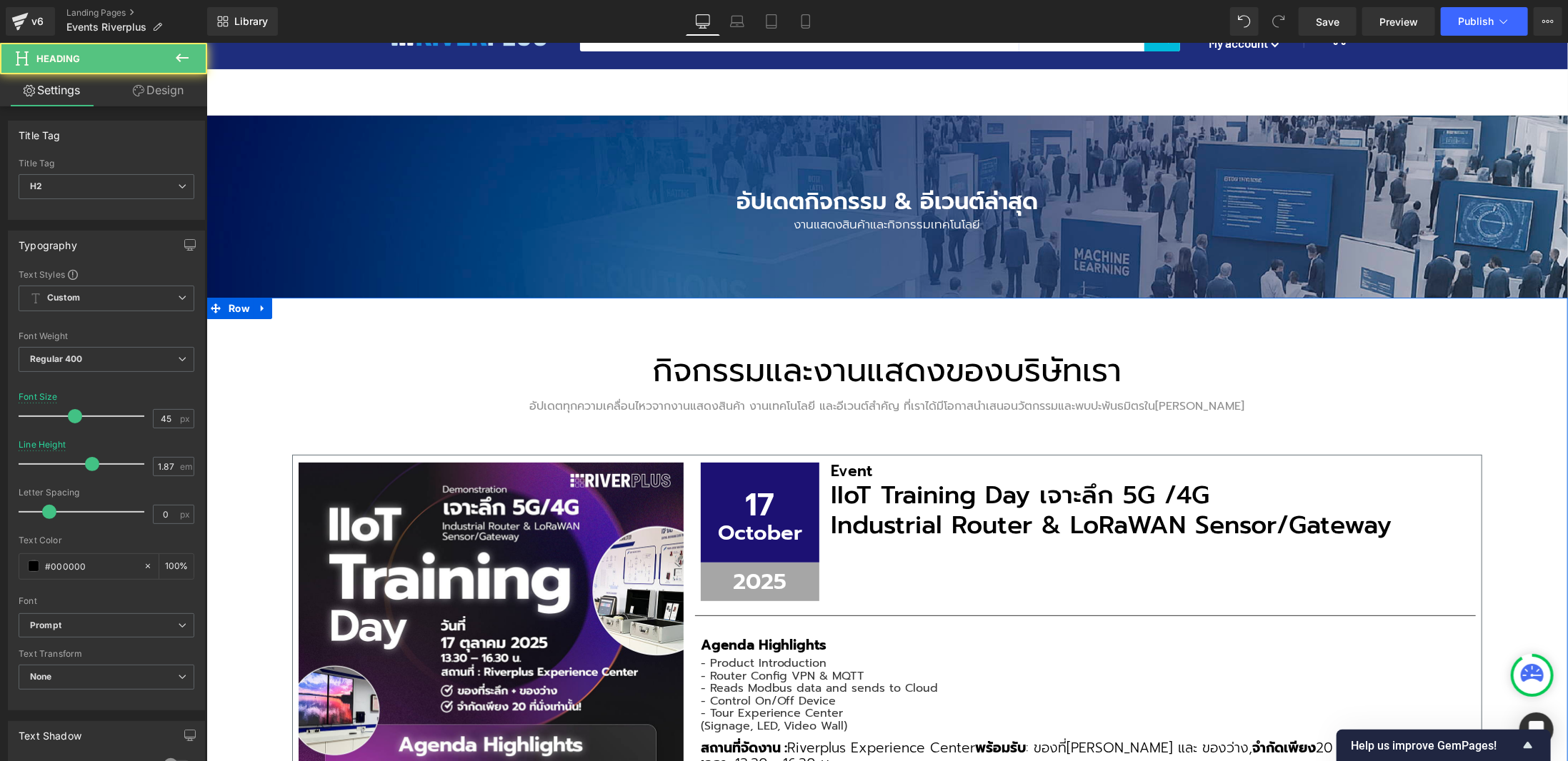
click at [1216, 347] on h2 "กิจกรรมและงานแสดงของบริษัทเรา" at bounding box center [886, 370] width 857 height 60
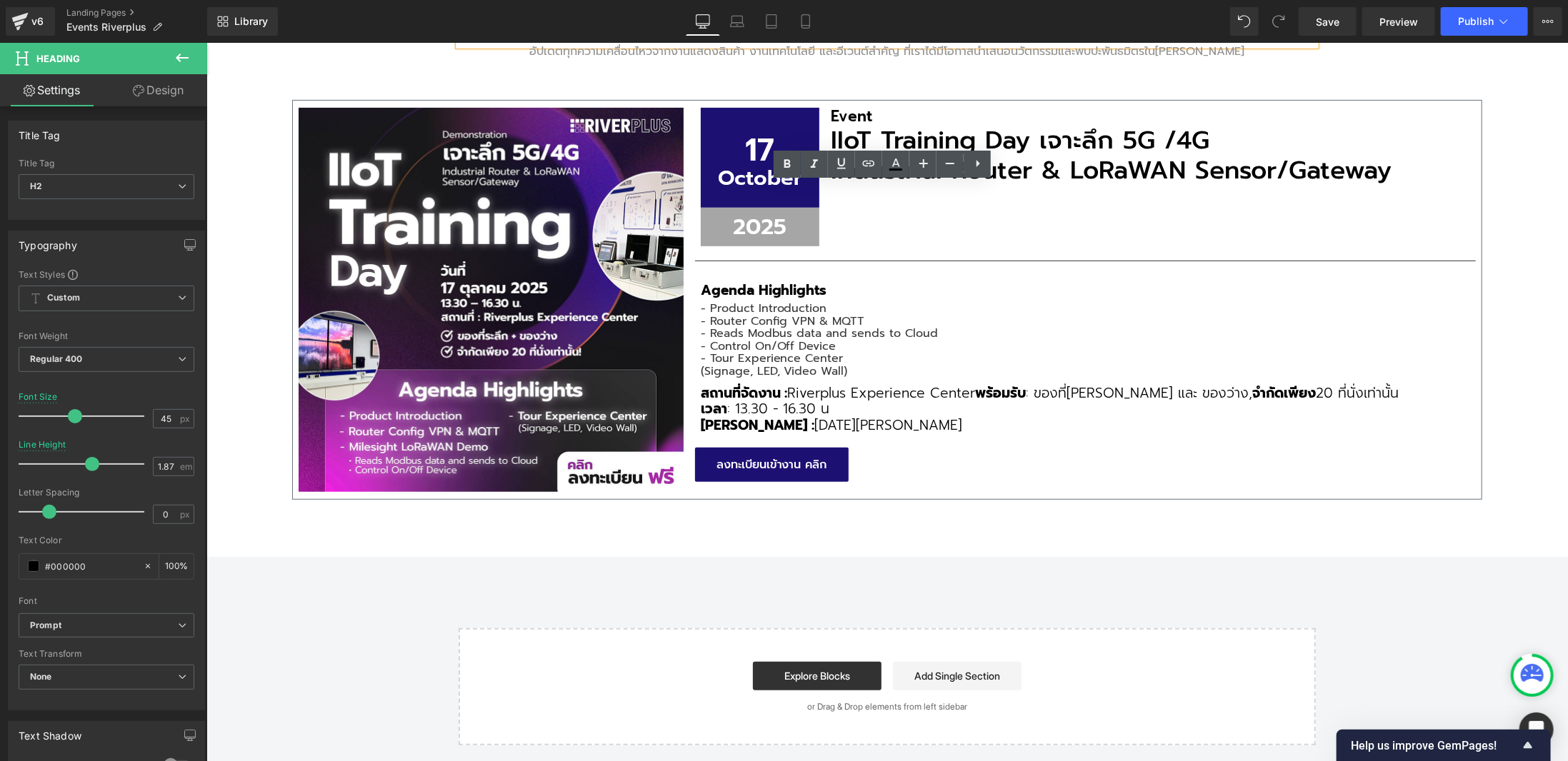
scroll to position [215, 0]
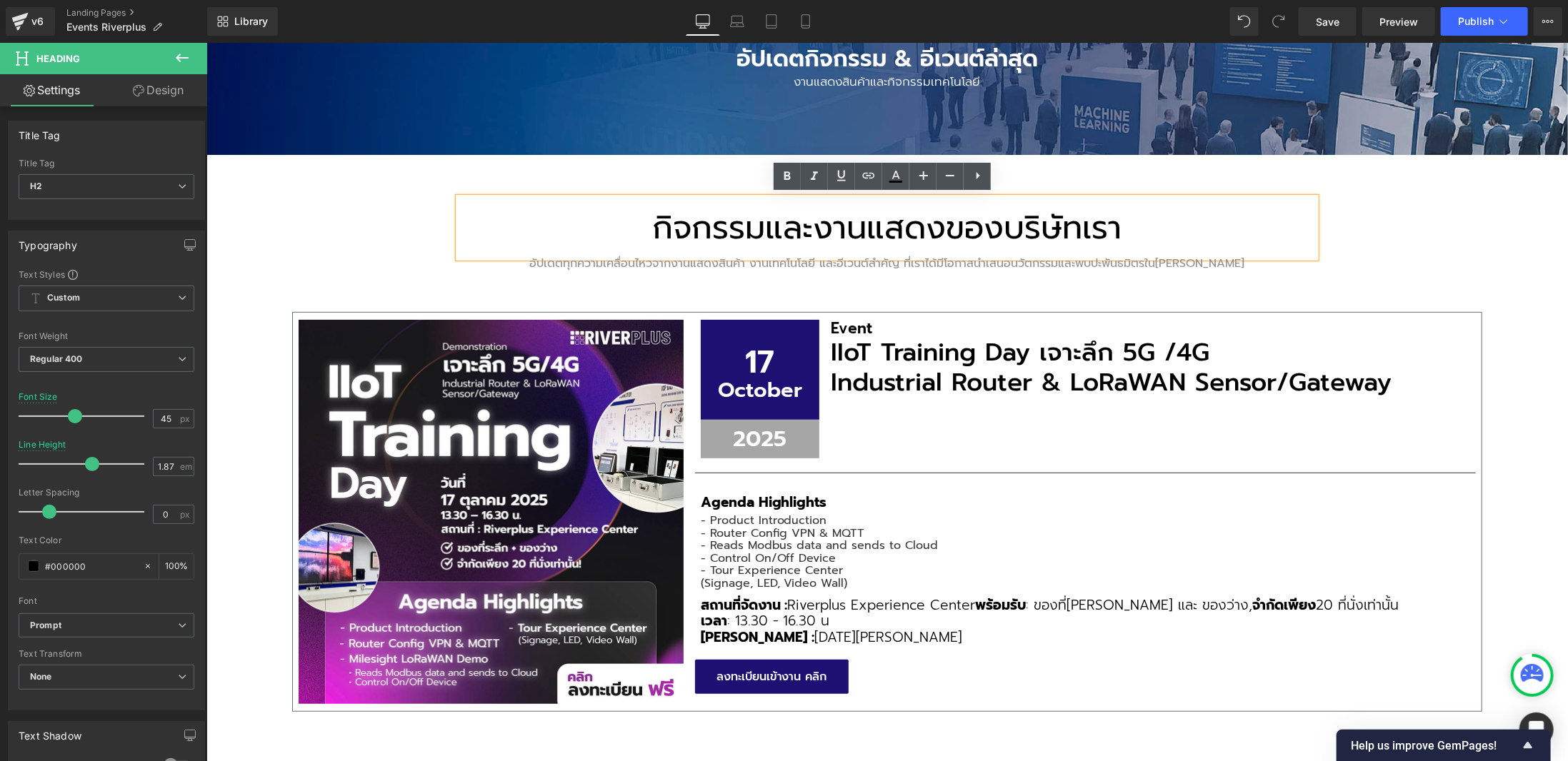
click at [1490, 259] on div "กิจกรรมและงานแสดงของบริษัทเรา Heading อัปเดตทุกความเคลื่อนไหวจากงานแสดงสินค้า ง…" at bounding box center [886, 462] width 1362 height 615
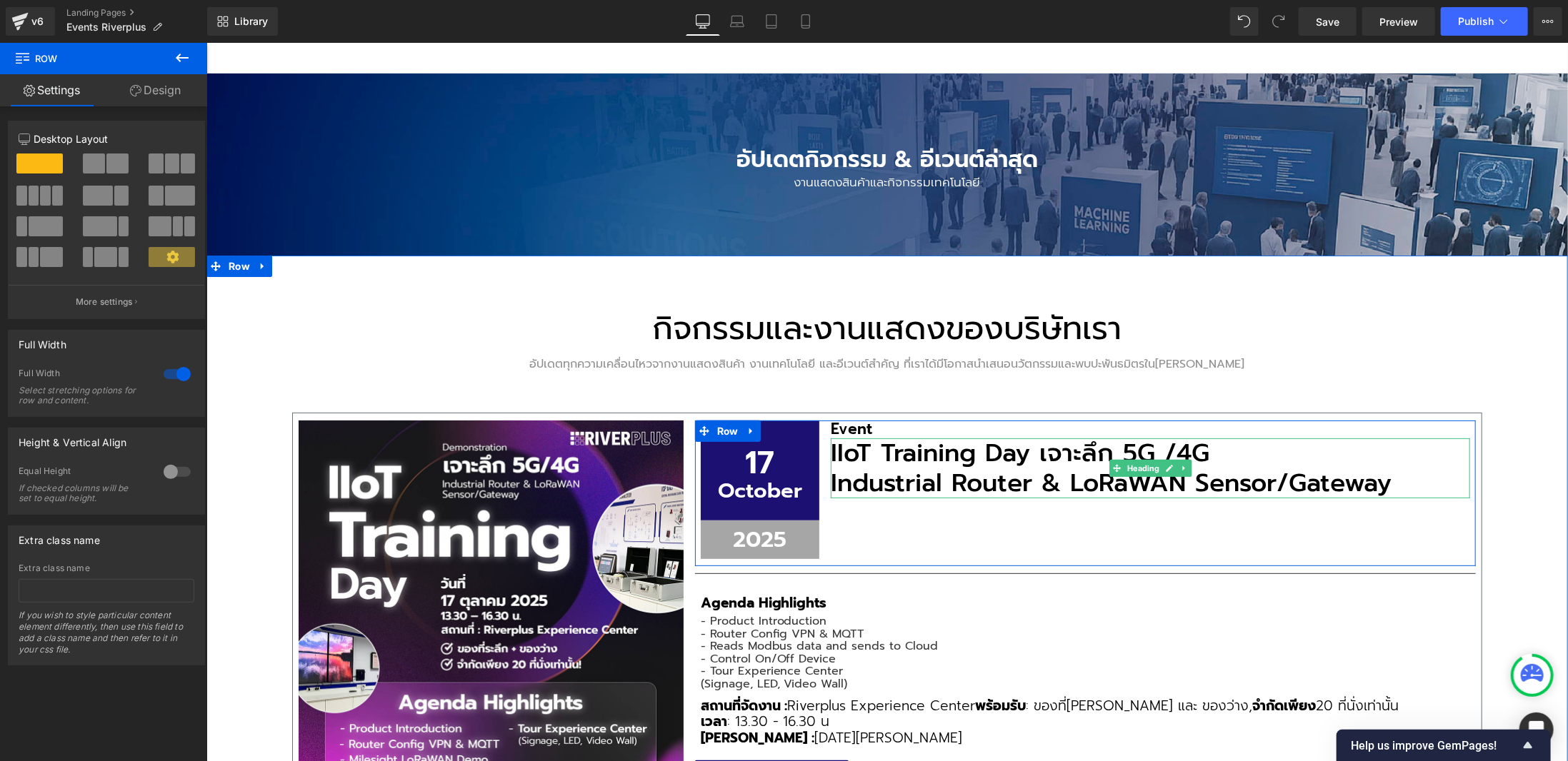
scroll to position [7, 0]
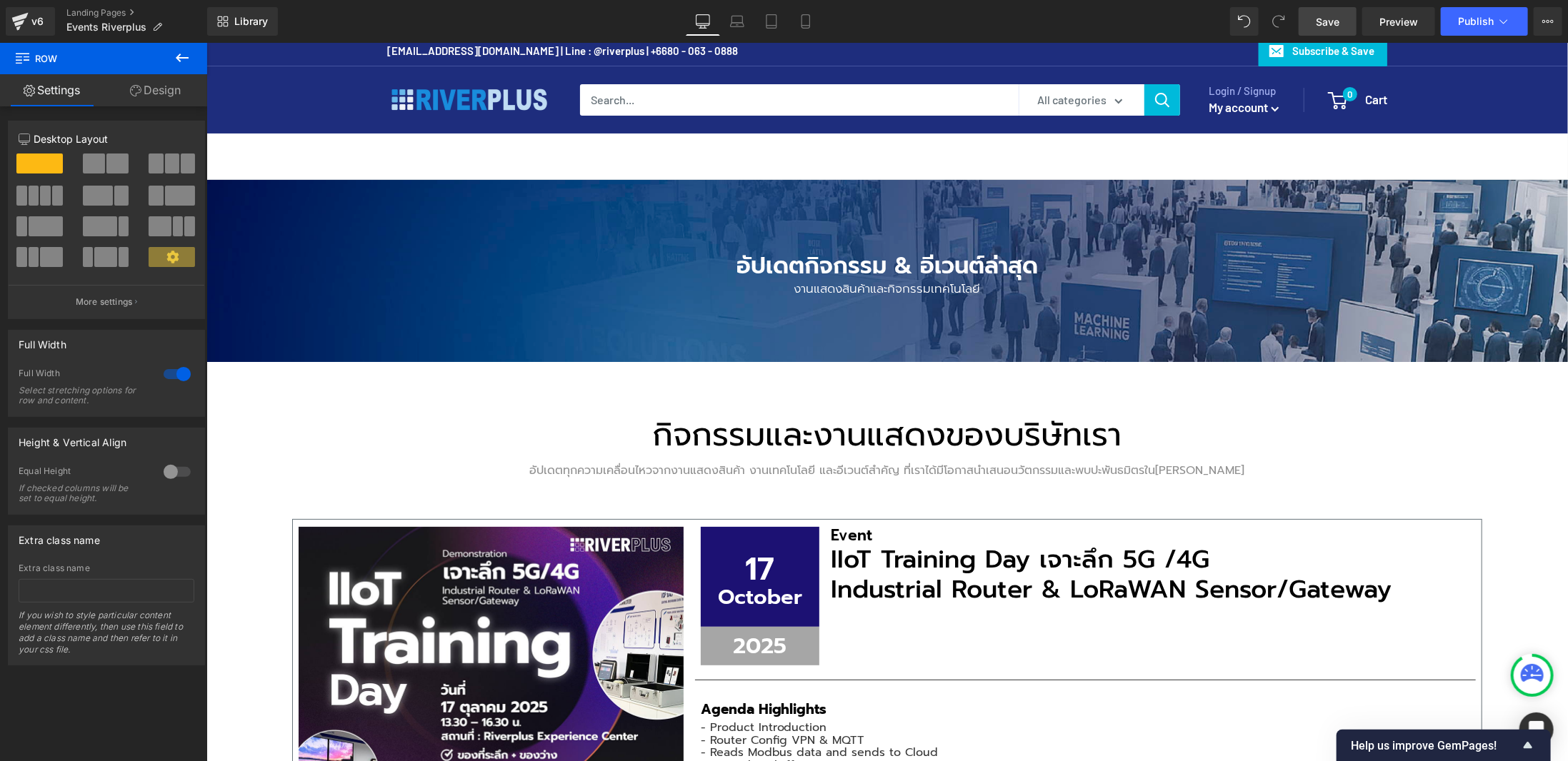
click at [1317, 26] on span "Save" at bounding box center [1327, 22] width 24 height 15
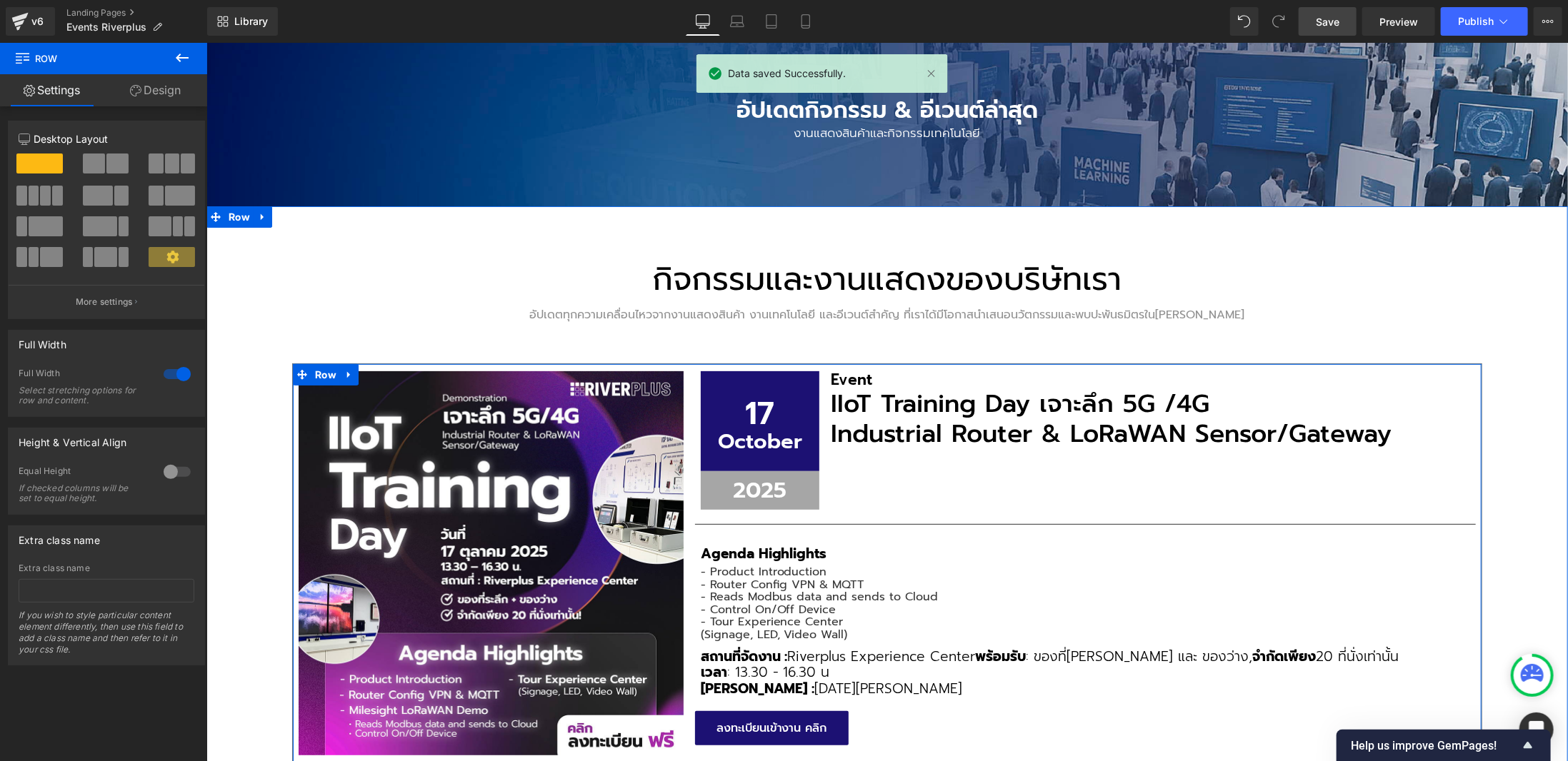
scroll to position [0, 0]
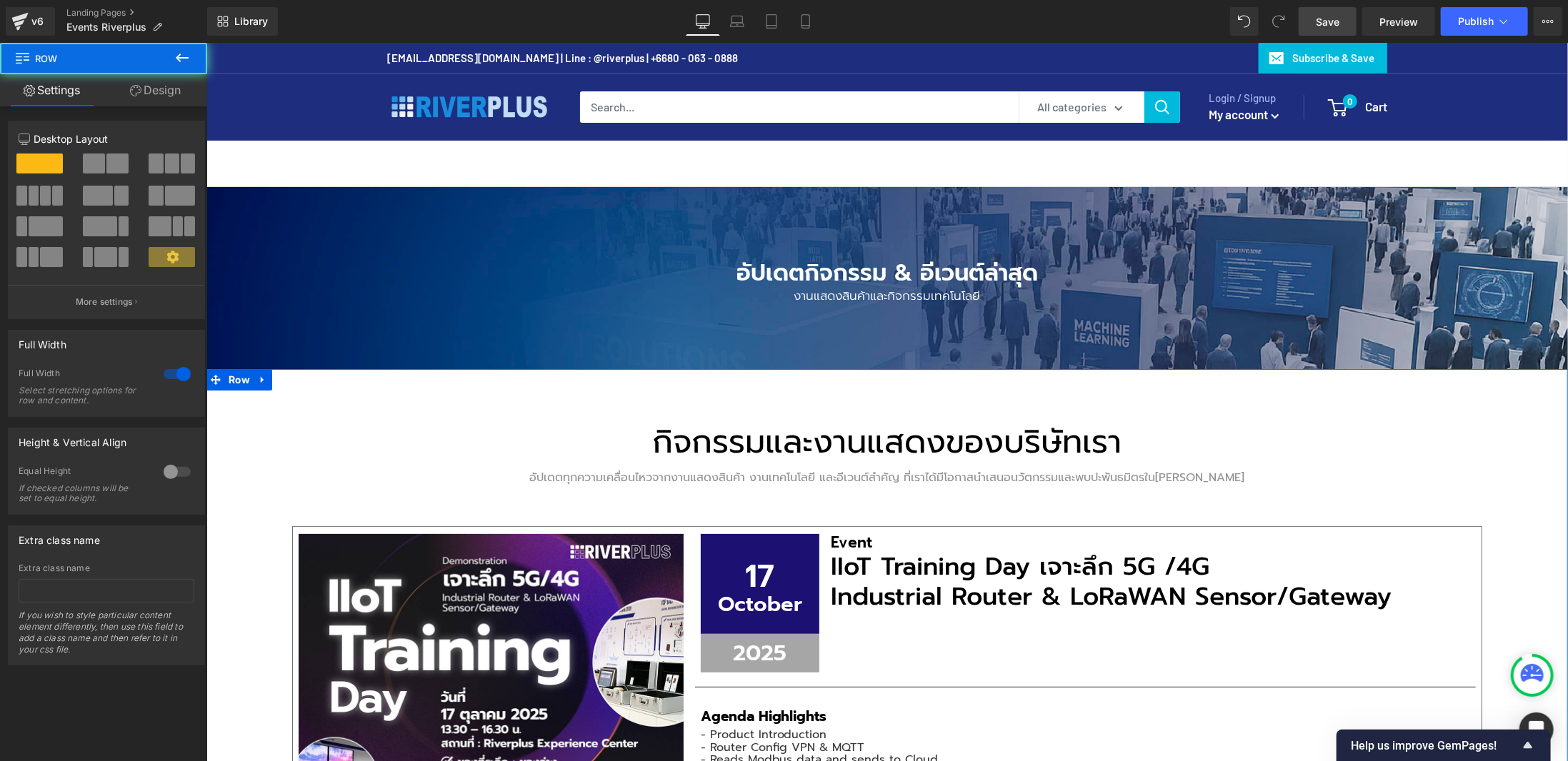
click at [1325, 430] on div "กิจกรรมและงานแสดงของบริษัทเรา Heading อัปเดตทุกความเคลื่อนไหวจากงานแสดงสินค้า ง…" at bounding box center [886, 657] width 1189 height 536
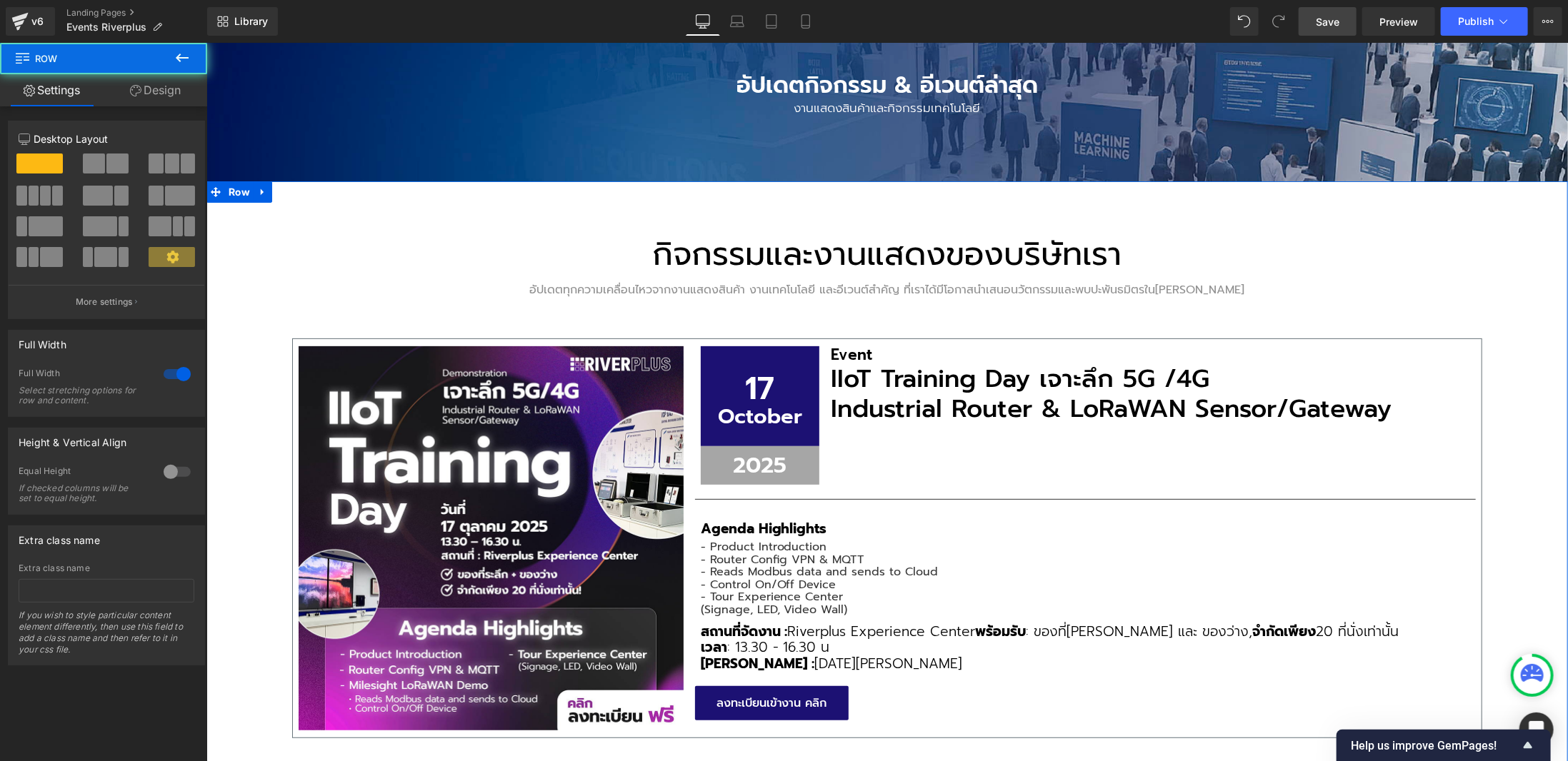
scroll to position [357, 0]
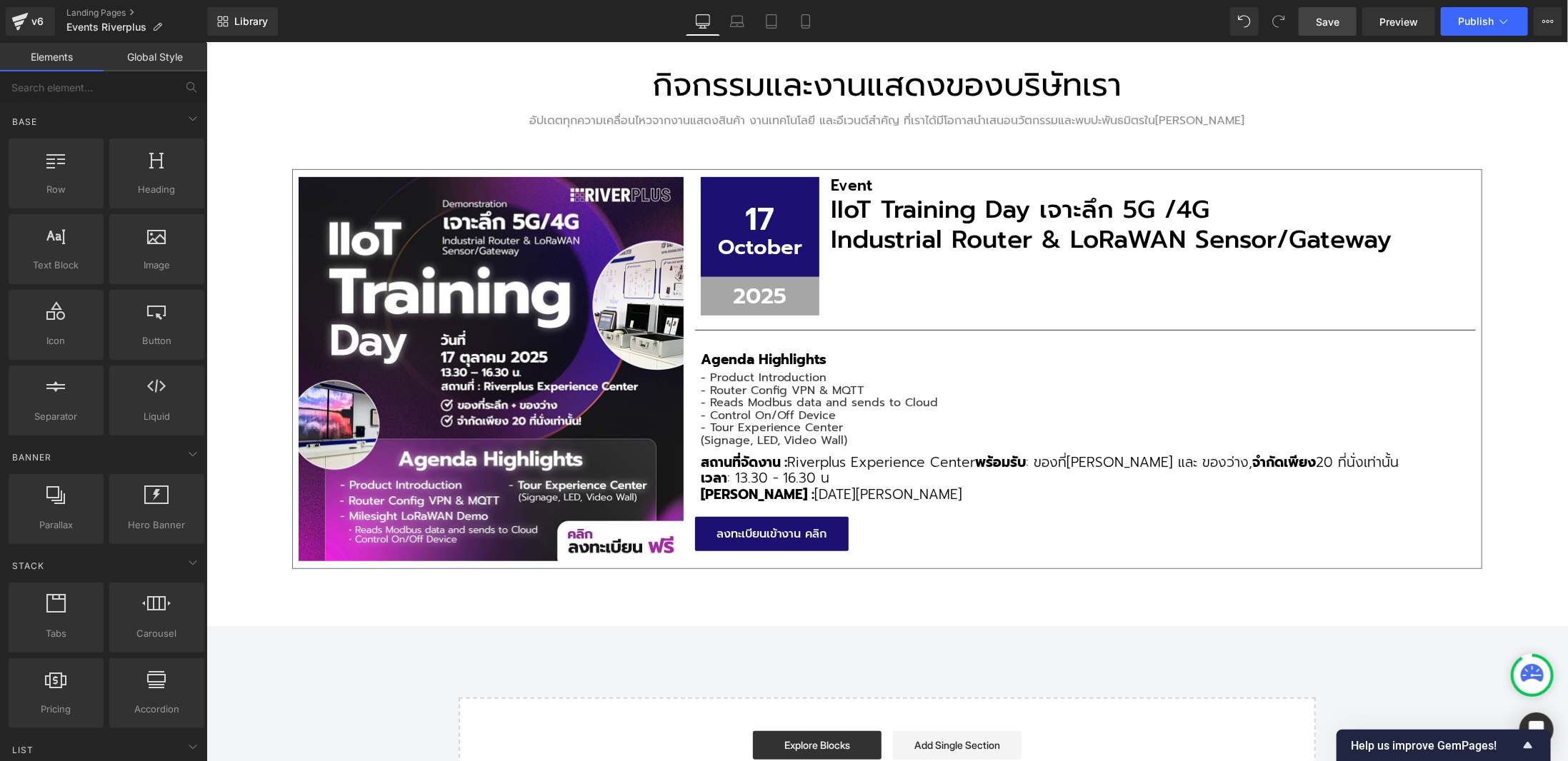
click at [958, 650] on div "อัปเดตกิจกรรม & อีเวนต์ล่าสุด Heading งานแสดงสินค้าและกิจกรรมเทคโนโลยี Text Blo…" at bounding box center [886, 322] width 1362 height 985
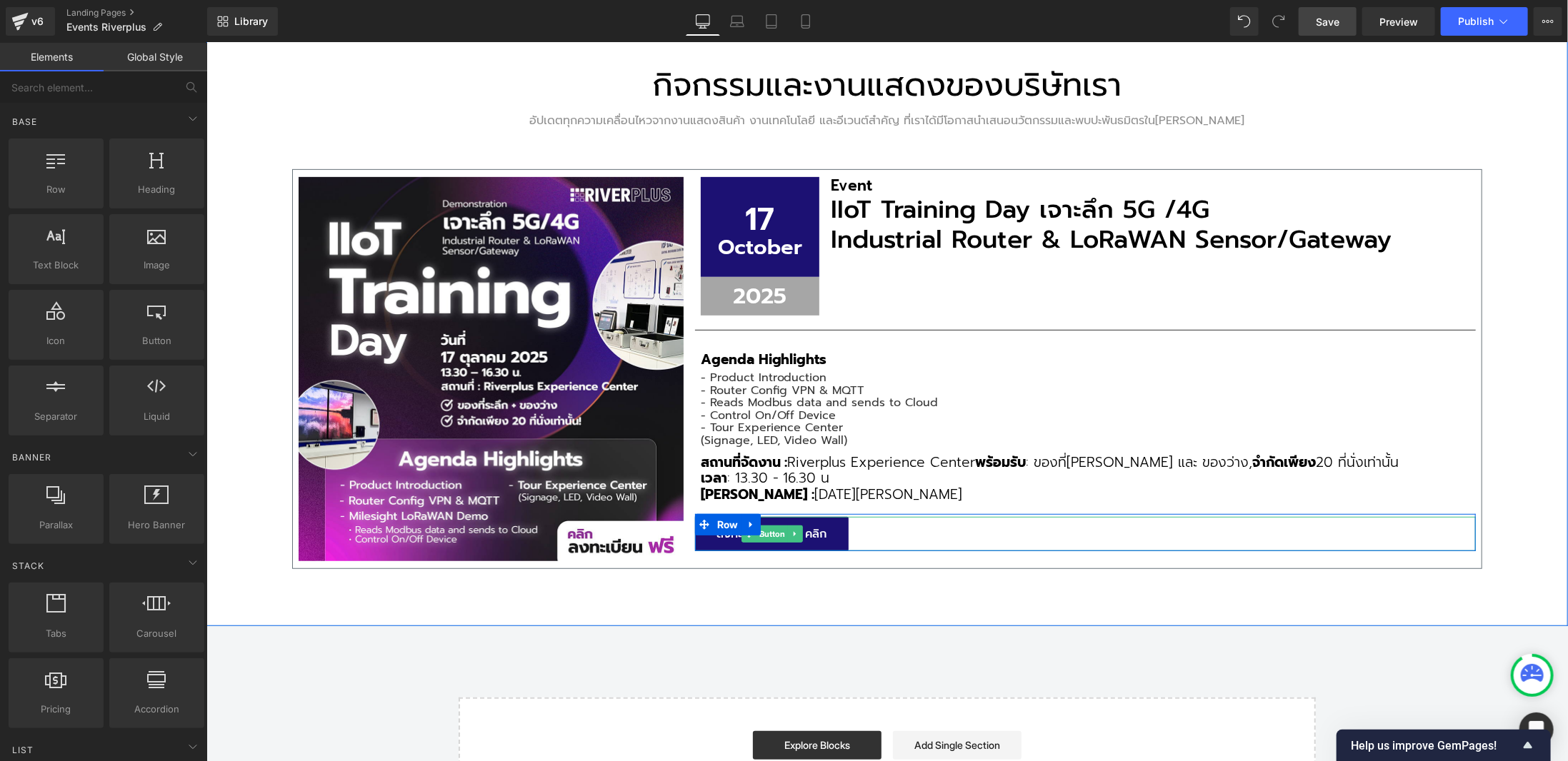
click at [1527, 409] on div "กิจกรรมและงานแสดงของบริษัทเรา Heading อัปเดตทุกความเคลื่อนไหวจากงานแสดงสินค้า ง…" at bounding box center [886, 319] width 1362 height 615
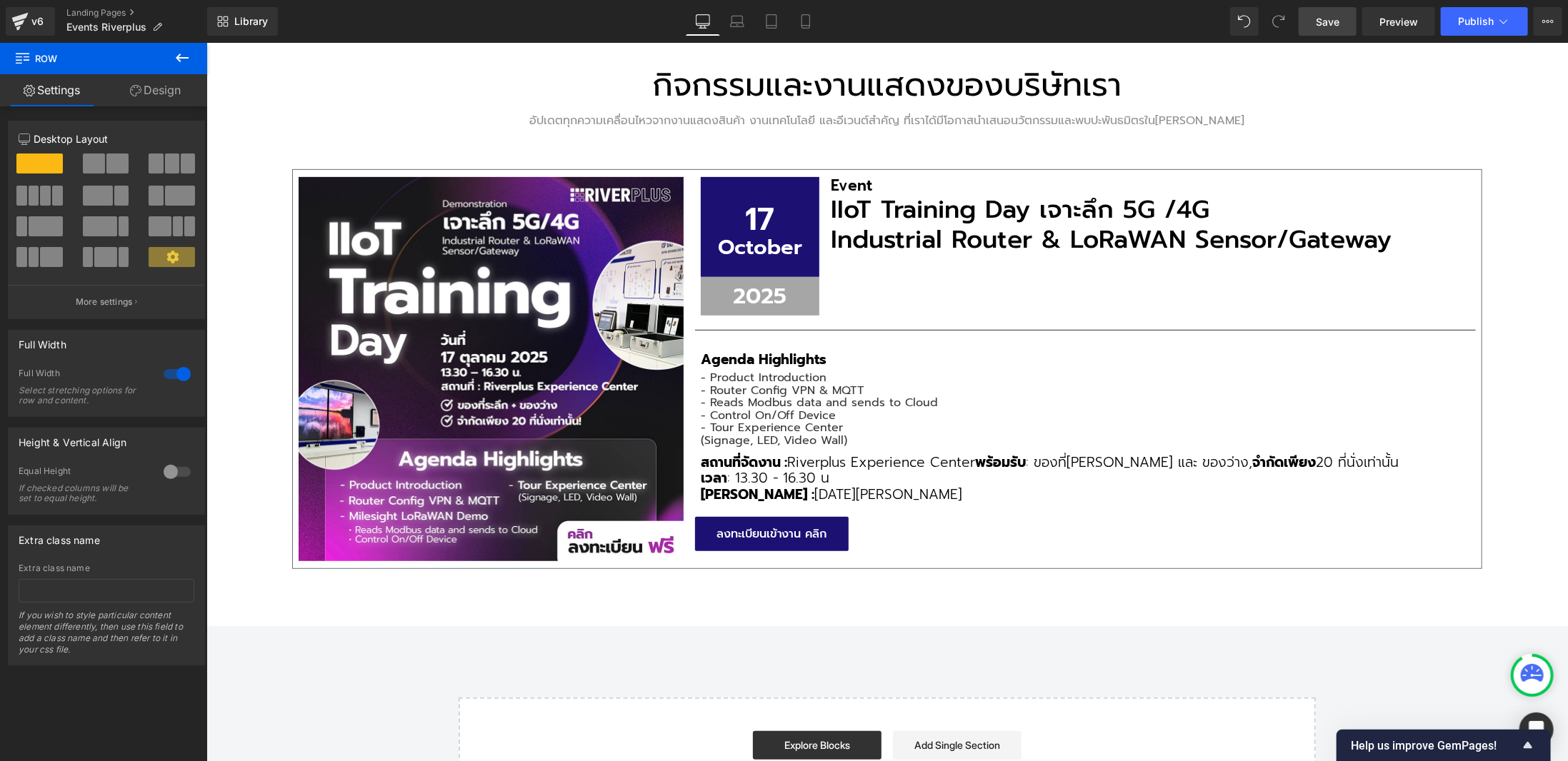
click at [1530, 397] on div "กิจกรรมและงานแสดงของบริษัทเรา Heading อัปเดตทุกความเคลื่อนไหวจากงานแสดงสินค้า ง…" at bounding box center [886, 319] width 1362 height 615
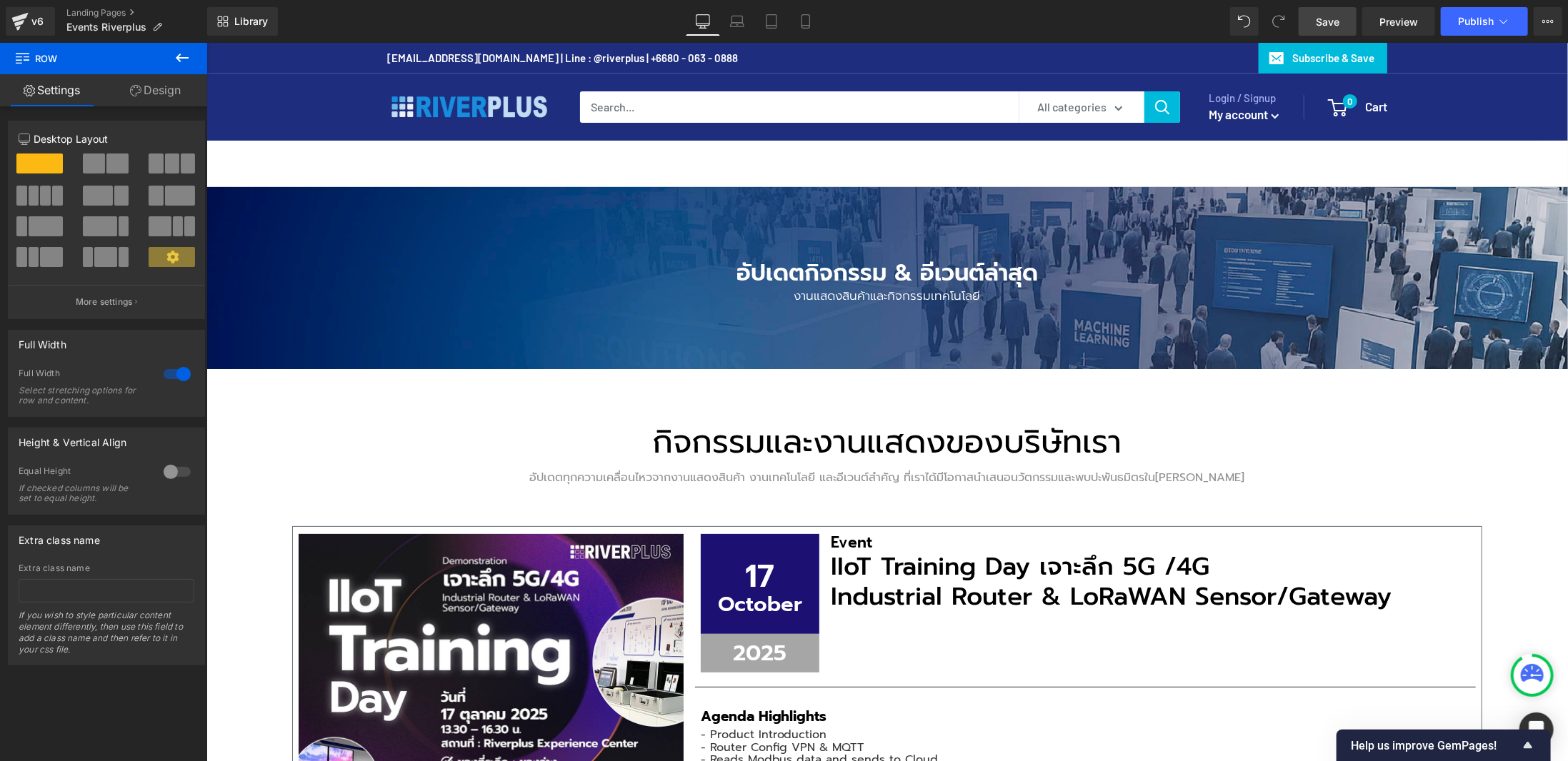
click at [1344, 26] on link "Save" at bounding box center [1327, 21] width 58 height 29
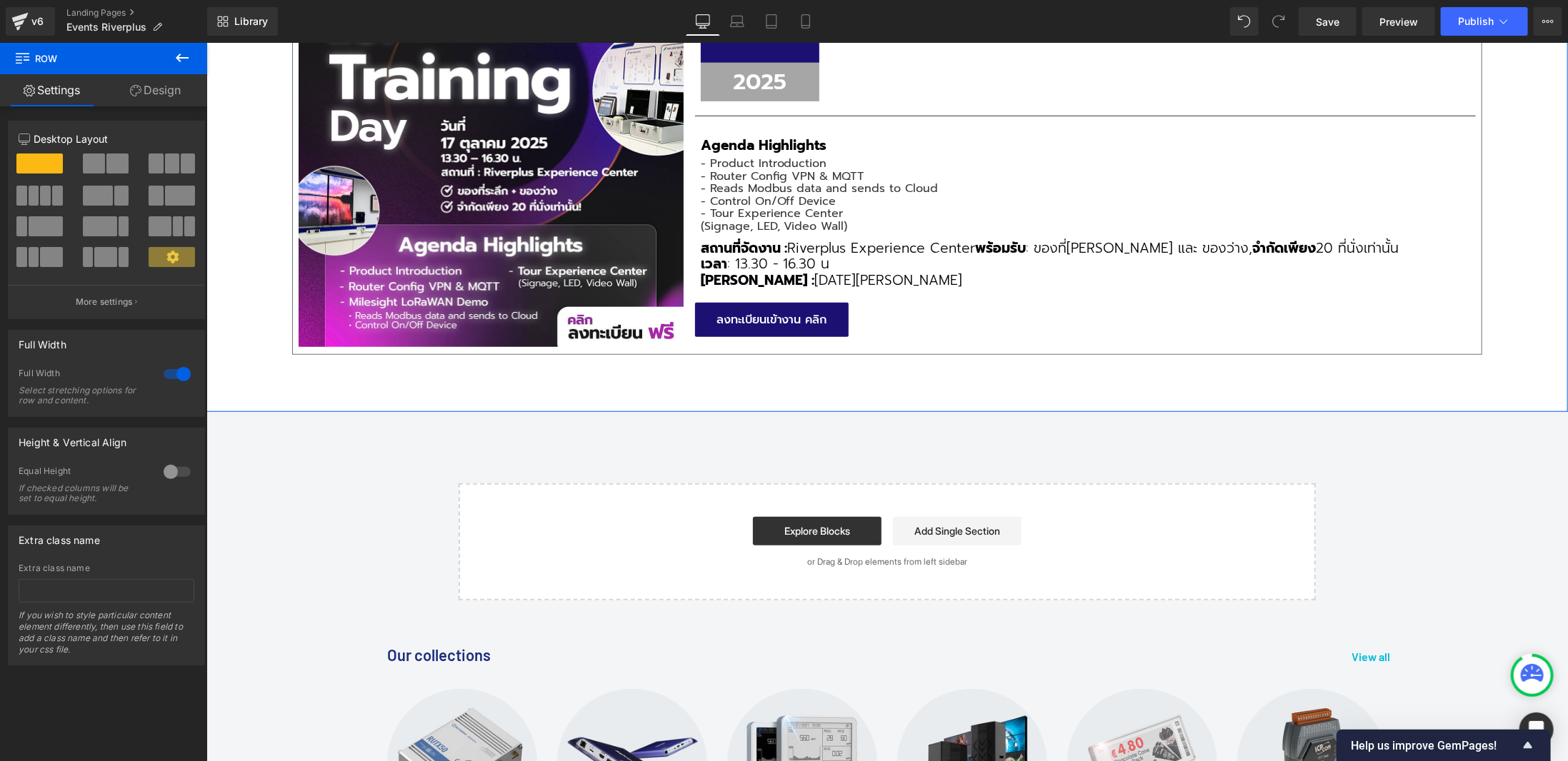
scroll to position [143, 0]
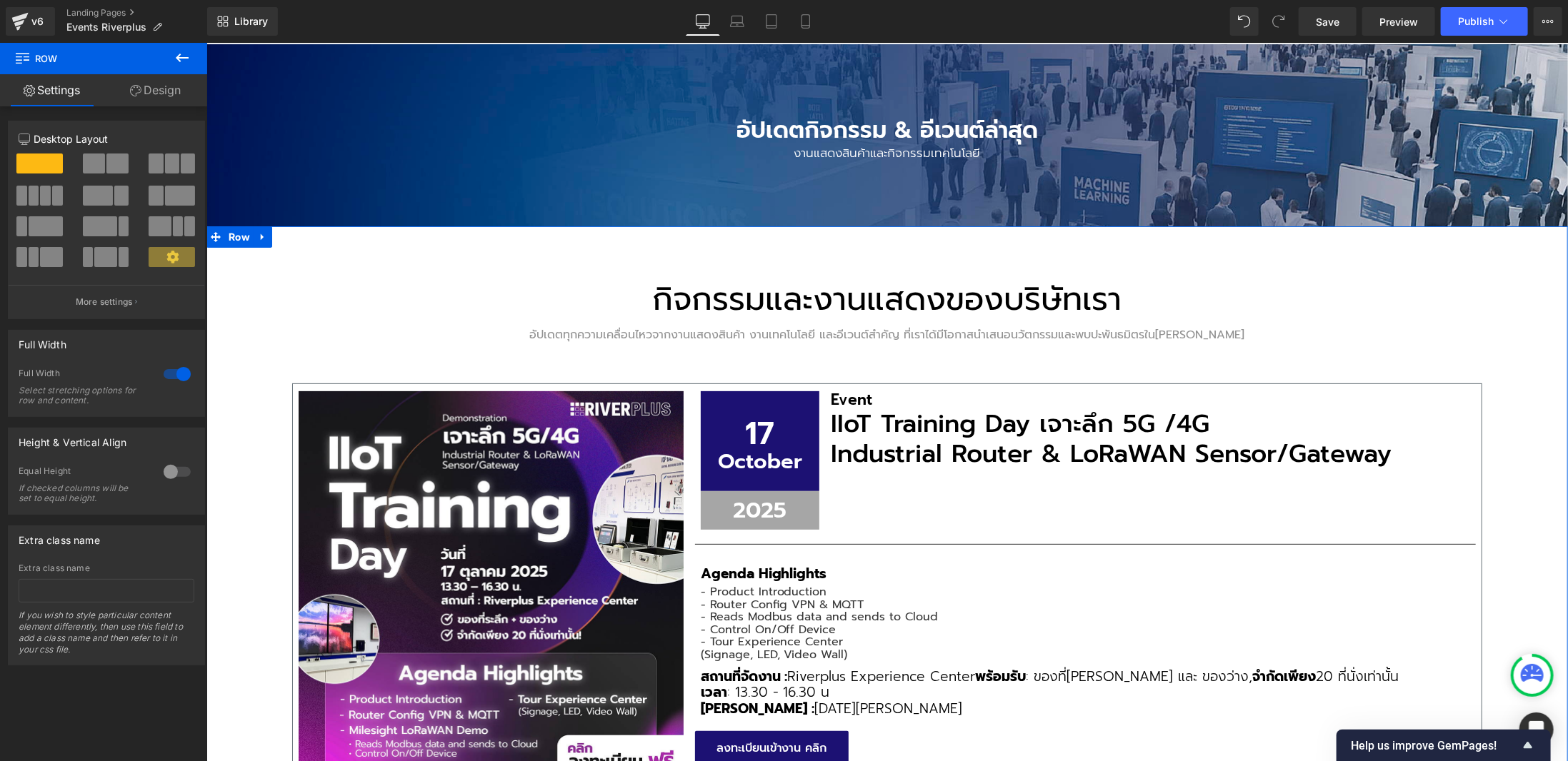
click at [1375, 317] on div "กิจกรรมและงานแสดงของบริษัทเรา Heading อัปเดตทุกความเคลื่อนไหวจากงานแสดงสินค้า ง…" at bounding box center [886, 515] width 1189 height 536
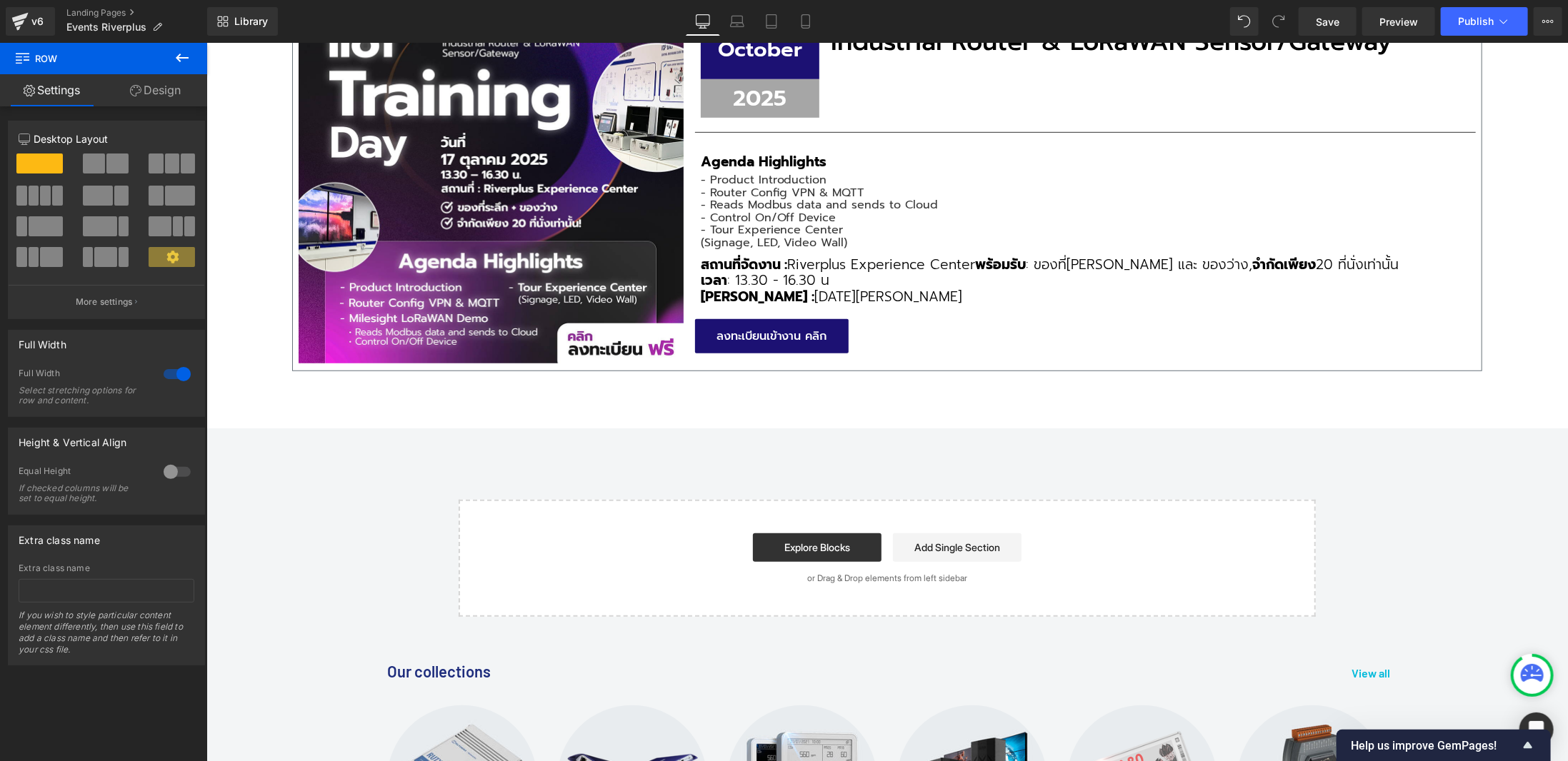
scroll to position [72, 0]
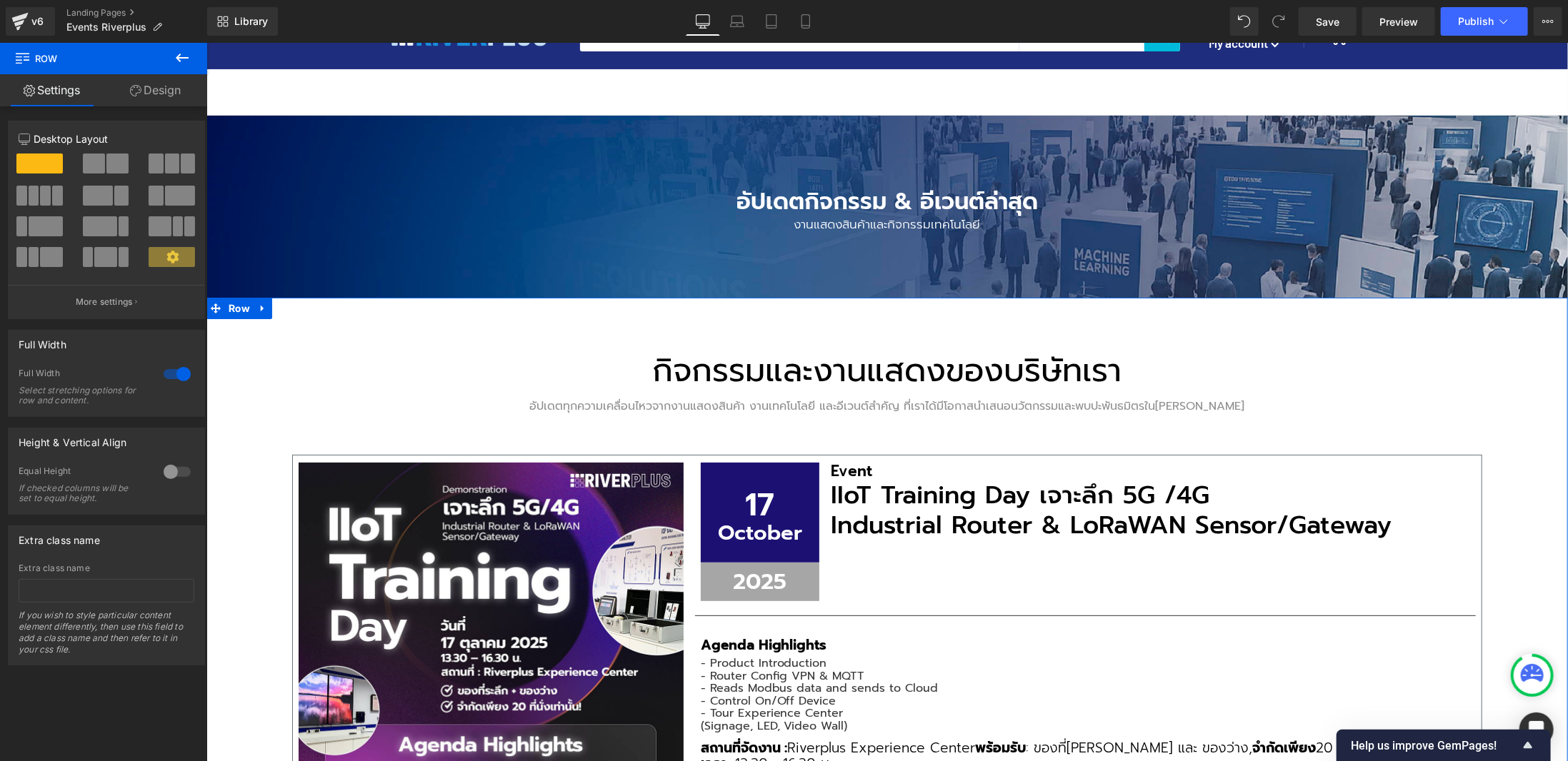
click at [1461, 325] on div "กิจกรรมและงานแสดงของบริษัทเรา Heading อัปเดตทุกความเคลื่อนไหวจากงานแสดงสินค้า ง…" at bounding box center [886, 586] width 1189 height 536
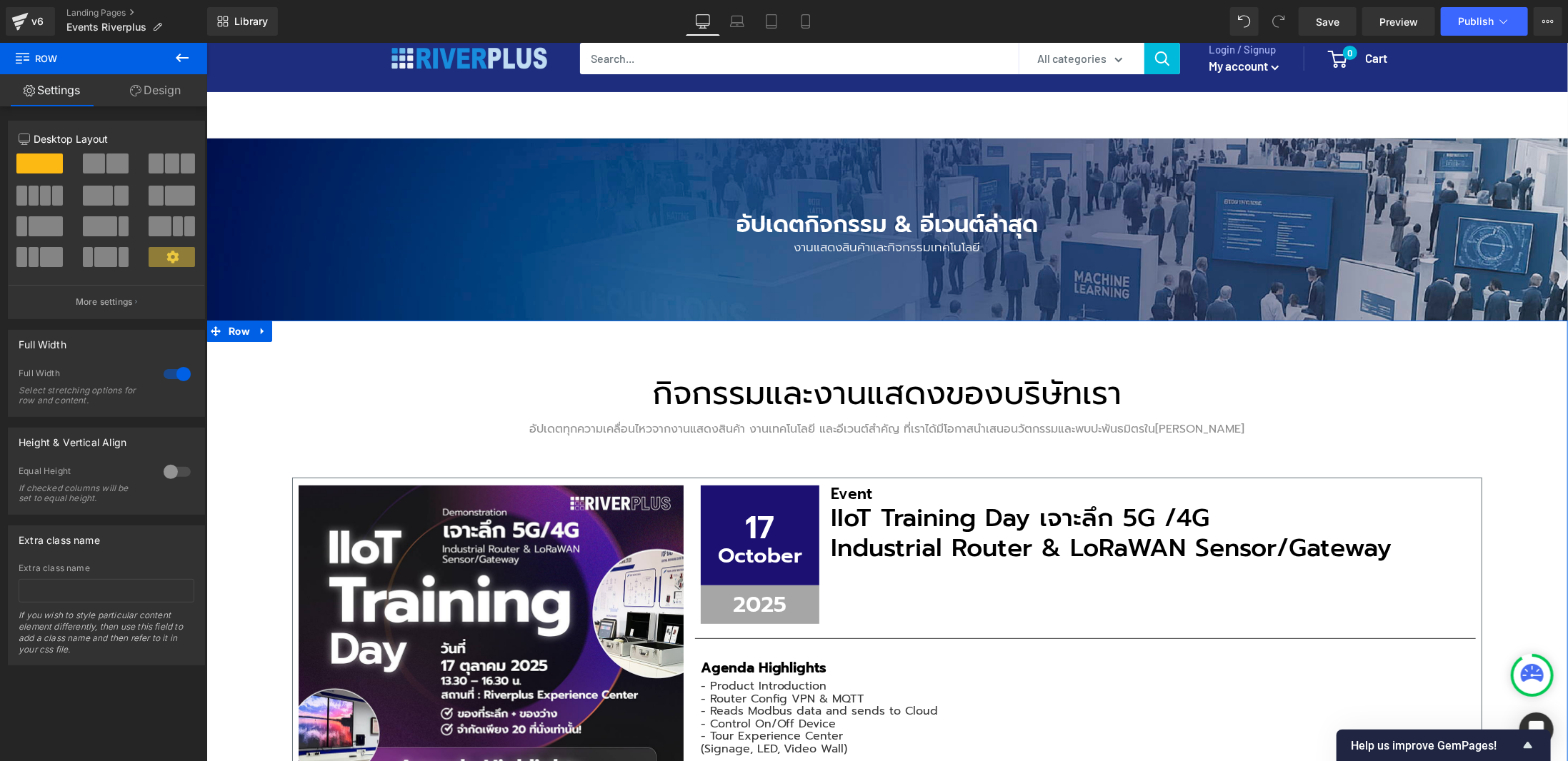
scroll to position [0, 0]
